Goal: Task Accomplishment & Management: Complete application form

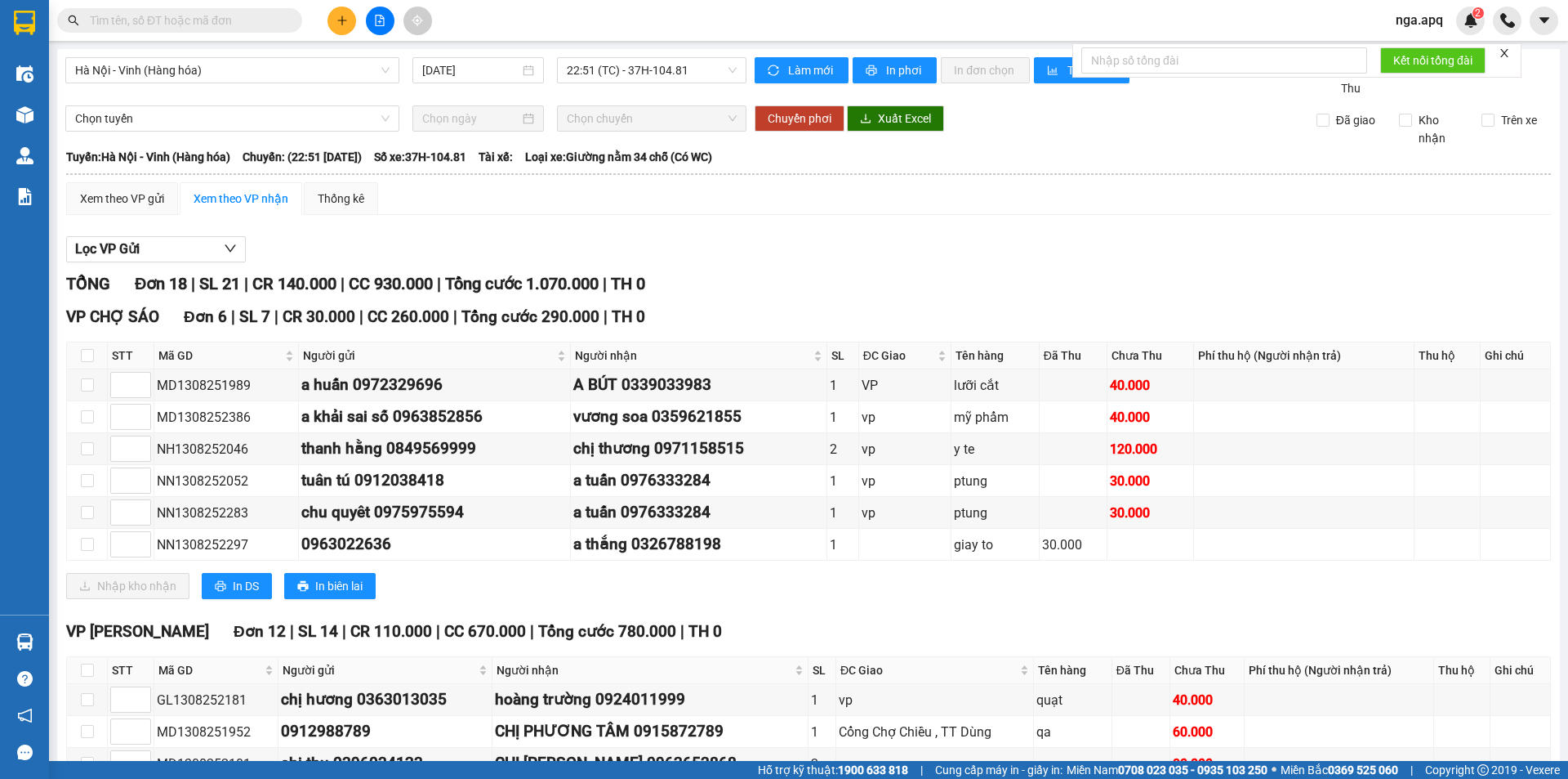
click at [144, 775] on div "Hỗ trợ kỹ thuật: 1900 633 818 | Cung cấp máy in - giấy in: [GEOGRAPHIC_DATA] 07…" at bounding box center [780, 770] width 1560 height 18
click at [148, 777] on div "Hỗ trợ kỹ thuật: 1900 633 818 | Cung cấp máy in - giấy in: Miền Nam 0708 023 03…" at bounding box center [780, 770] width 1560 height 18
click at [352, 25] on button at bounding box center [341, 21] width 29 height 29
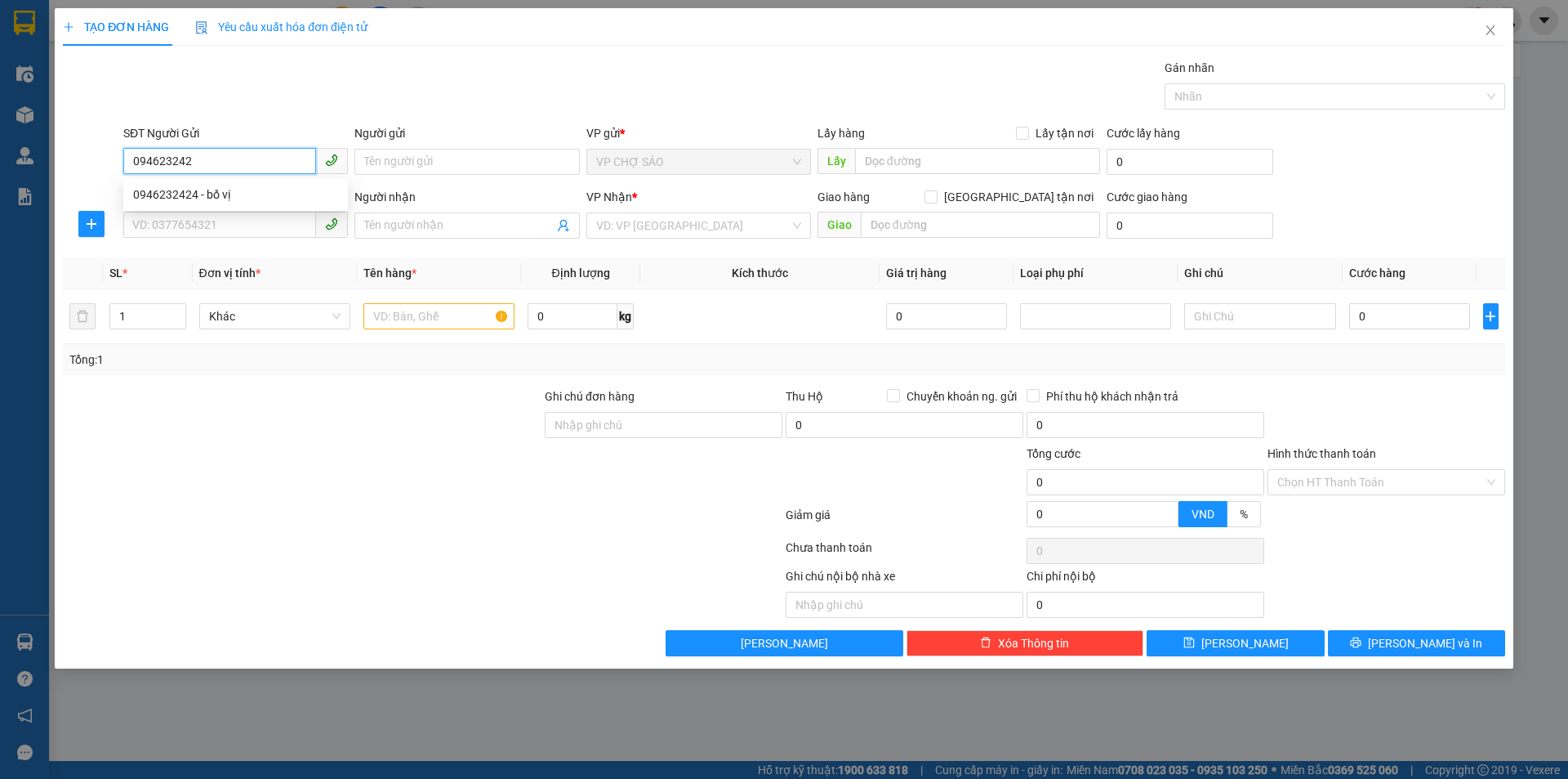
type input "0946232424"
click at [308, 196] on div "0946232424 - bố vị" at bounding box center [235, 195] width 205 height 18
type input "bố vị"
checkbox input "true"
type input "VP Chợ Sáo"
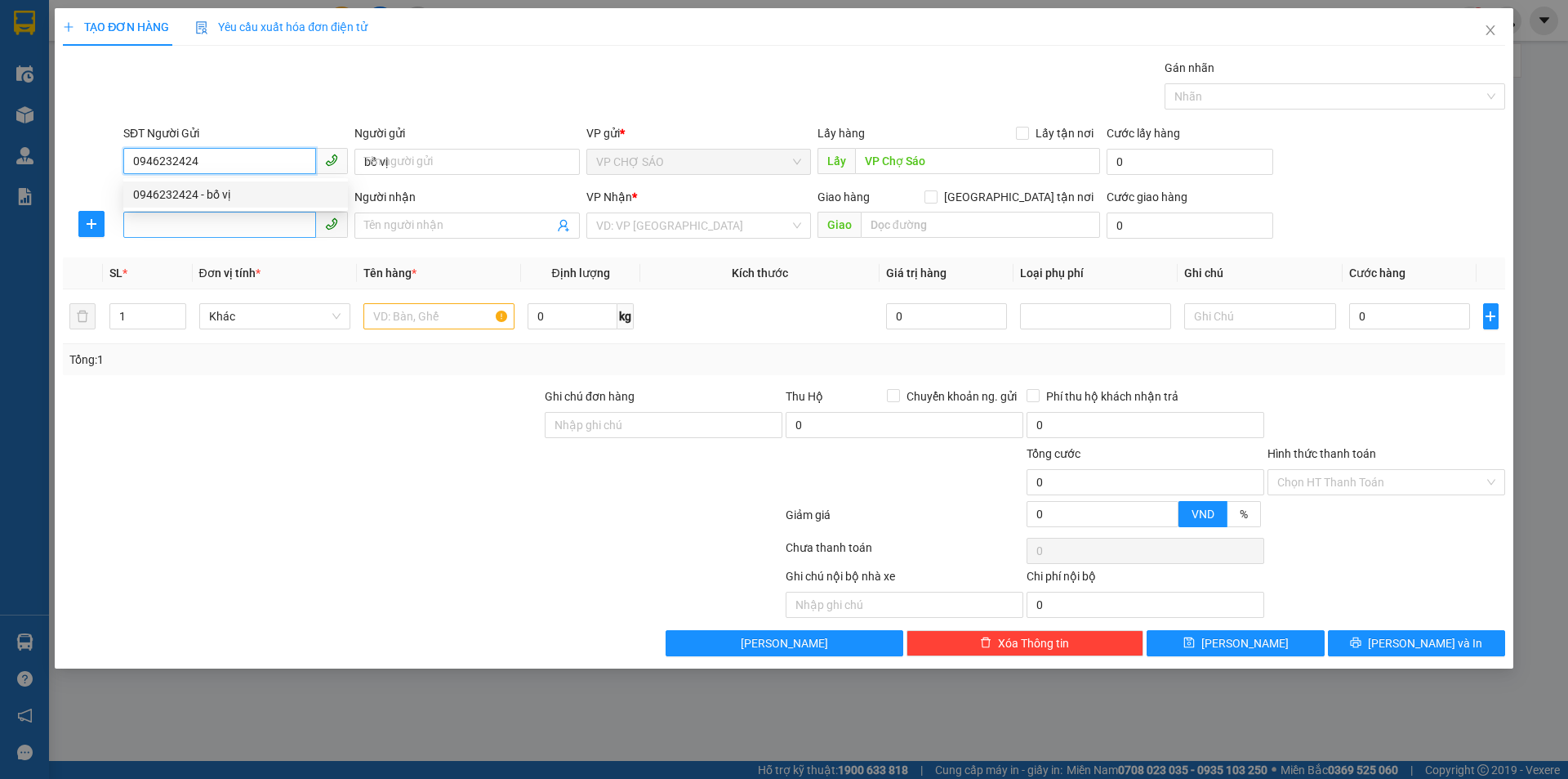
type input "0946232424"
click at [277, 228] on input "SĐT Người Nhận" at bounding box center [219, 224] width 193 height 26
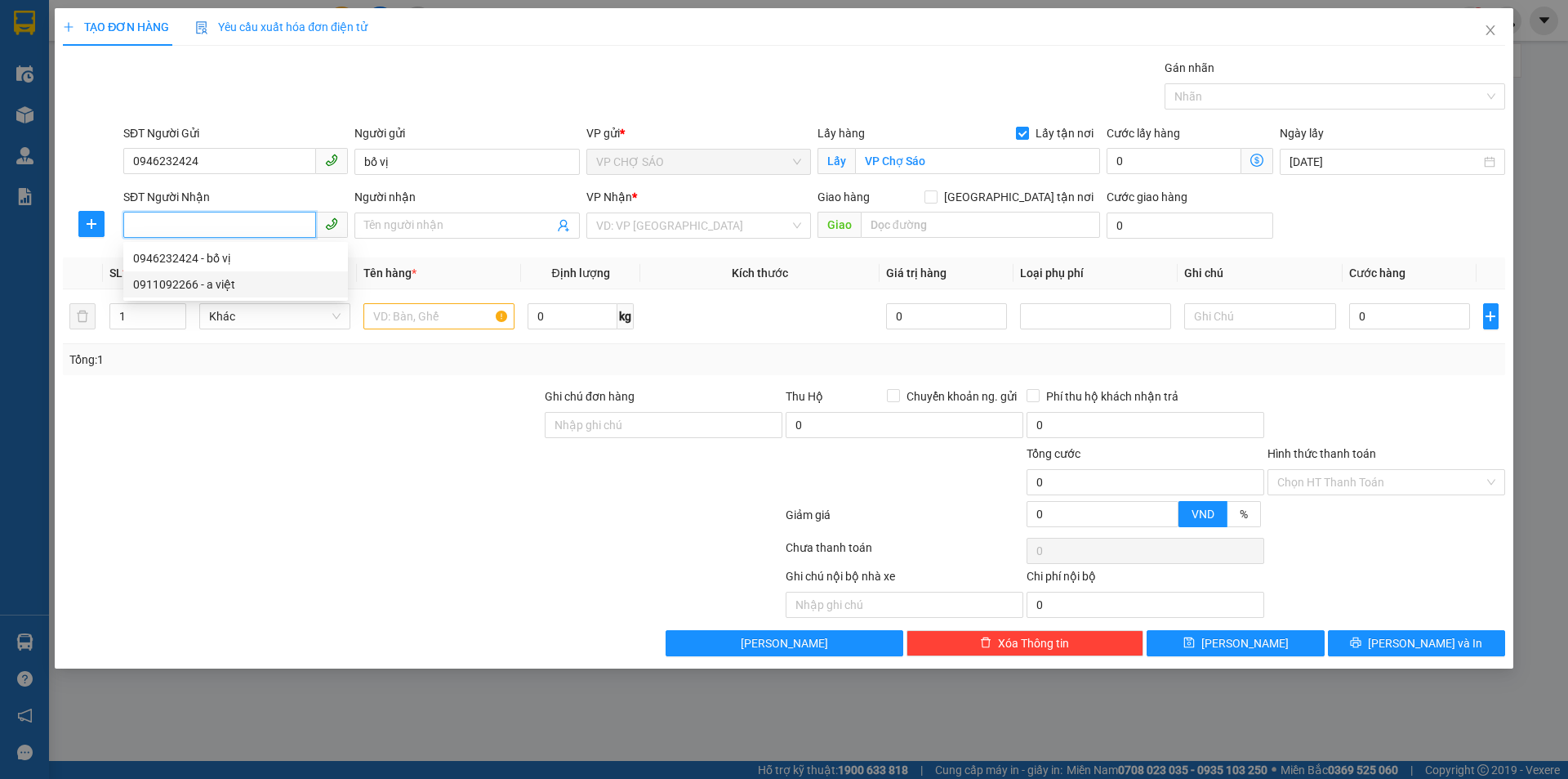
click at [258, 285] on div "0911092266 - a việt" at bounding box center [235, 285] width 205 height 18
type input "0911092266"
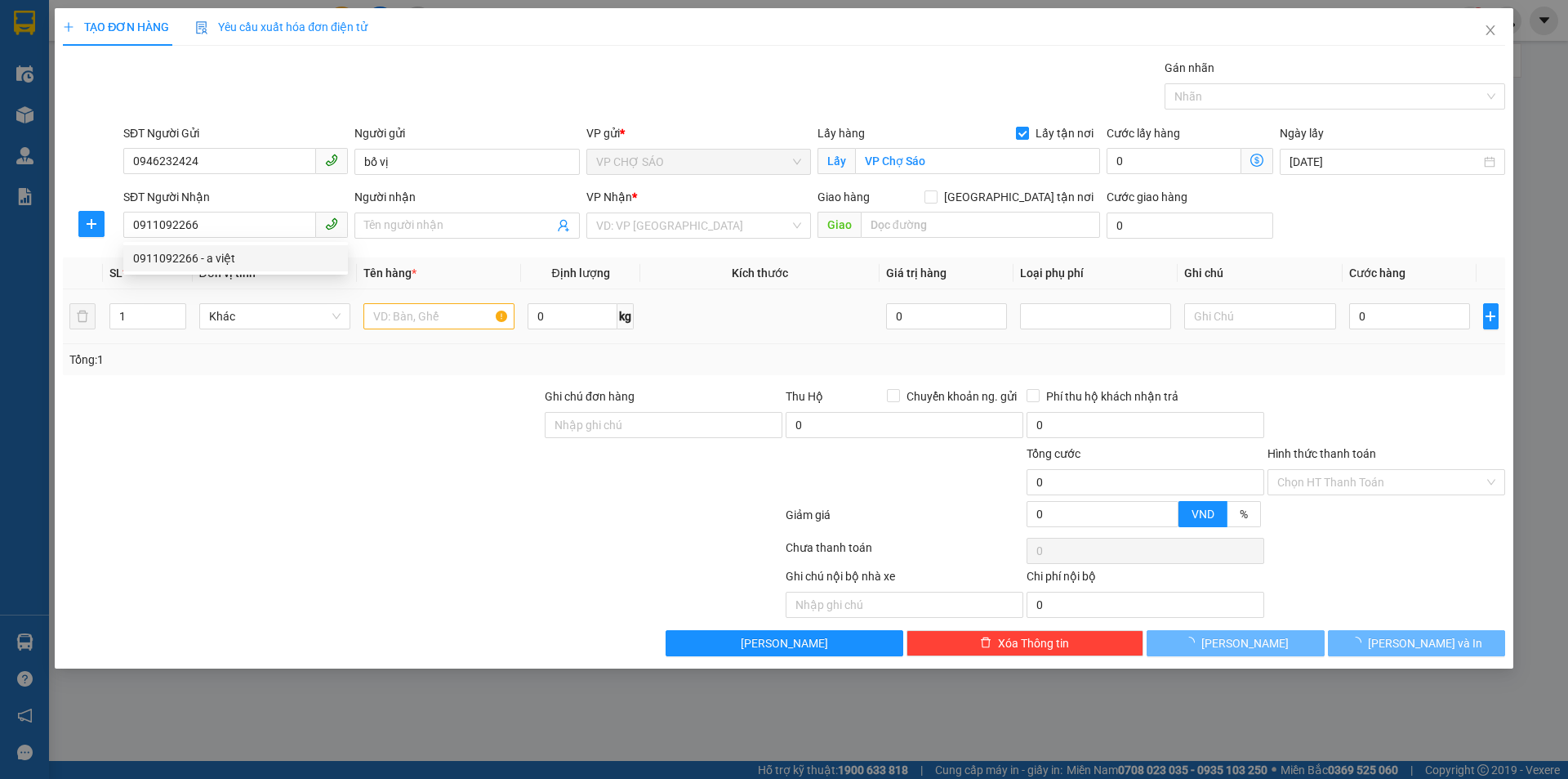
click at [387, 315] on td at bounding box center [439, 316] width 164 height 54
type input "a việt"
checkbox input "true"
type input "vp mỹ đình"
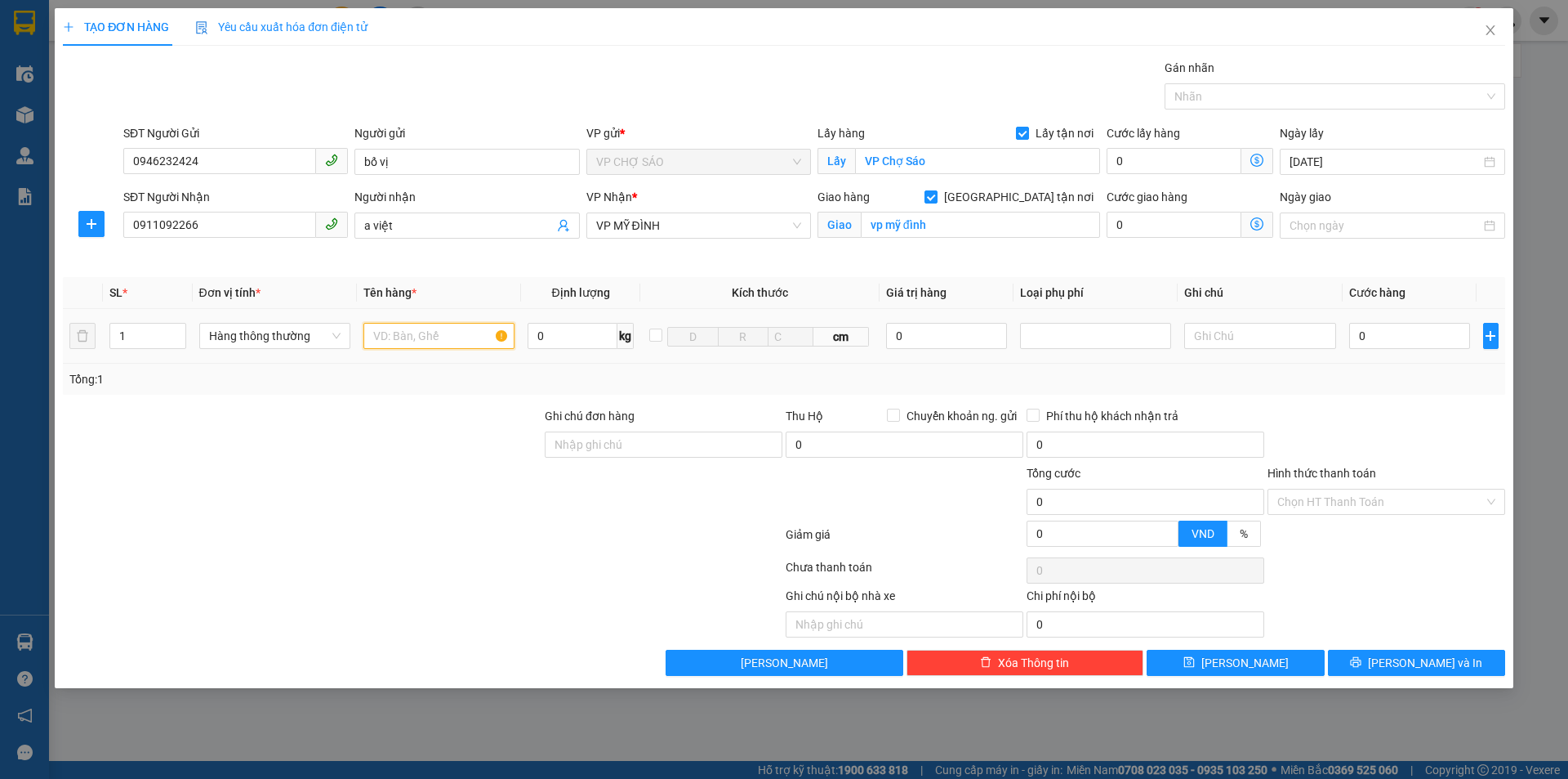
click at [429, 332] on input "text" at bounding box center [439, 336] width 151 height 26
type input "tp"
click at [1430, 346] on input "0" at bounding box center [1410, 336] width 122 height 26
type input "5"
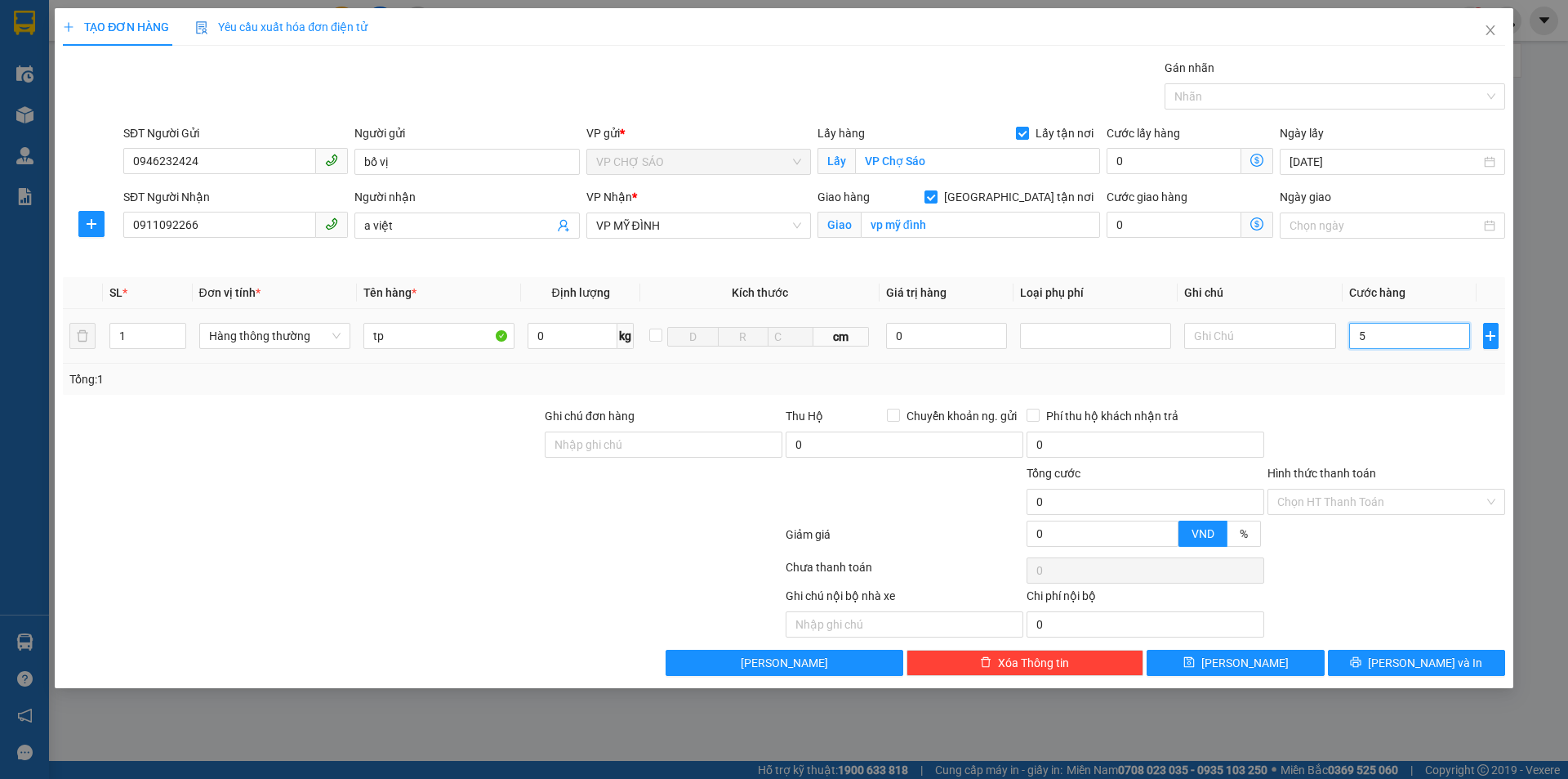
type input "5"
type input "50"
type input "500"
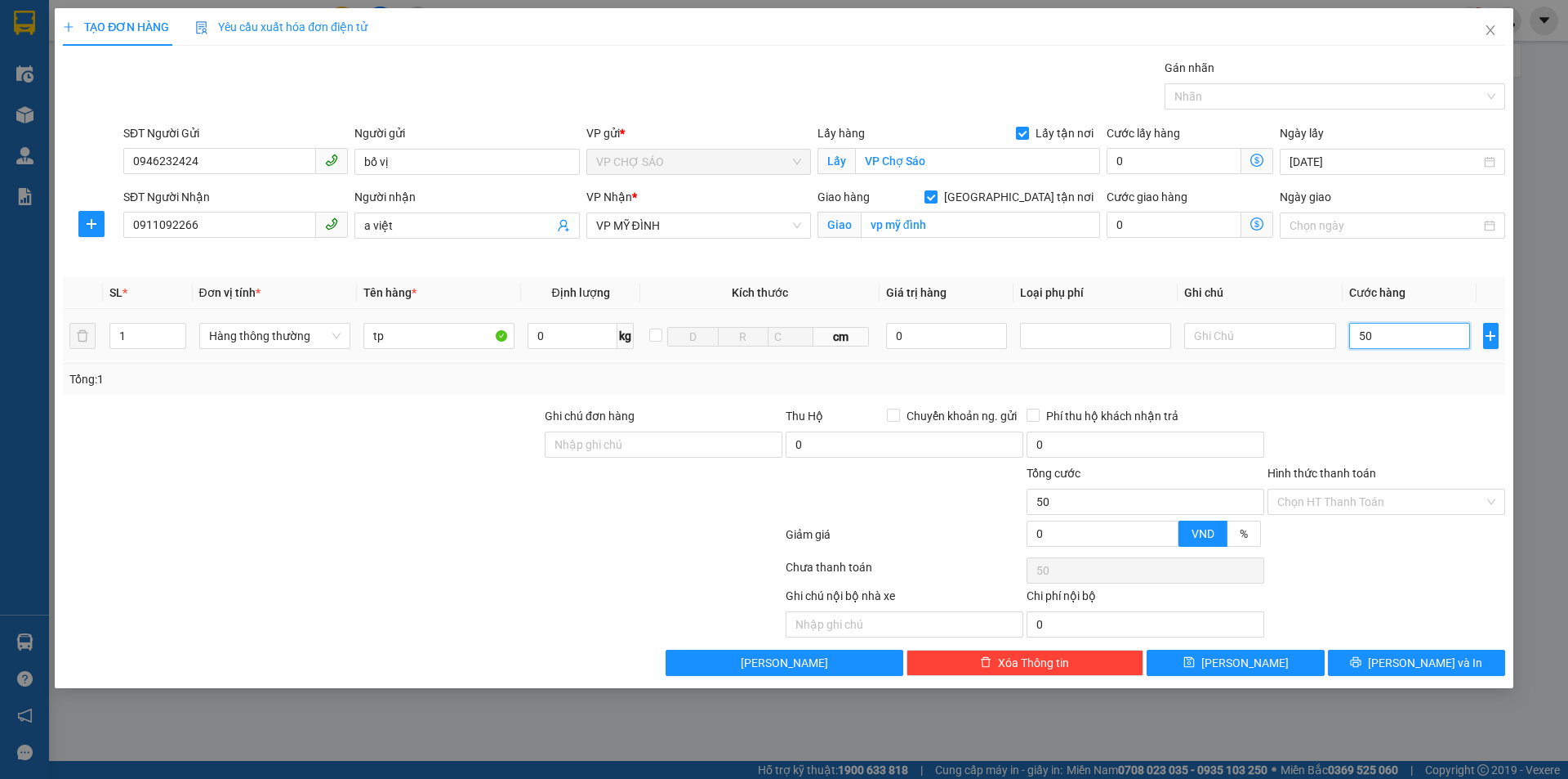
type input "500"
type input "5.000"
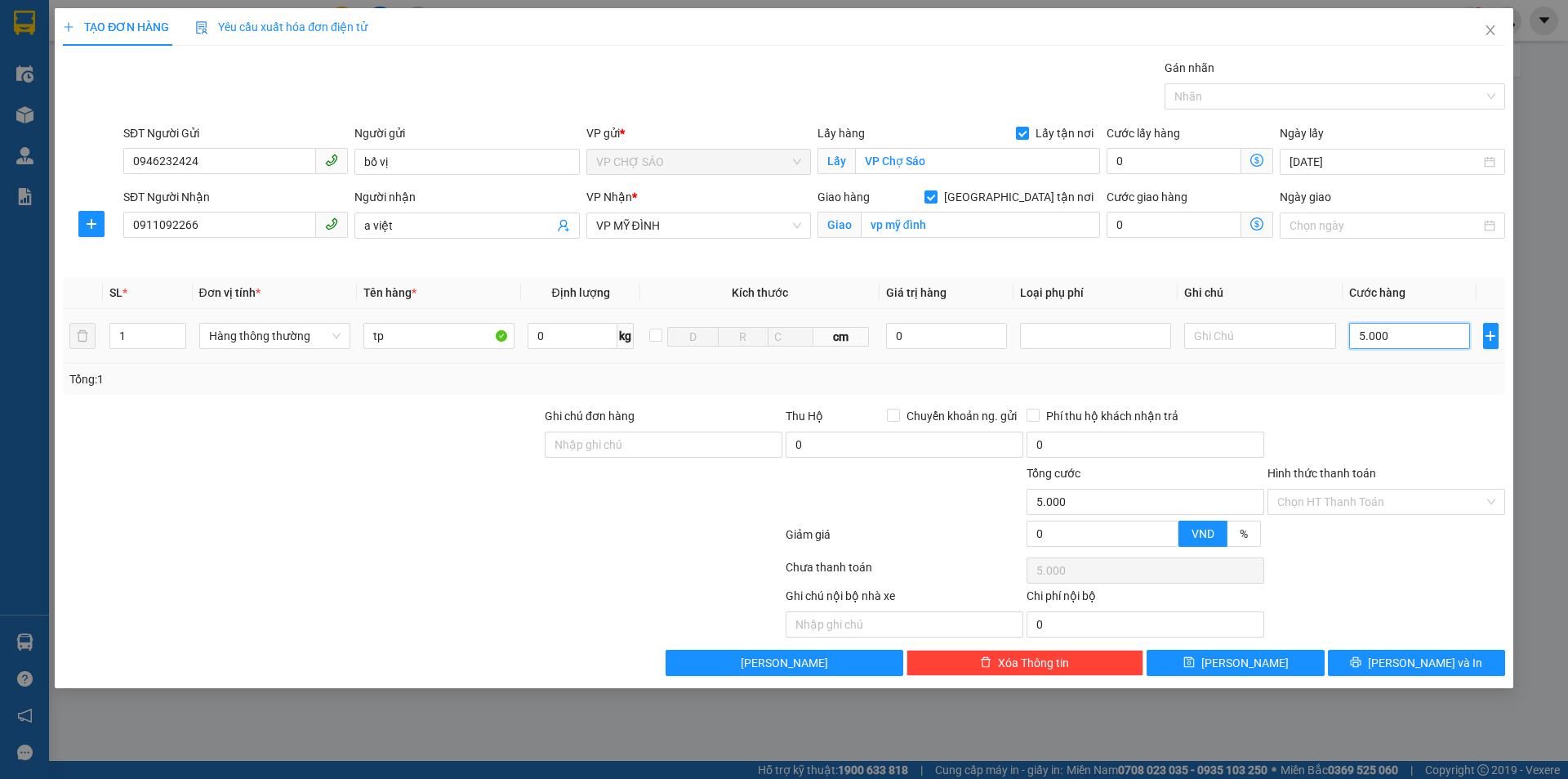
type input "50.000"
type input "500.000"
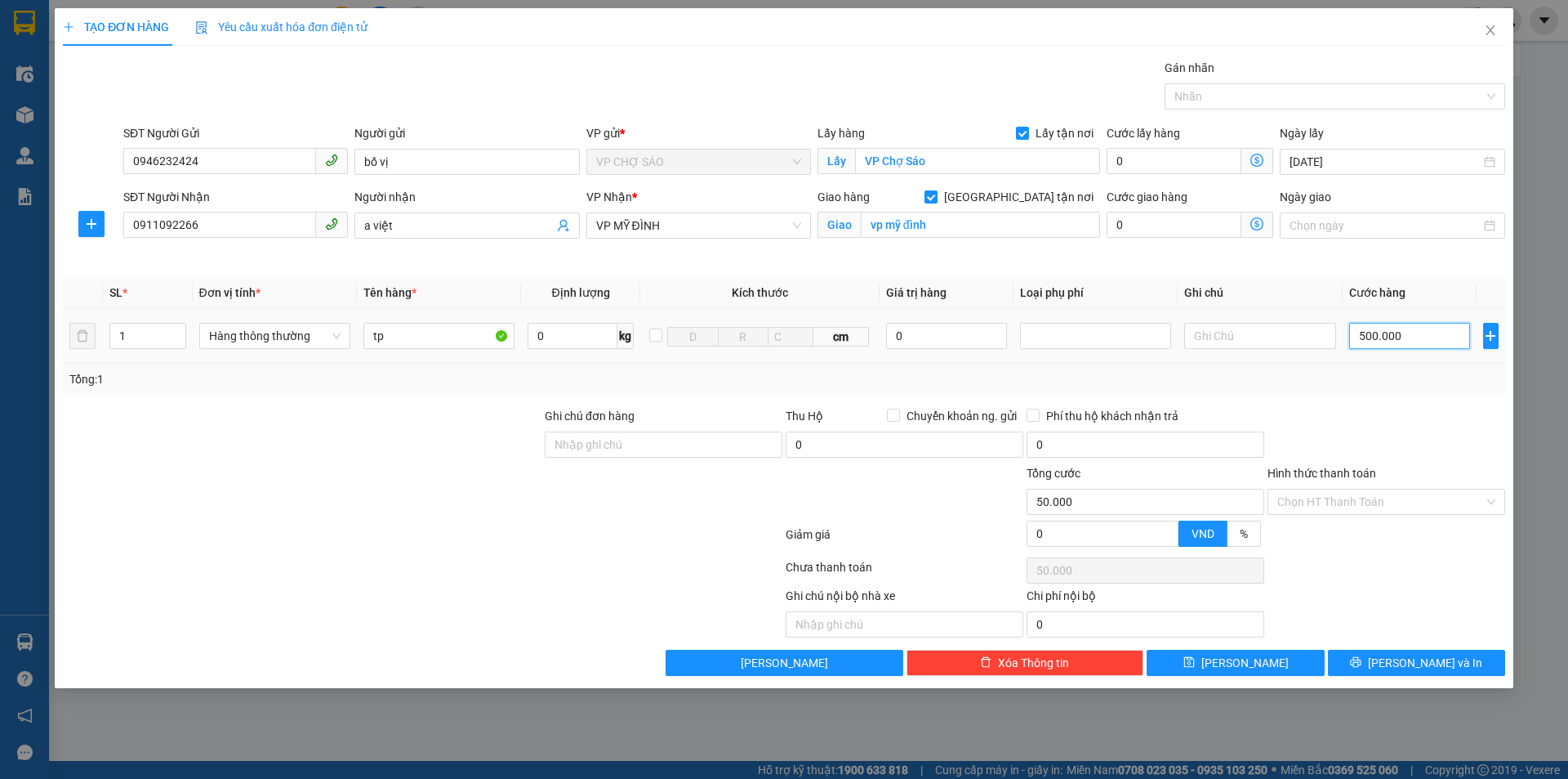
type input "500.000"
type input "50.000"
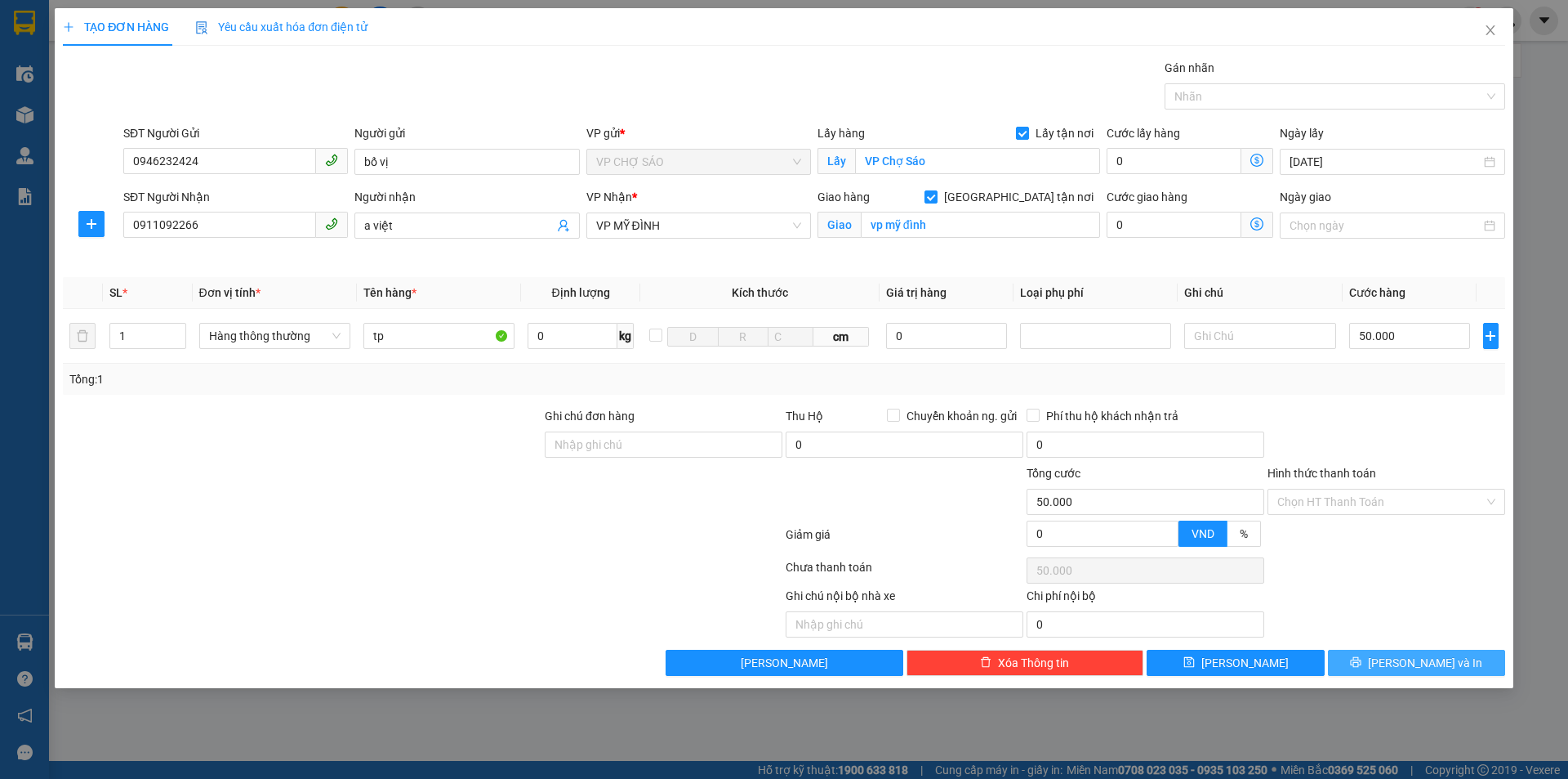
click at [1373, 649] on button "[PERSON_NAME] và In" at bounding box center [1416, 662] width 177 height 26
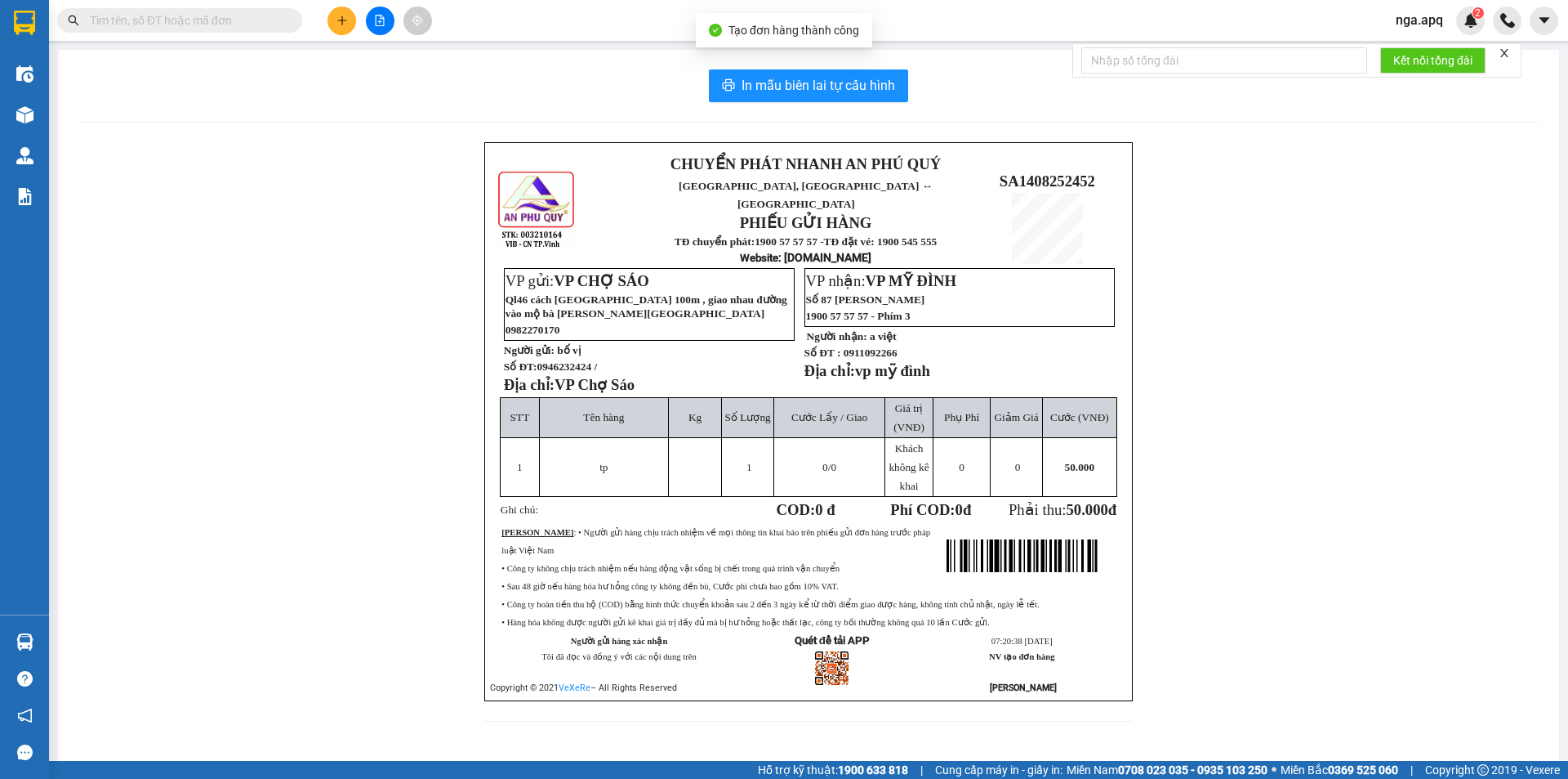
click at [716, 106] on div "In mẫu biên lai tự cấu hình CHUYỂN PHÁT NHANH AN PHÚ QUÝ NGHỆ AN, HÀ TĨNH ↔ HÀ …" at bounding box center [808, 404] width 1501 height 711
click at [739, 92] on button "In mẫu biên lai tự cấu hình" at bounding box center [808, 85] width 200 height 33
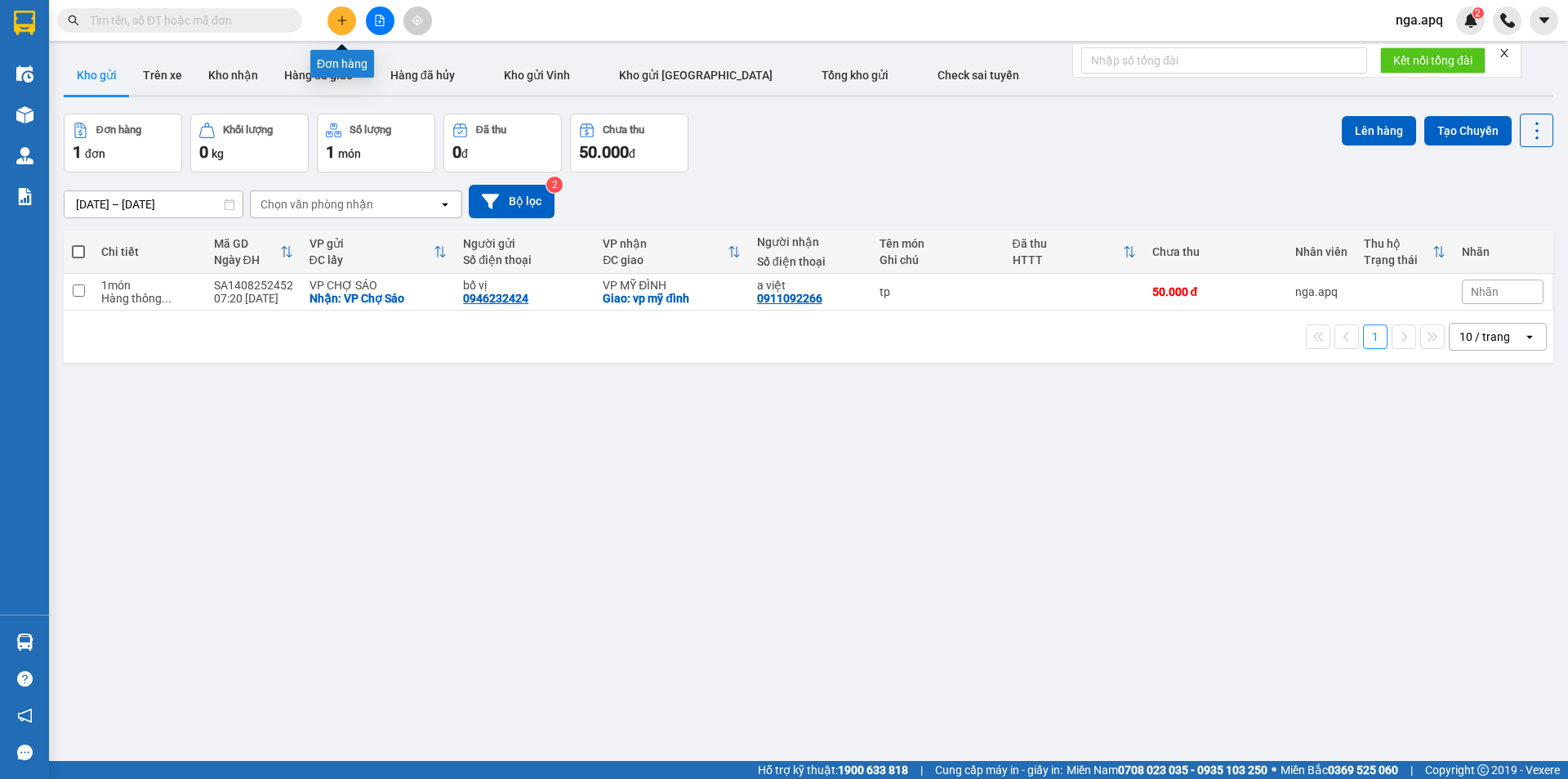
click at [334, 12] on button at bounding box center [341, 21] width 29 height 29
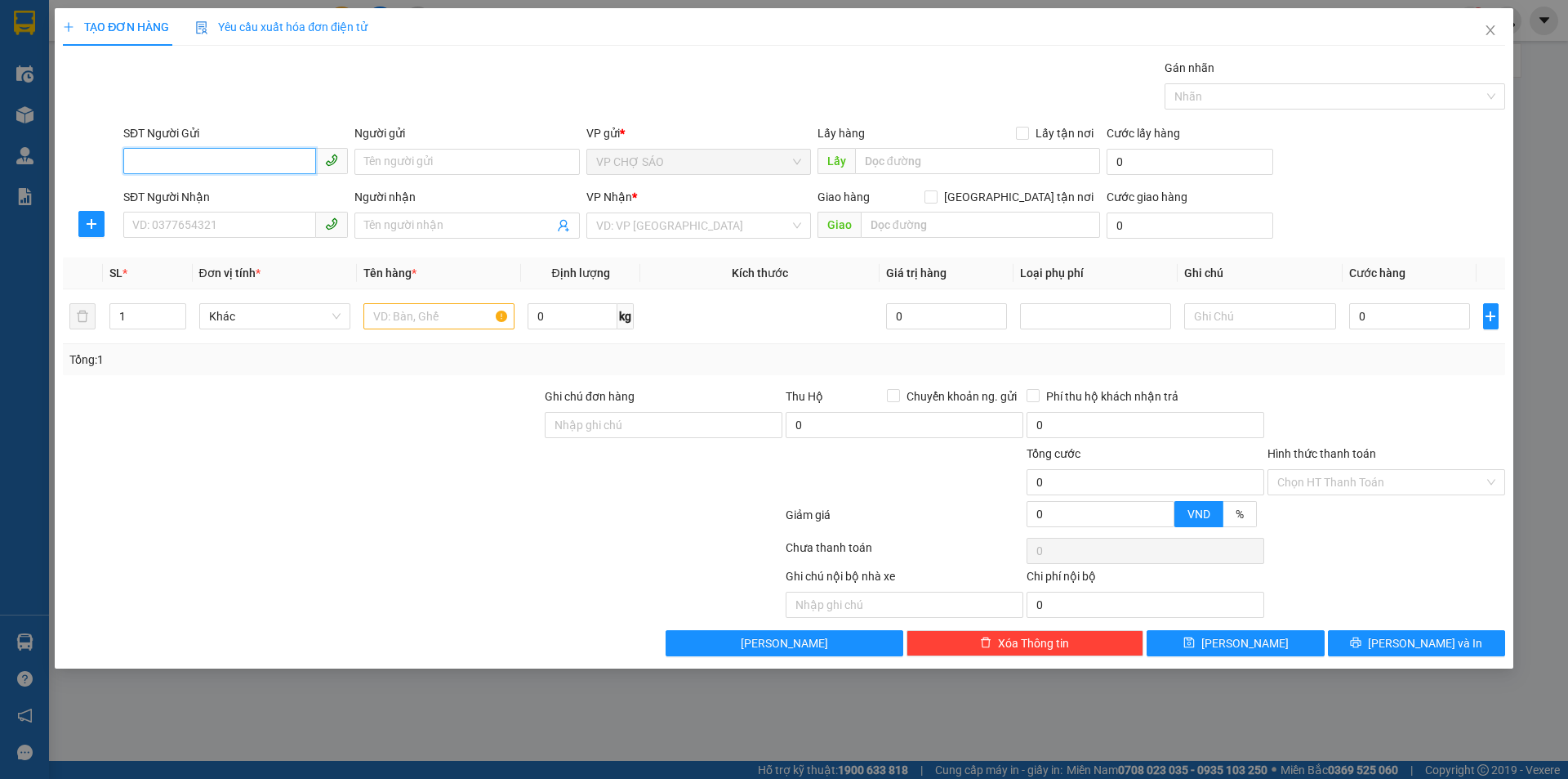
click at [135, 166] on input "SĐT Người Gửi" at bounding box center [219, 161] width 193 height 26
click at [180, 193] on div "0978819984 - bô chiên" at bounding box center [235, 195] width 205 height 18
type input "0978819984"
type input "bô chiên"
type input "0978819984"
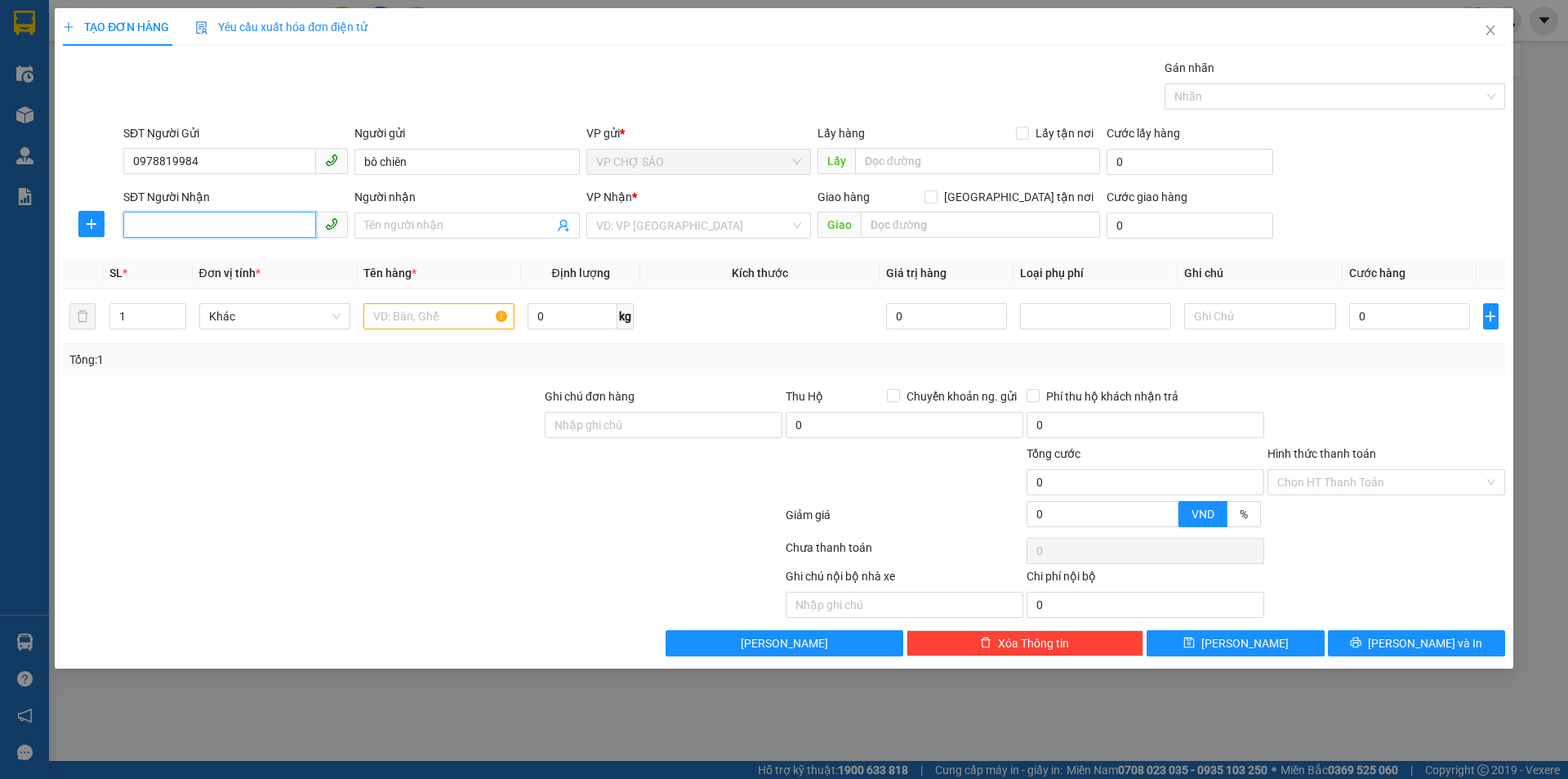
click at [170, 224] on input "SĐT Người Nhận" at bounding box center [219, 224] width 193 height 26
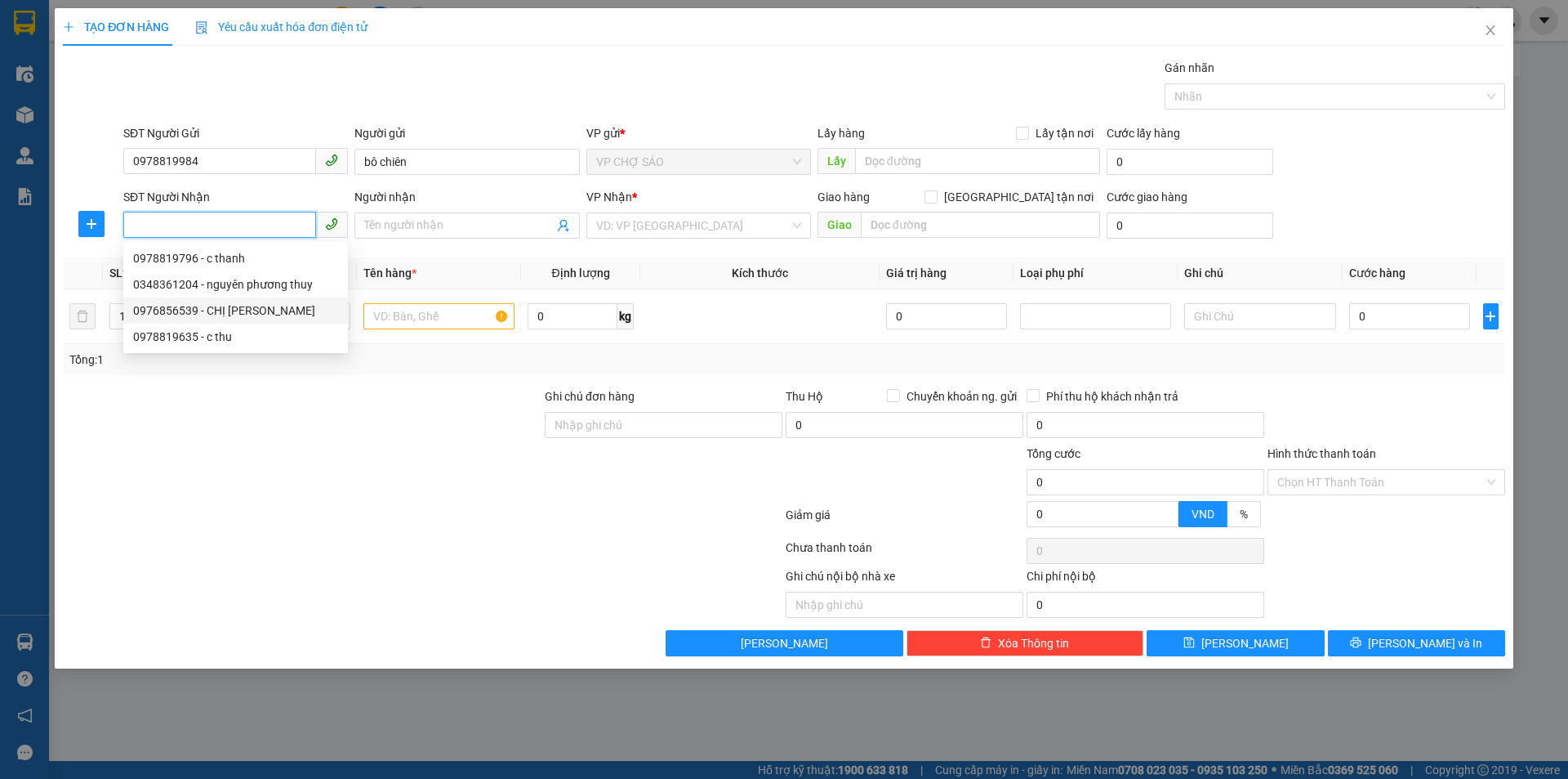
click at [168, 312] on div "0976856539 - CHỊ NG THỊ THANH HƯƠNG" at bounding box center [235, 310] width 205 height 18
type input "0976856539"
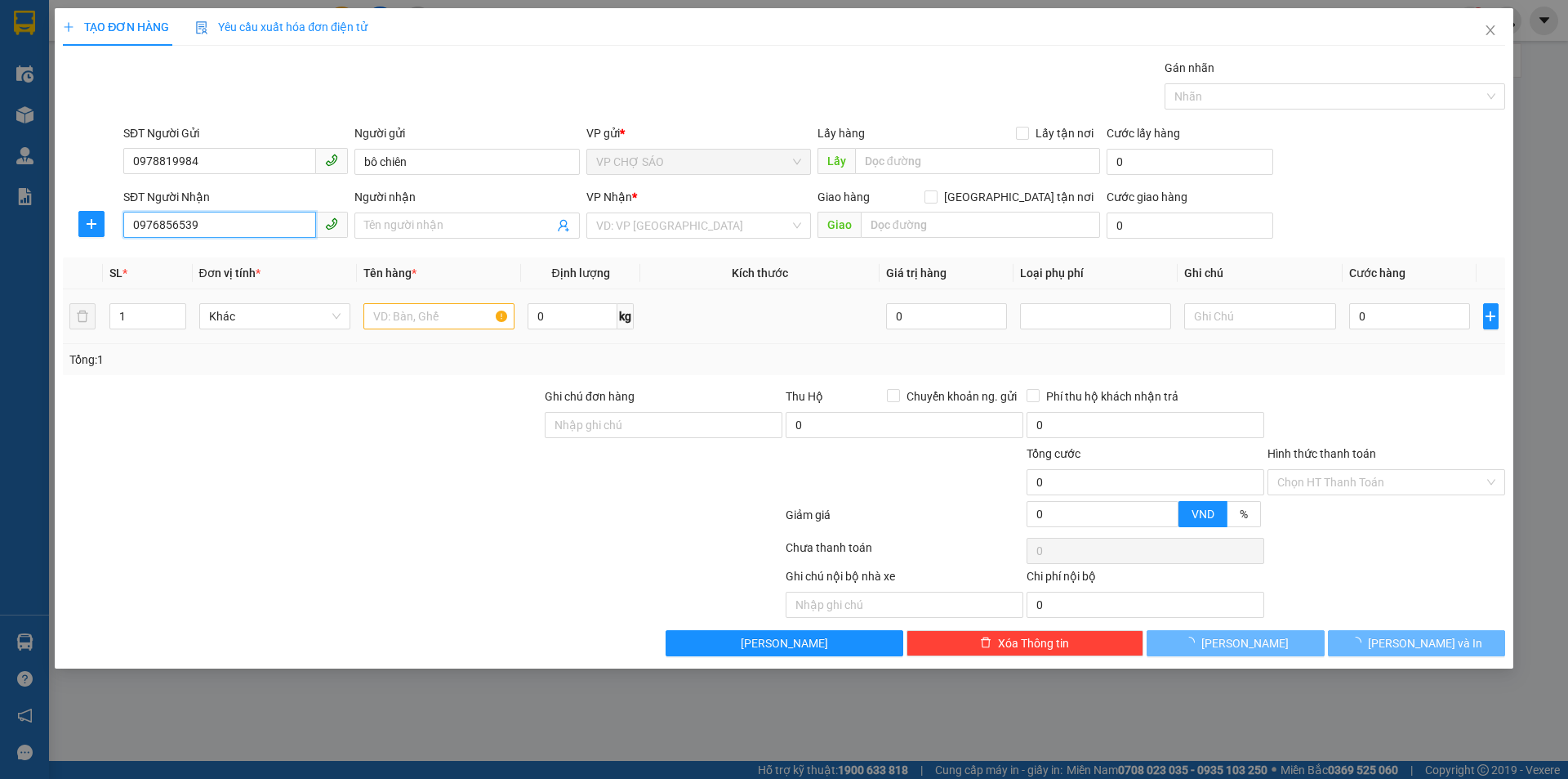
type input "CHỊ NG THỊ THANH HƯƠNG"
checkbox input "true"
type input "VP NGỌC HỒI"
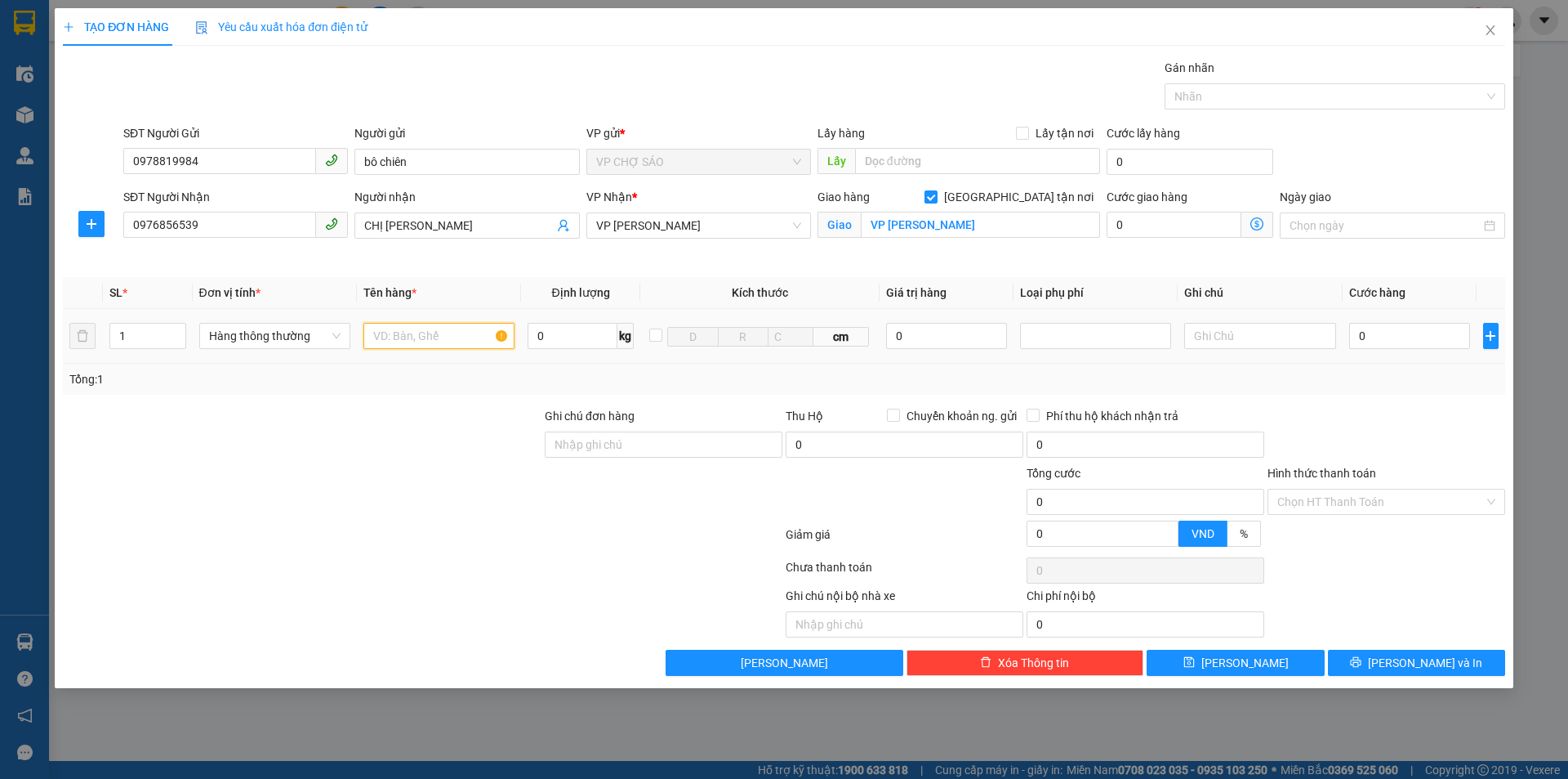
click at [375, 342] on input "text" at bounding box center [439, 336] width 151 height 26
type input "thưc phâm"
click at [1368, 342] on input "0" at bounding box center [1410, 336] width 122 height 26
type input "5"
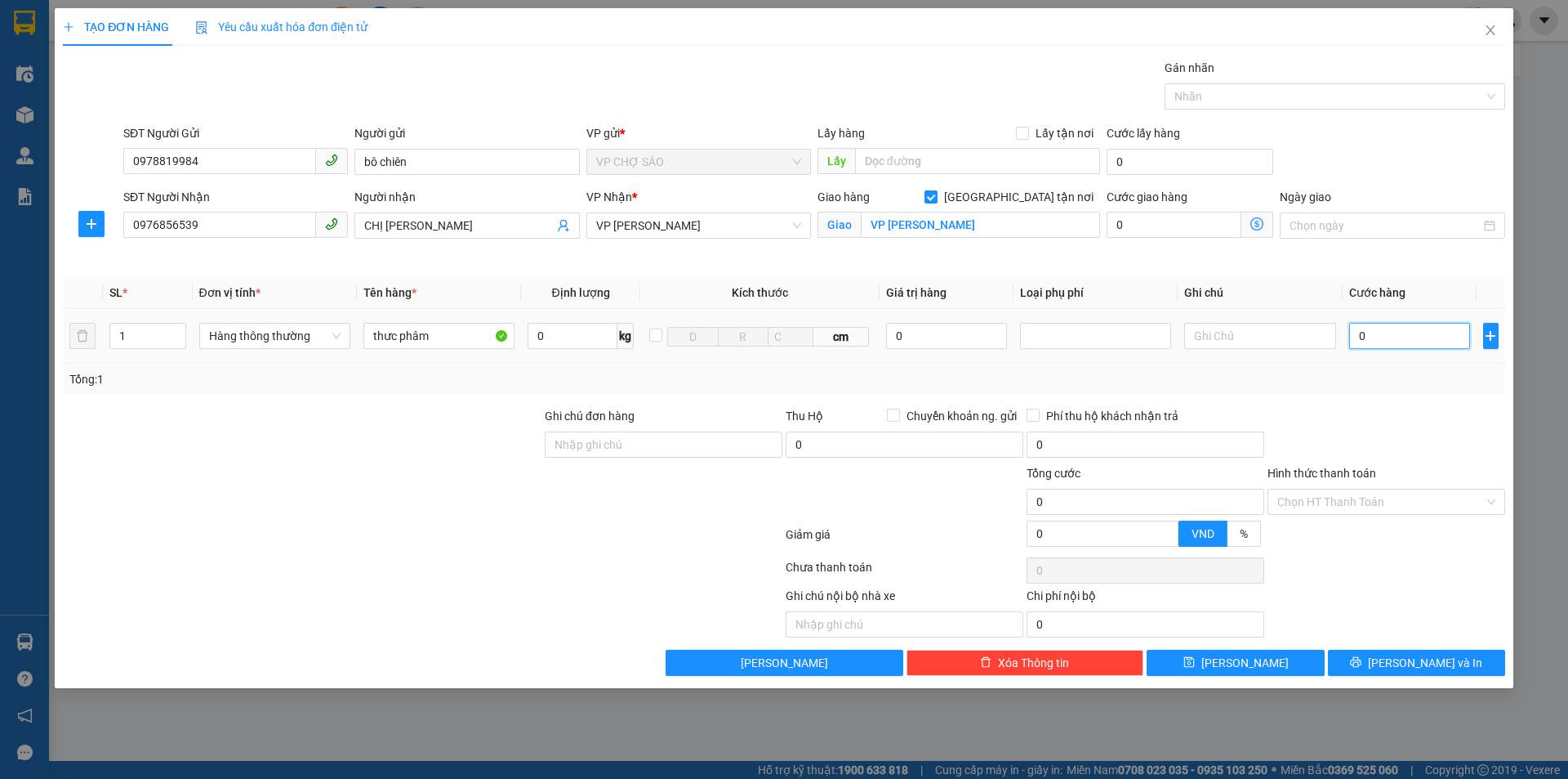
type input "5"
type input "50"
type input "500"
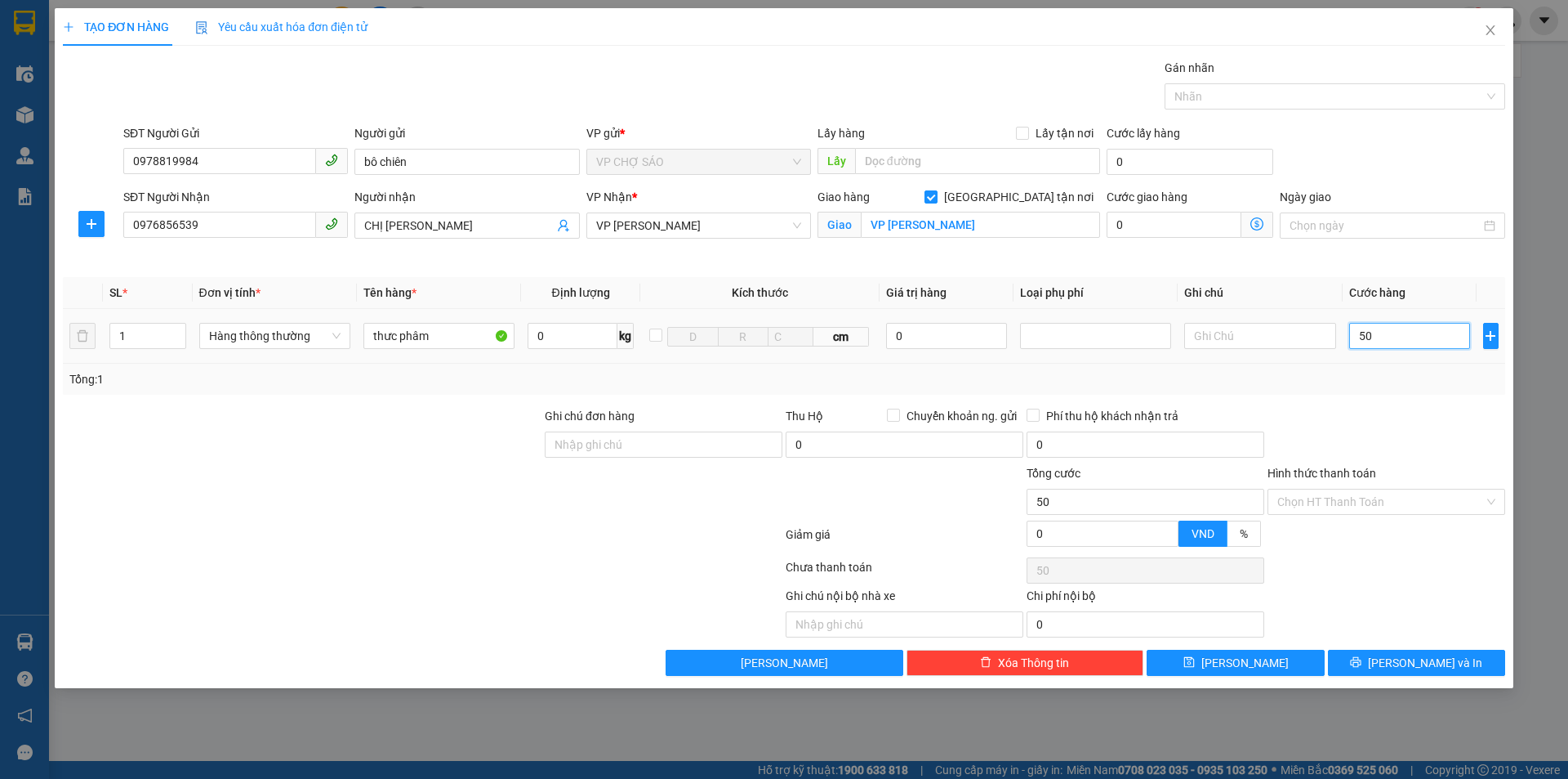
type input "500"
type input "5.000"
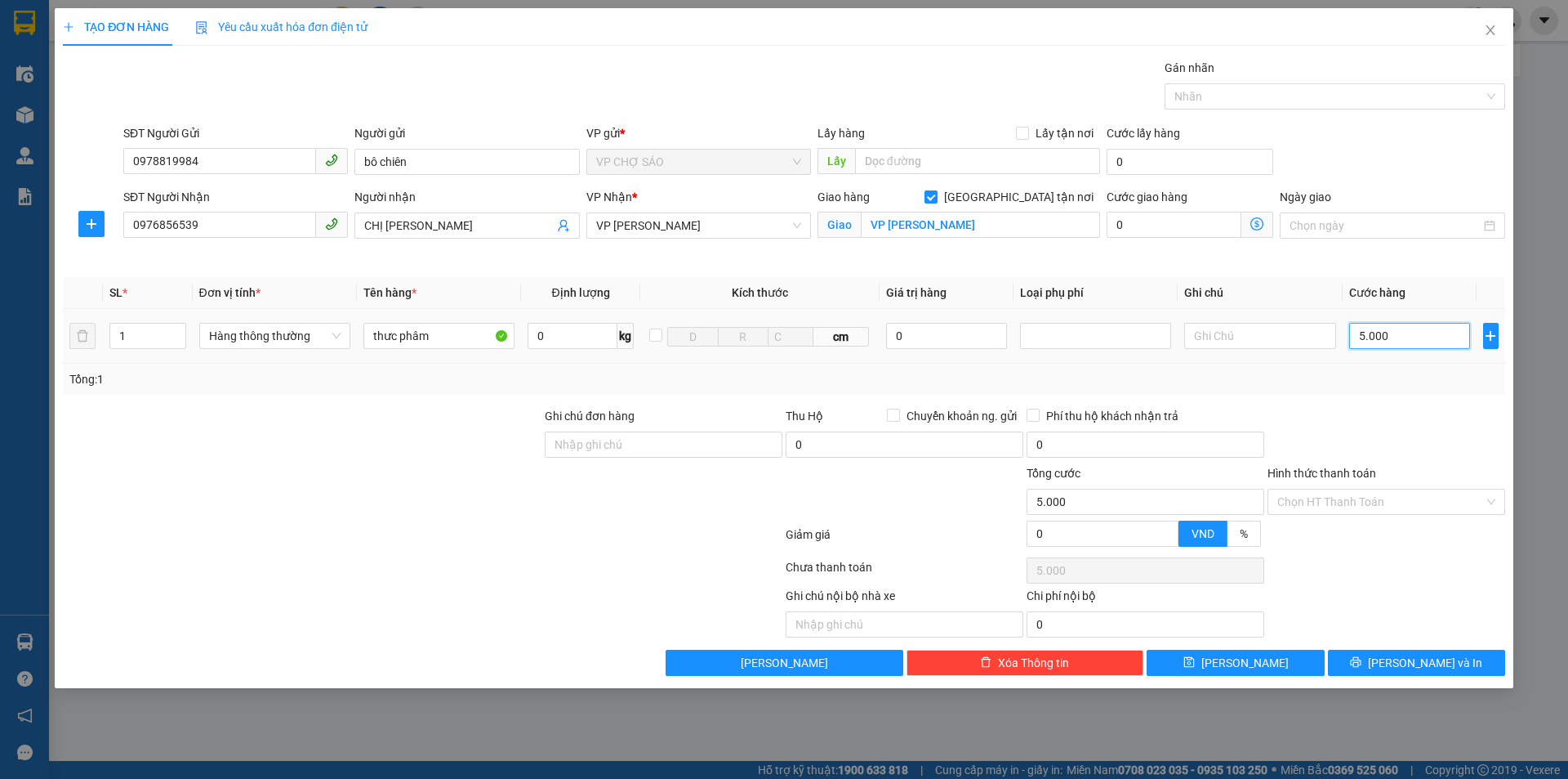
type input "50.000"
drag, startPoint x: 1362, startPoint y: 490, endPoint x: 1362, endPoint y: 499, distance: 9.0
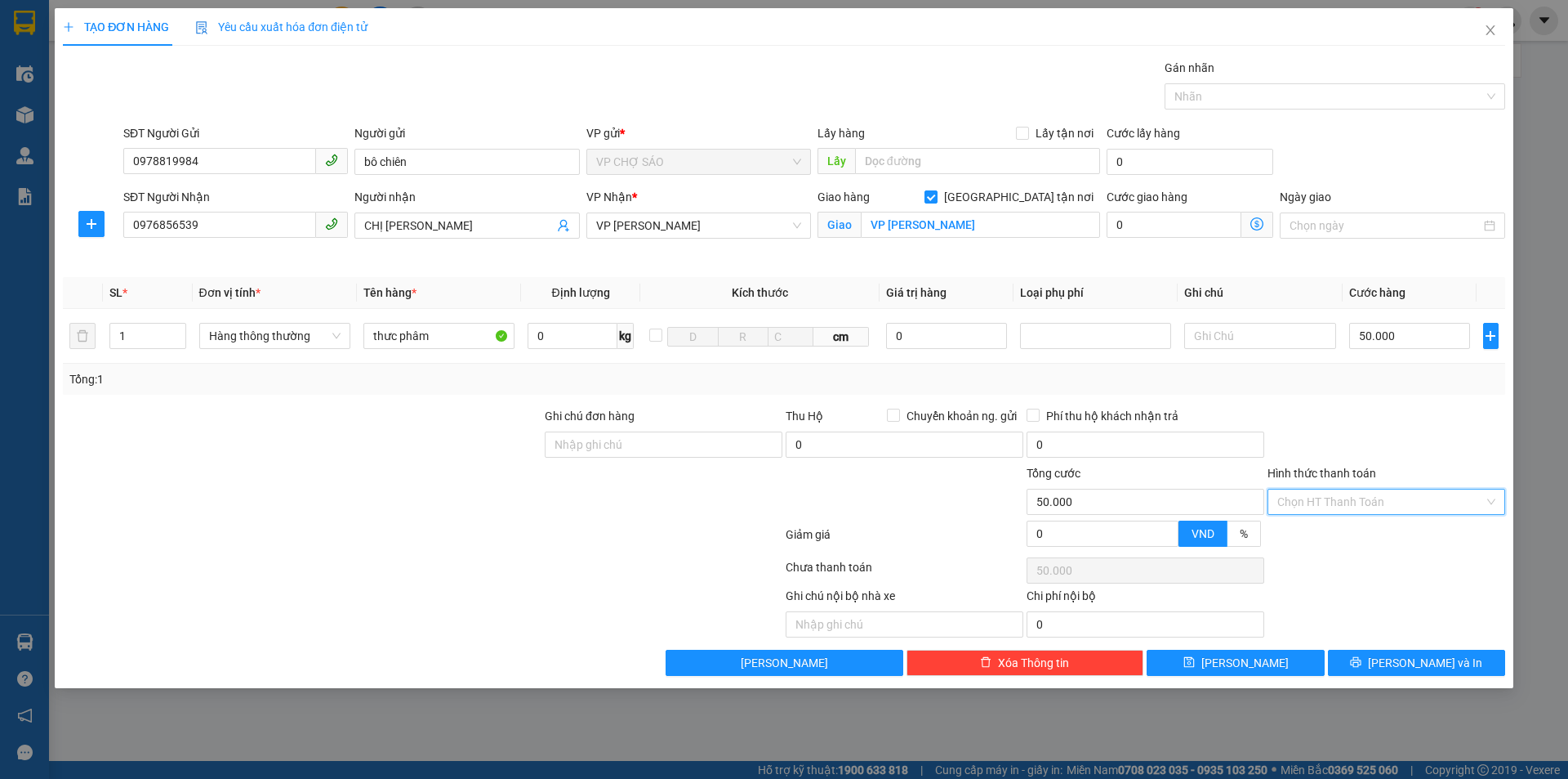
click at [1363, 494] on input "Hình thức thanh toán" at bounding box center [1380, 501] width 206 height 25
click at [1350, 538] on div "Tại văn phòng" at bounding box center [1386, 534] width 218 height 18
type input "0"
click at [1408, 665] on span "[PERSON_NAME] và In" at bounding box center [1426, 662] width 115 height 18
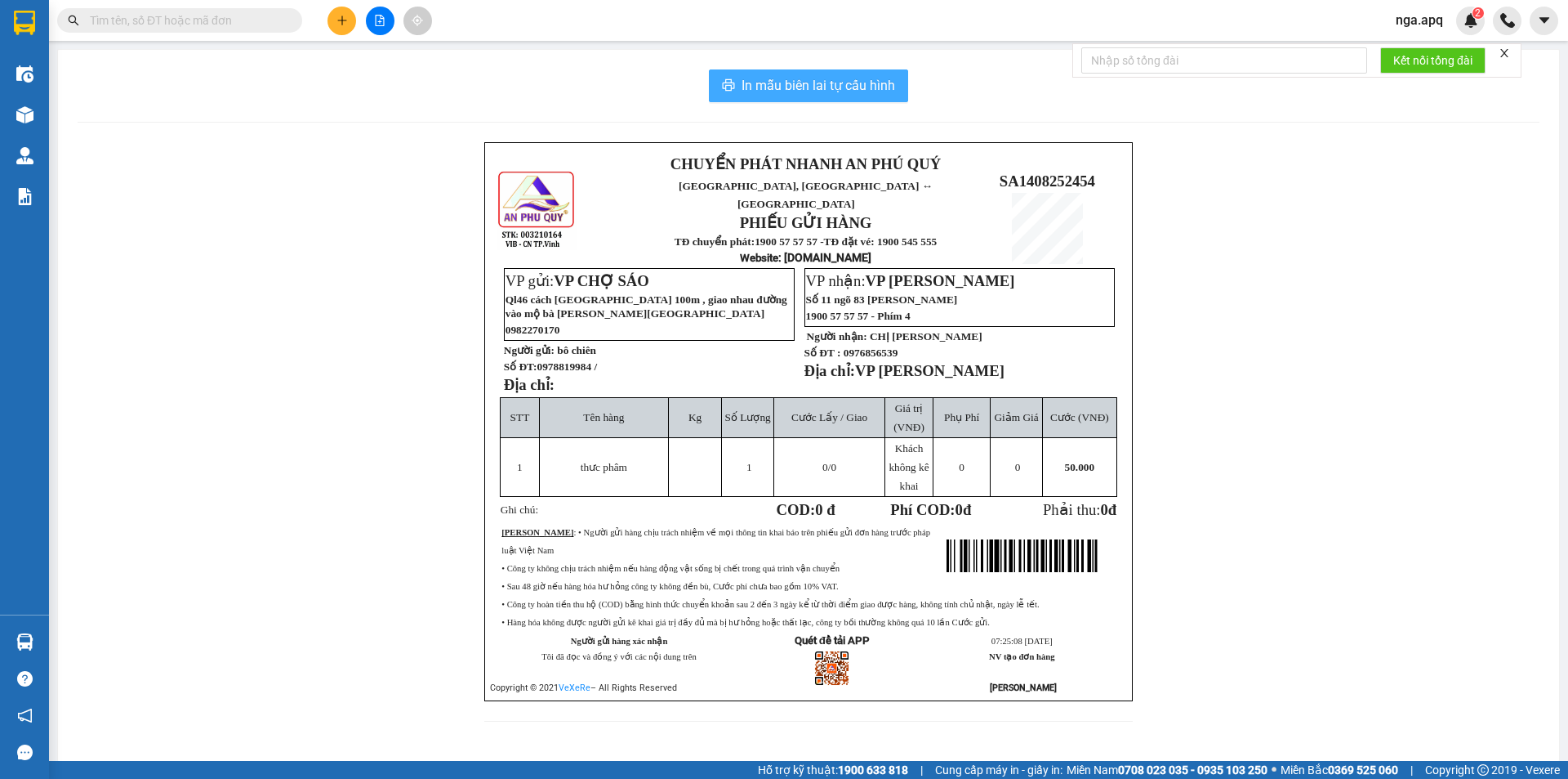
drag, startPoint x: 796, startPoint y: 72, endPoint x: 796, endPoint y: 82, distance: 10.0
click at [796, 82] on button "In mẫu biên lai tự cấu hình" at bounding box center [808, 85] width 200 height 33
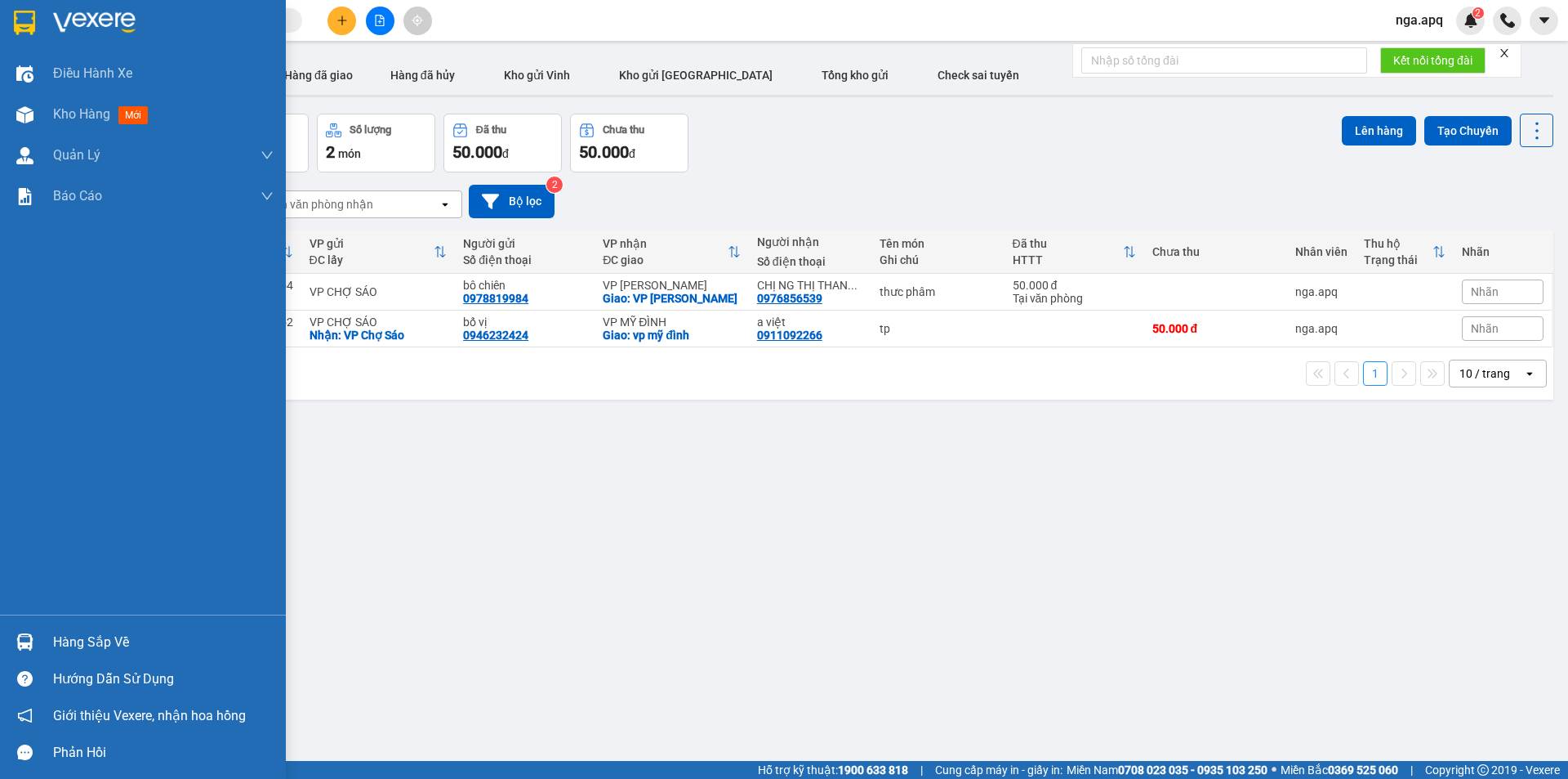
click at [23, 644] on img at bounding box center [25, 642] width 17 height 17
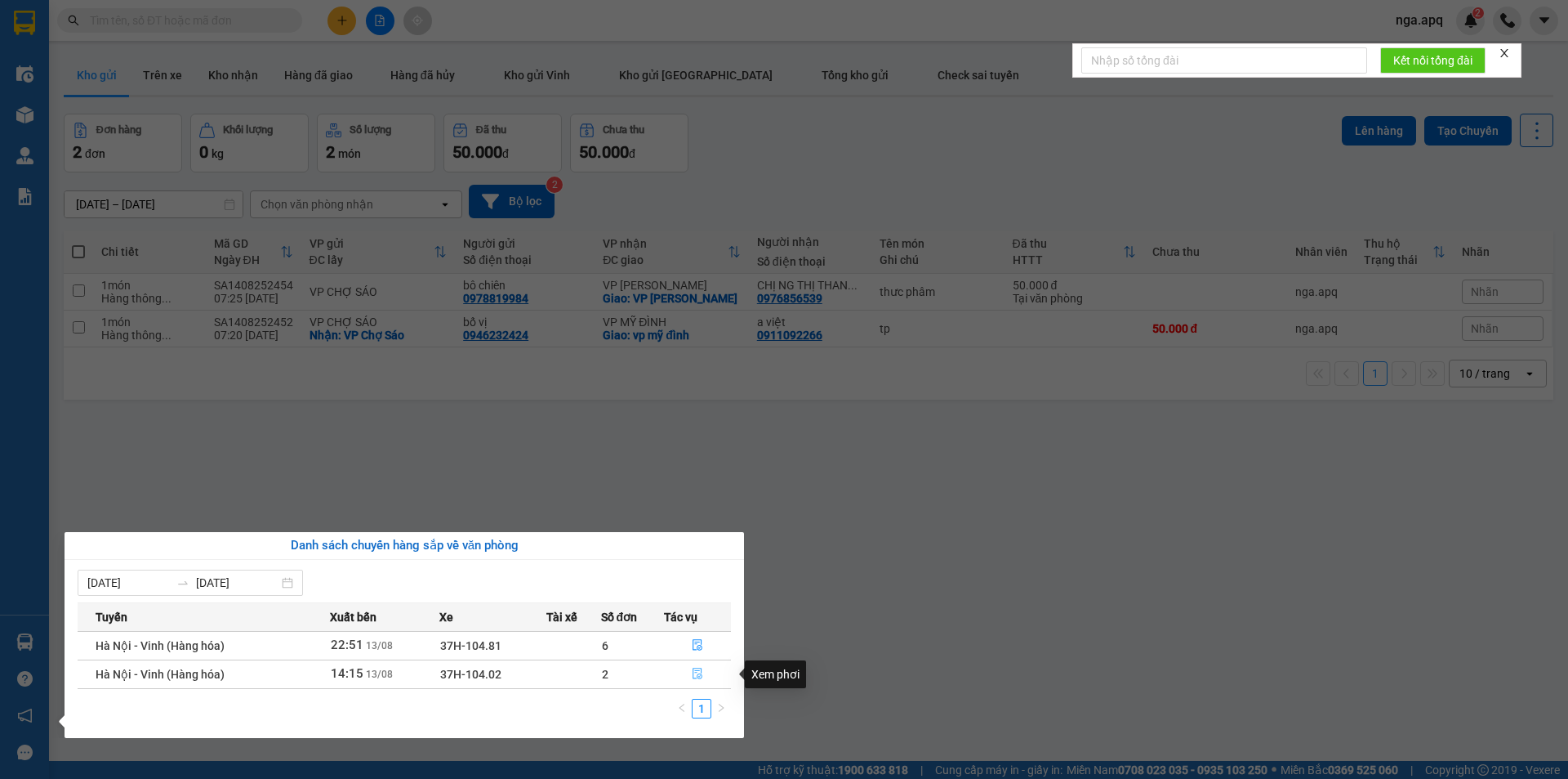
click at [698, 671] on icon "file-done" at bounding box center [698, 673] width 12 height 12
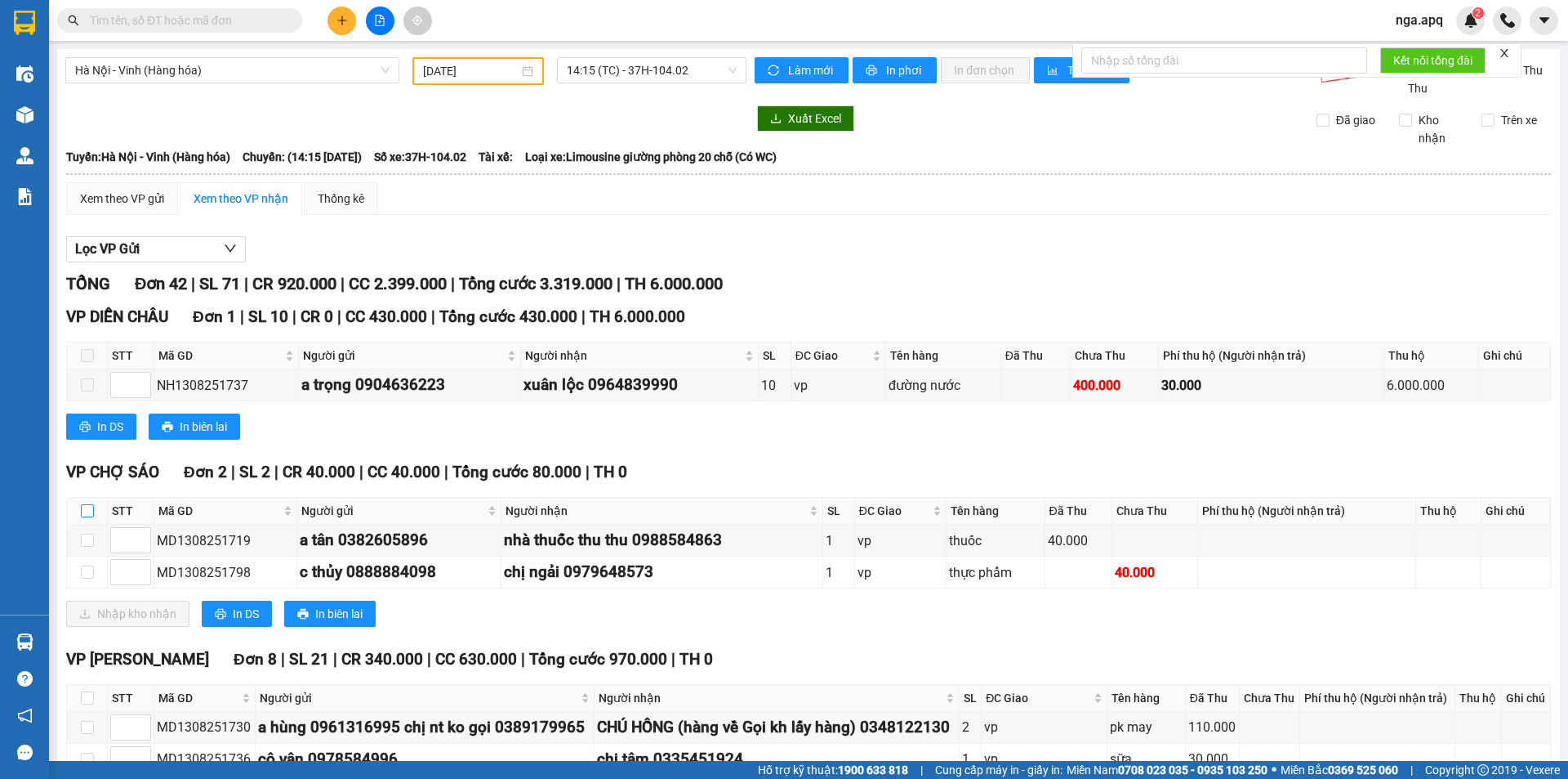
click at [84, 504] on input "checkbox" at bounding box center [87, 510] width 13 height 13
checkbox input "true"
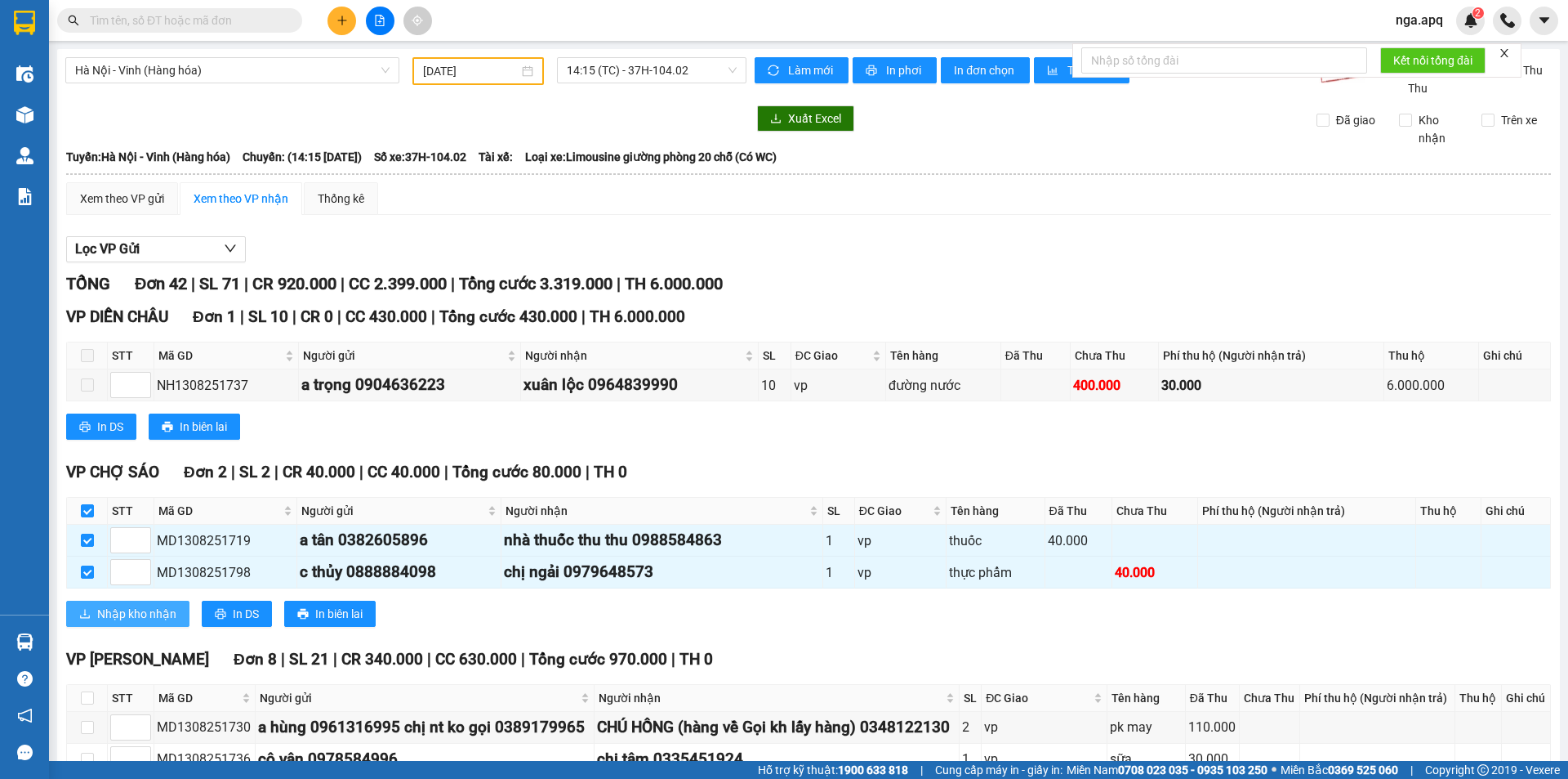
click at [137, 617] on span "Nhập kho nhận" at bounding box center [136, 614] width 79 height 18
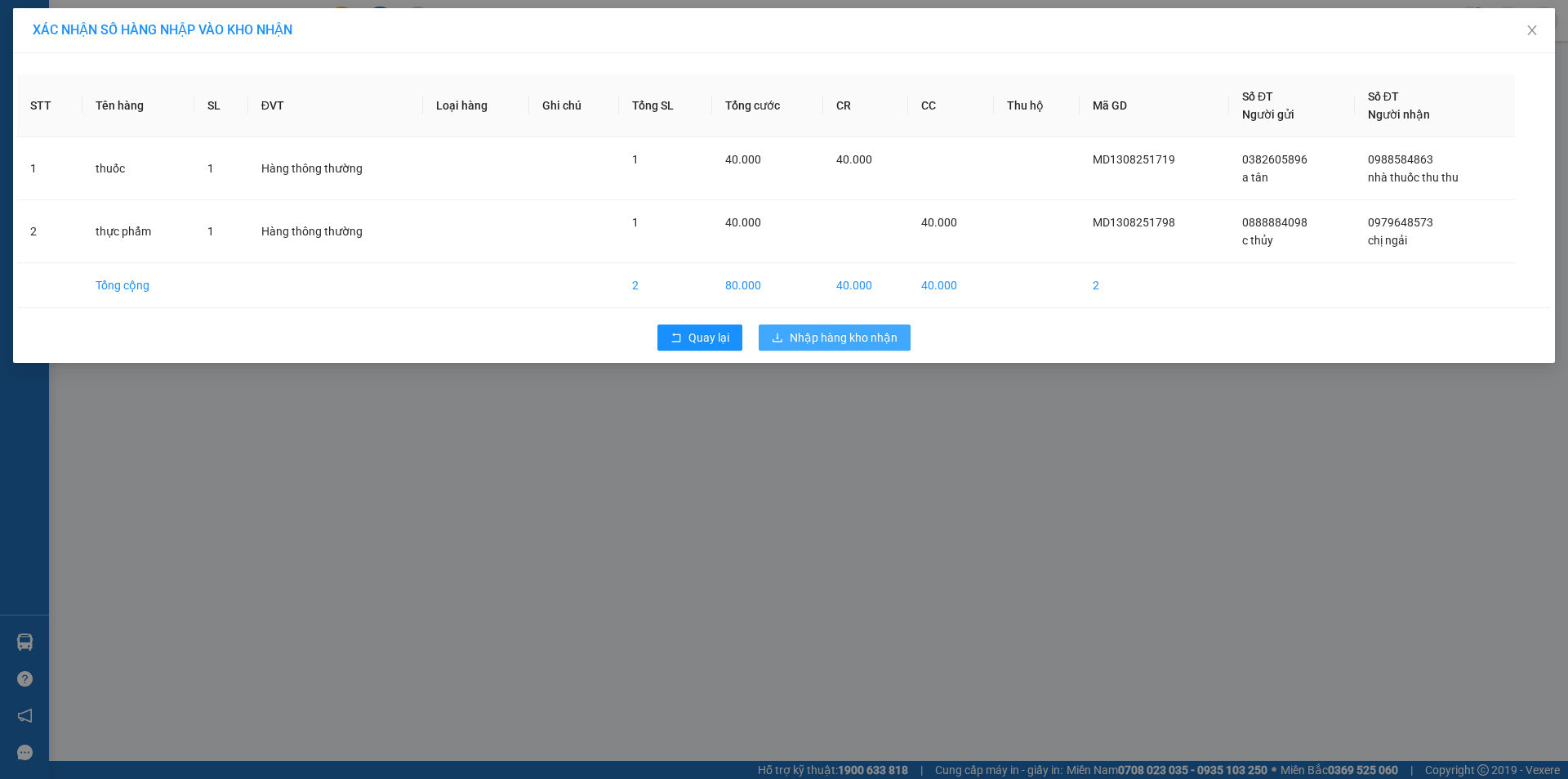
click at [845, 327] on button "Nhập hàng kho nhận" at bounding box center [835, 337] width 152 height 26
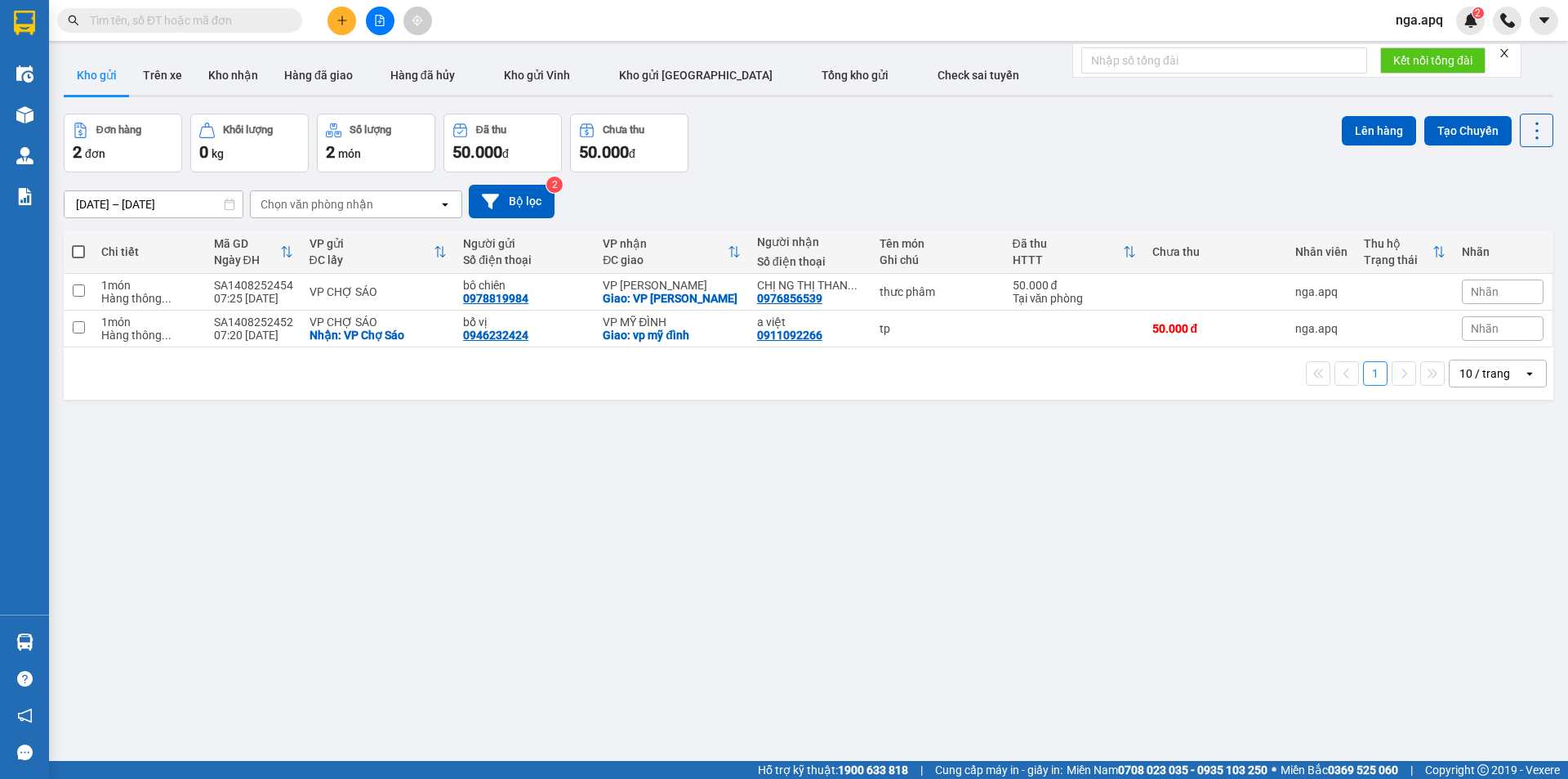
click at [75, 246] on span at bounding box center [78, 251] width 13 height 13
click at [78, 243] on input "checkbox" at bounding box center [78, 243] width 0 height 0
checkbox input "true"
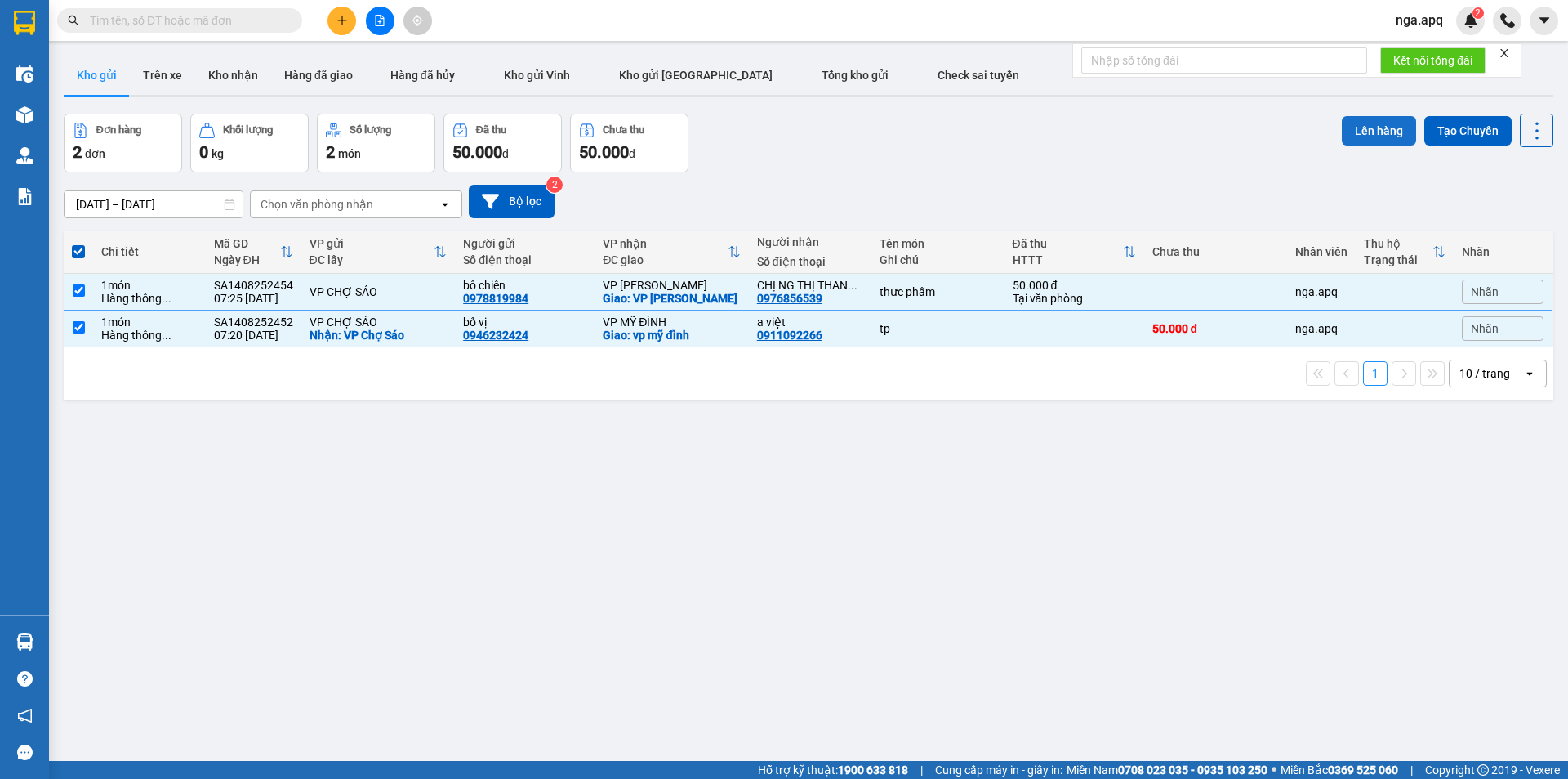
click at [1362, 129] on button "Lên hàng" at bounding box center [1378, 130] width 74 height 30
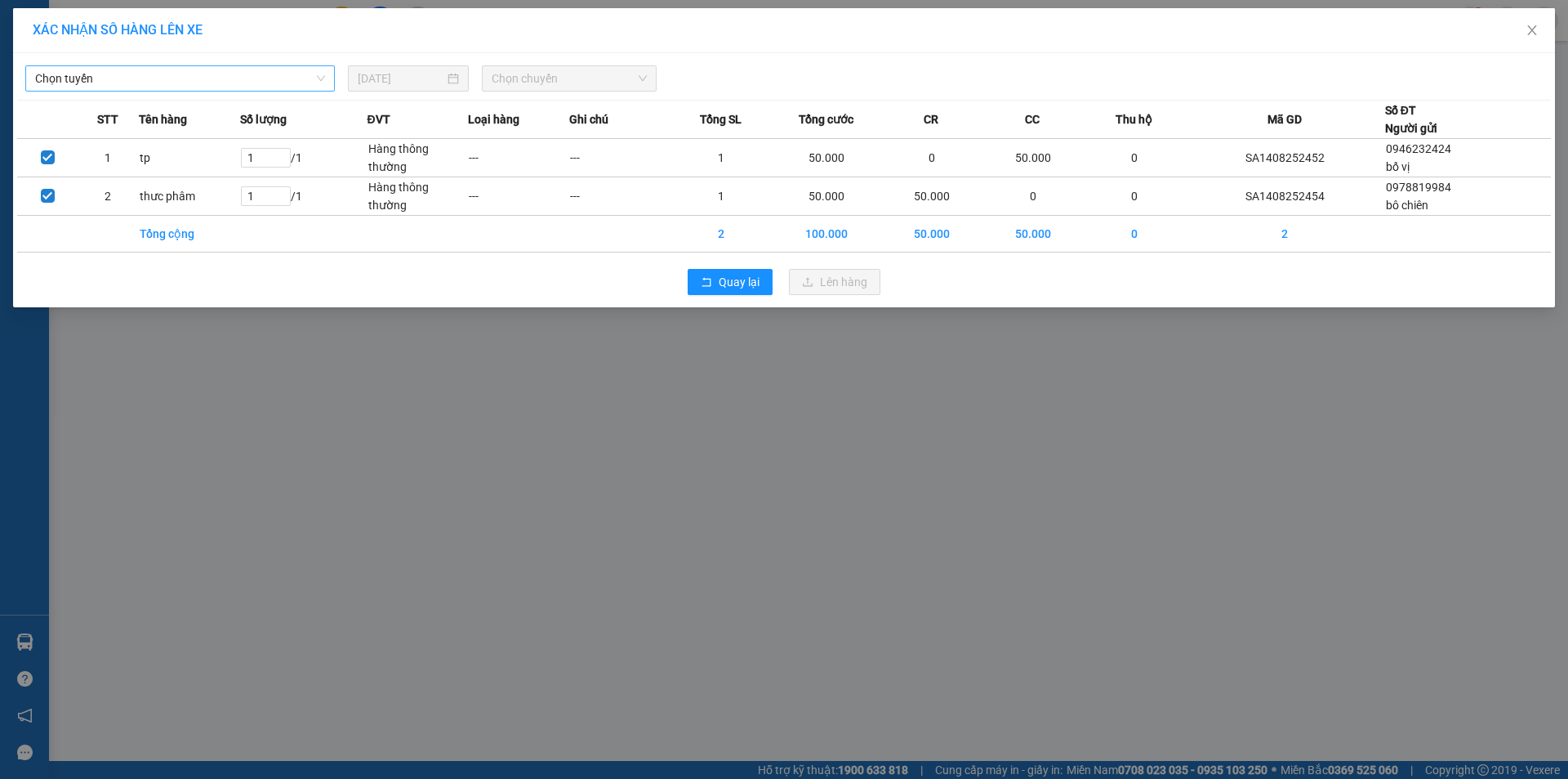
click at [101, 82] on span "Chọn tuyến" at bounding box center [180, 78] width 289 height 25
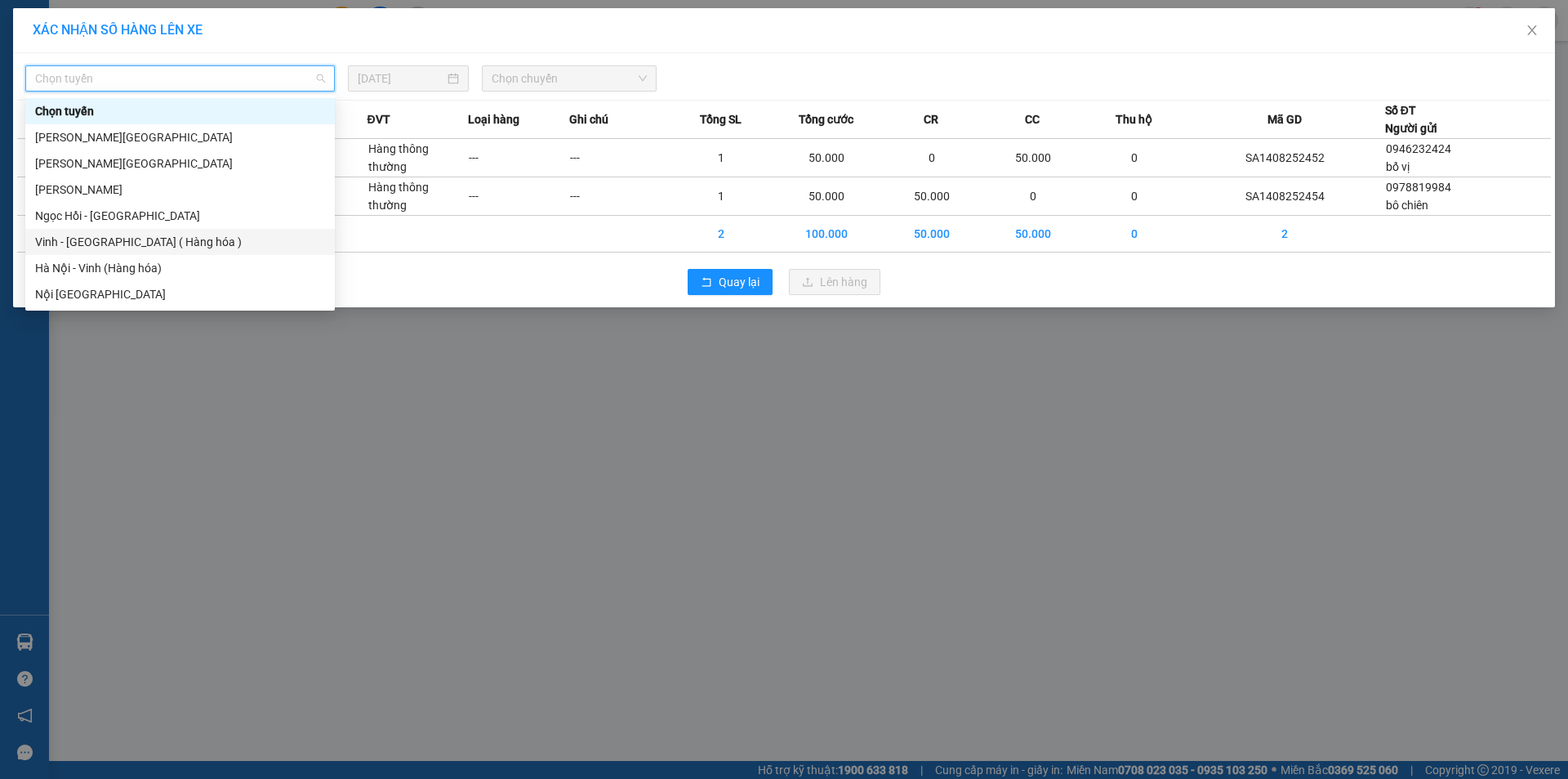
drag, startPoint x: 71, startPoint y: 239, endPoint x: 91, endPoint y: 221, distance: 26.9
click at [72, 236] on div "Vinh - Hà Nội ( Hàng hóa )" at bounding box center [180, 242] width 289 height 18
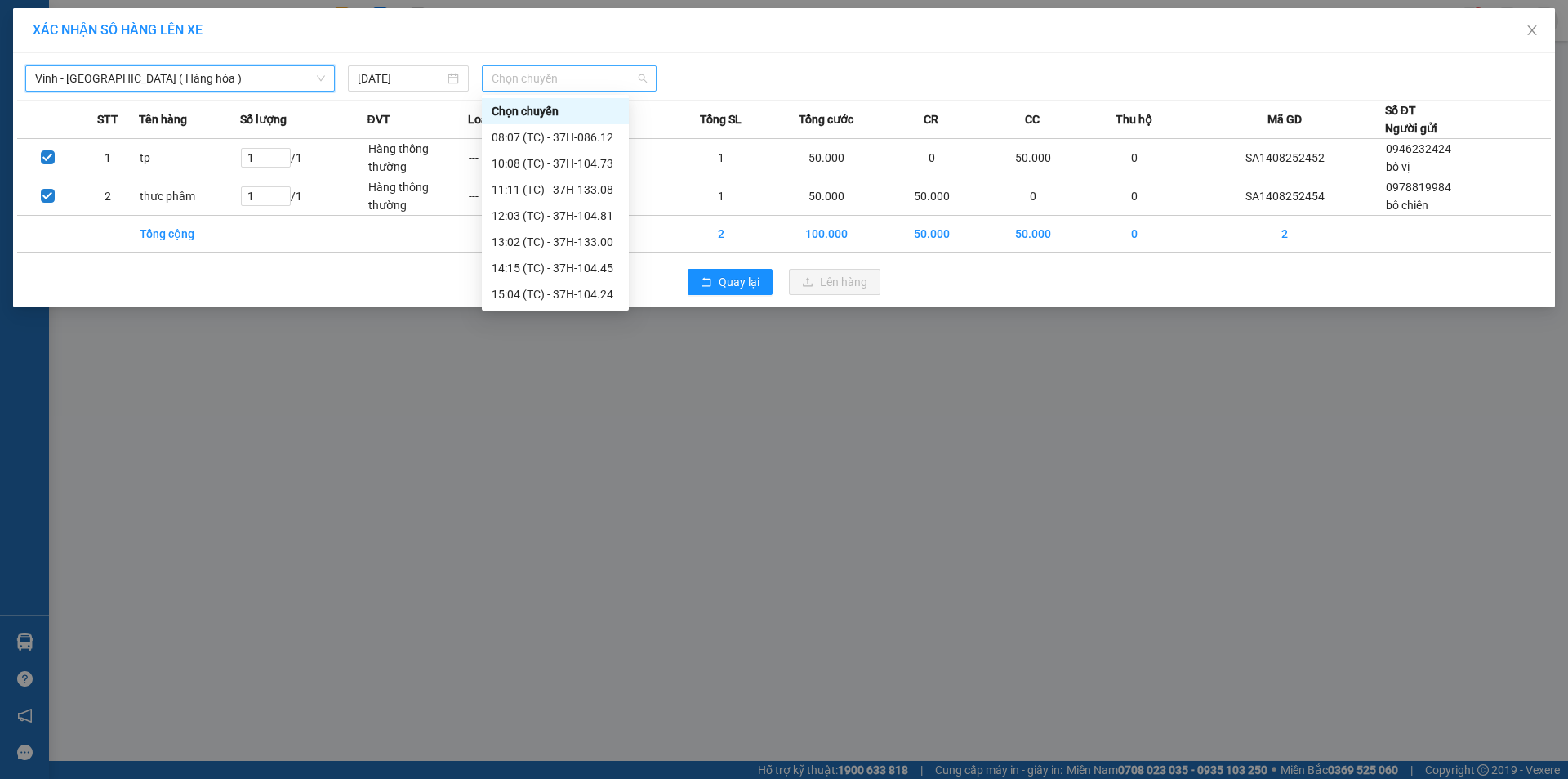
click at [544, 73] on span "Chọn chuyến" at bounding box center [569, 78] width 155 height 25
click at [525, 135] on div "08:07 (TC) - 37H-086.12" at bounding box center [555, 137] width 127 height 18
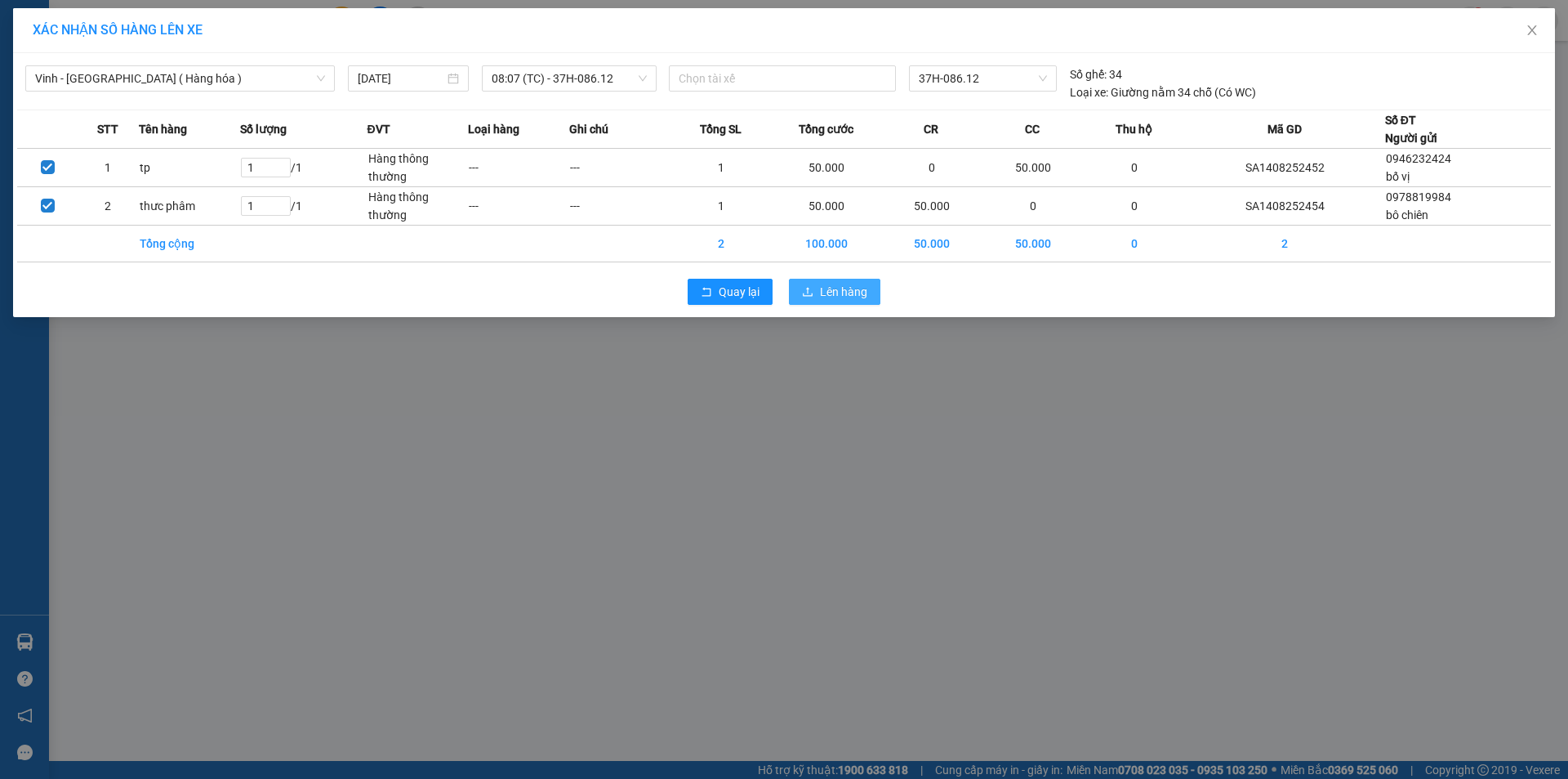
click at [830, 284] on span "Lên hàng" at bounding box center [844, 292] width 47 height 18
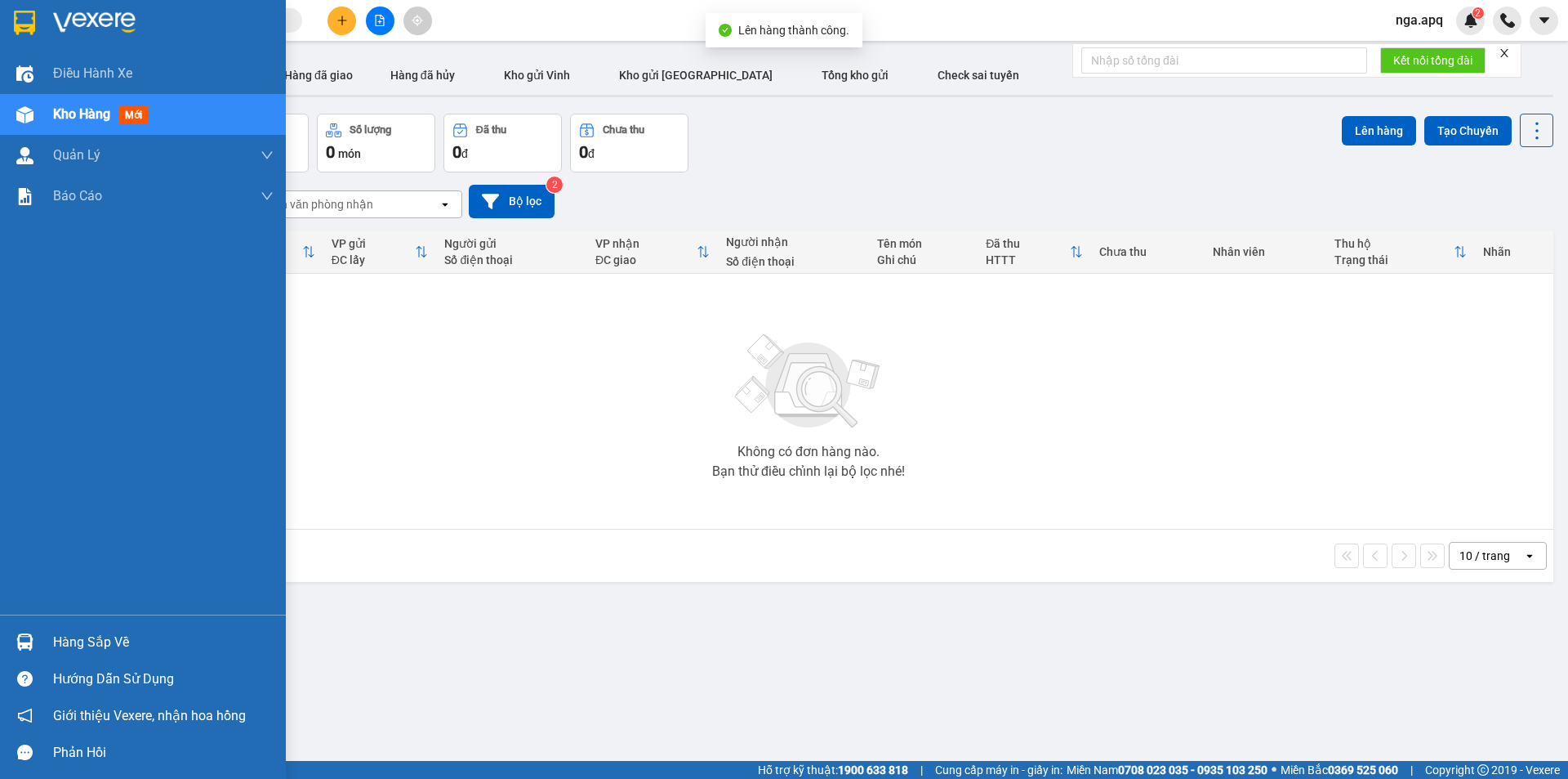
click at [24, 644] on img at bounding box center [25, 642] width 17 height 17
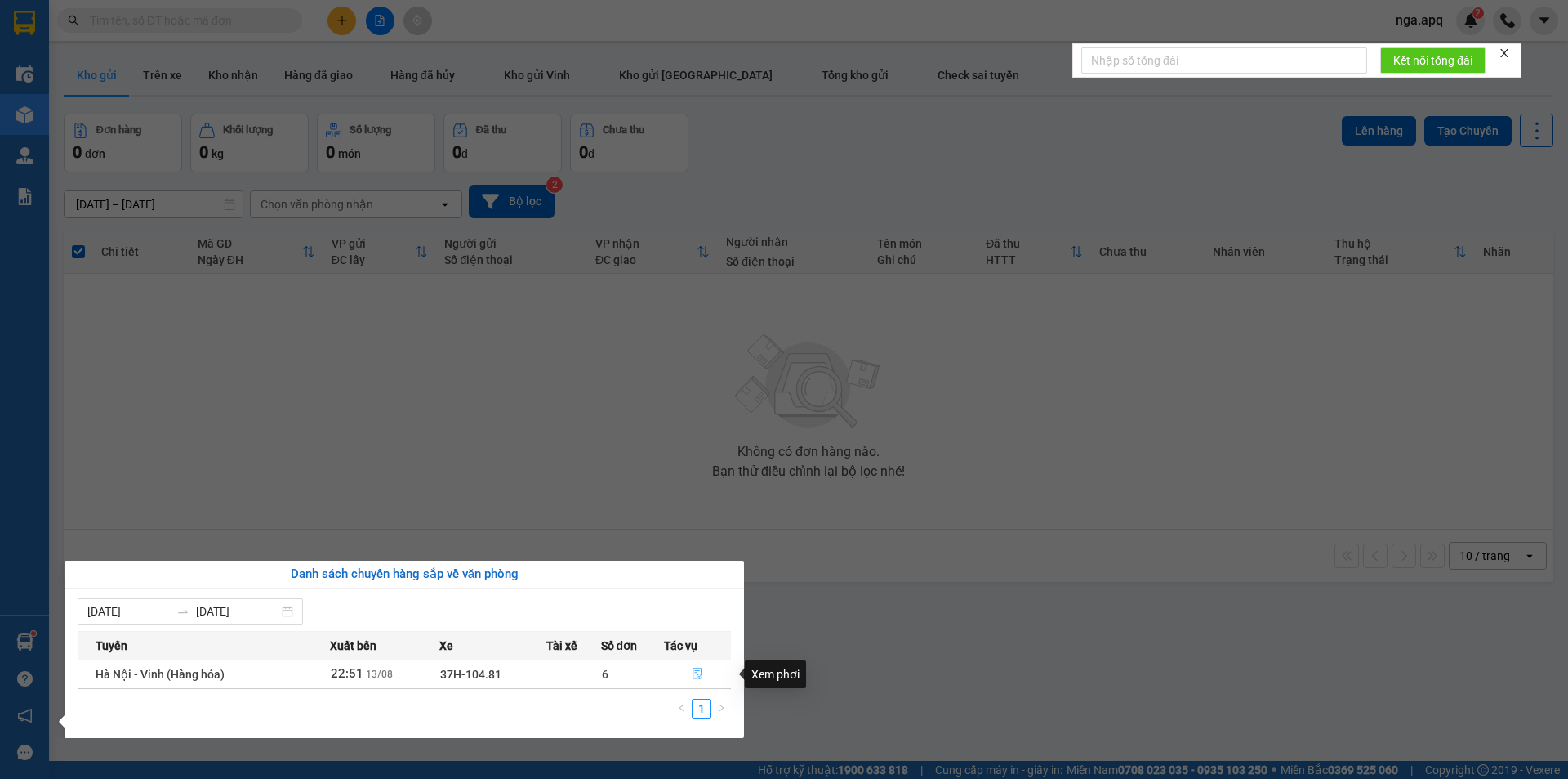
click at [696, 674] on icon "file-done" at bounding box center [698, 673] width 12 height 12
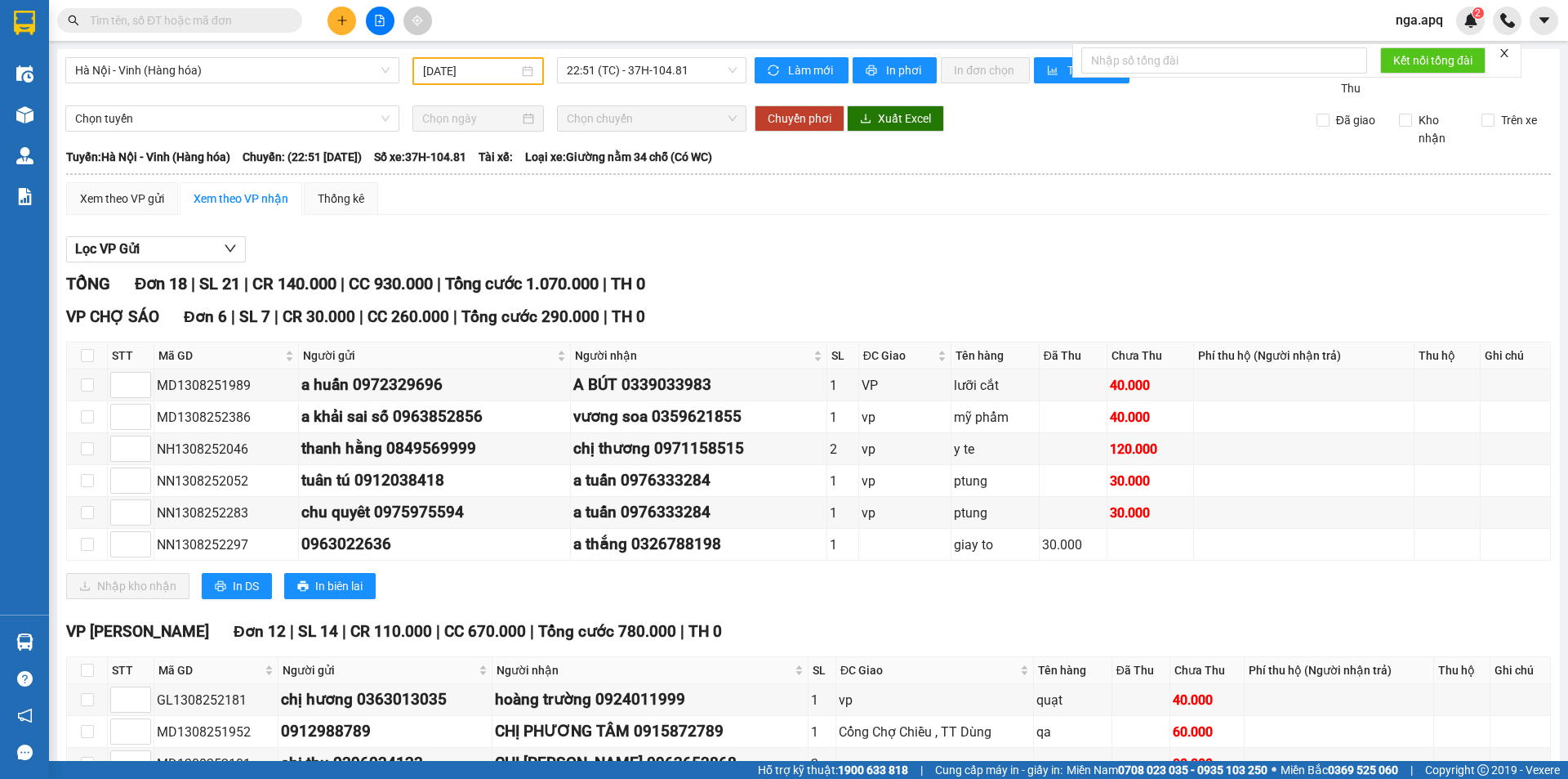
scroll to position [82, 0]
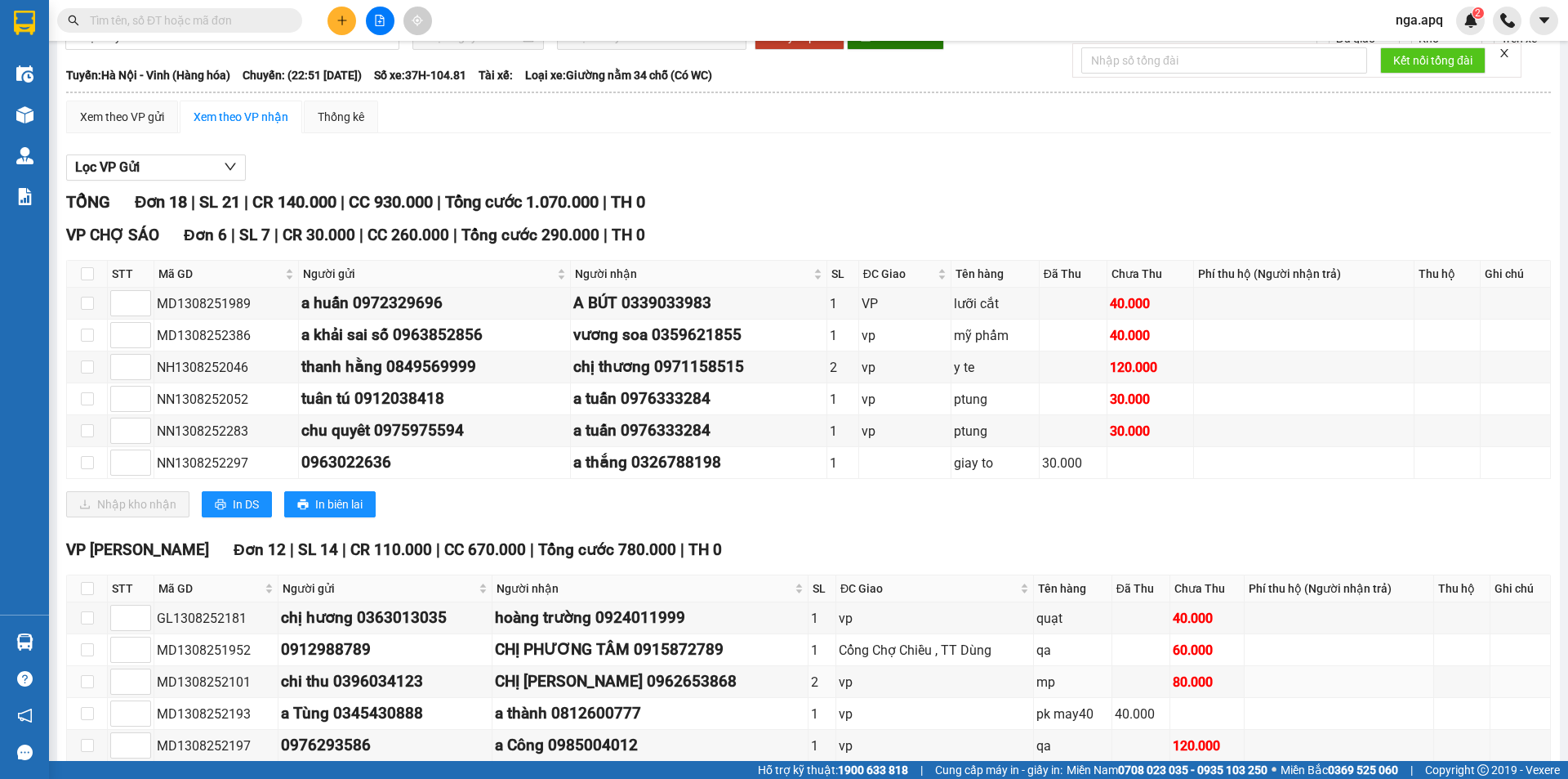
click at [696, 674] on div "CHỊ [PERSON_NAME] 0962653868" at bounding box center [650, 681] width 311 height 25
click at [731, 676] on div "CHỊ [PERSON_NAME] 0962653868" at bounding box center [650, 681] width 311 height 25
click at [246, 27] on input "text" at bounding box center [186, 21] width 193 height 18
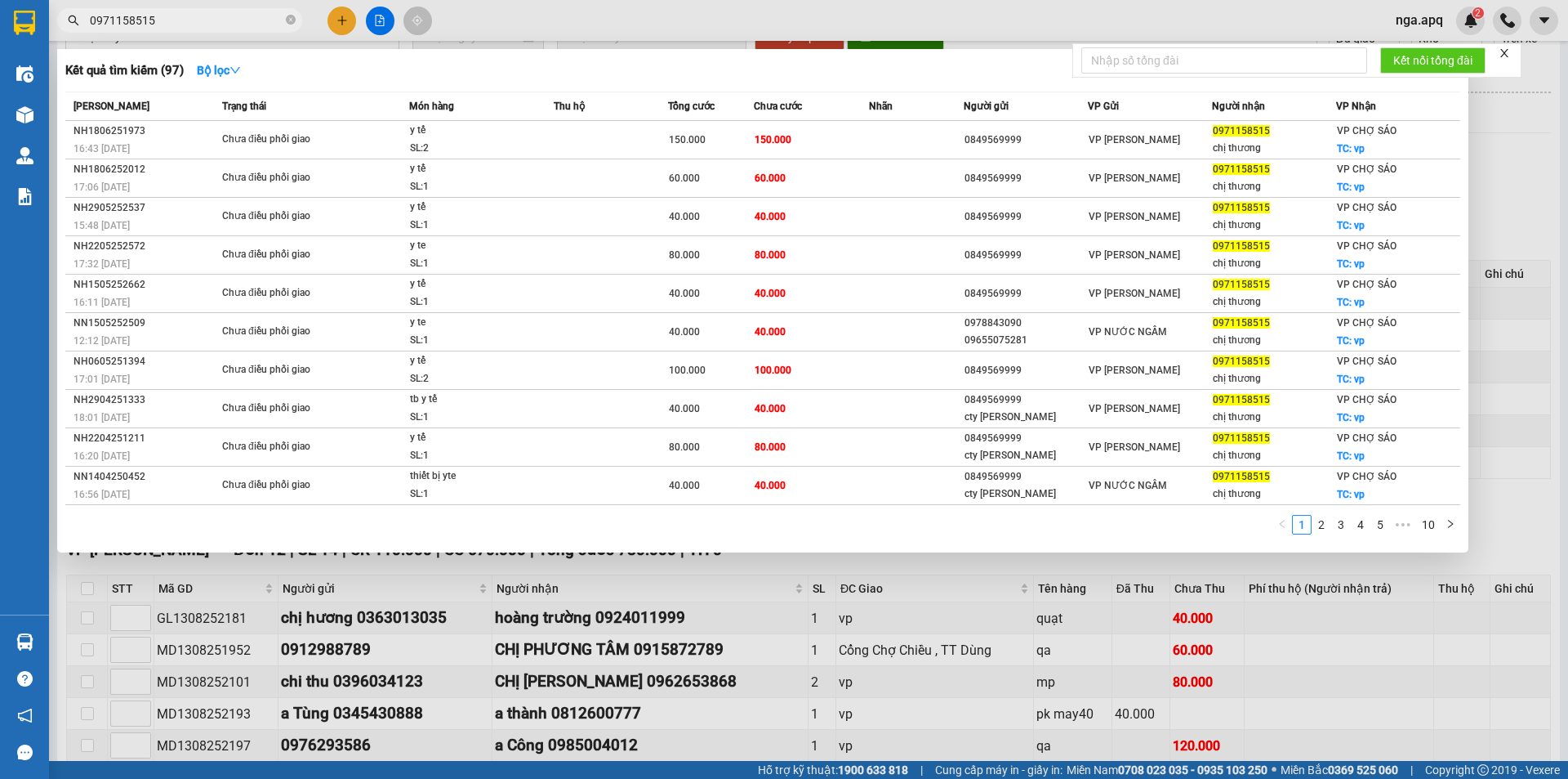
type input "0971158515"
click at [480, 28] on div at bounding box center [784, 390] width 1568 height 779
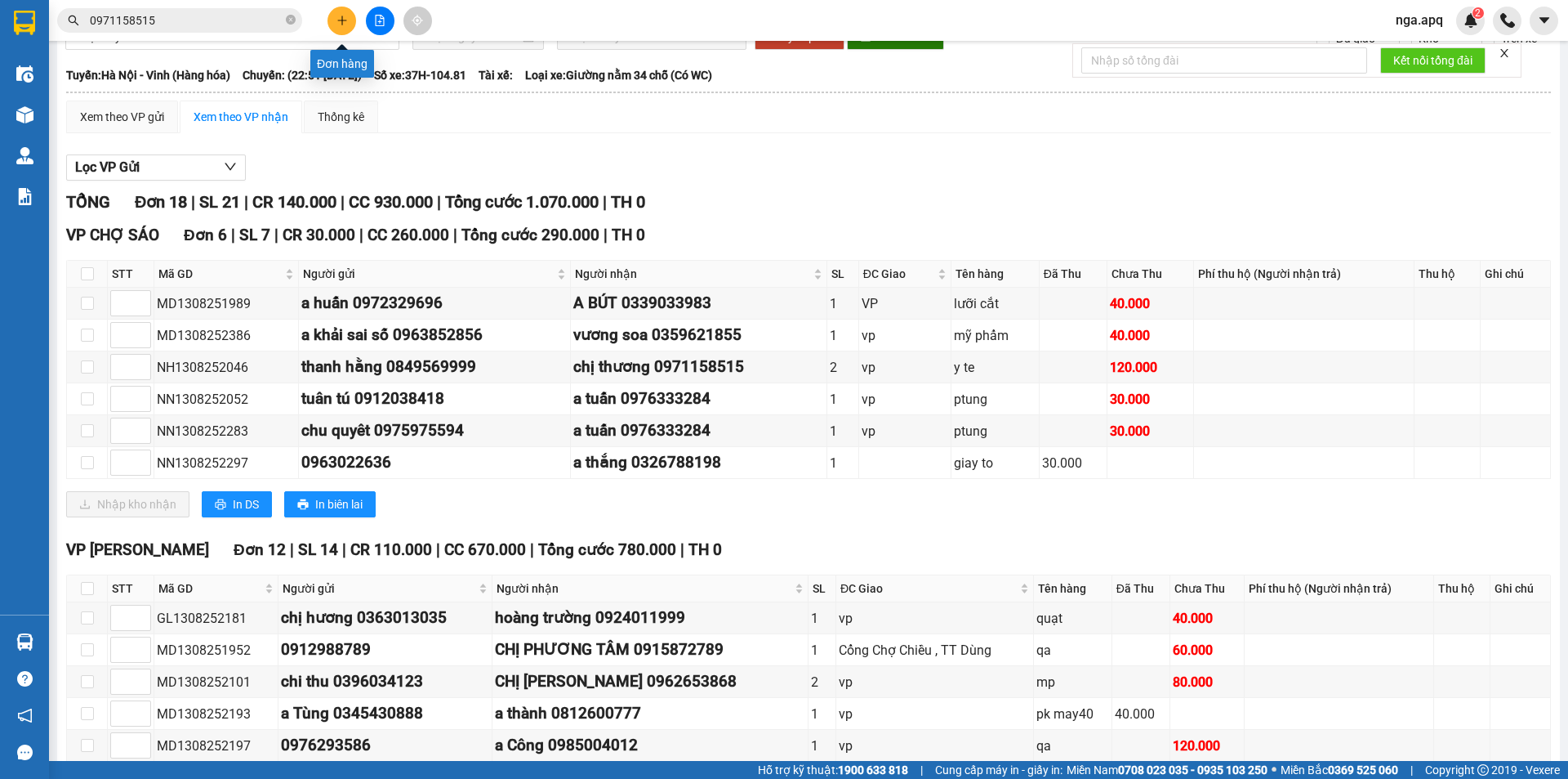
click at [347, 24] on icon "plus" at bounding box center [343, 21] width 12 height 12
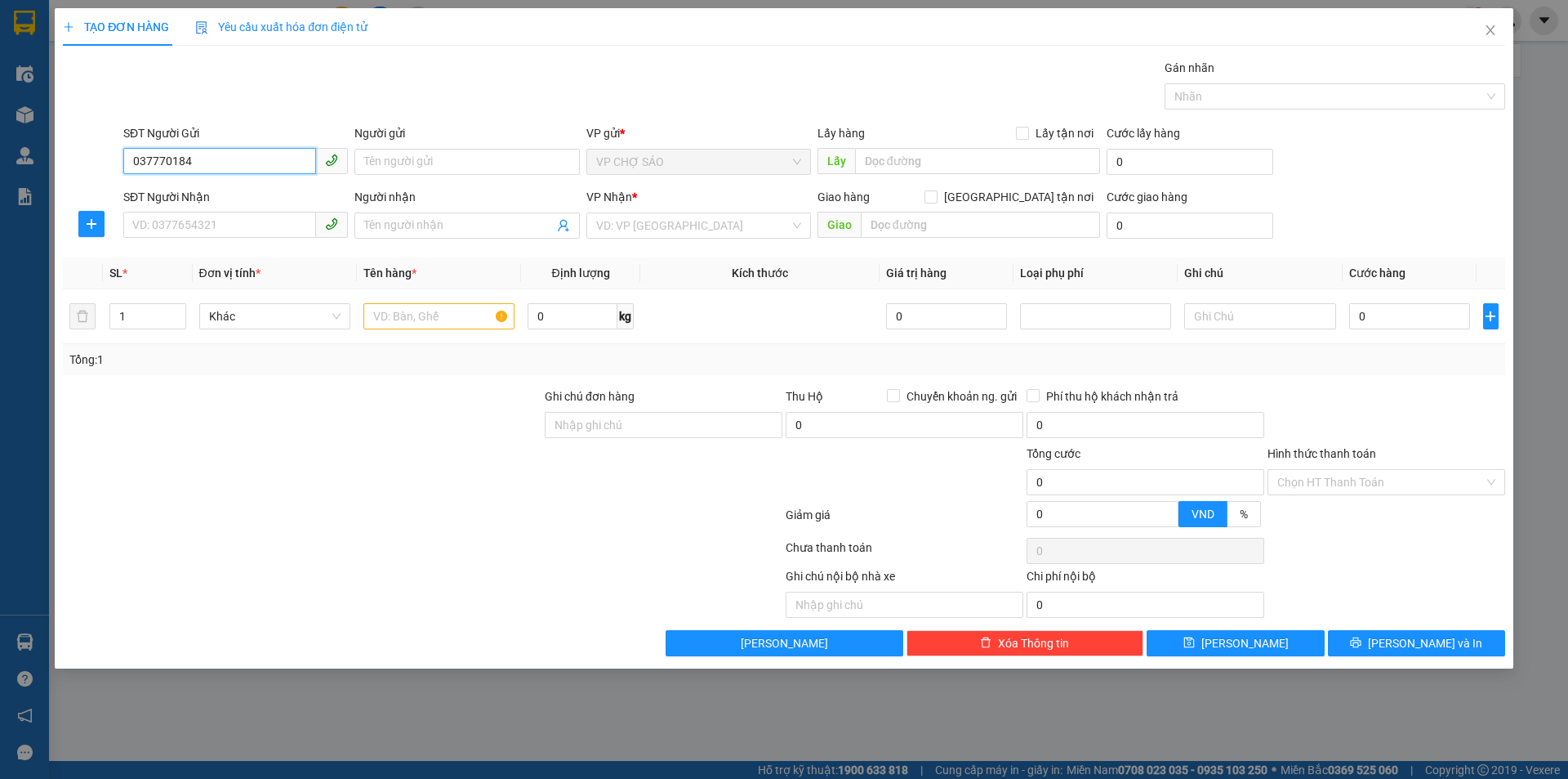
type input "0377701842"
click at [205, 193] on div "0377701842 - bà xuân" at bounding box center [235, 195] width 205 height 18
type input "bà xuân"
type input "0377701842"
drag, startPoint x: 228, startPoint y: 219, endPoint x: 233, endPoint y: 245, distance: 26.5
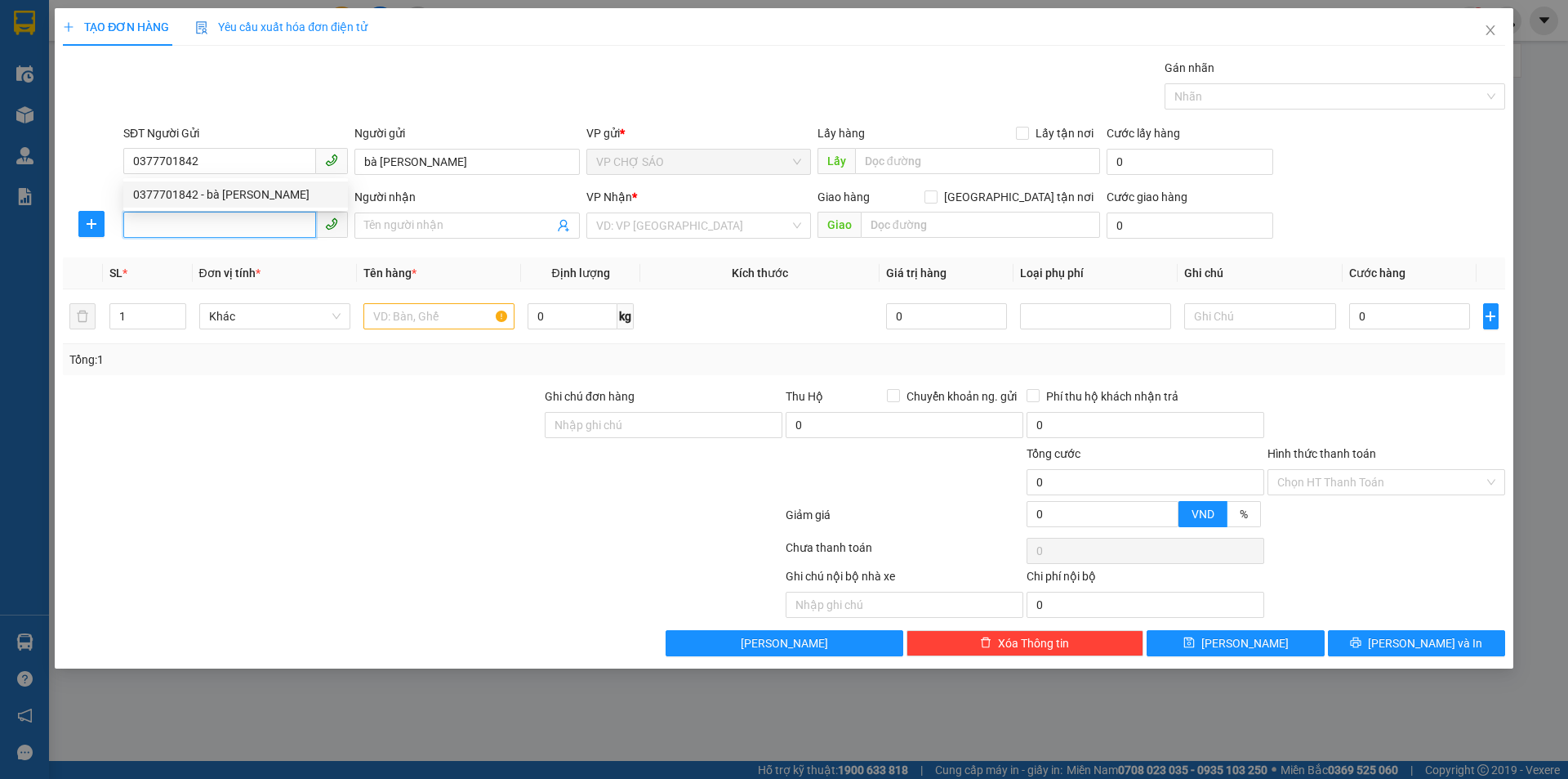
click at [228, 220] on input "SĐT Người Nhận" at bounding box center [219, 224] width 193 height 26
click at [245, 255] on div "0968150073 - a thế" at bounding box center [235, 258] width 205 height 18
type input "0968150073"
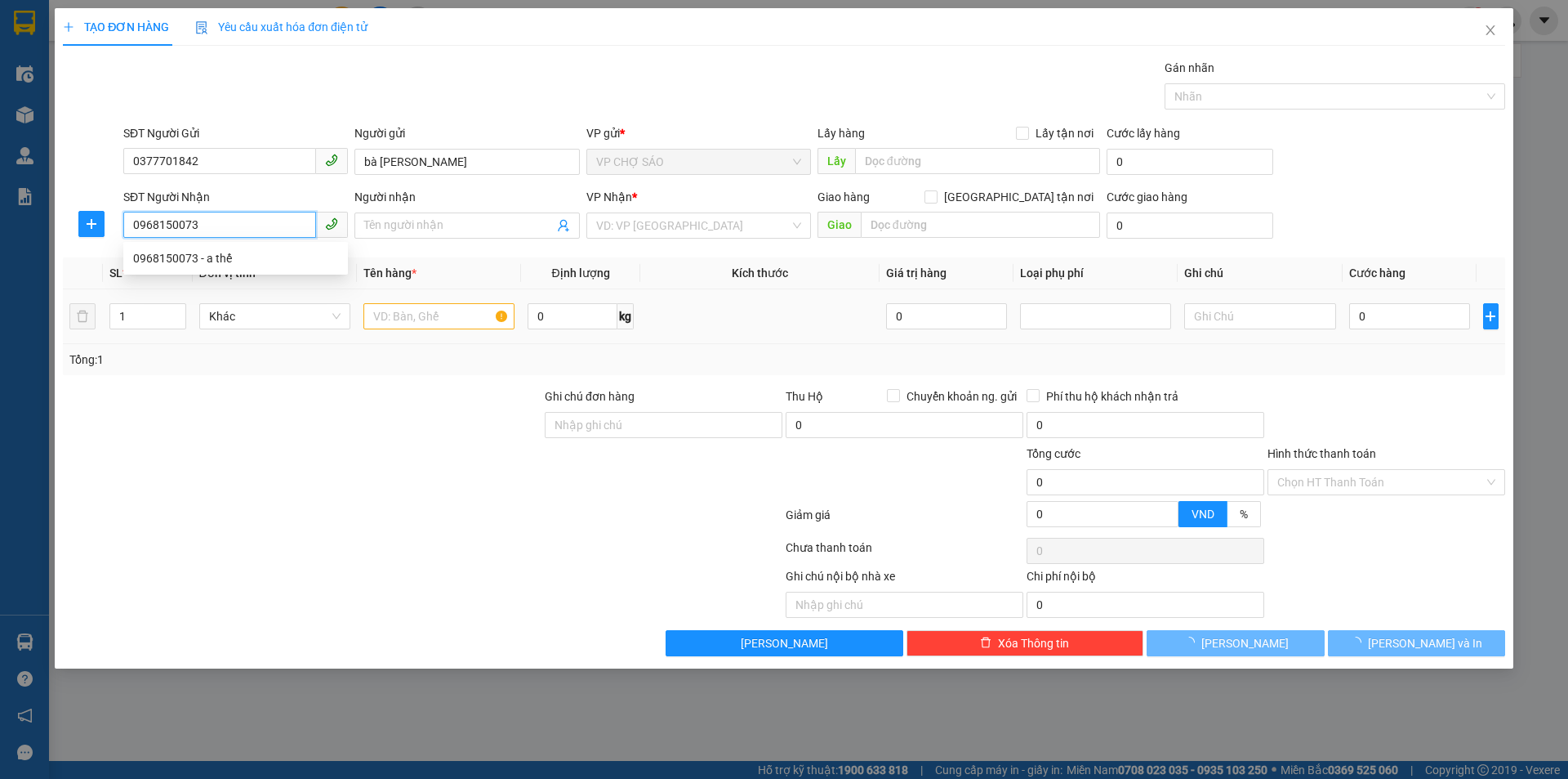
type input "a thế"
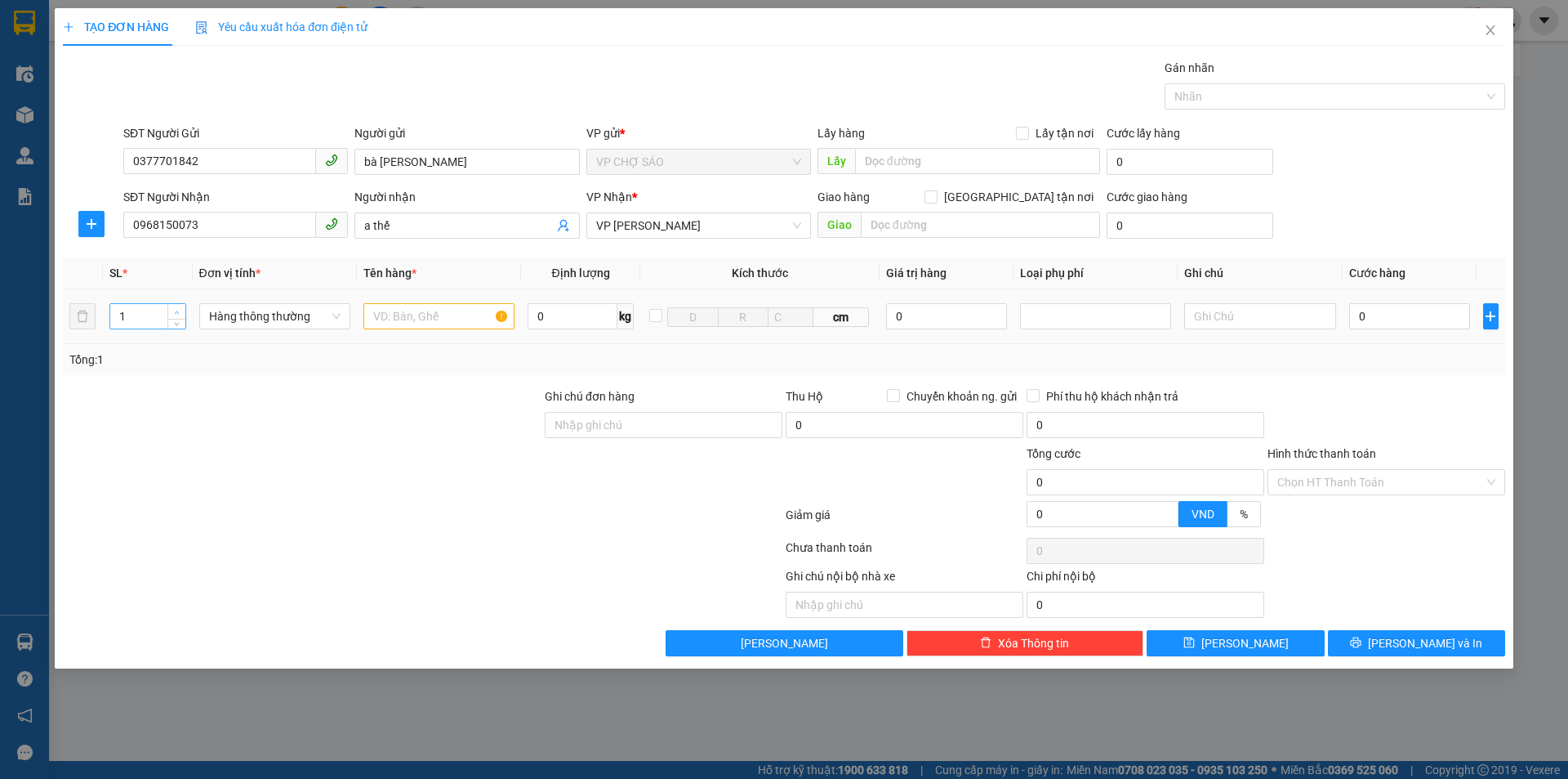
type input "2"
drag, startPoint x: 177, startPoint y: 305, endPoint x: 205, endPoint y: 306, distance: 28.0
click at [178, 305] on span "Increase Value" at bounding box center [176, 309] width 18 height 12
click at [434, 322] on input "text" at bounding box center [439, 316] width 151 height 26
type input "tp gạo"
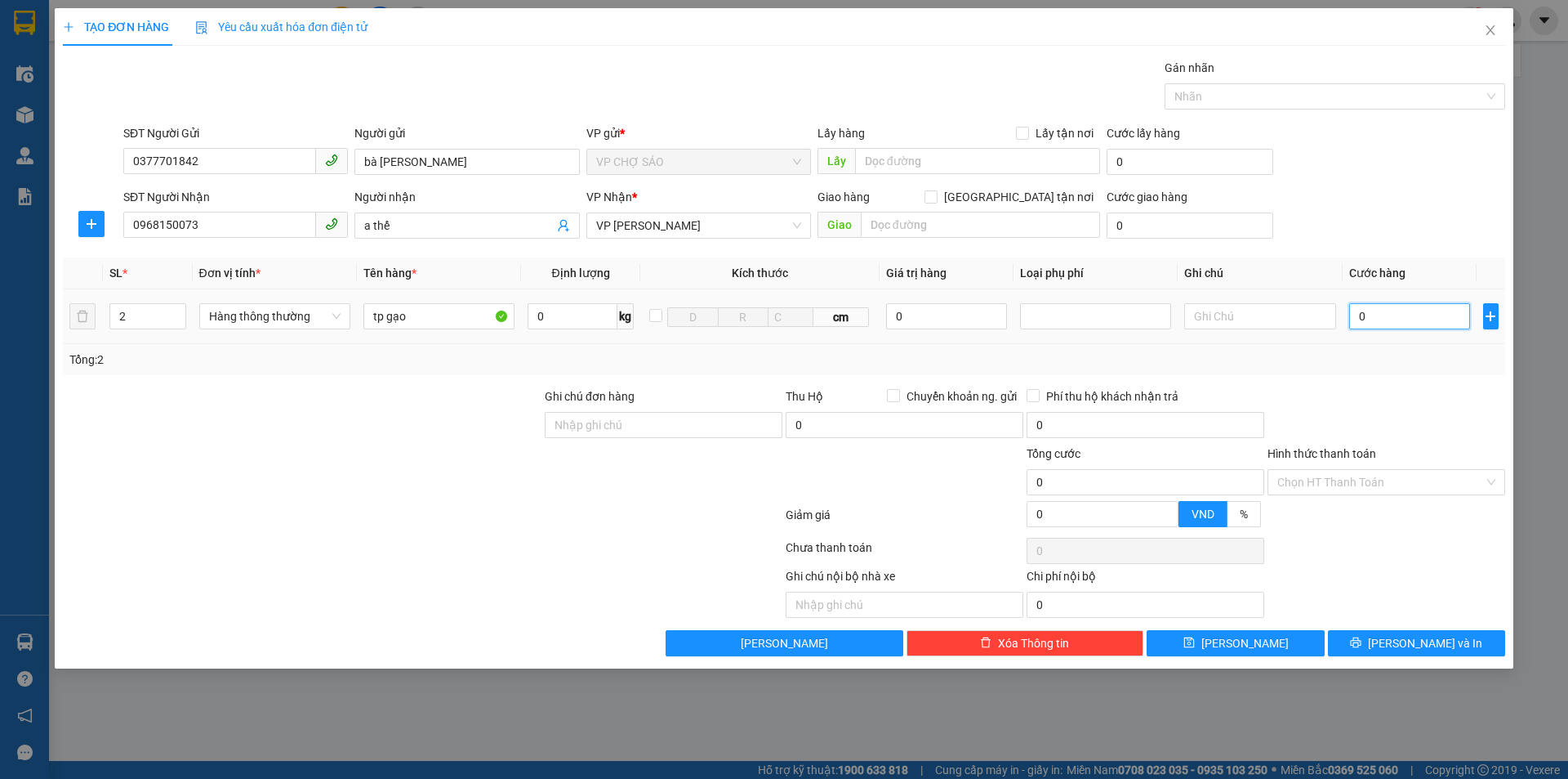
click at [1448, 313] on input "0" at bounding box center [1410, 316] width 122 height 26
type input "9"
type input "90"
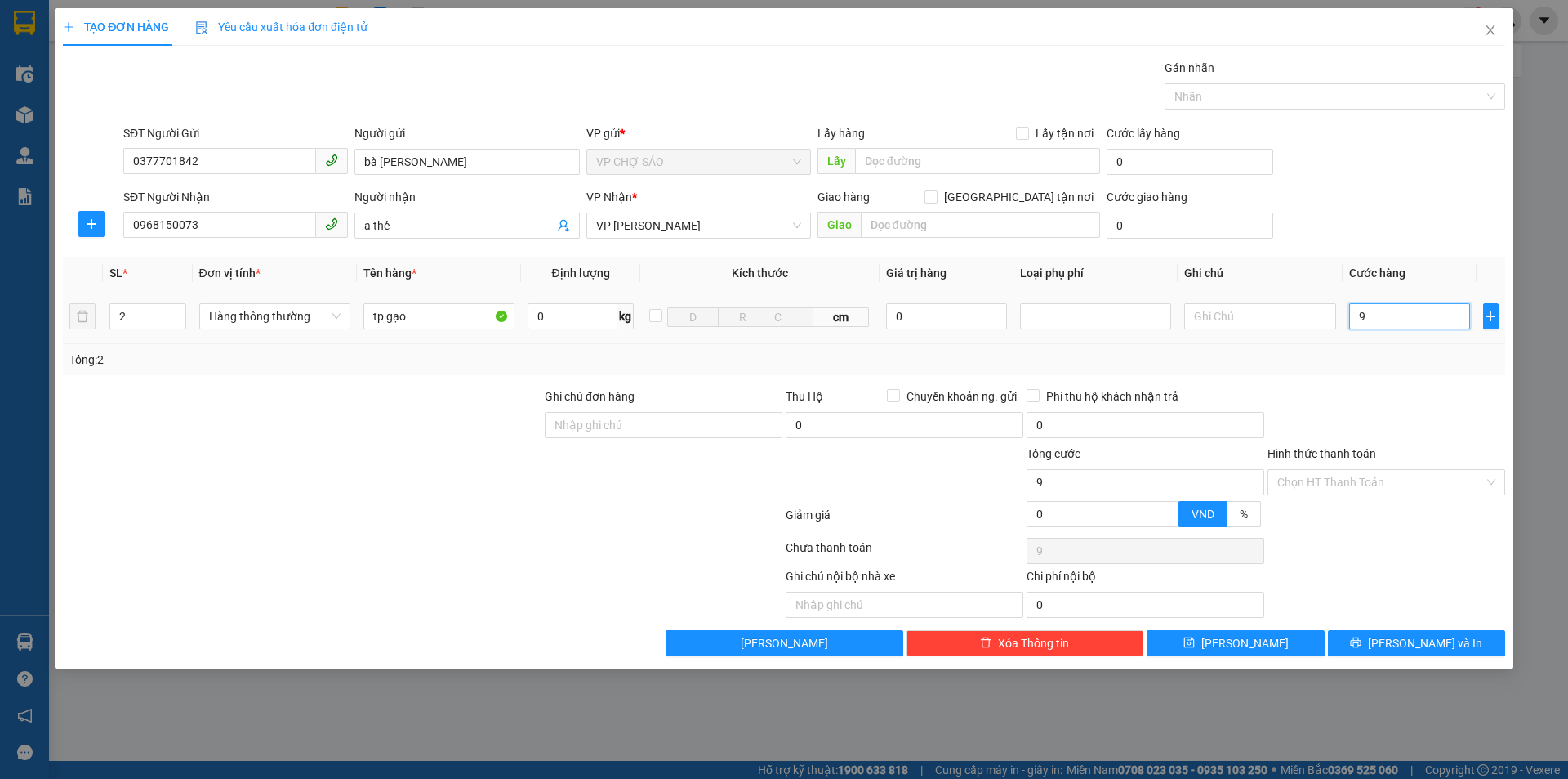
type input "90"
type input "900"
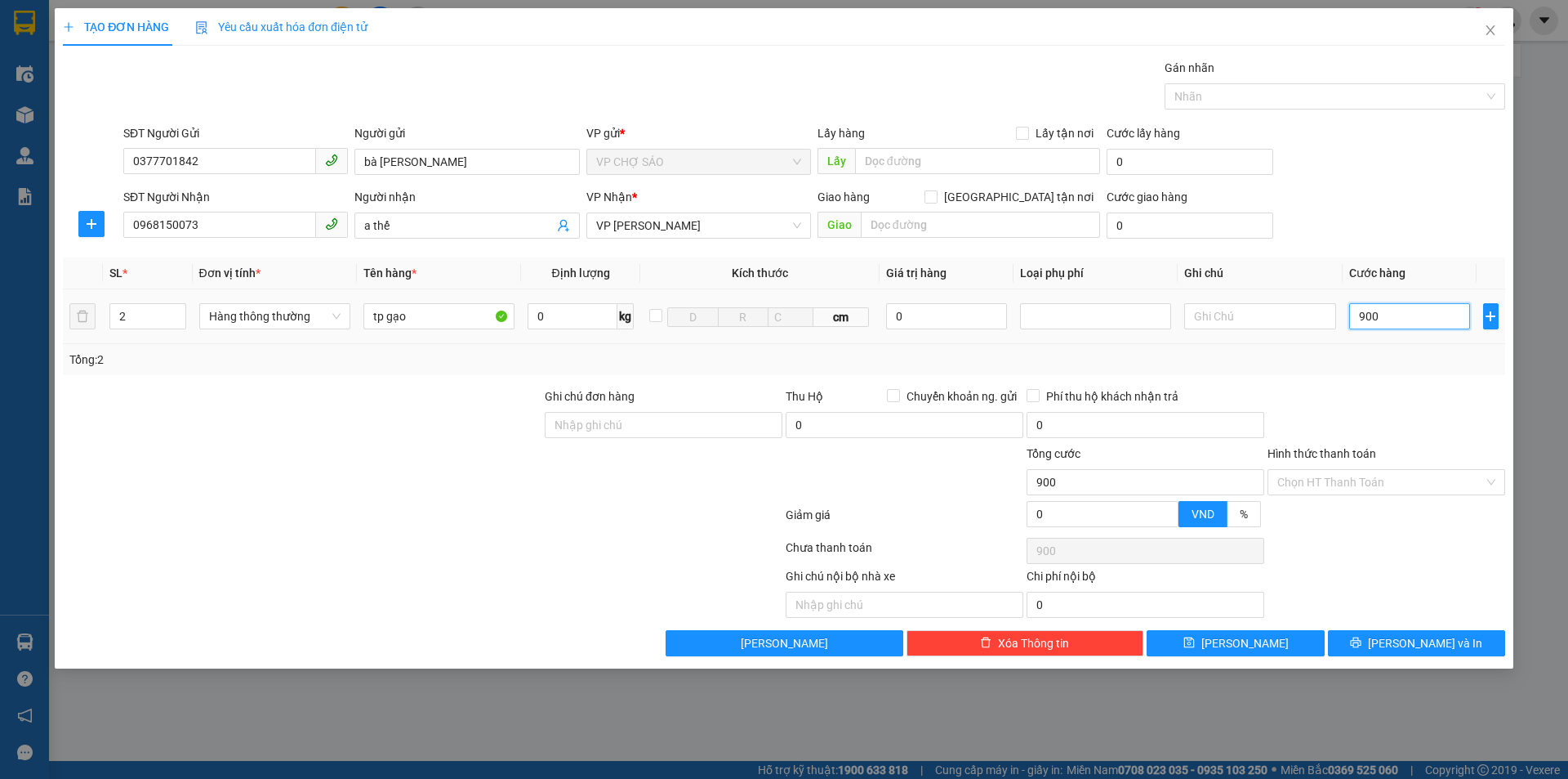
type input "9.000"
type input "90.000"
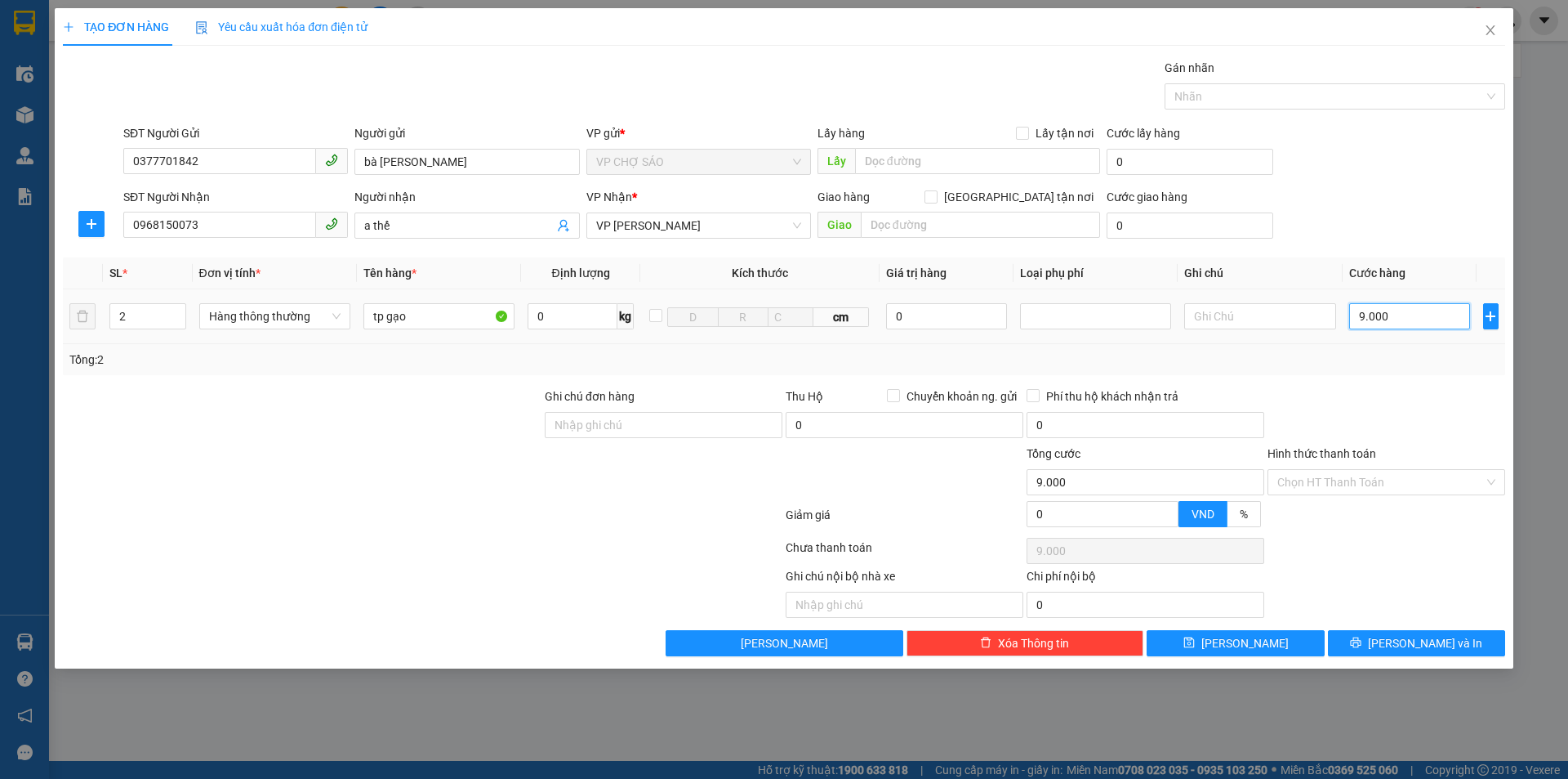
type input "90.000"
type input "900.000"
type input "90.000"
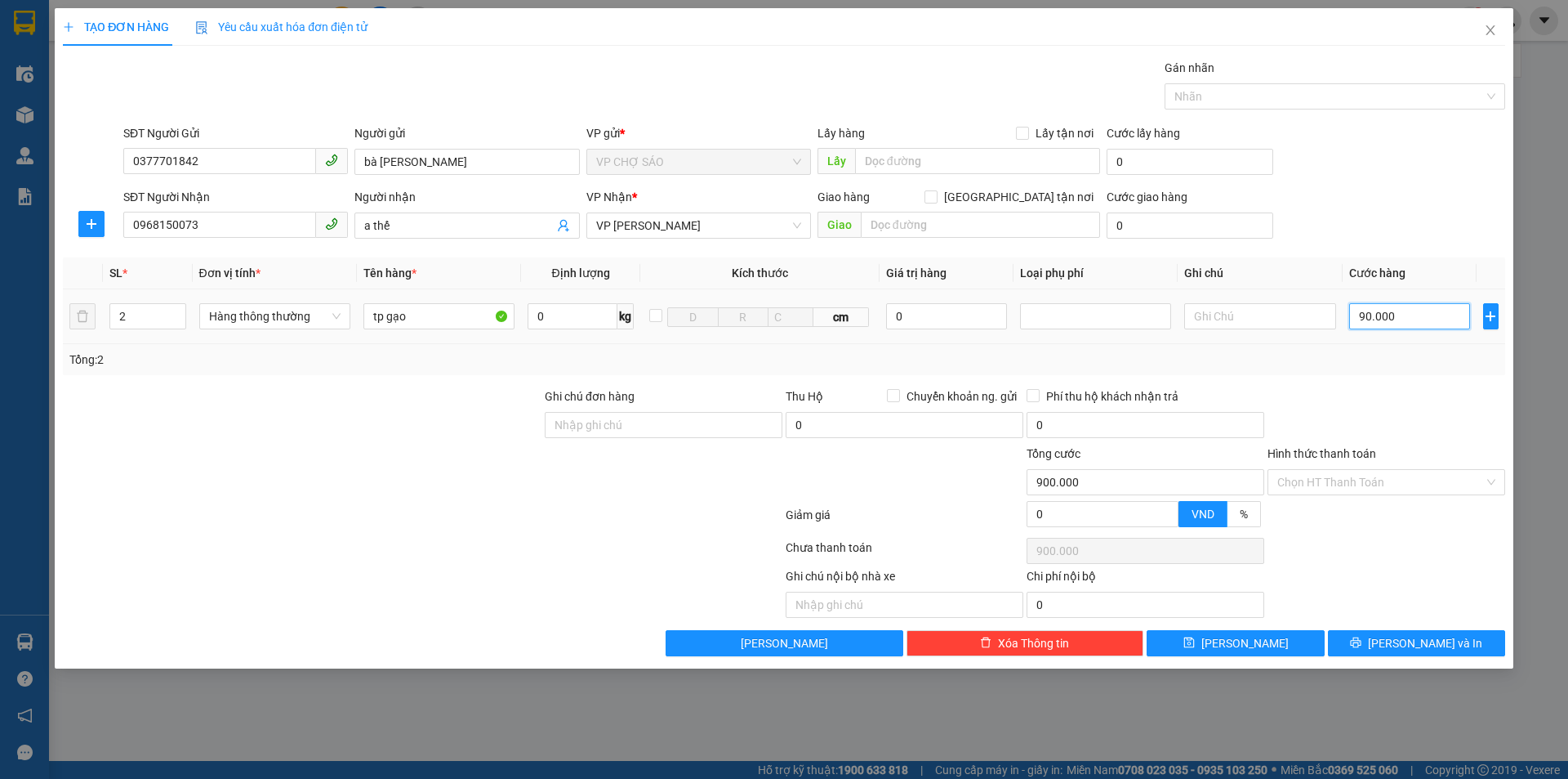
type input "90.000"
click at [1447, 648] on span "[PERSON_NAME] và In" at bounding box center [1426, 643] width 115 height 18
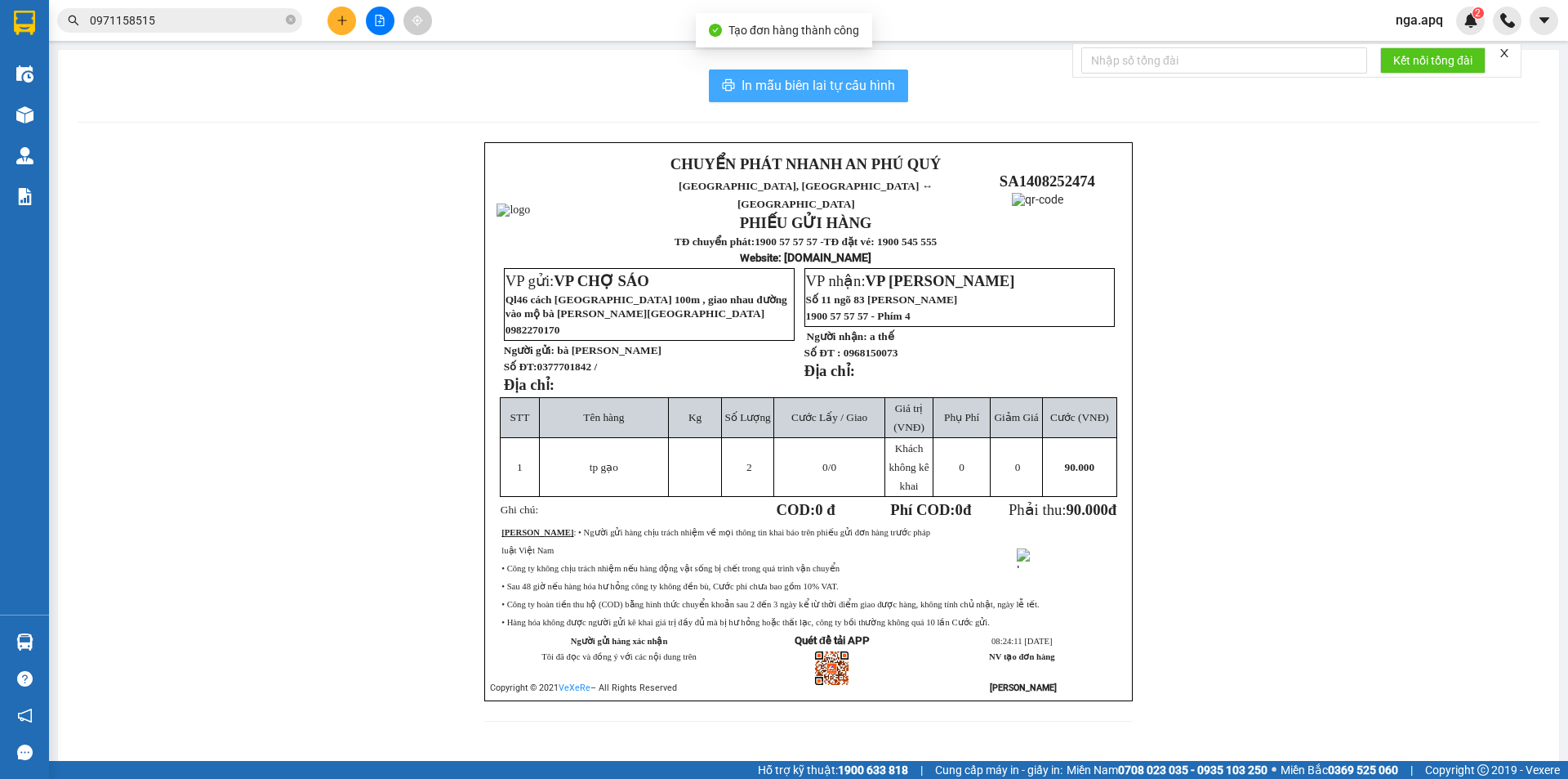
click at [735, 98] on button "In mẫu biên lai tự cấu hình" at bounding box center [808, 85] width 200 height 33
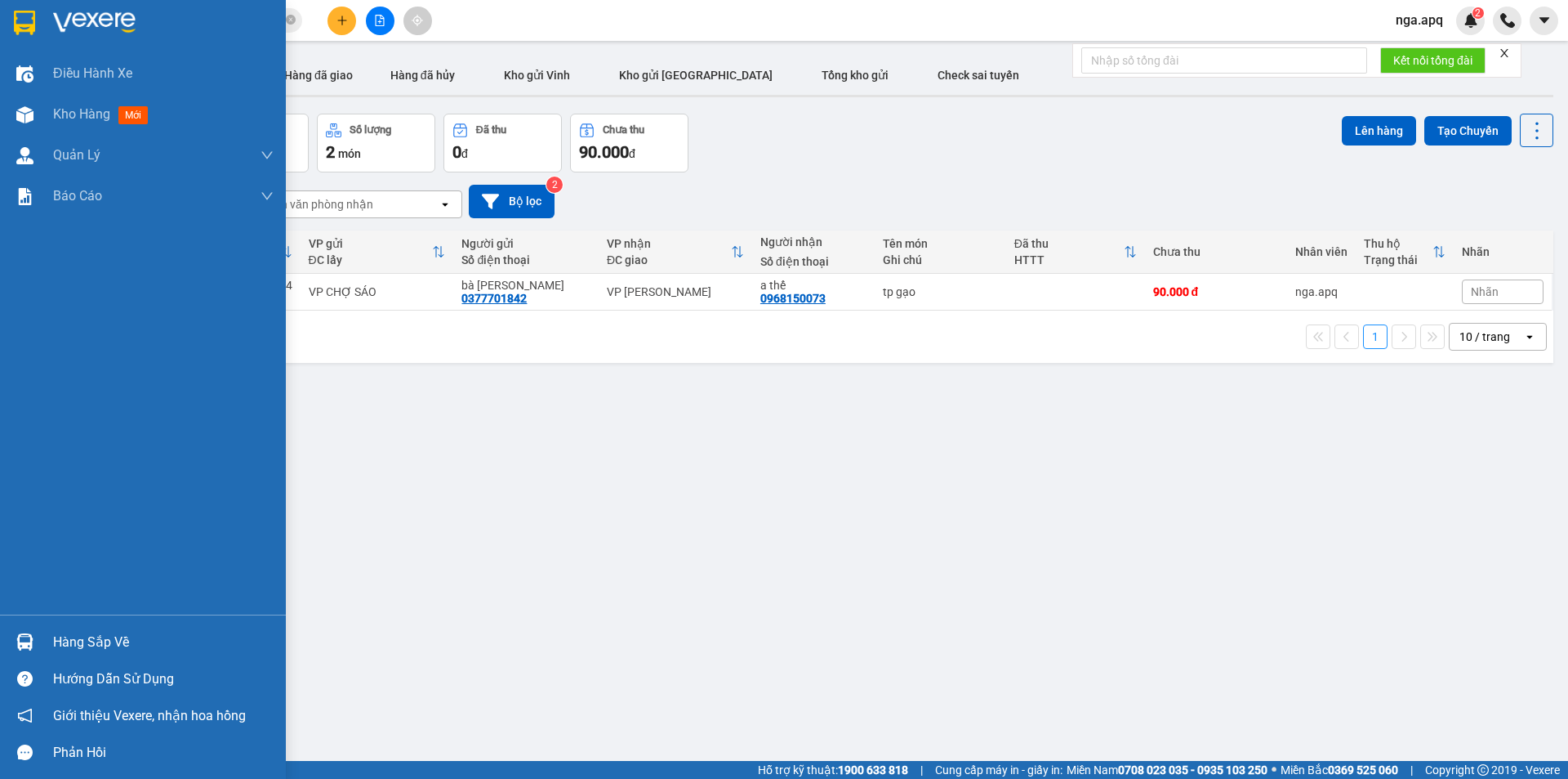
click at [20, 644] on img at bounding box center [25, 642] width 17 height 17
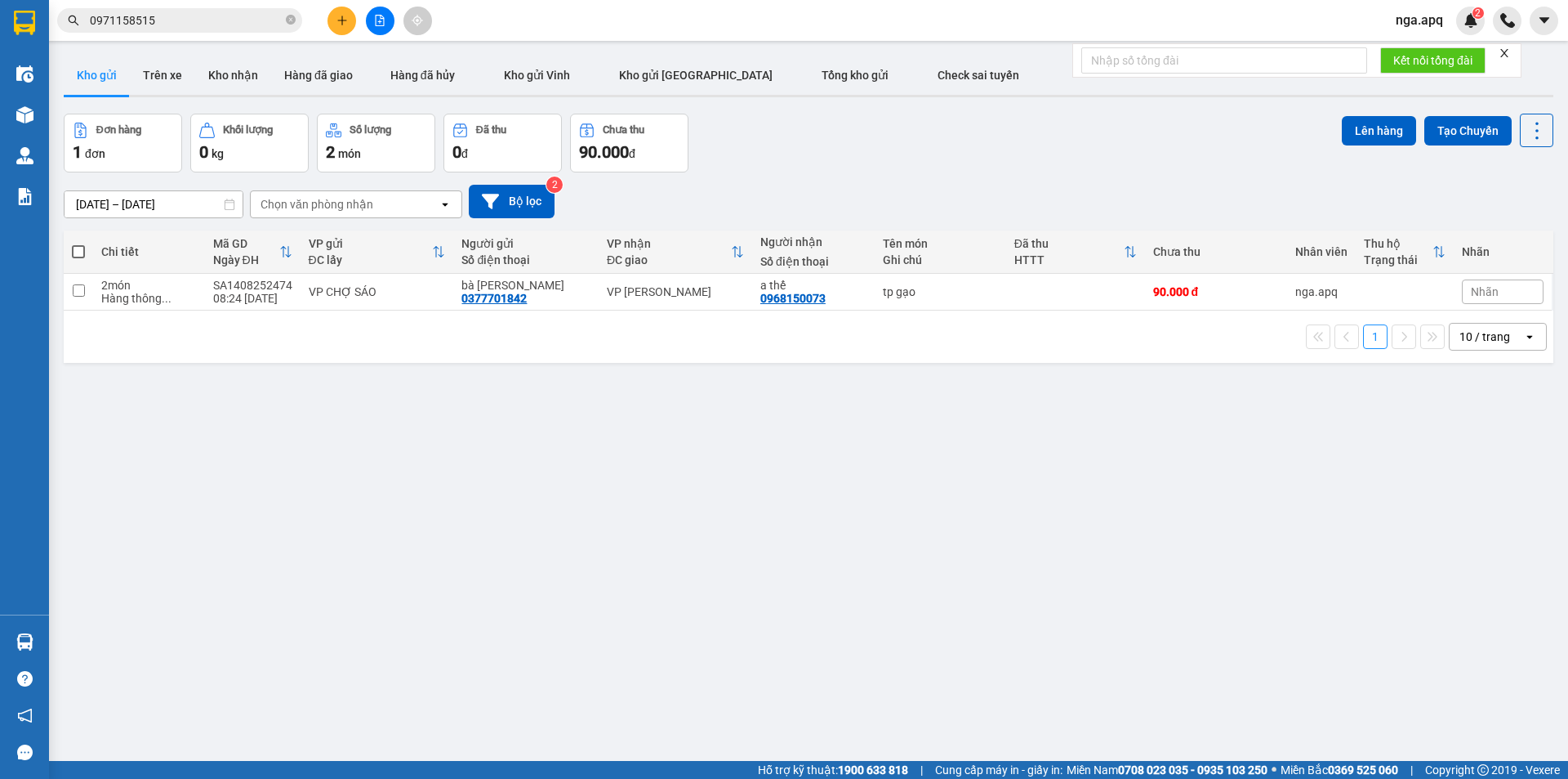
drag, startPoint x: 1142, startPoint y: 565, endPoint x: 1186, endPoint y: 485, distance: 91.3
click at [1152, 541] on section "Kết quả tìm kiếm ( 97 ) Bộ lọc Mã ĐH Trạng thái Món hàng Thu hộ Tổng cước Chưa …" at bounding box center [784, 390] width 1568 height 779
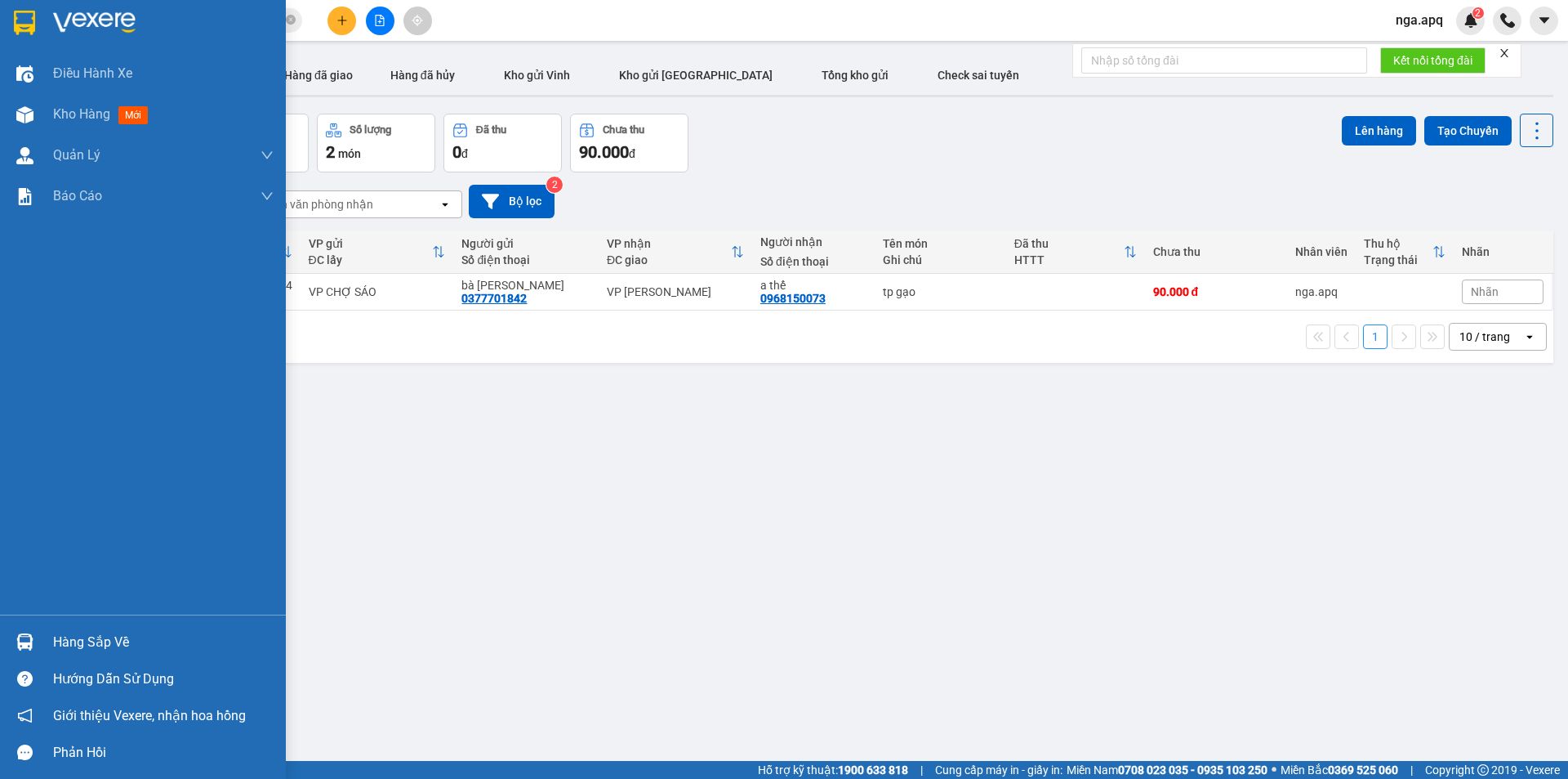
click at [25, 753] on icon "message" at bounding box center [25, 752] width 16 height 16
click at [47, 636] on div "Hàng sắp về" at bounding box center [142, 642] width 286 height 37
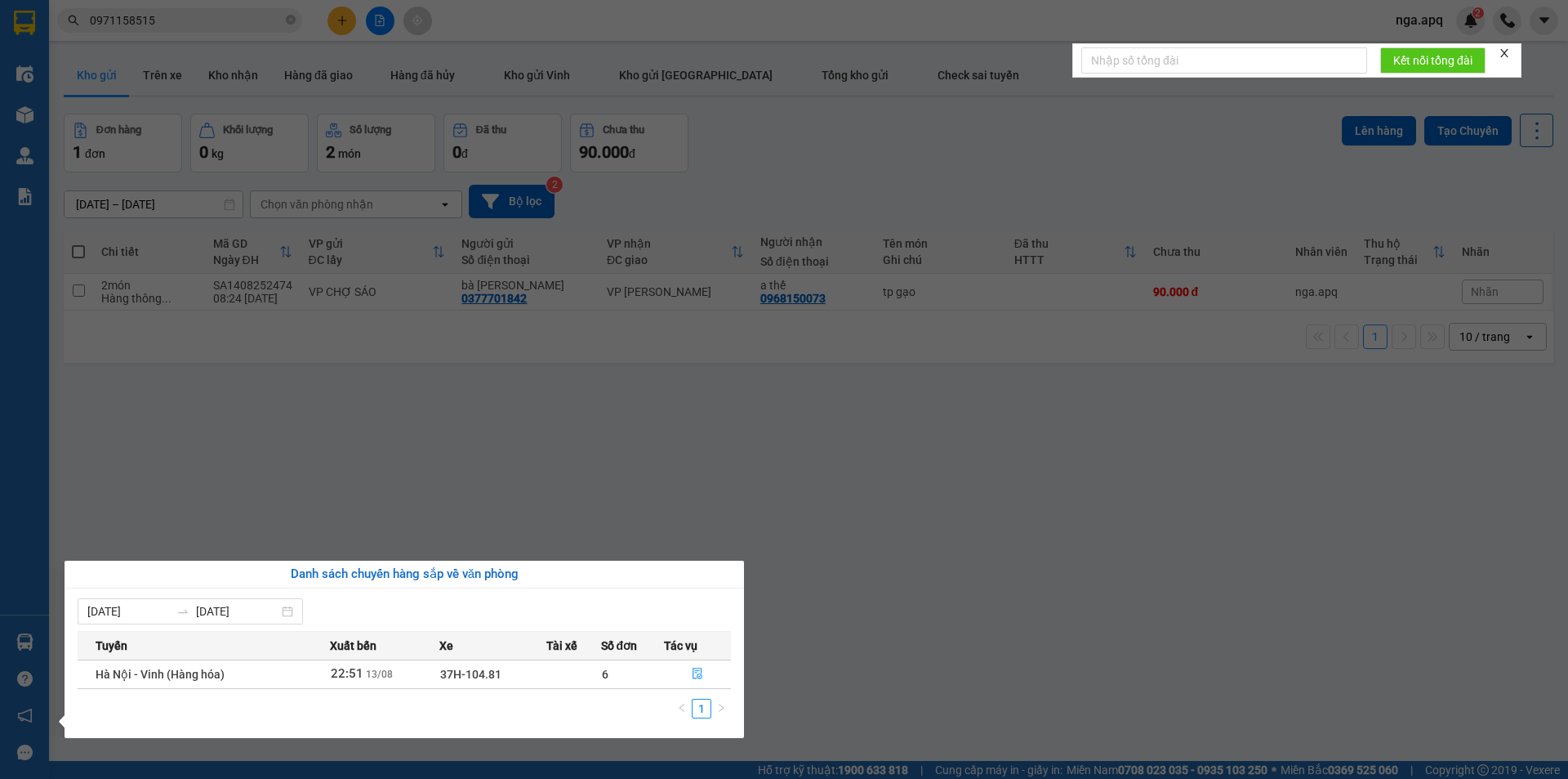
click at [480, 679] on span "37H-104.81" at bounding box center [471, 673] width 61 height 13
click at [695, 667] on icon "file-done" at bounding box center [698, 673] width 12 height 12
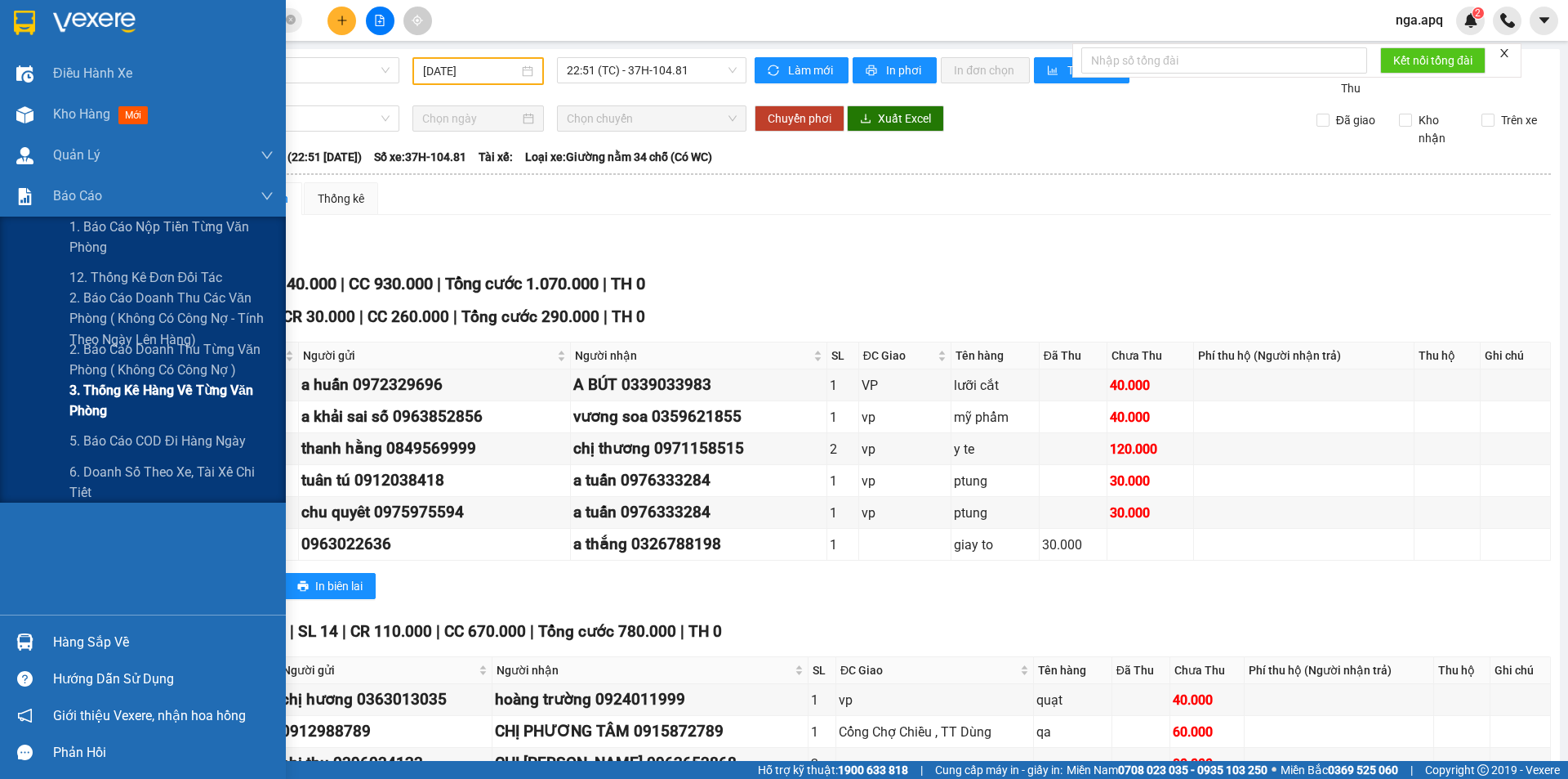
click at [132, 404] on span "3. Thống kê hàng về từng văn phòng" at bounding box center [171, 399] width 205 height 41
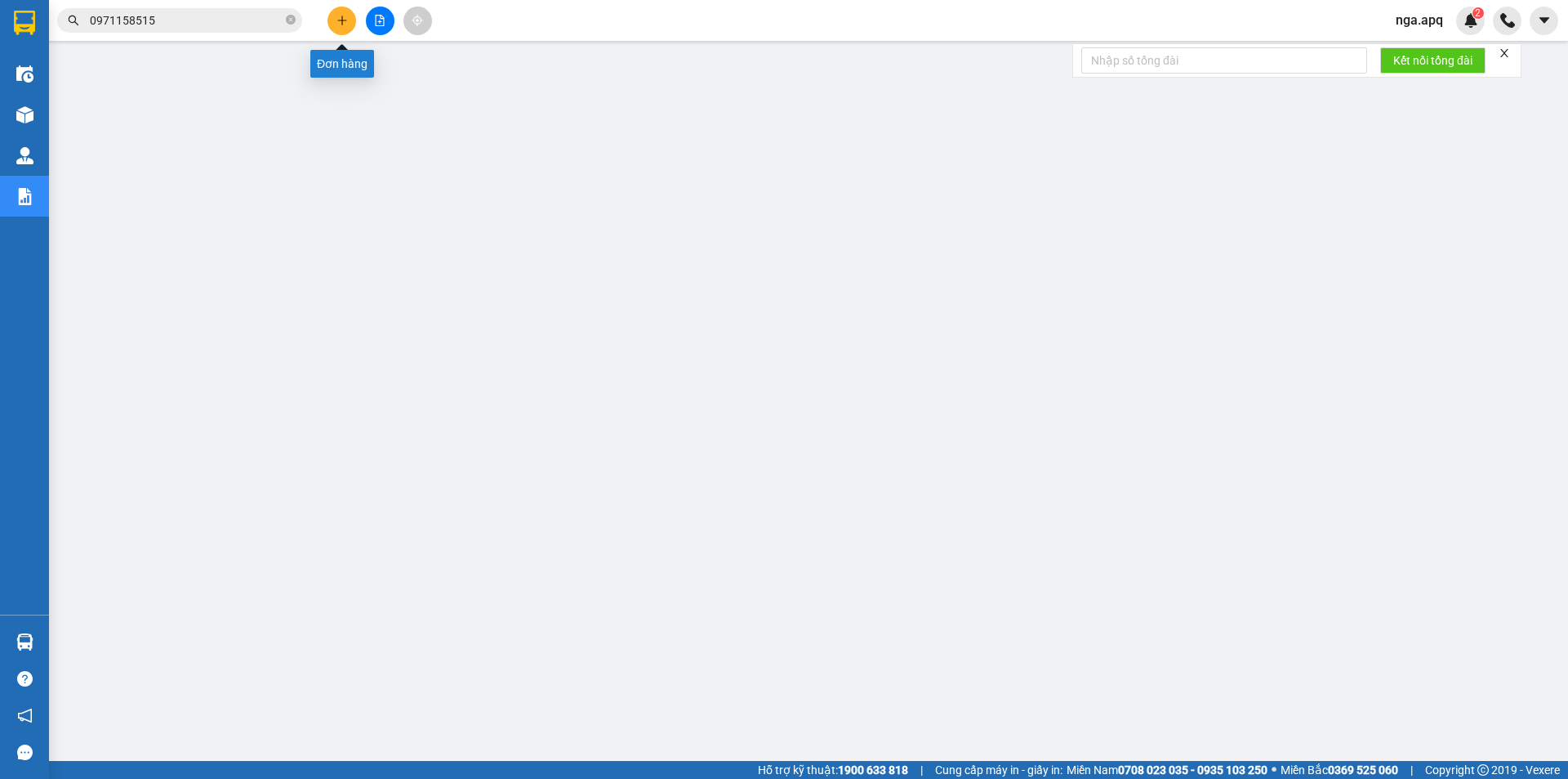
click at [334, 21] on button at bounding box center [341, 21] width 29 height 29
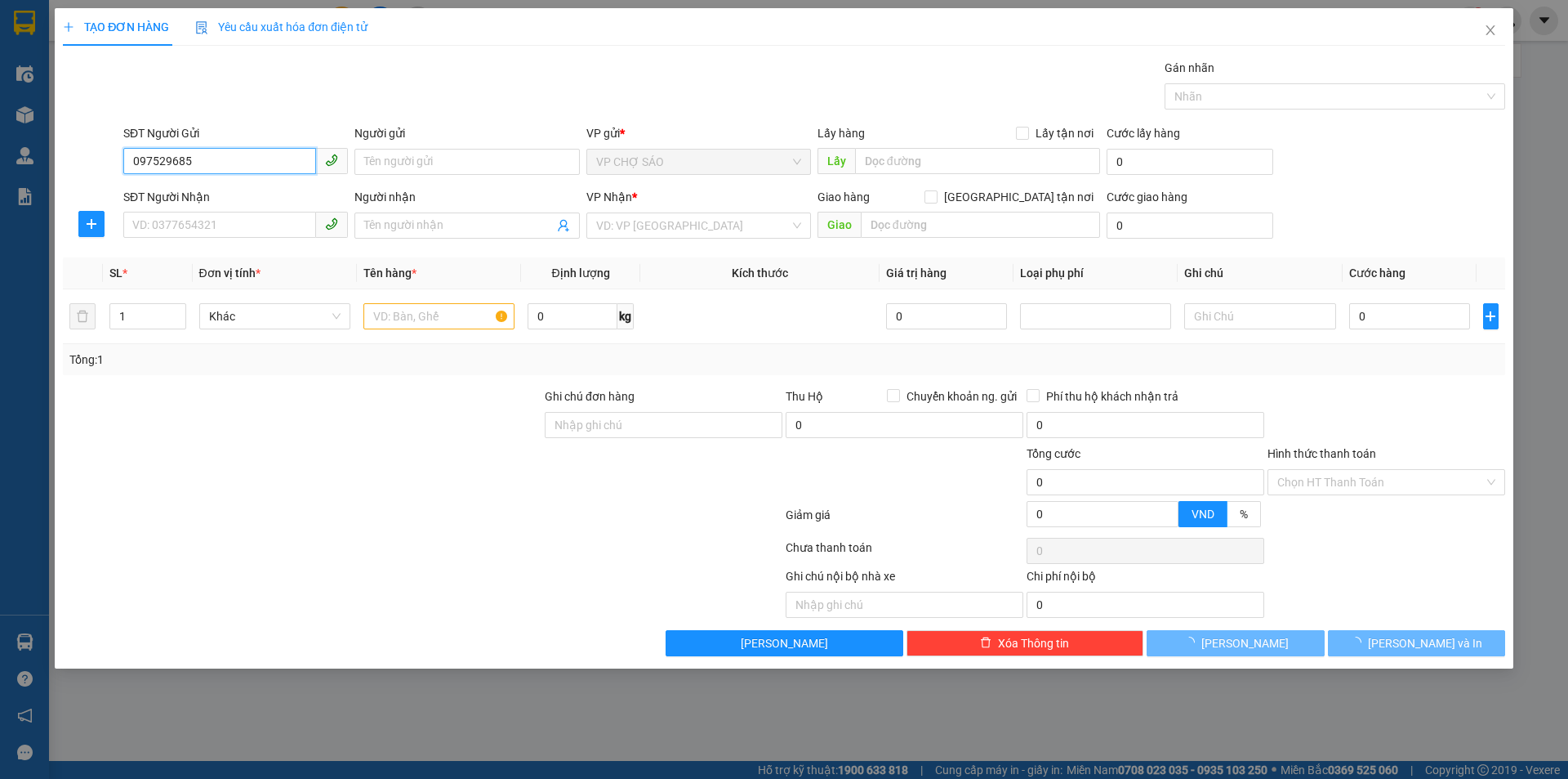
type input "0975296852"
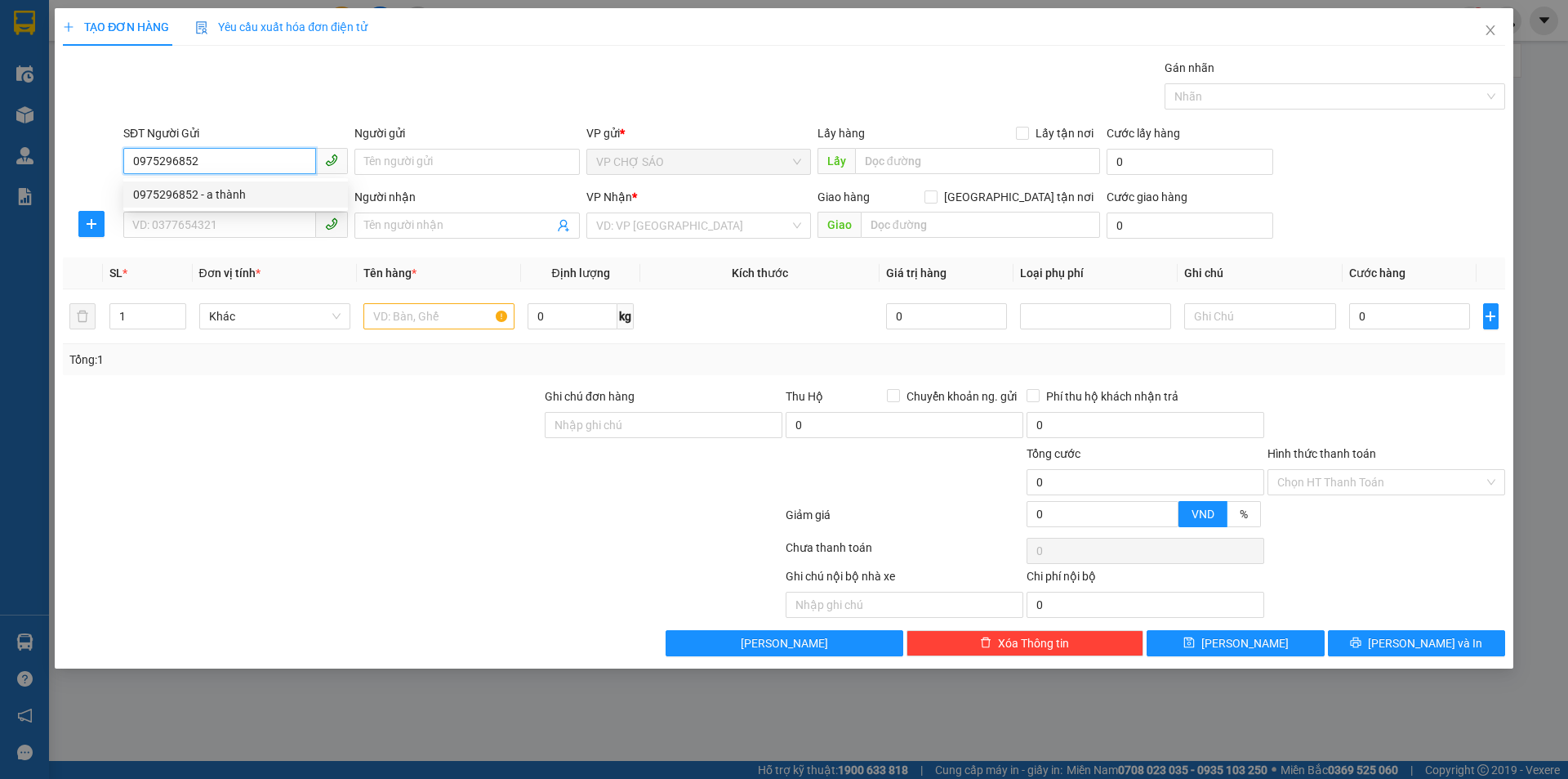
click at [304, 186] on div "0975296852 - a thành" at bounding box center [235, 195] width 205 height 18
type input "a thành"
type input "0975296852"
click at [282, 231] on input "SĐT Người Nhận" at bounding box center [219, 224] width 193 height 26
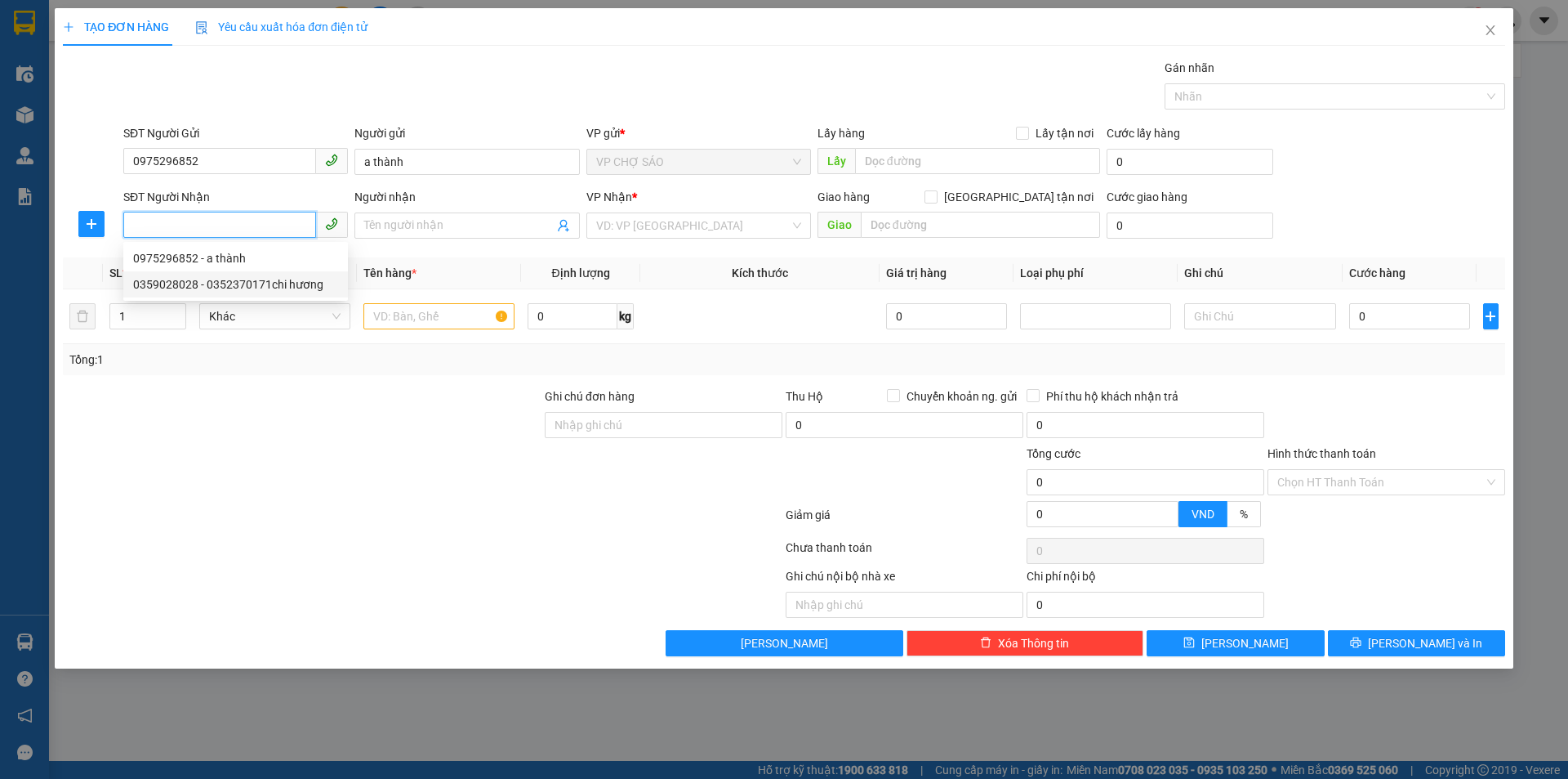
click at [248, 286] on div "0359028028 - 0352370171chi hương" at bounding box center [235, 285] width 205 height 18
type input "0359028028"
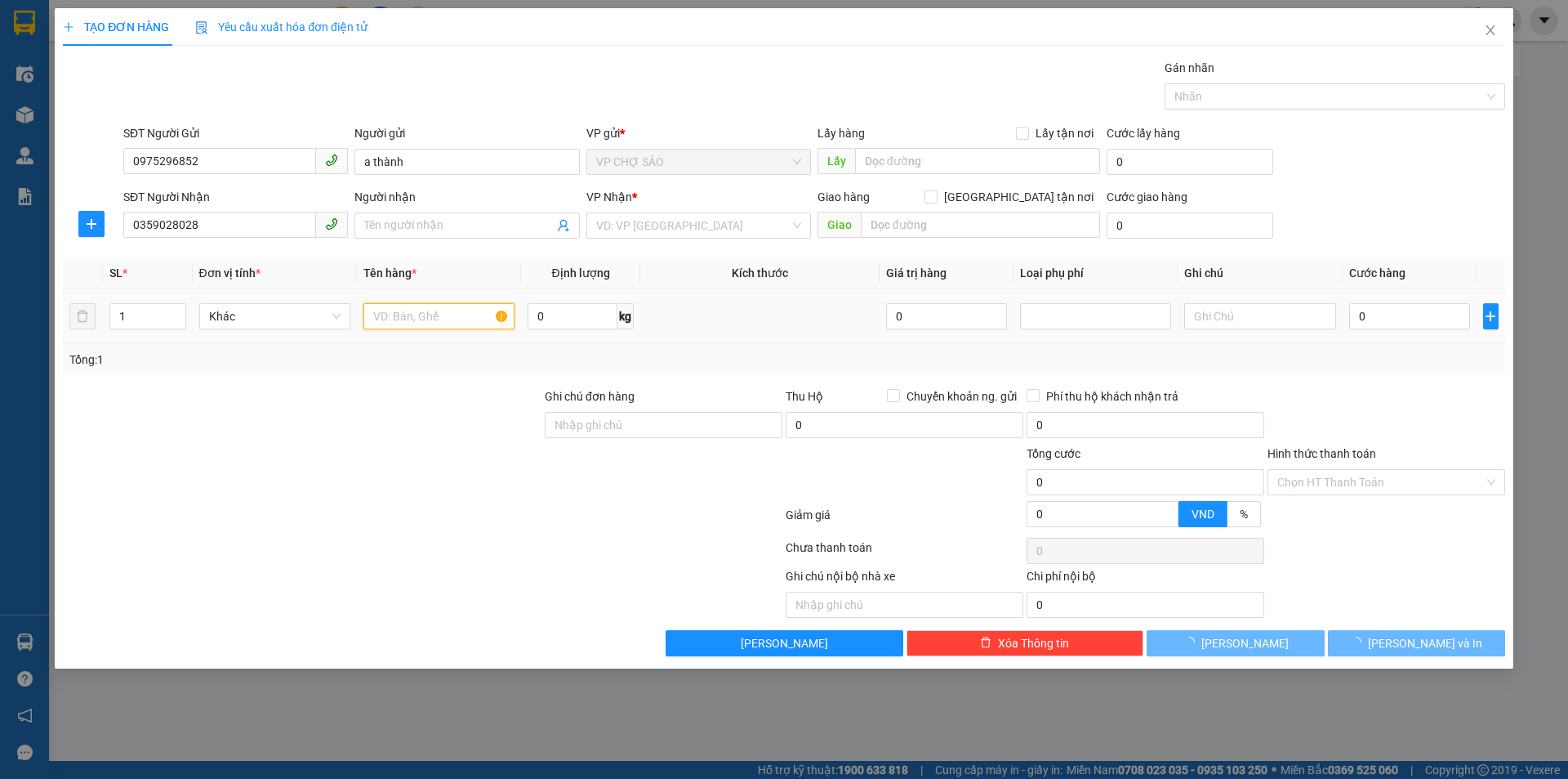
click at [374, 319] on input "text" at bounding box center [439, 316] width 151 height 26
type input "0352370171chi hương"
type input "khach k lấy"
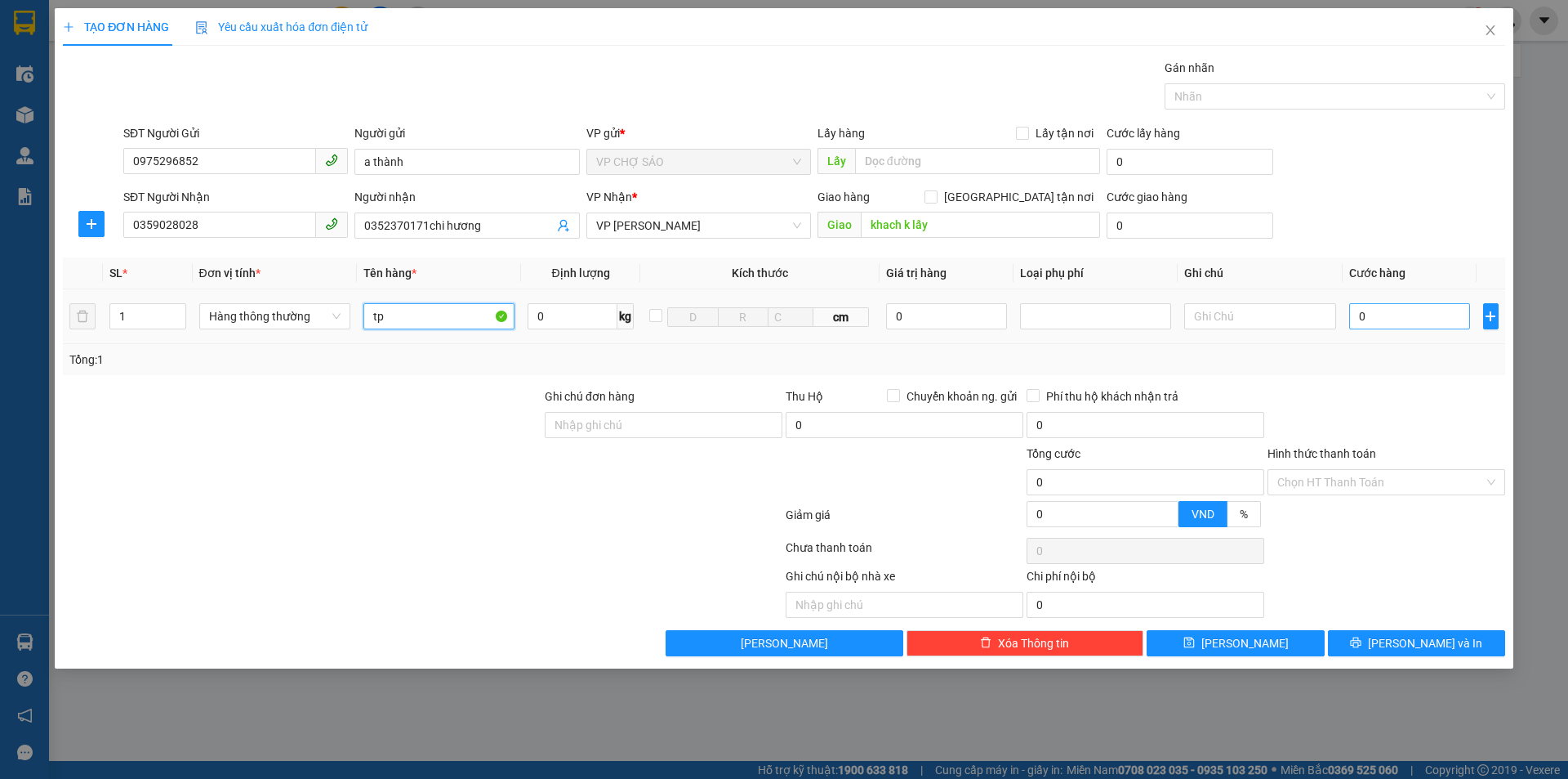
type input "tp"
click at [1359, 319] on input "0" at bounding box center [1410, 316] width 122 height 26
click at [1335, 485] on input "Hình thức thanh toán" at bounding box center [1380, 481] width 206 height 25
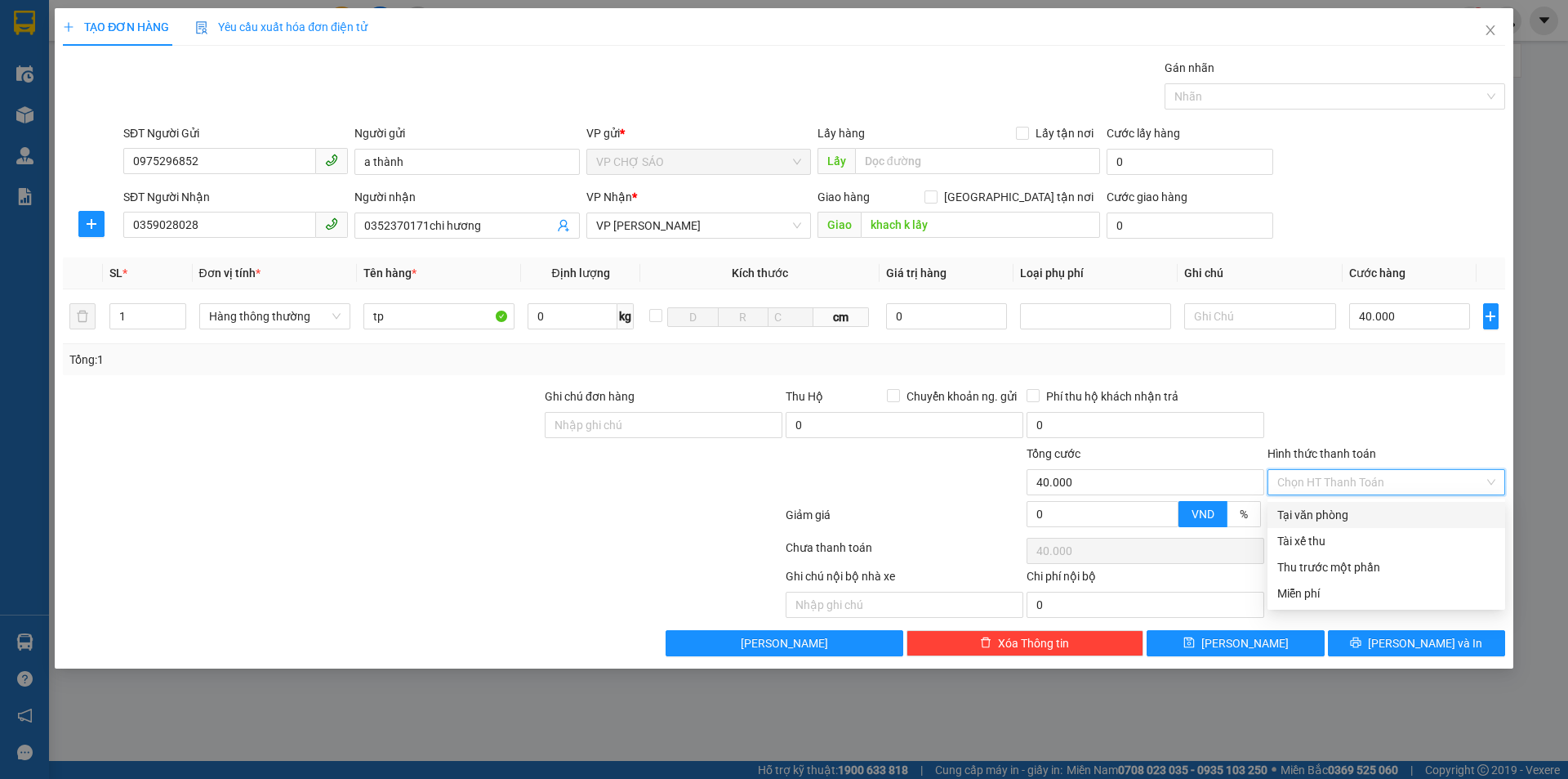
click at [1337, 506] on div "Tại văn phòng" at bounding box center [1386, 515] width 218 height 18
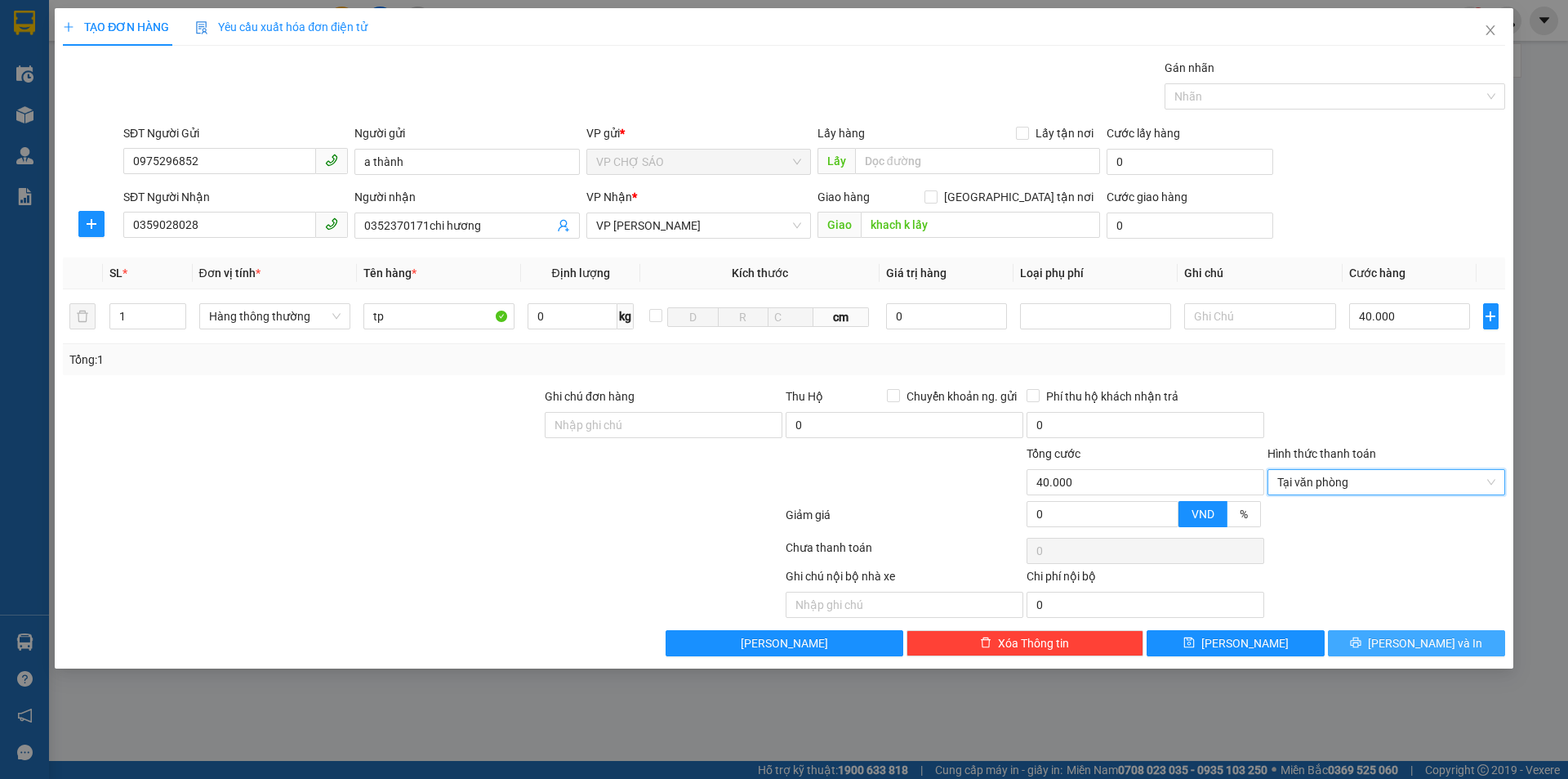
click at [1365, 643] on button "[PERSON_NAME] và In" at bounding box center [1416, 643] width 177 height 26
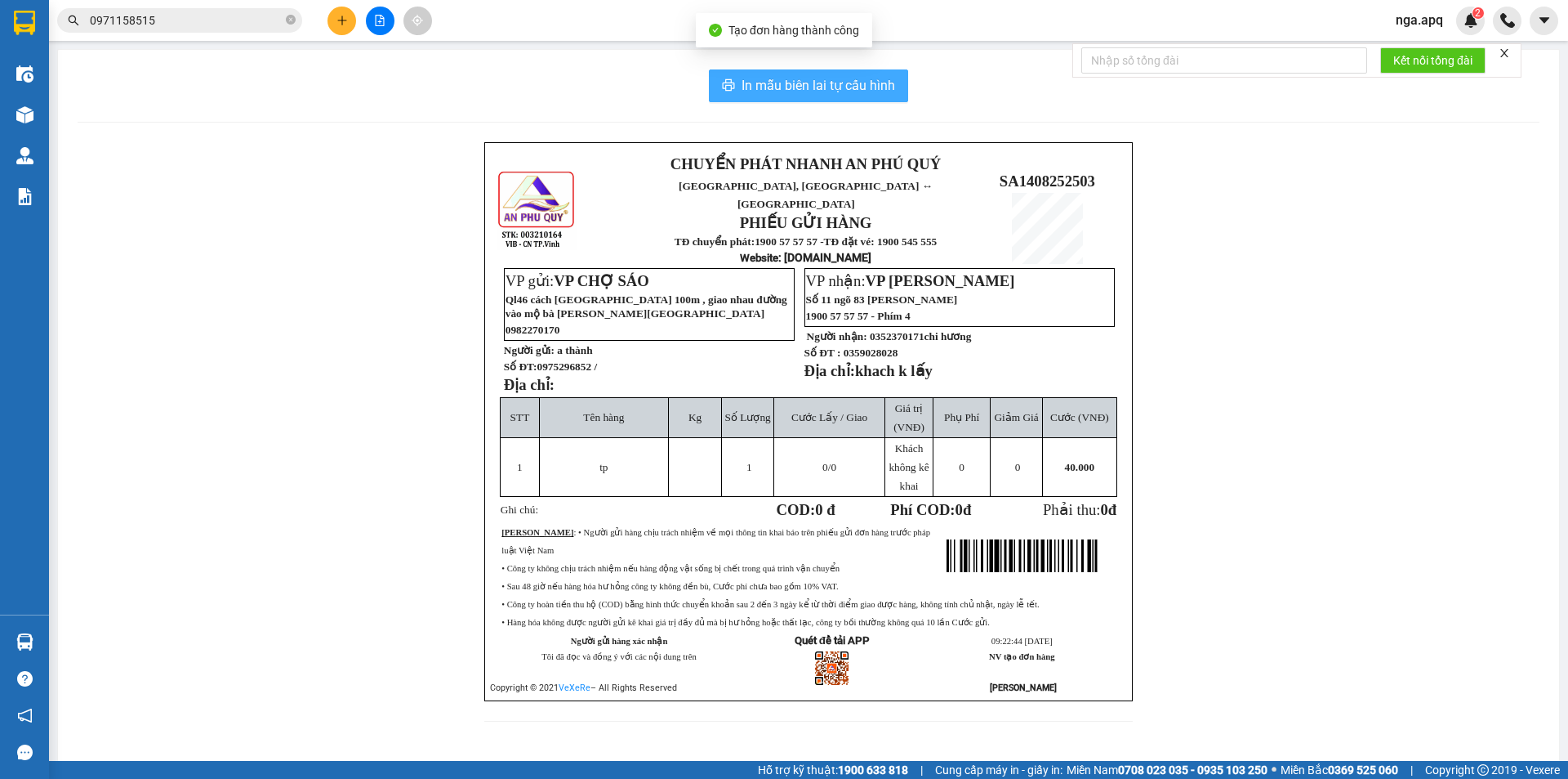
click at [756, 73] on button "In mẫu biên lai tự cấu hình" at bounding box center [808, 85] width 200 height 33
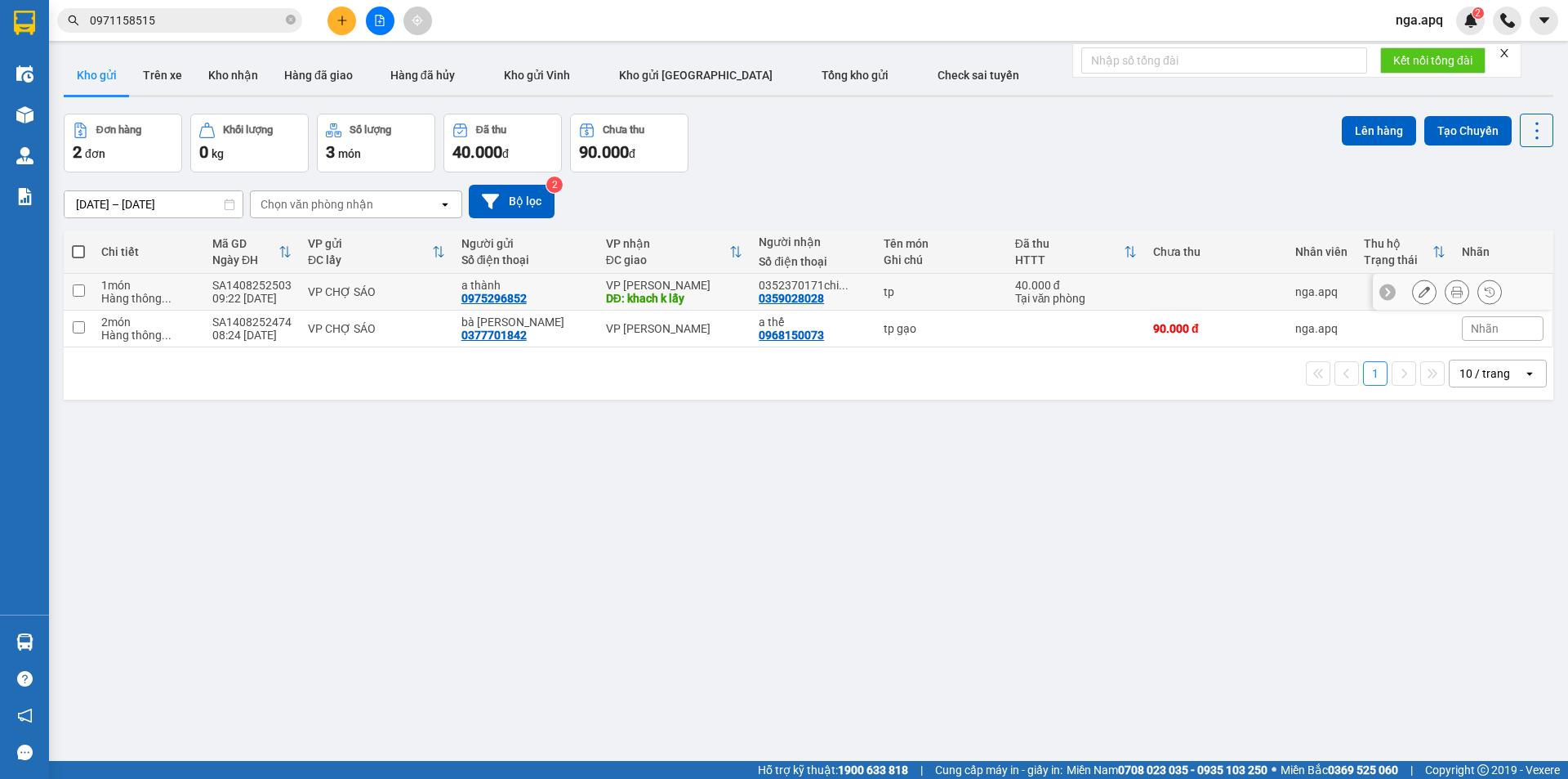
click at [1419, 298] on icon at bounding box center [1425, 292] width 12 height 12
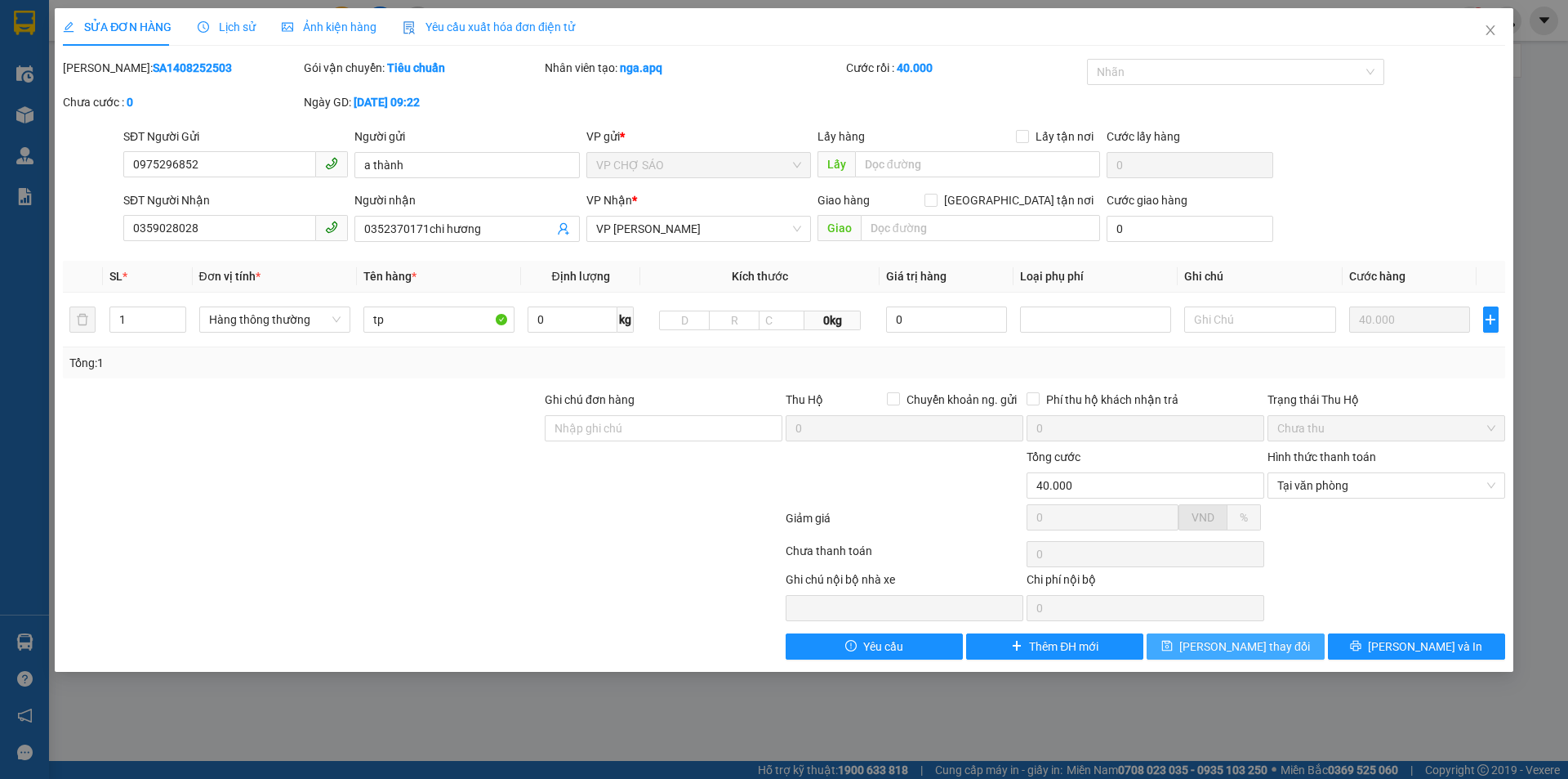
click at [1173, 651] on icon "save" at bounding box center [1167, 646] width 11 height 11
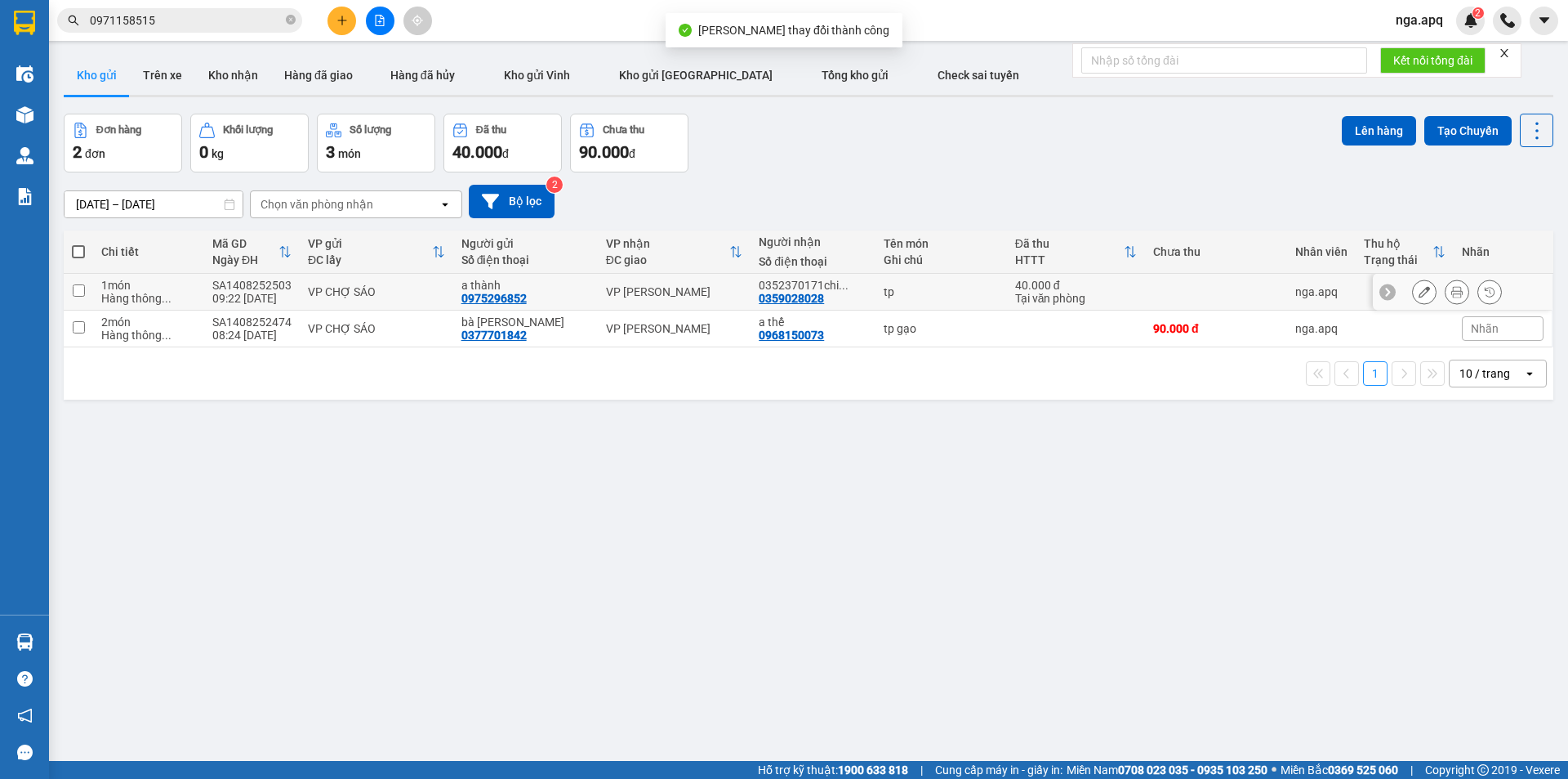
click at [1445, 293] on button at bounding box center [1456, 292] width 23 height 29
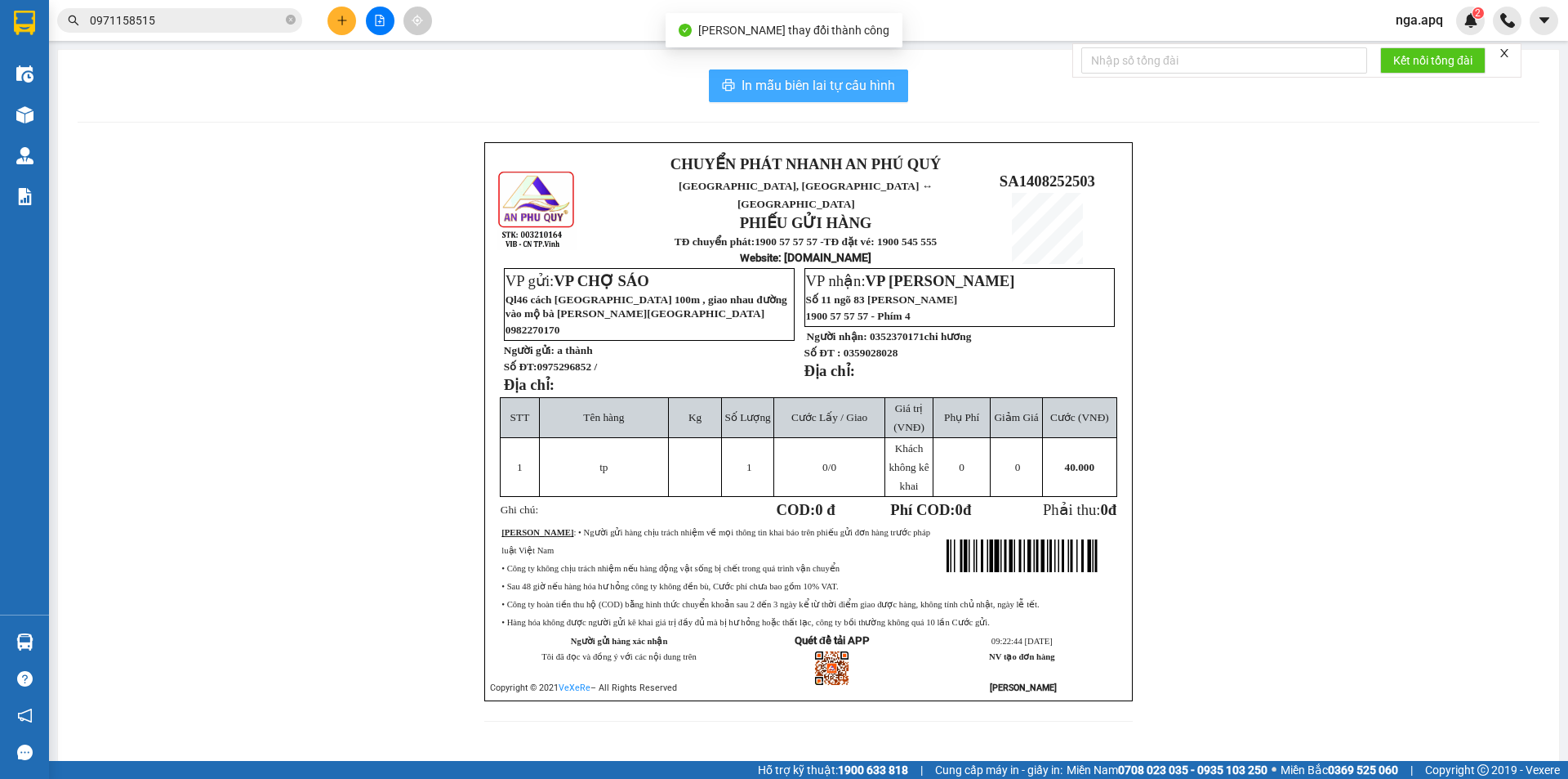
drag, startPoint x: 760, startPoint y: 78, endPoint x: 797, endPoint y: 120, distance: 56.0
click at [760, 77] on span "In mẫu biên lai tự cấu hình" at bounding box center [818, 85] width 153 height 21
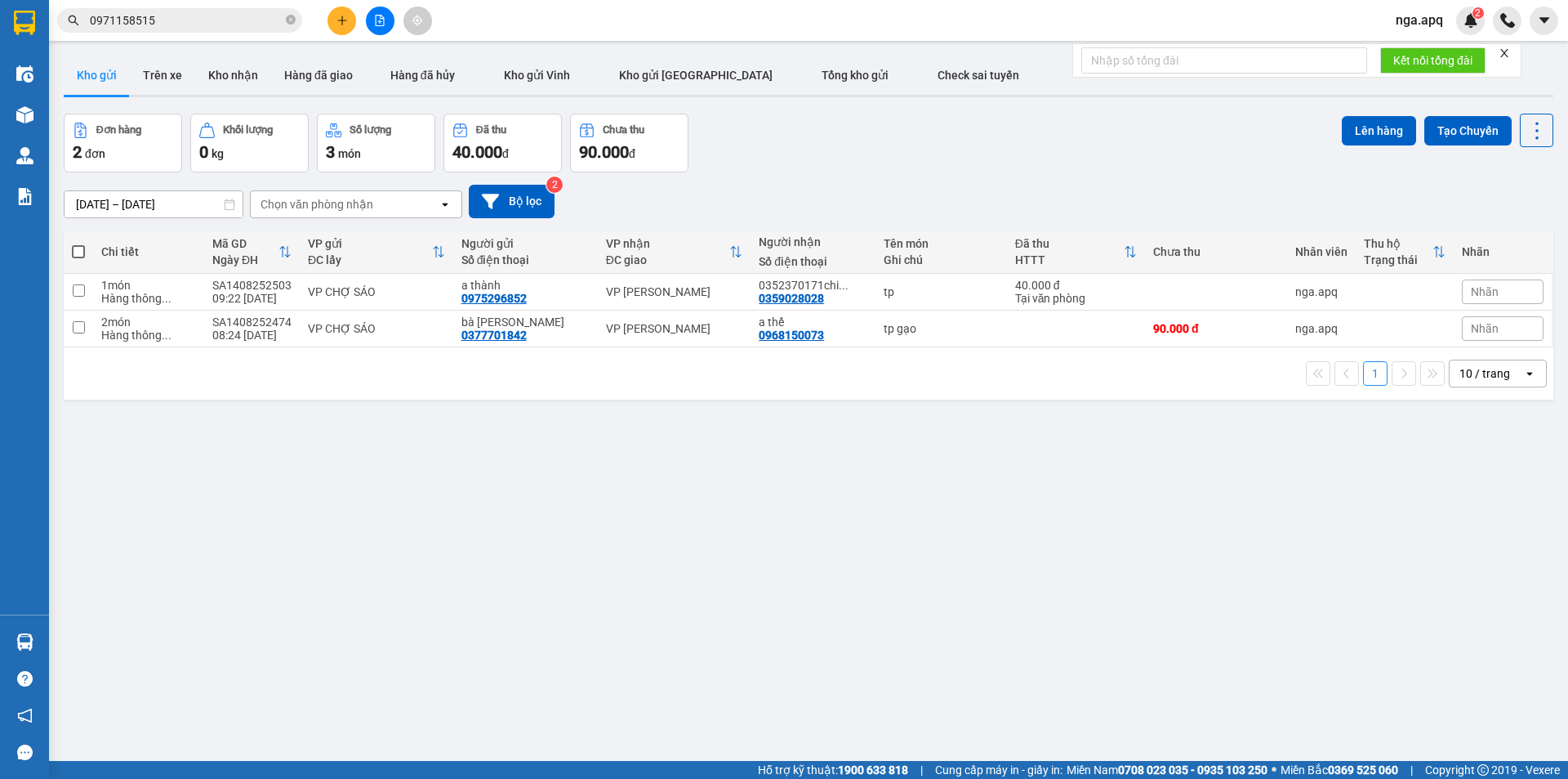
drag, startPoint x: 1194, startPoint y: 396, endPoint x: 635, endPoint y: 266, distance: 573.9
click at [1191, 639] on div "ver 1.8.138 Kho gửi Trên xe Kho nhận Hàng đã giao Hàng đã hủy Kho gửi Vinh Kho …" at bounding box center [808, 439] width 1503 height 779
click at [407, 303] on td "VP CHỢ SÁO" at bounding box center [375, 292] width 153 height 37
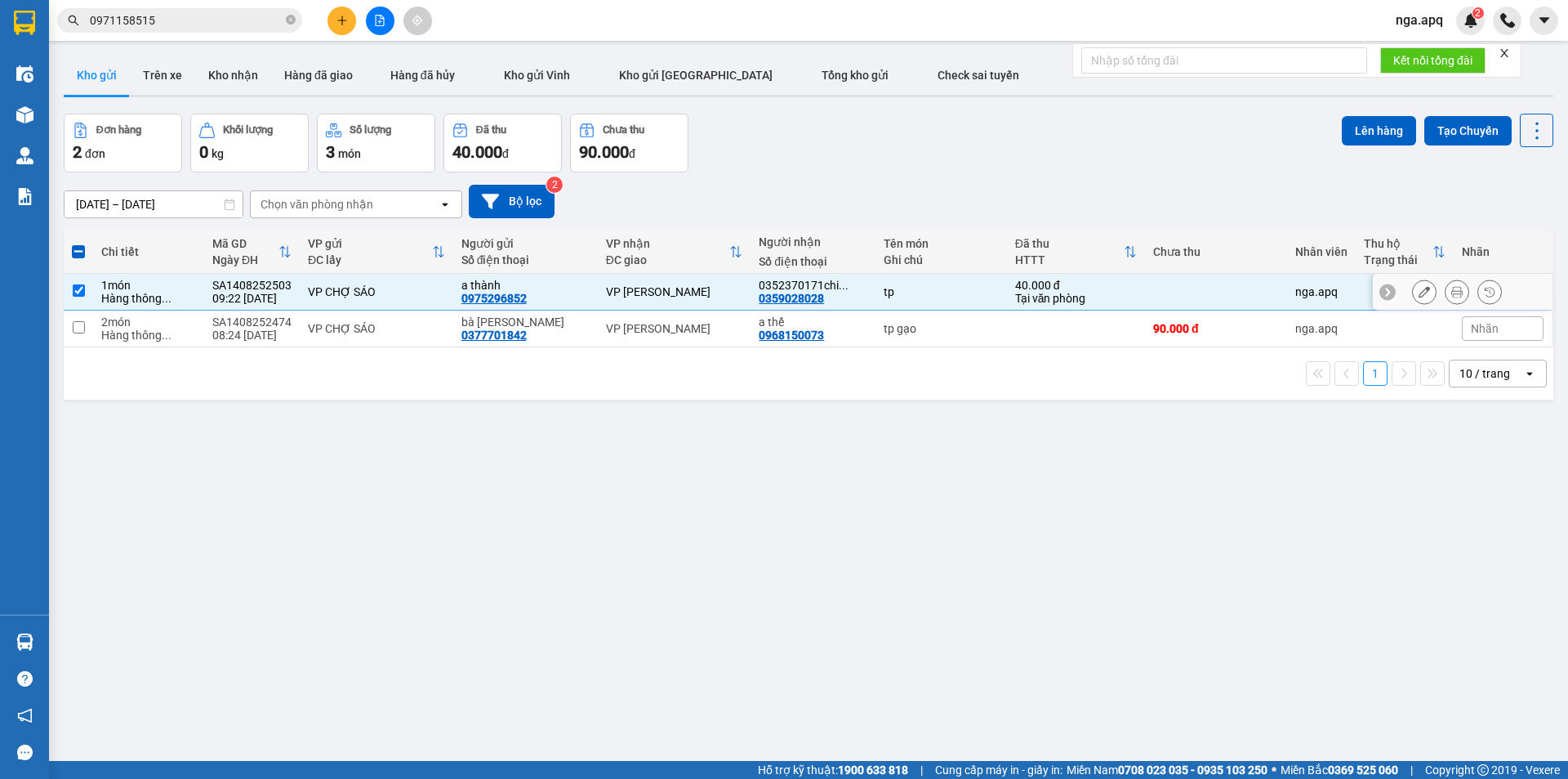
click at [408, 302] on td "VP CHỢ SÁO" at bounding box center [375, 292] width 153 height 37
checkbox input "false"
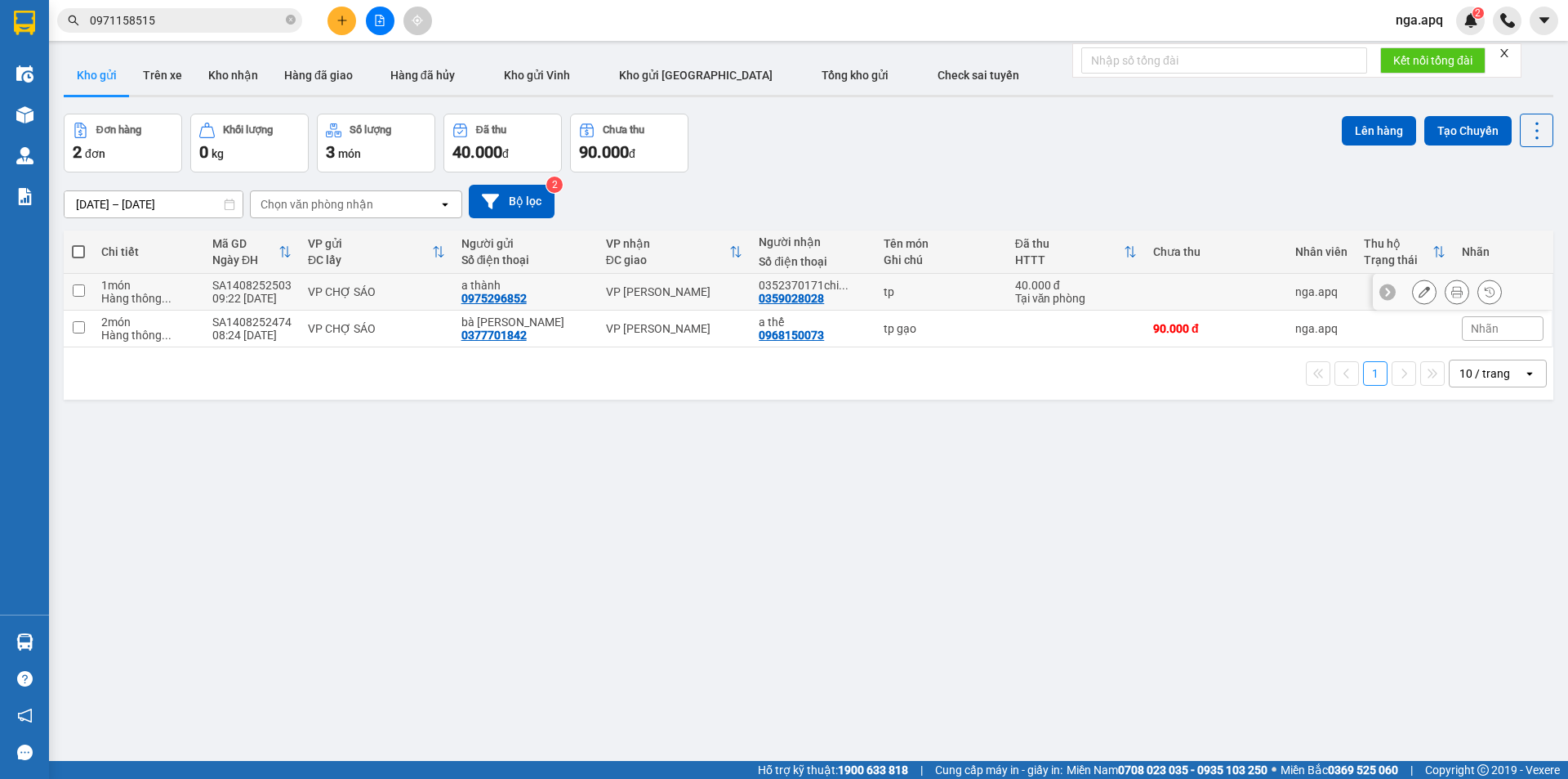
click at [306, 280] on td "VP CHỢ SÁO" at bounding box center [375, 292] width 153 height 37
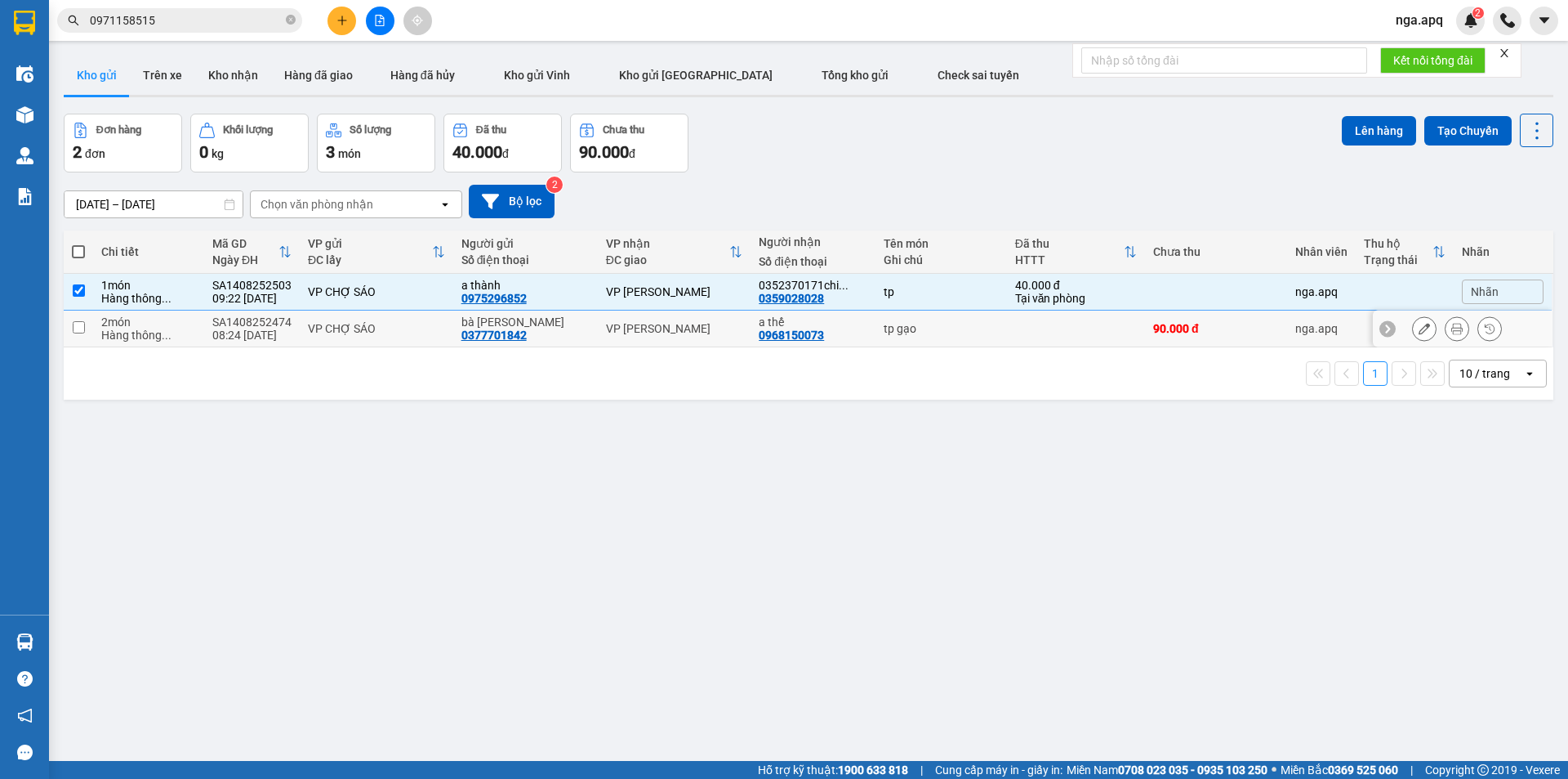
drag, startPoint x: 312, startPoint y: 329, endPoint x: 358, endPoint y: 320, distance: 46.9
click at [335, 325] on div "VP CHỢ SÁO" at bounding box center [376, 328] width 137 height 13
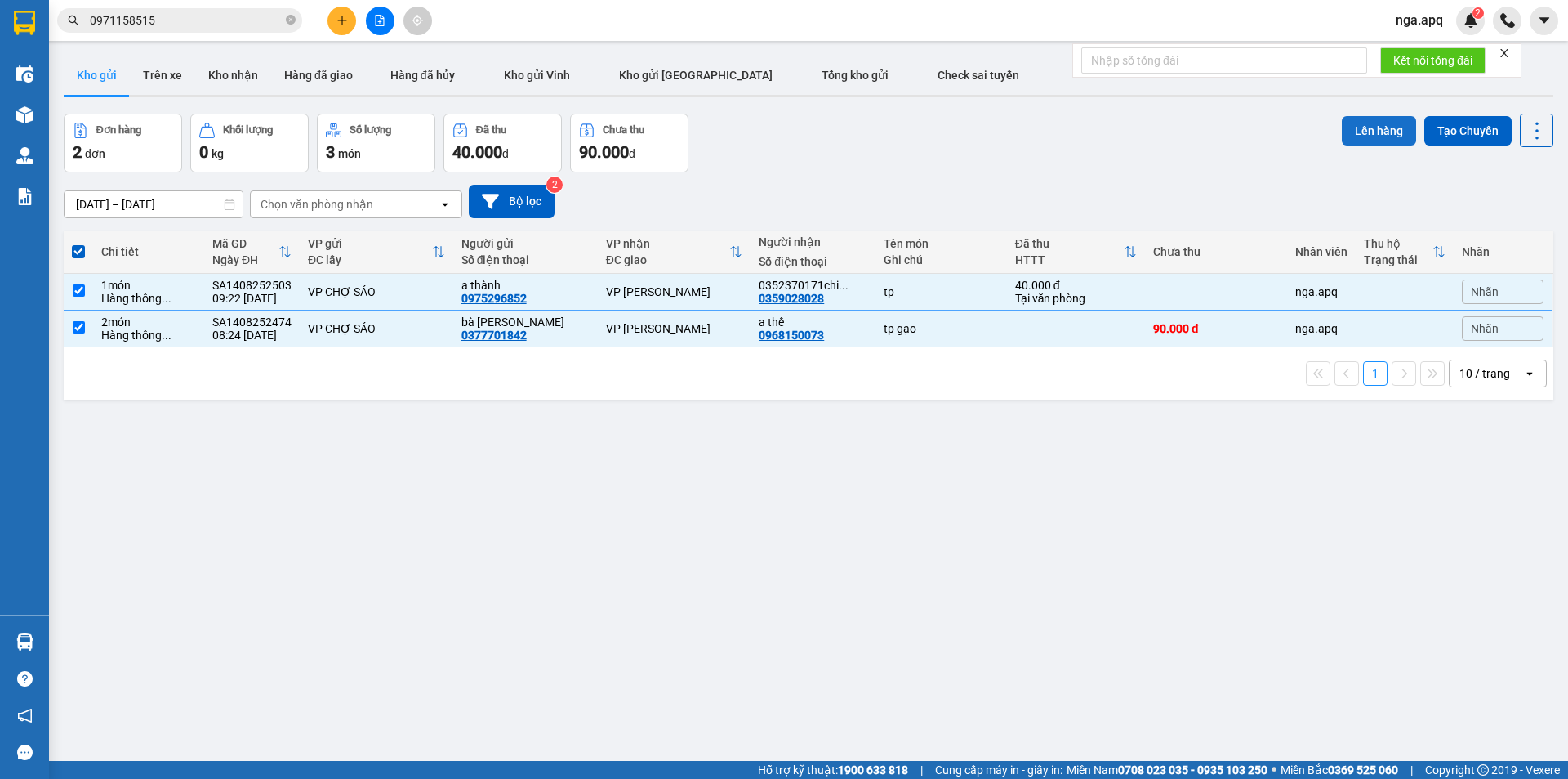
click at [1348, 139] on button "Lên hàng" at bounding box center [1378, 130] width 74 height 30
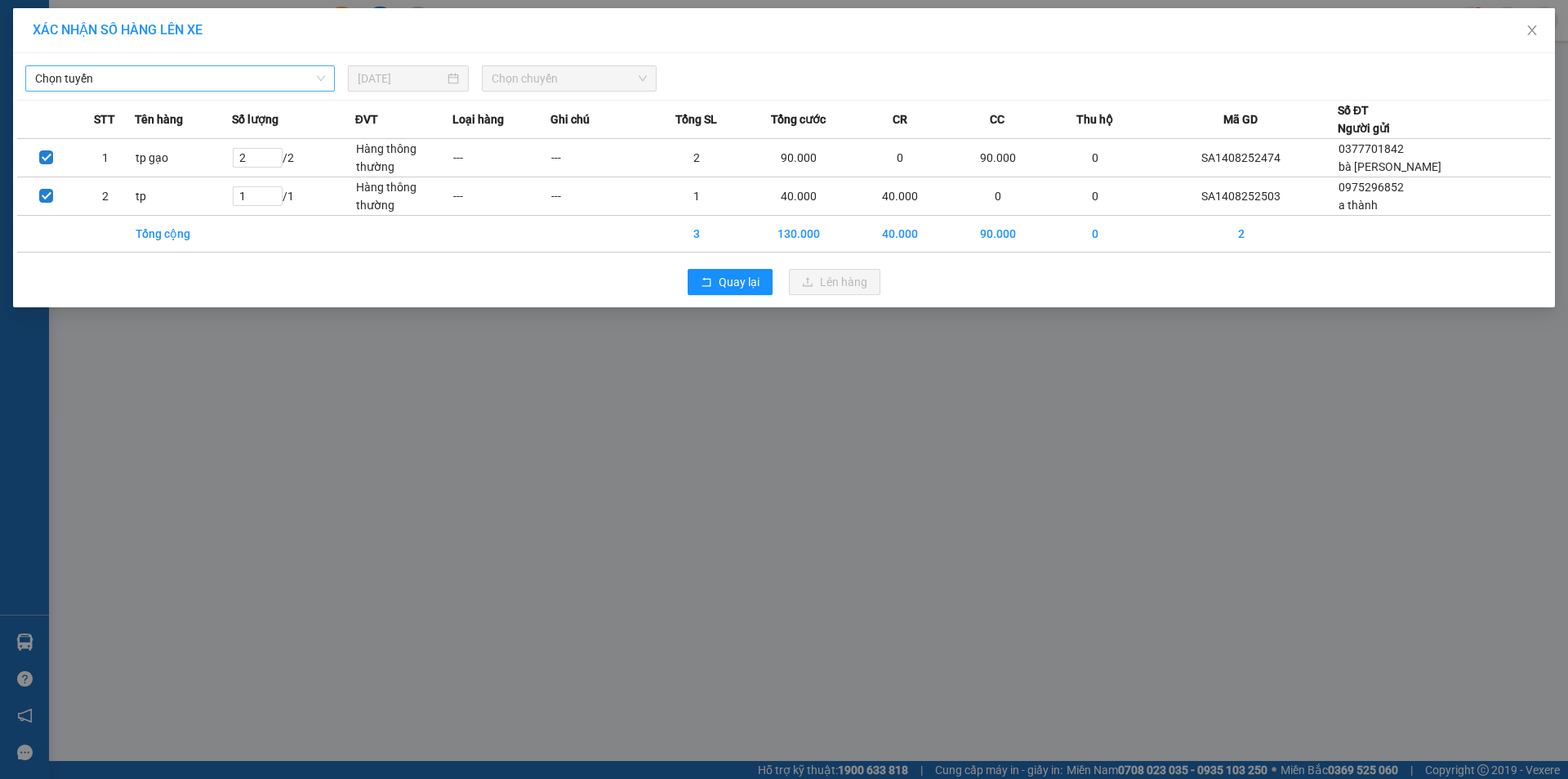
click at [84, 65] on div "Chọn tuyến" at bounding box center [180, 78] width 309 height 26
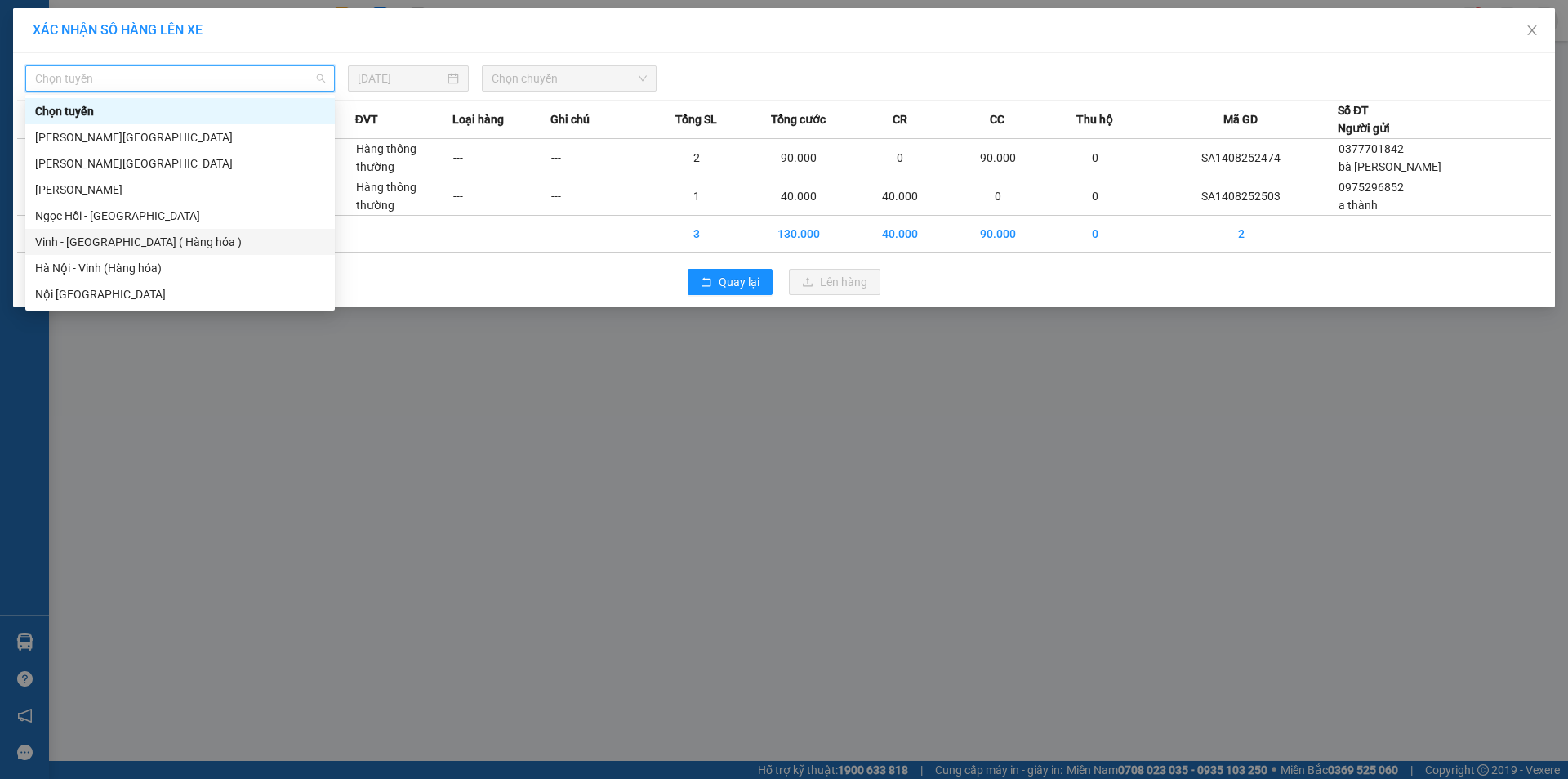
click at [132, 242] on div "Vinh - Hà Nội ( Hàng hóa )" at bounding box center [180, 242] width 289 height 18
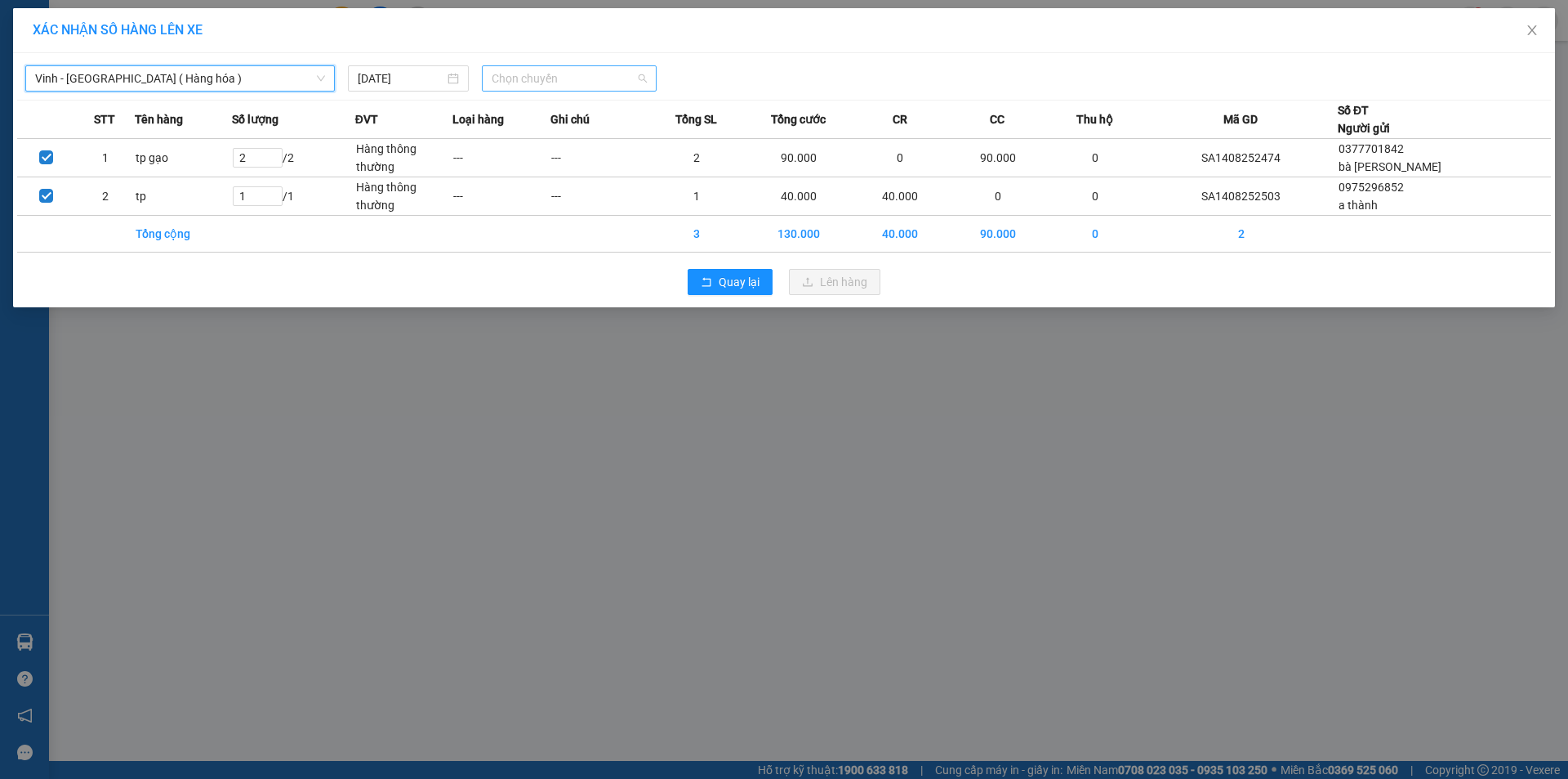
click at [608, 82] on span "Chọn chuyến" at bounding box center [569, 78] width 155 height 25
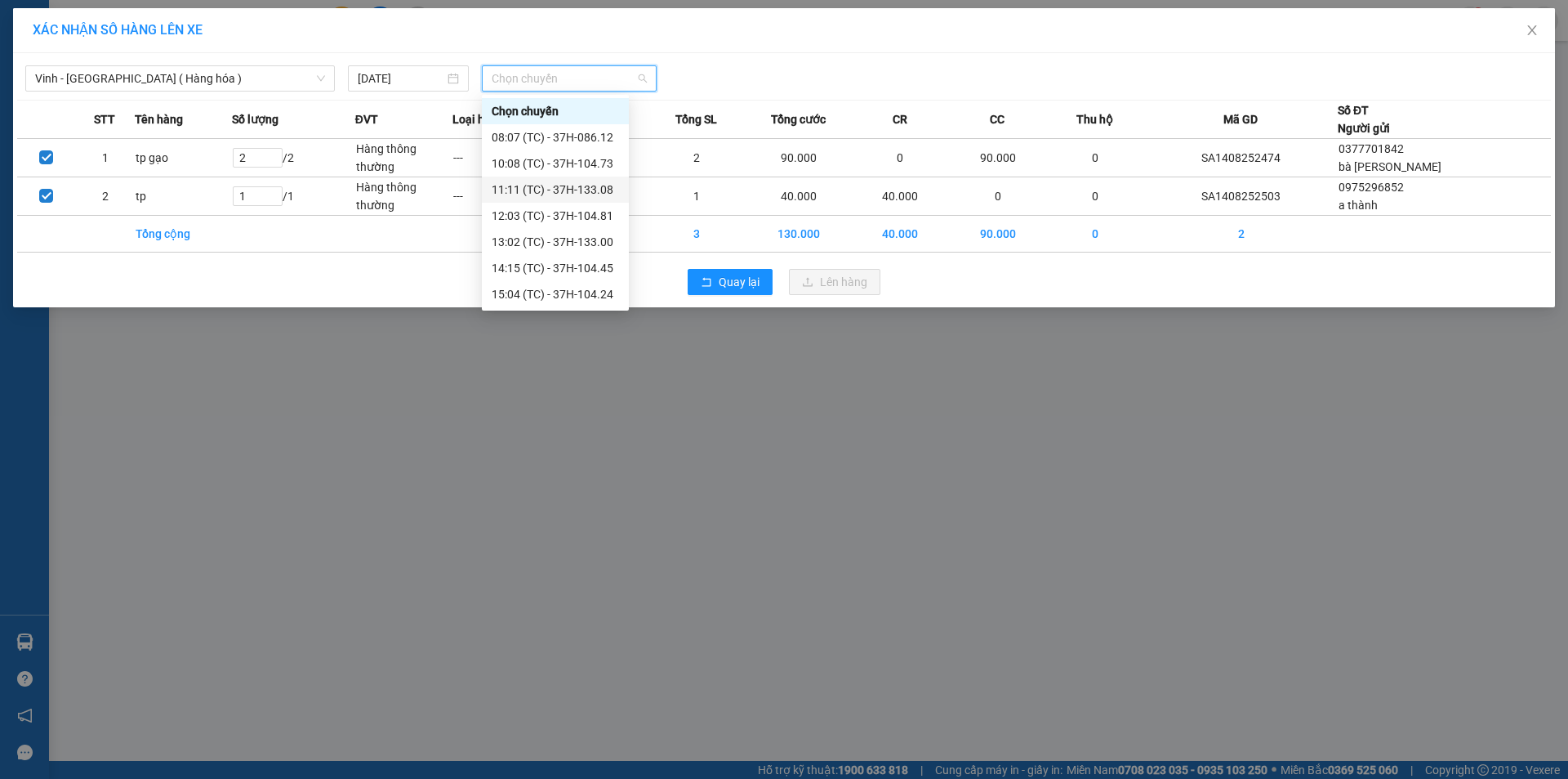
click at [596, 199] on div "11:11 (TC) - 37H-133.08" at bounding box center [555, 190] width 147 height 26
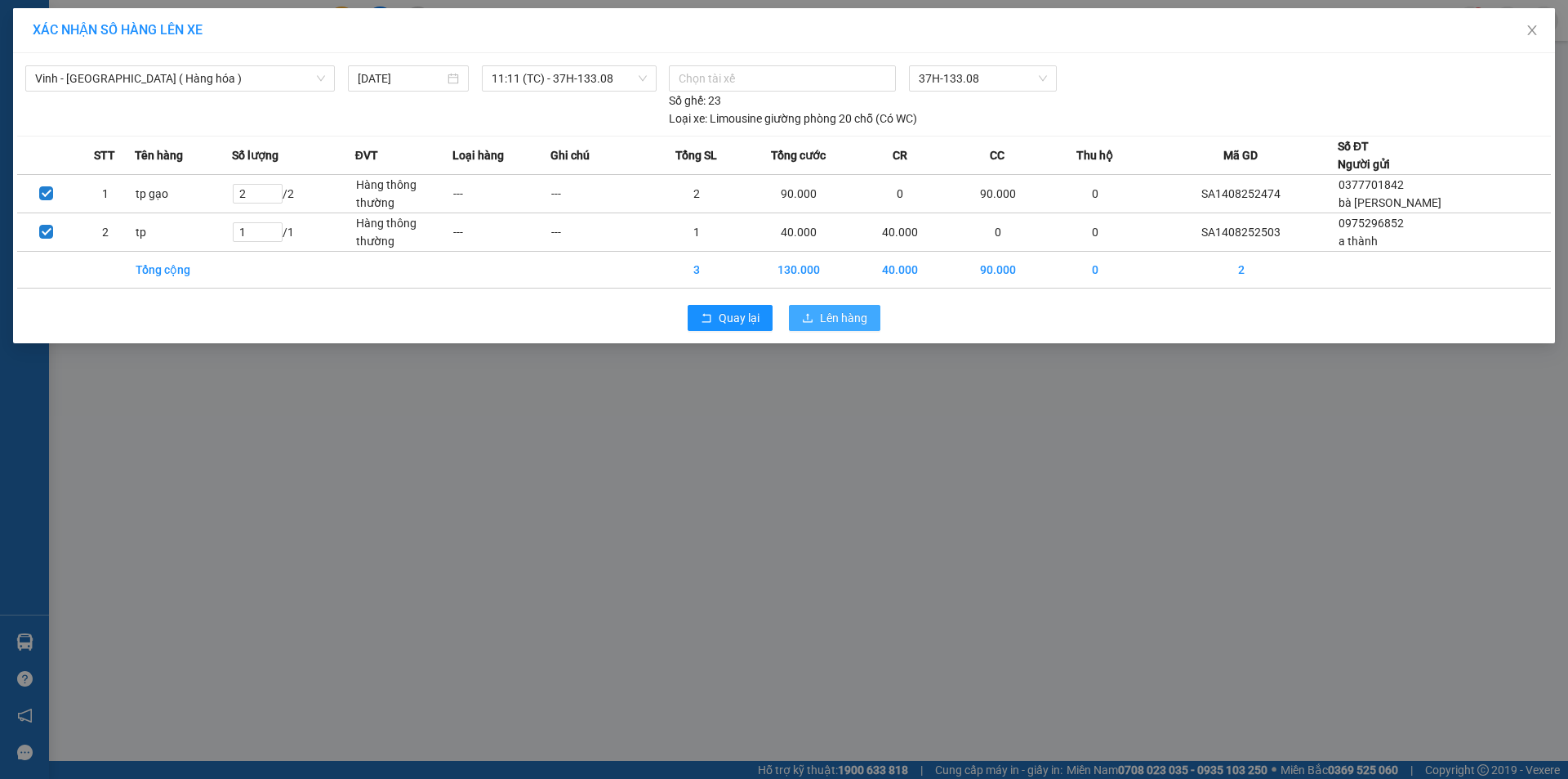
click at [873, 325] on button "Lên hàng" at bounding box center [834, 317] width 92 height 26
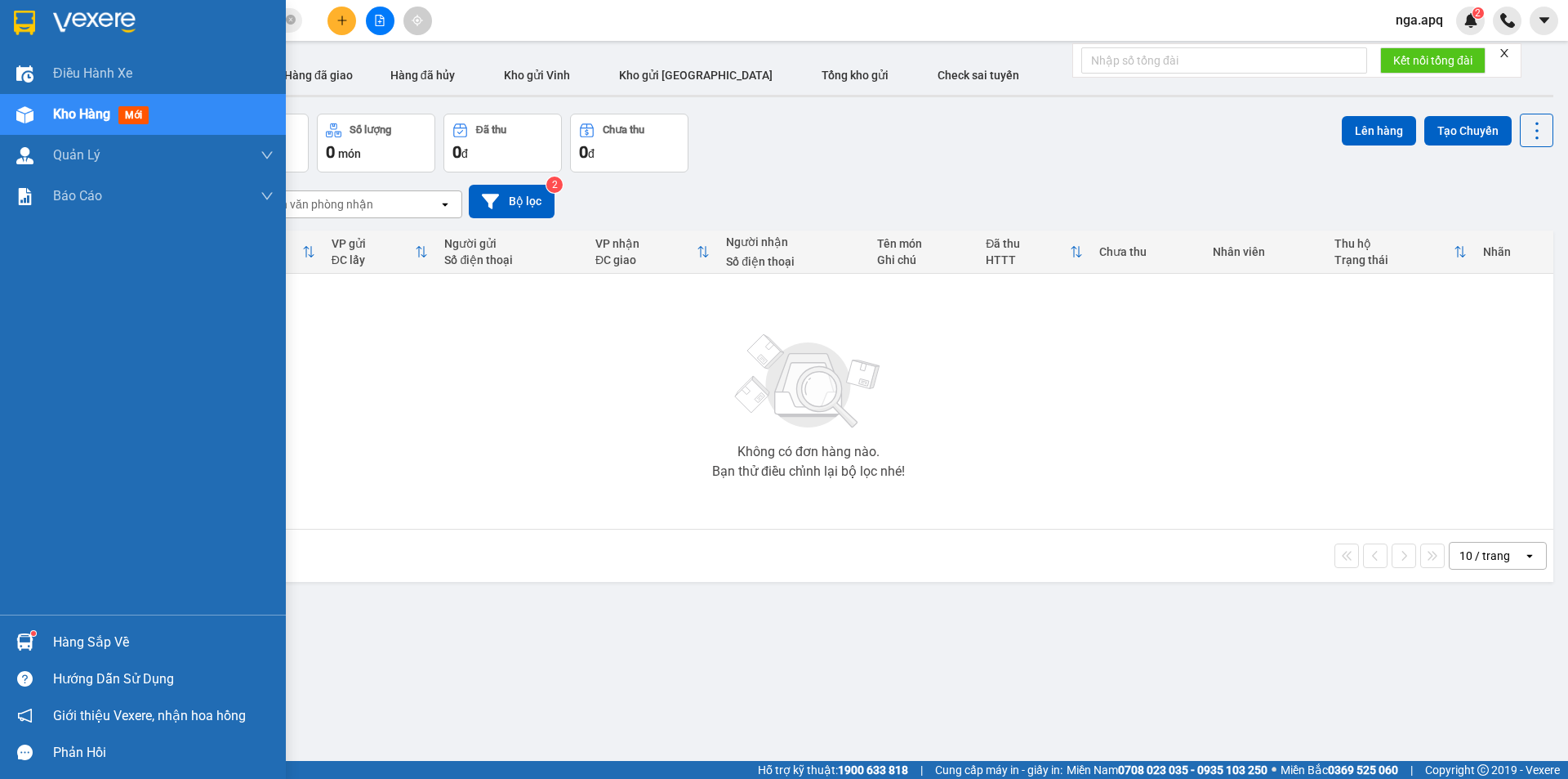
click at [18, 637] on img at bounding box center [25, 642] width 17 height 17
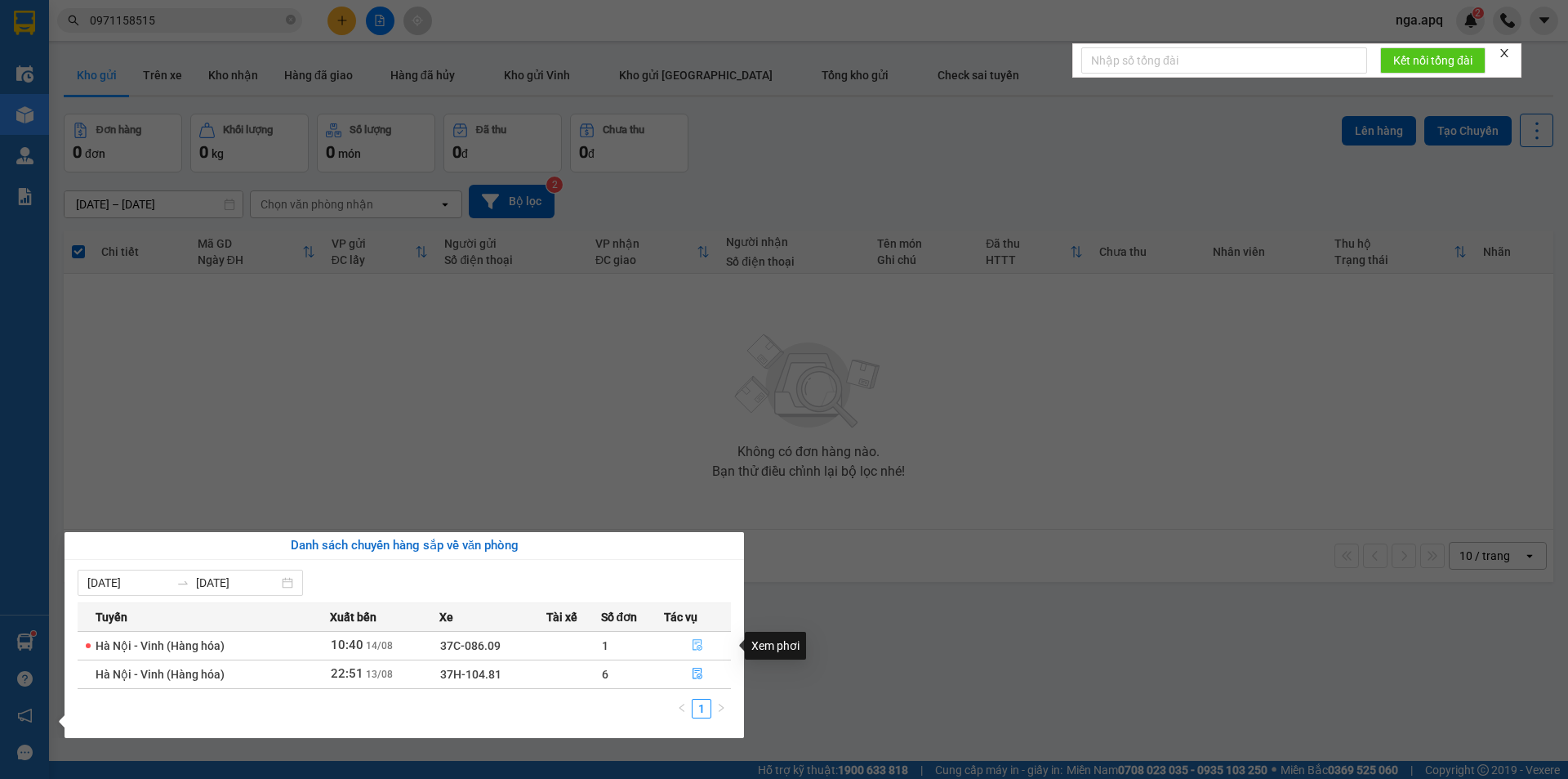
click at [698, 640] on icon "file-done" at bounding box center [698, 646] width 10 height 12
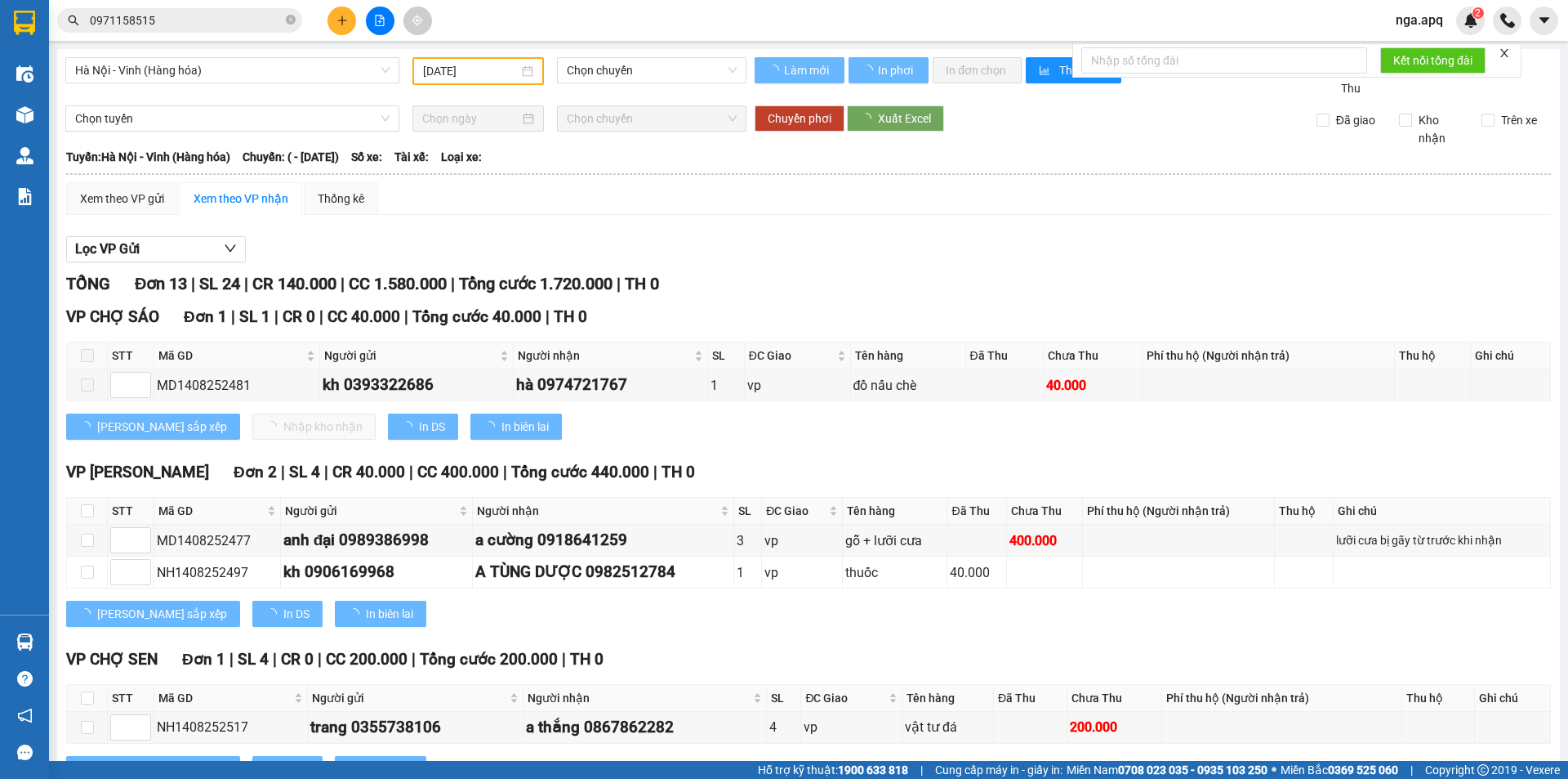
type input "[DATE]"
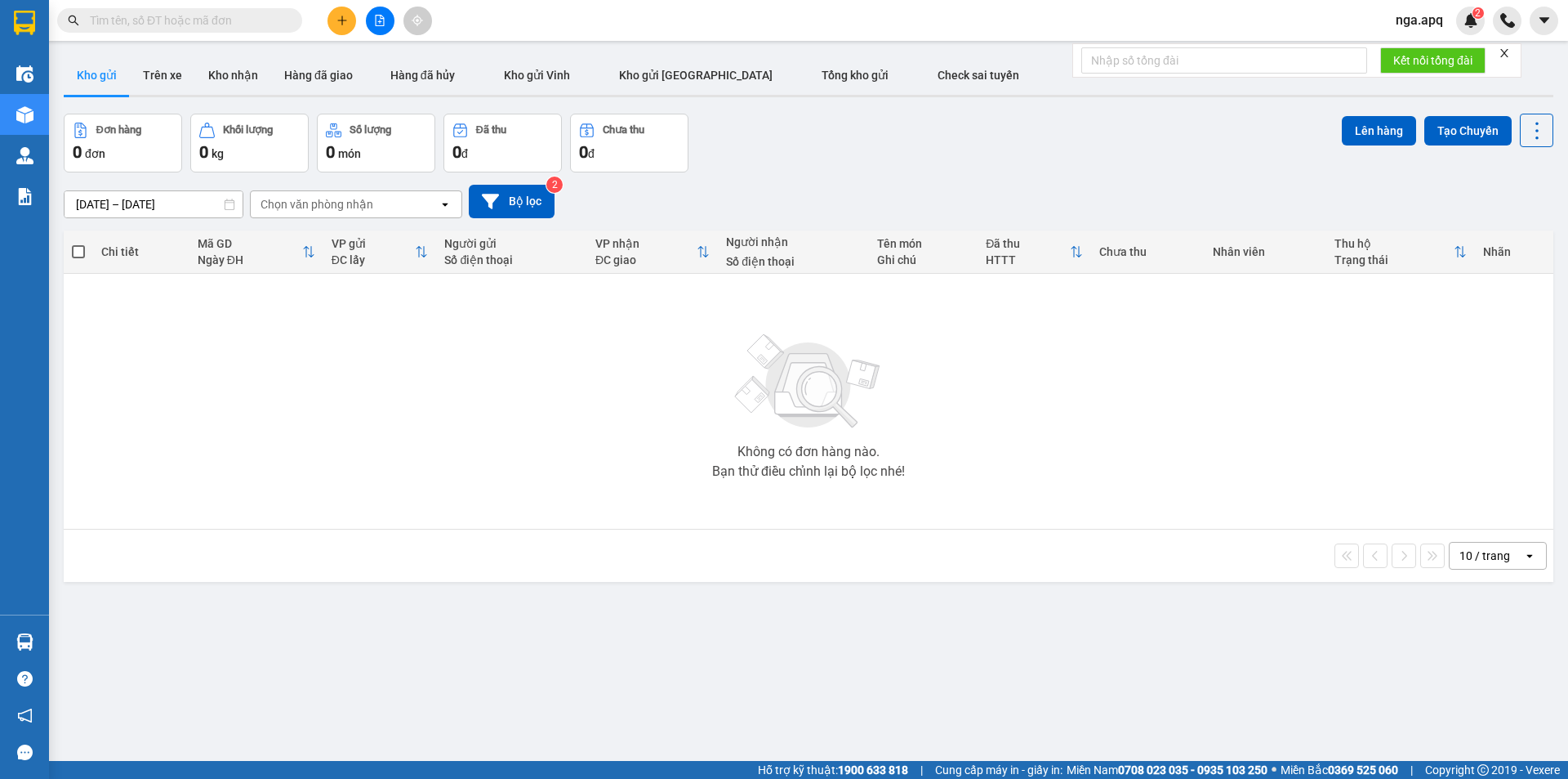
click at [342, 26] on button at bounding box center [341, 21] width 29 height 29
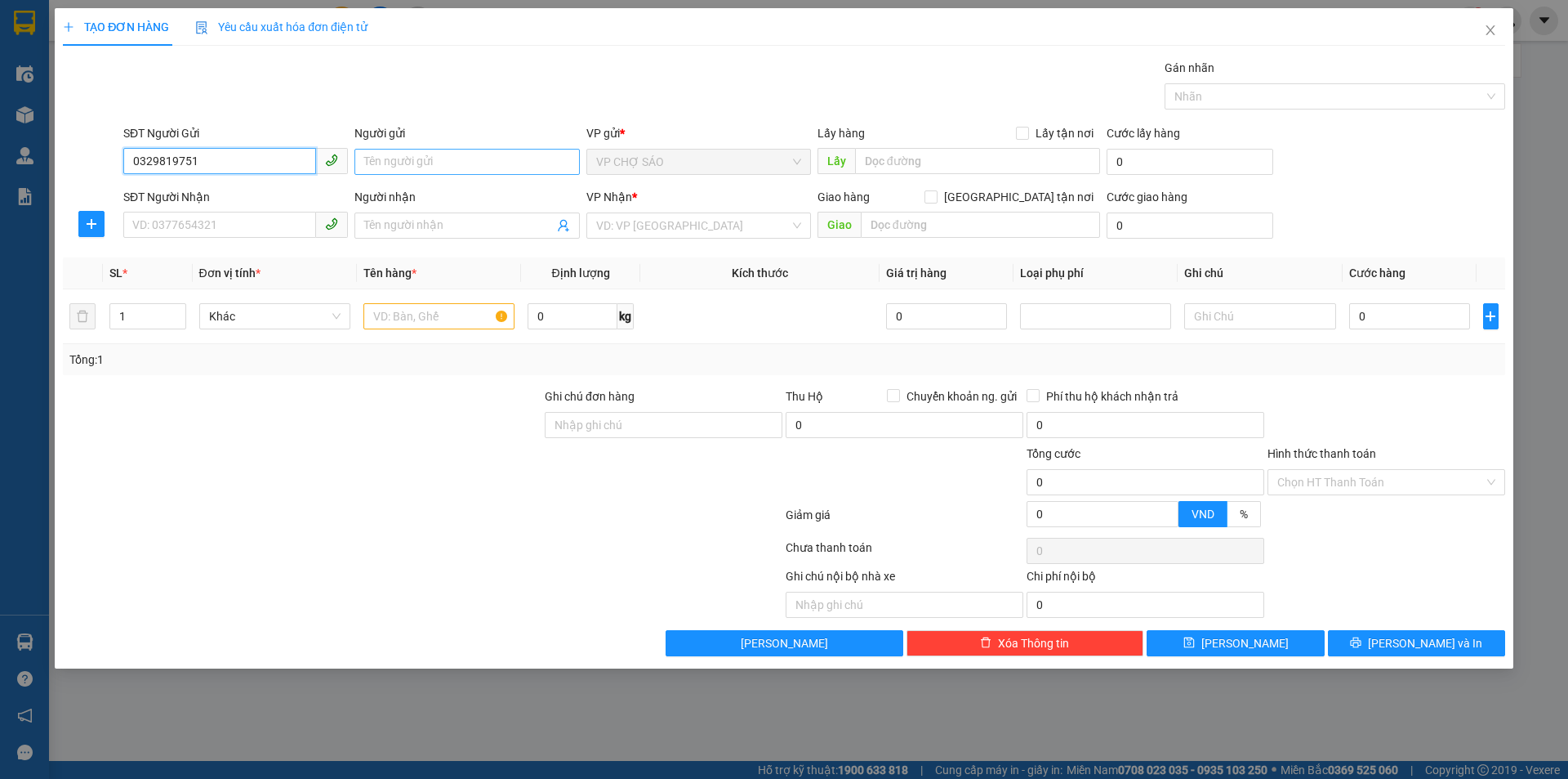
type input "0329819751"
click at [436, 157] on input "Người gửi" at bounding box center [466, 161] width 224 height 26
type input "e kiều"
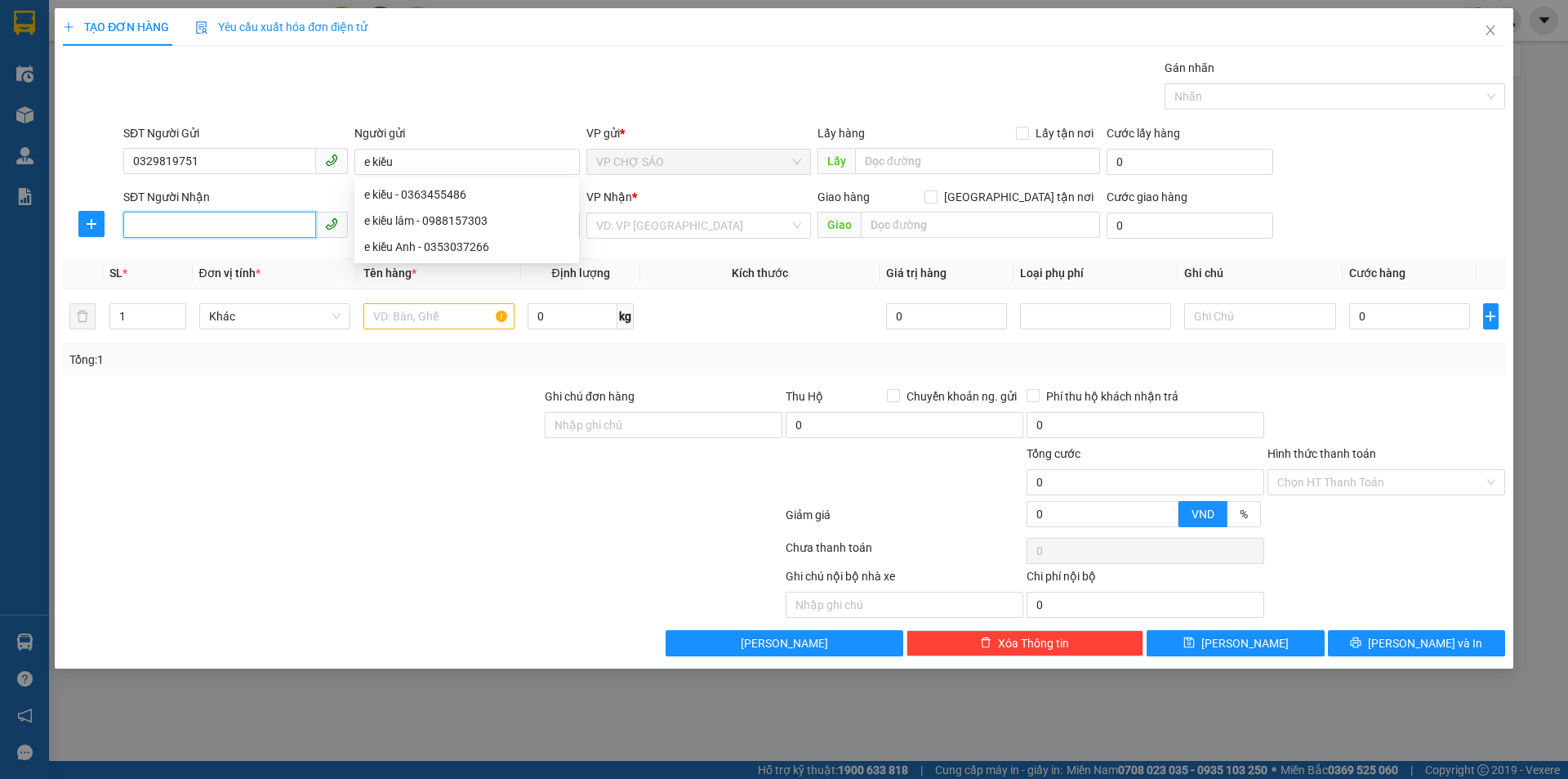
click at [262, 231] on input "SĐT Người Nhận" at bounding box center [219, 224] width 193 height 26
drag, startPoint x: 886, startPoint y: 164, endPoint x: 241, endPoint y: 228, distance: 648.2
click at [239, 235] on input "SĐT Người Nhận" at bounding box center [219, 224] width 193 height 26
type input "0962389885"
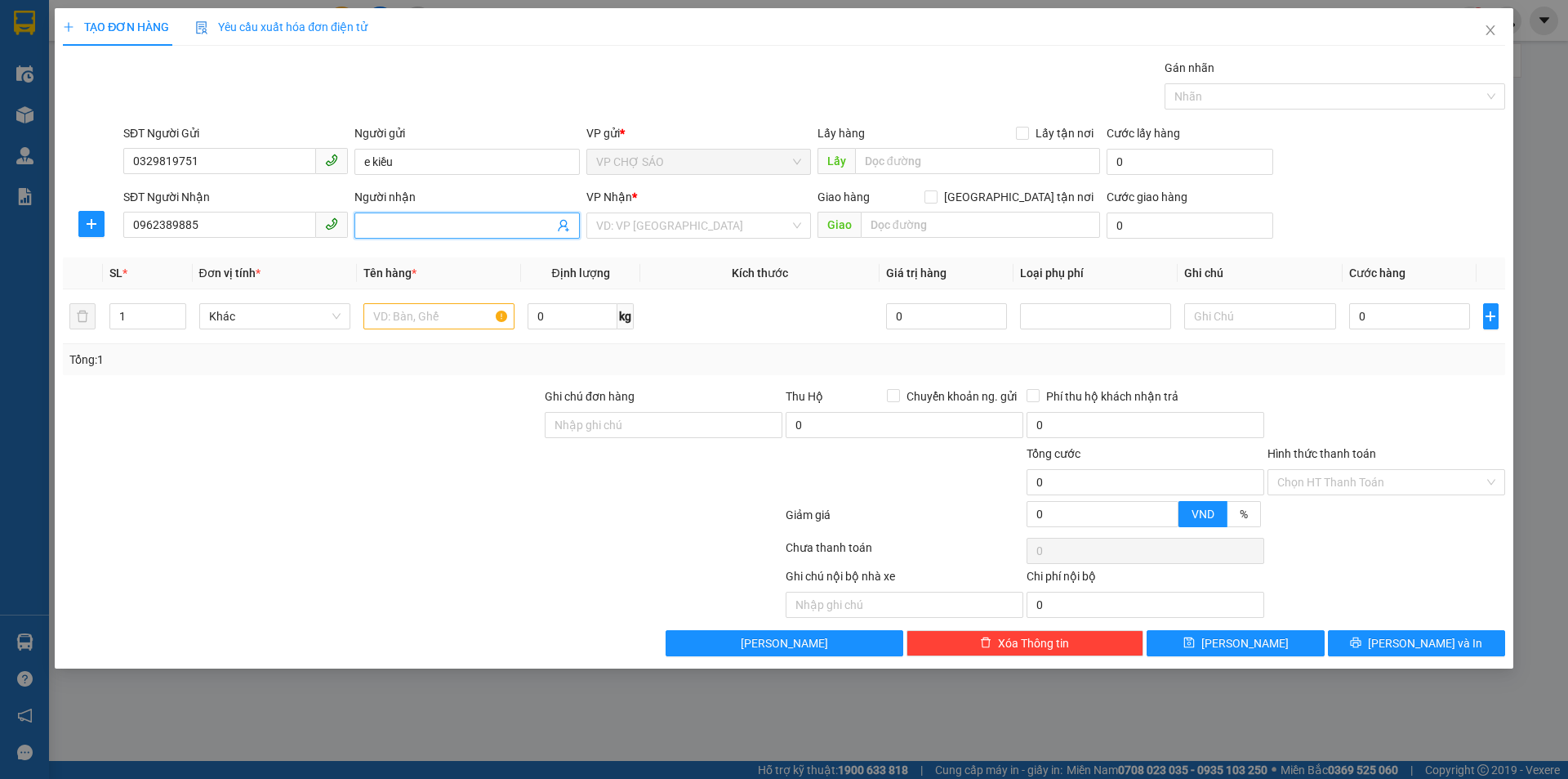
click at [431, 222] on input "Người nhận" at bounding box center [458, 225] width 189 height 18
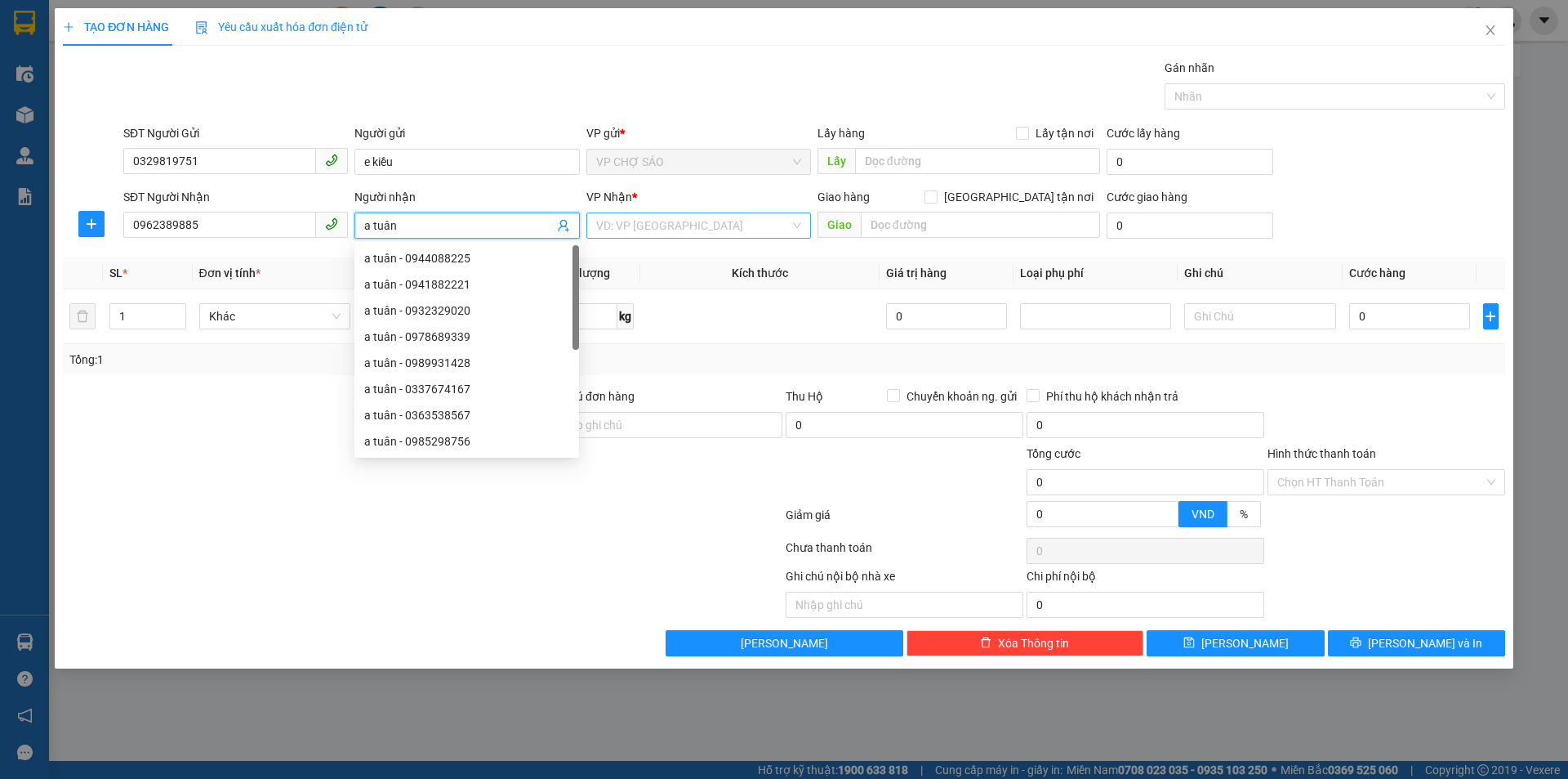
type input "a tuân"
click at [674, 230] on input "search" at bounding box center [693, 225] width 194 height 25
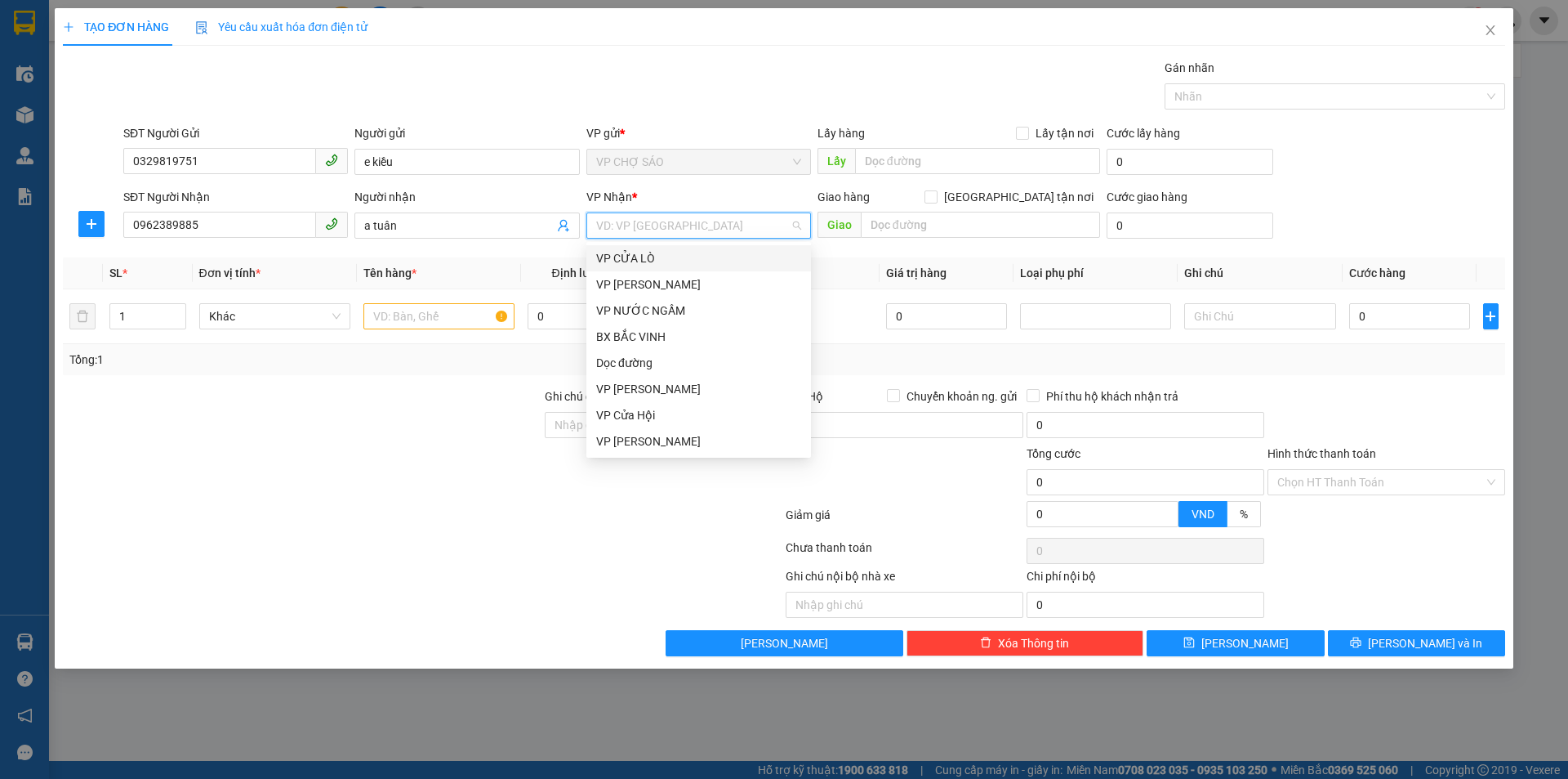
type input "m"
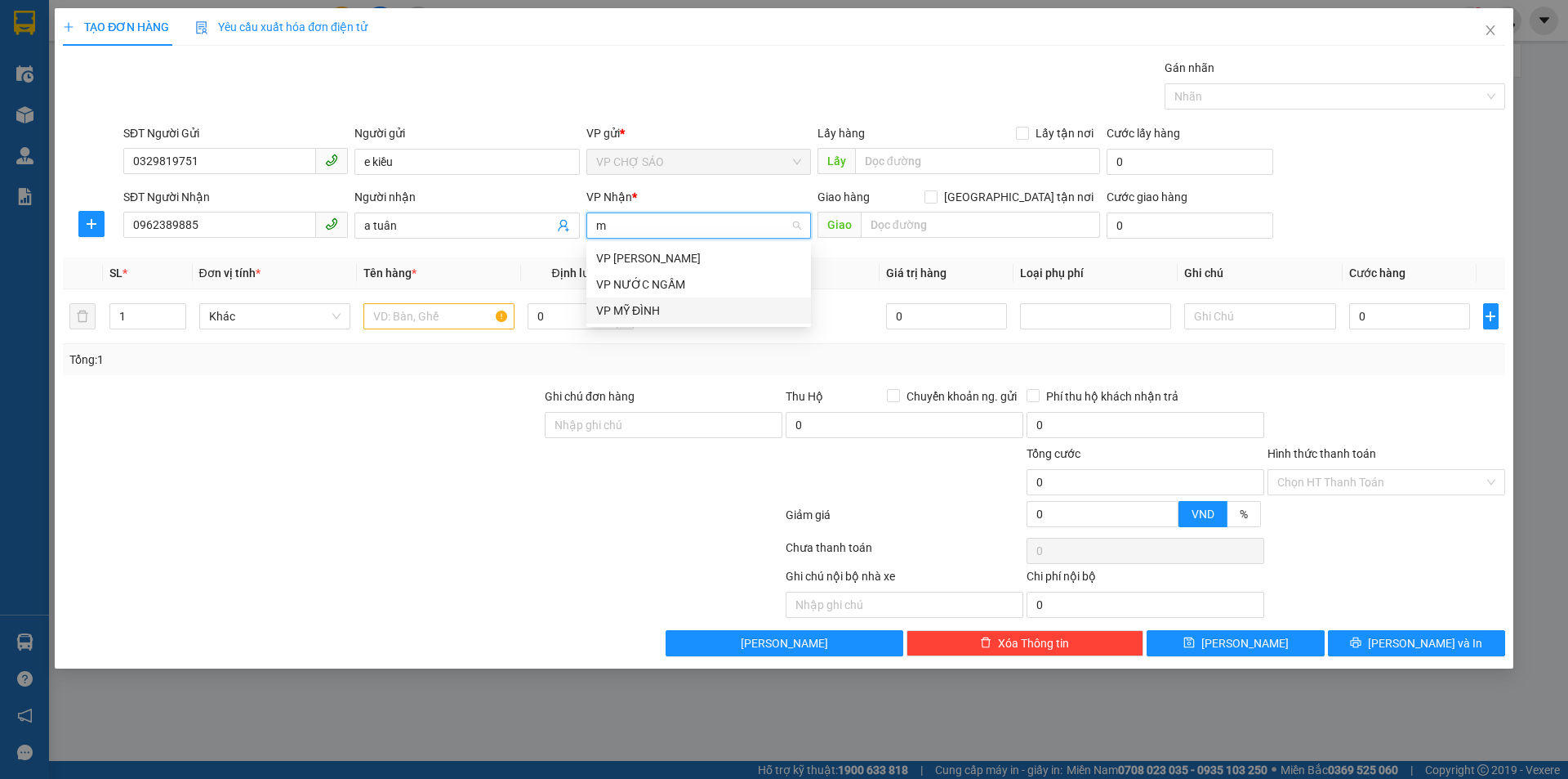
drag, startPoint x: 683, startPoint y: 318, endPoint x: 878, endPoint y: 261, distance: 203.2
click at [700, 315] on div "VP MỸ ĐÌNH" at bounding box center [698, 310] width 205 height 18
click at [936, 195] on input "[GEOGRAPHIC_DATA] tận nơi" at bounding box center [931, 197] width 12 height 12
checkbox input "true"
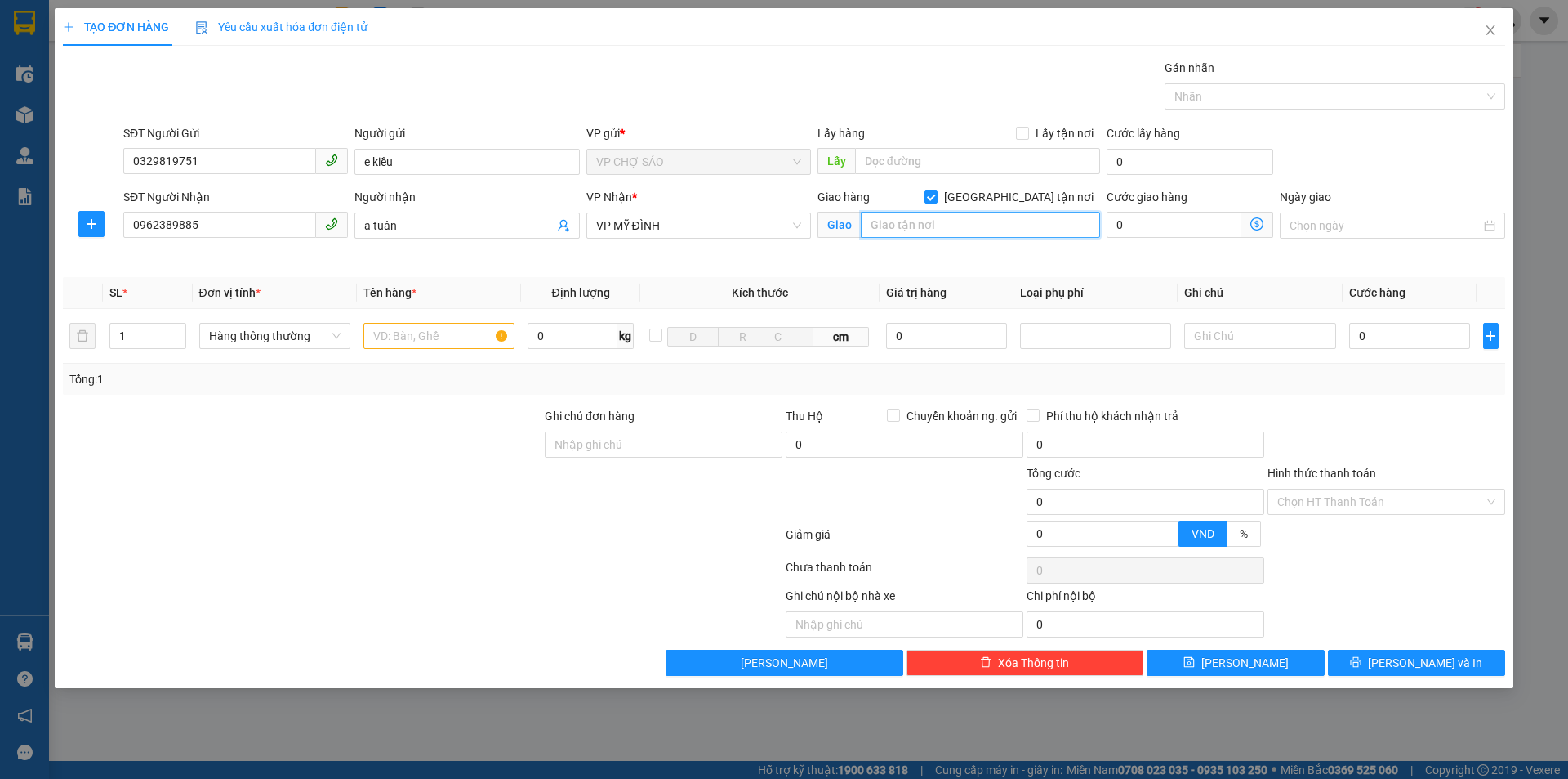
click at [990, 224] on input "text" at bounding box center [980, 224] width 239 height 26
type input "số 137 tân xuân - ph đông ngạc quận bắc từ [GEOGRAPHIC_DATA]"
drag, startPoint x: 445, startPoint y: 337, endPoint x: 456, endPoint y: 336, distance: 11.0
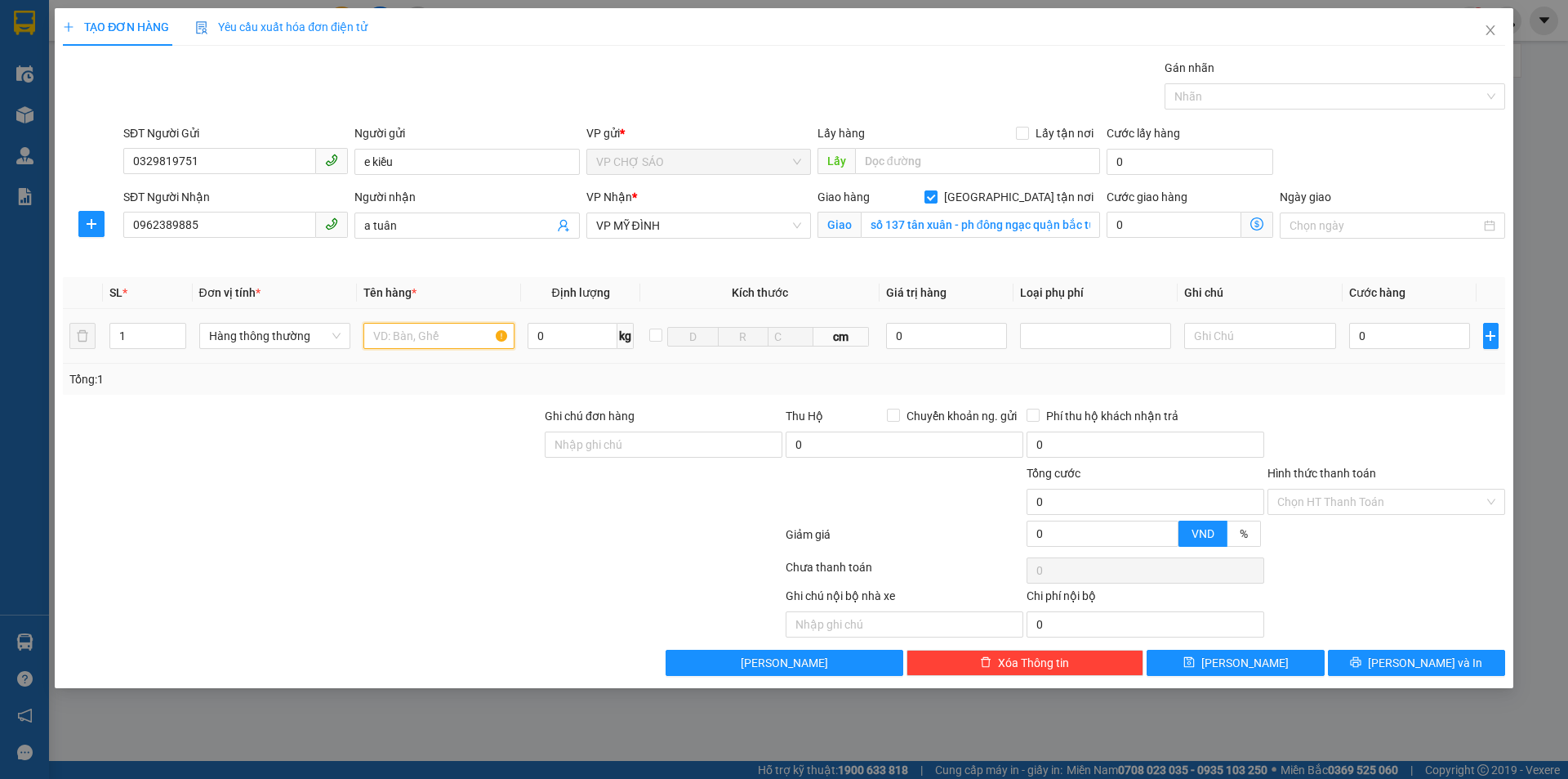
click at [447, 336] on input "text" at bounding box center [439, 336] width 151 height 26
type input "hồ sơ"
click at [1408, 336] on input "0" at bounding box center [1410, 336] width 122 height 26
type input "3"
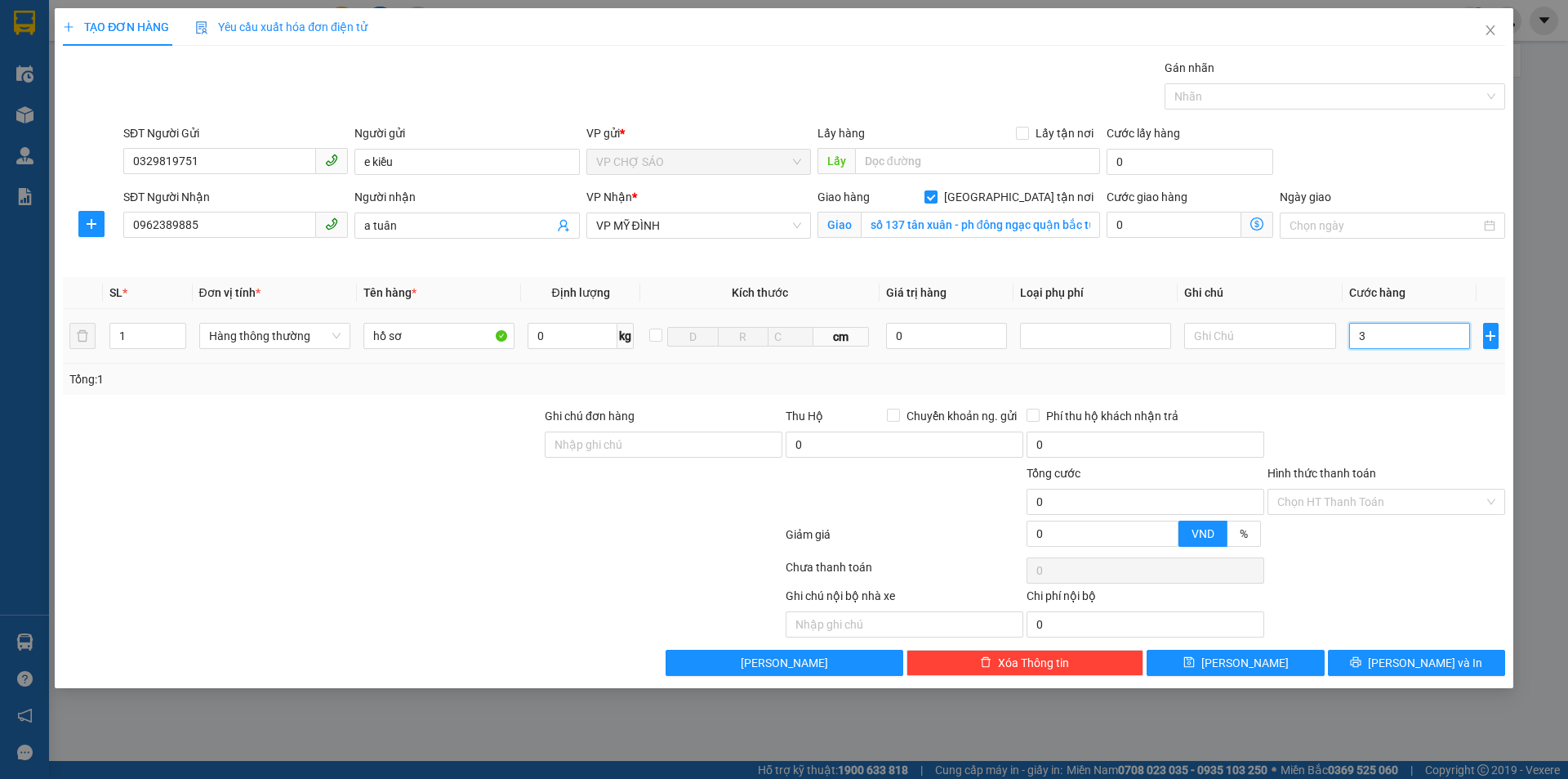
type input "3"
type input "30"
type input "300"
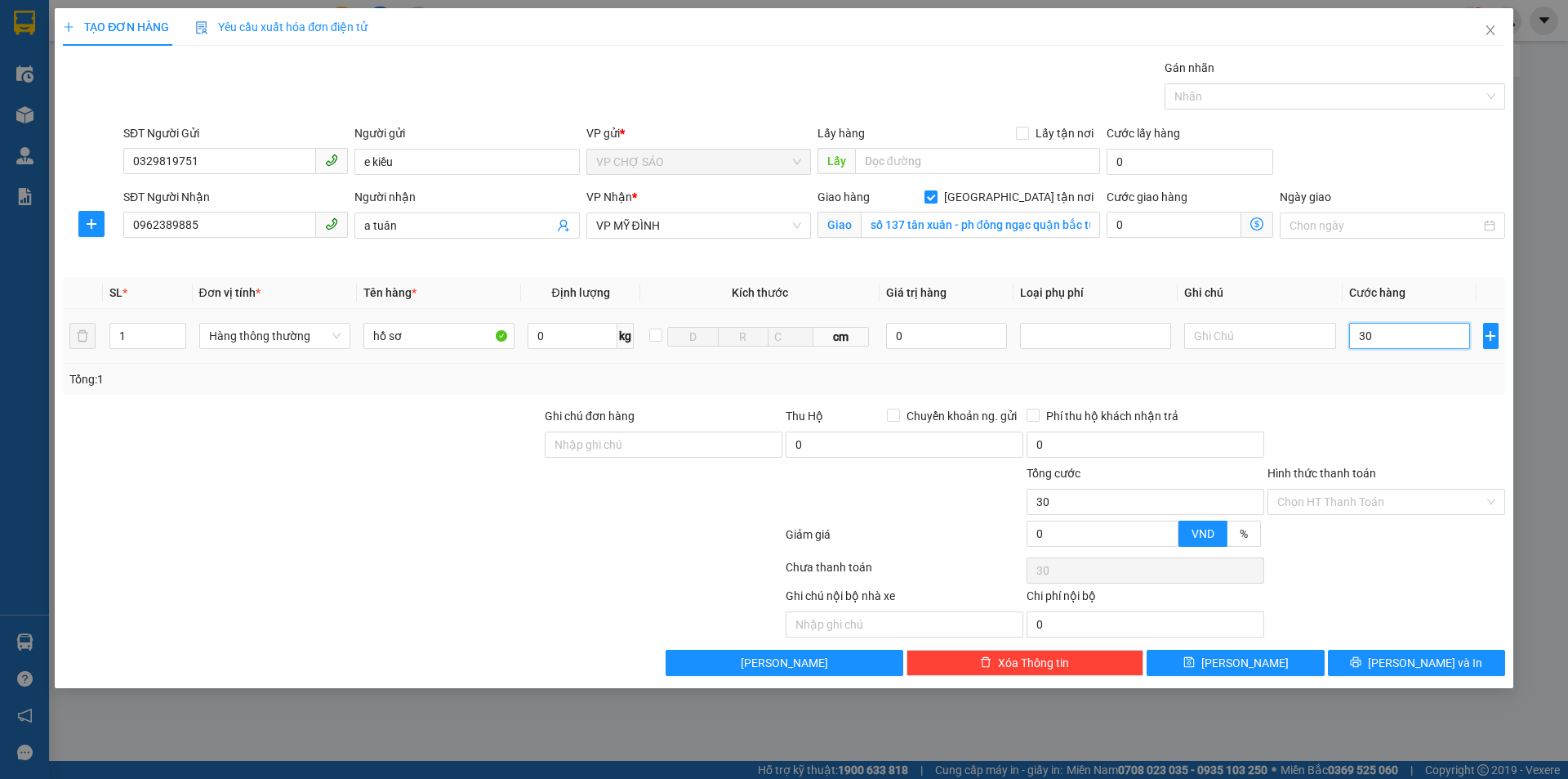
type input "300"
type input "3.000"
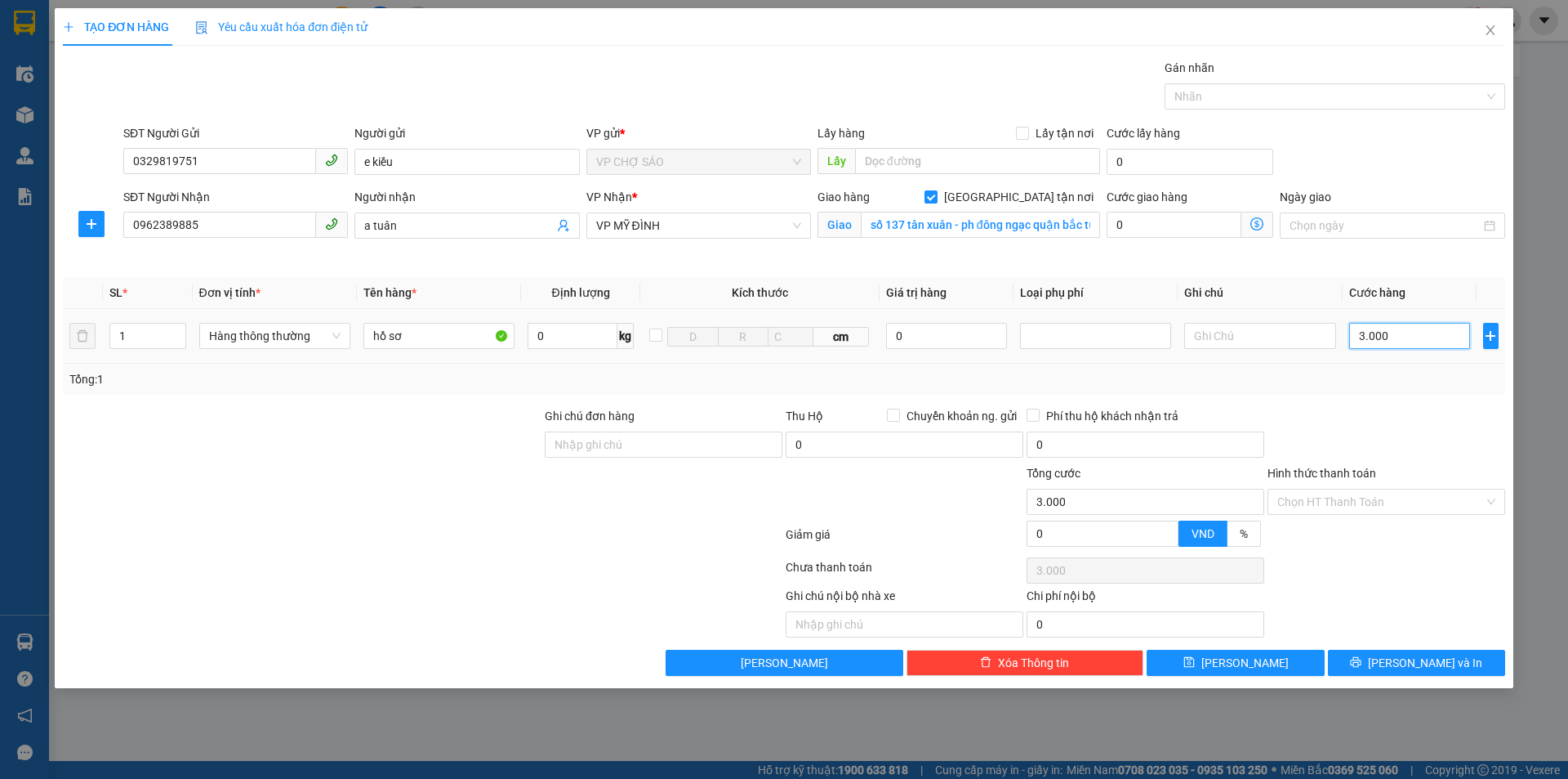
type input "30.000"
click at [1201, 234] on input "0" at bounding box center [1174, 224] width 134 height 26
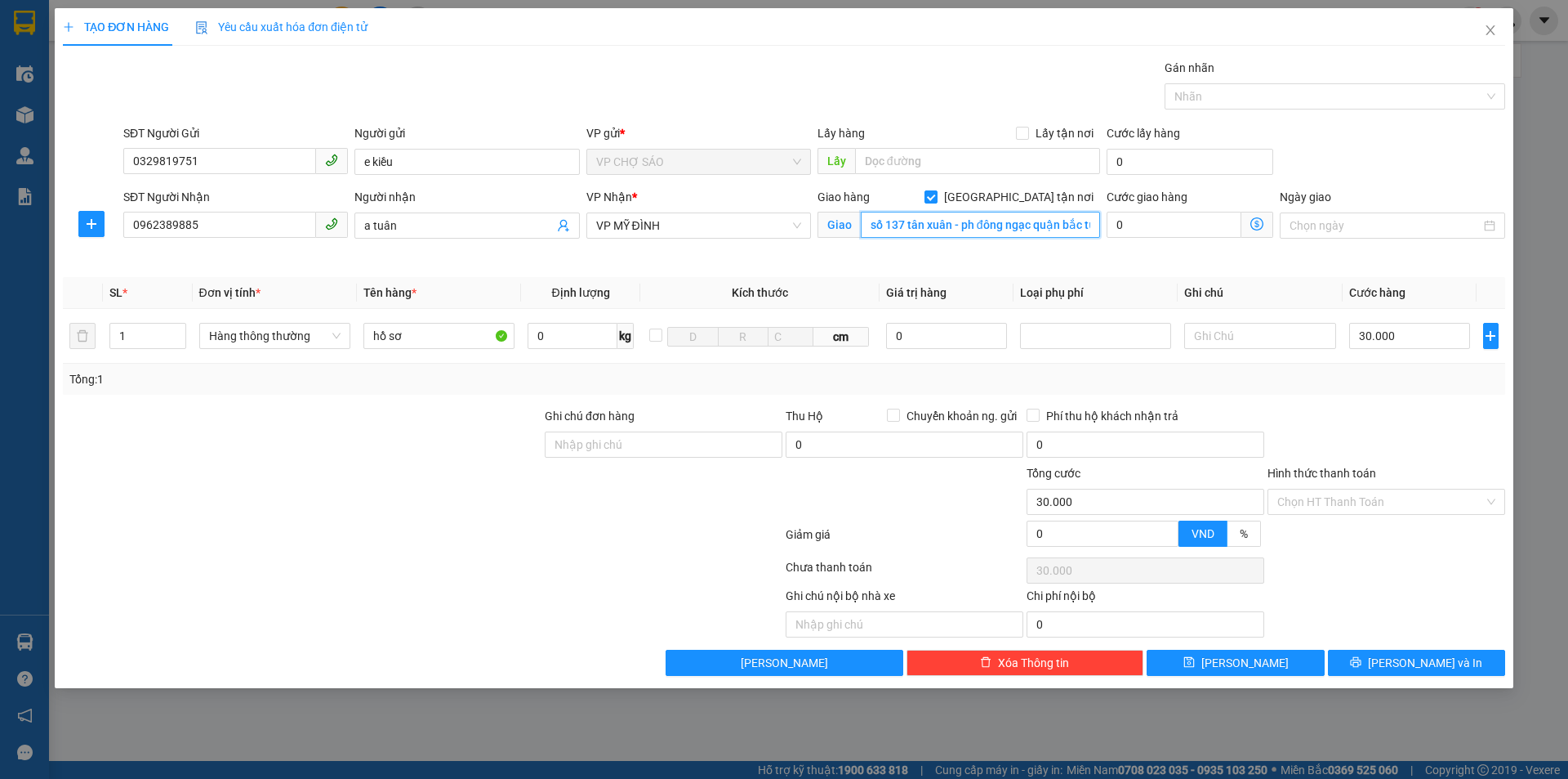
click at [1023, 225] on input "số 137 tân xuân - ph đông ngạc quận bắc từ [GEOGRAPHIC_DATA]" at bounding box center [980, 224] width 239 height 26
click at [1177, 221] on input "0" at bounding box center [1174, 224] width 134 height 26
type input "7"
type input "30.007"
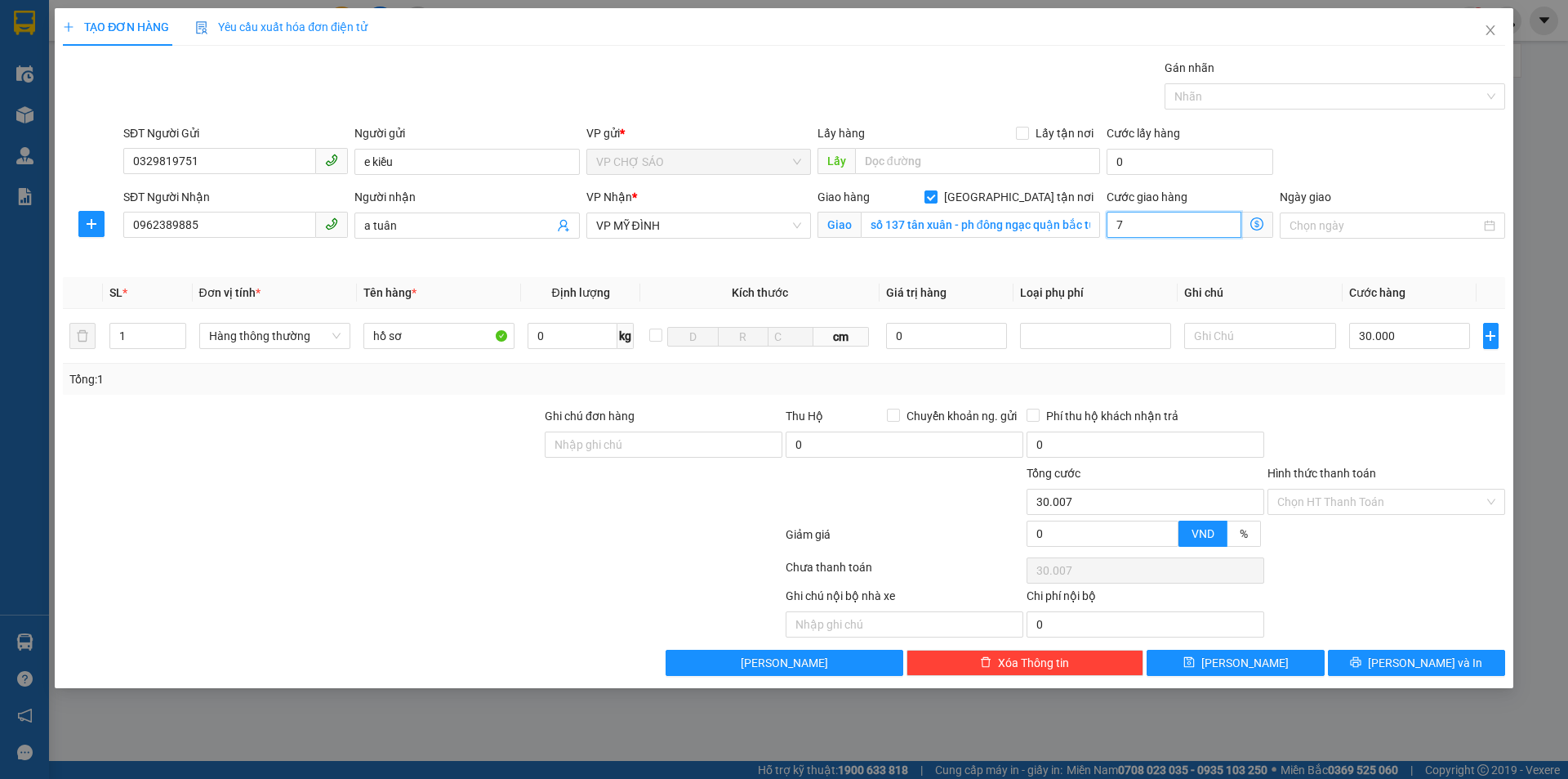
type input "70"
type input "30.070"
type input "700"
type input "30.700"
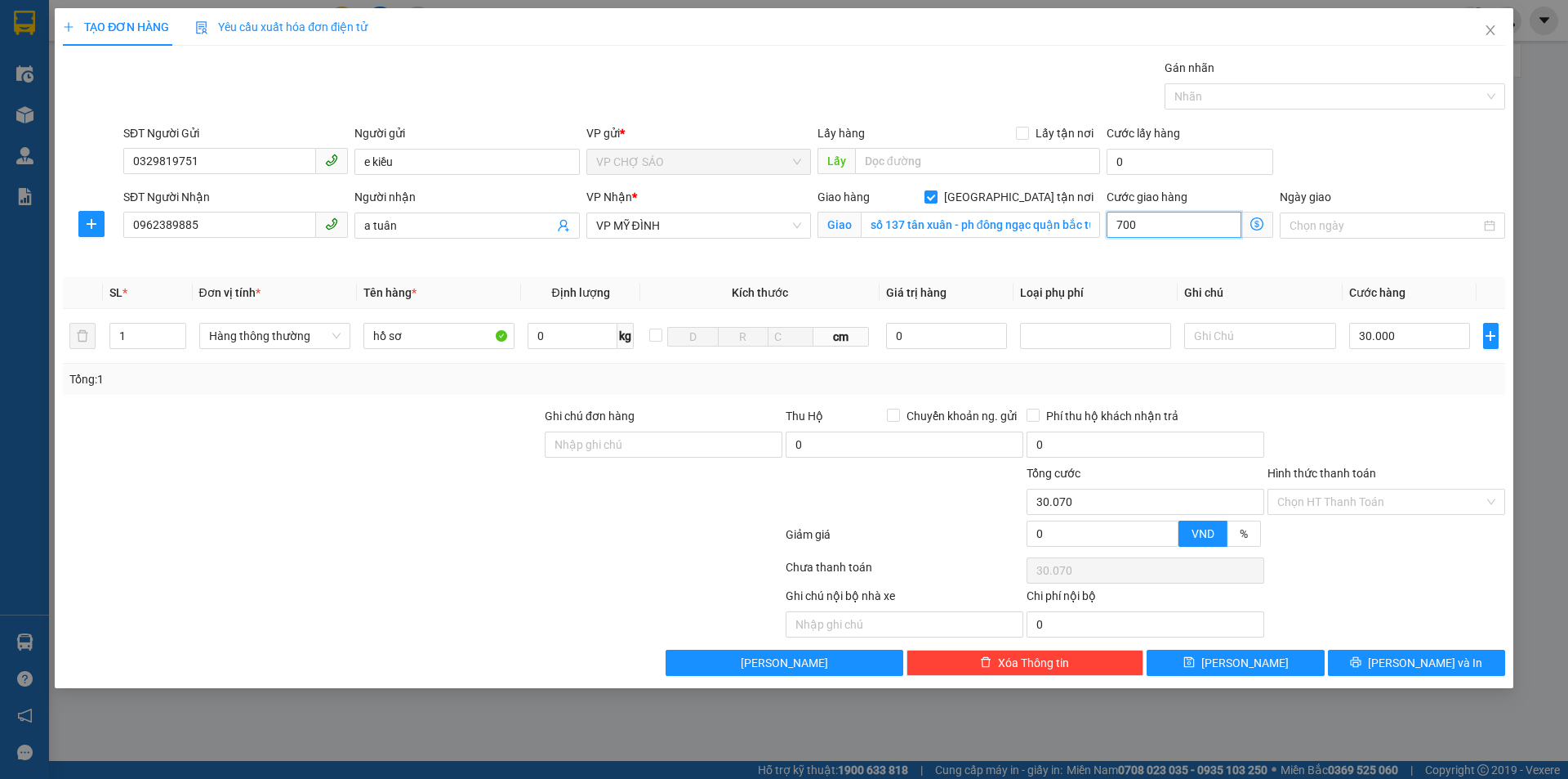
type input "30.700"
type input "37.000"
type input "7.000"
type input "100.000"
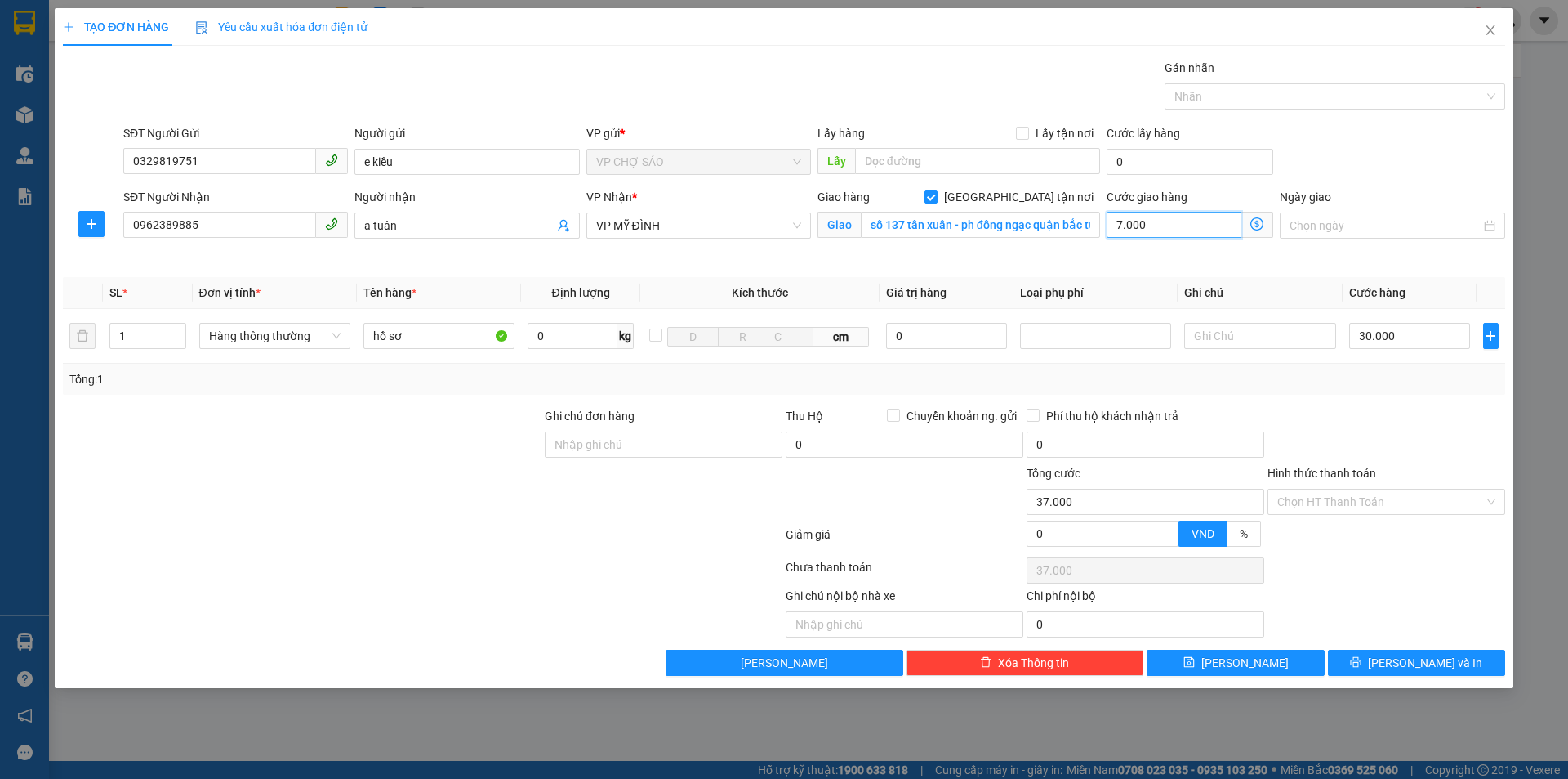
type input "100.000"
type input "70.000"
click at [1354, 490] on input "Hình thức thanh toán" at bounding box center [1380, 501] width 206 height 25
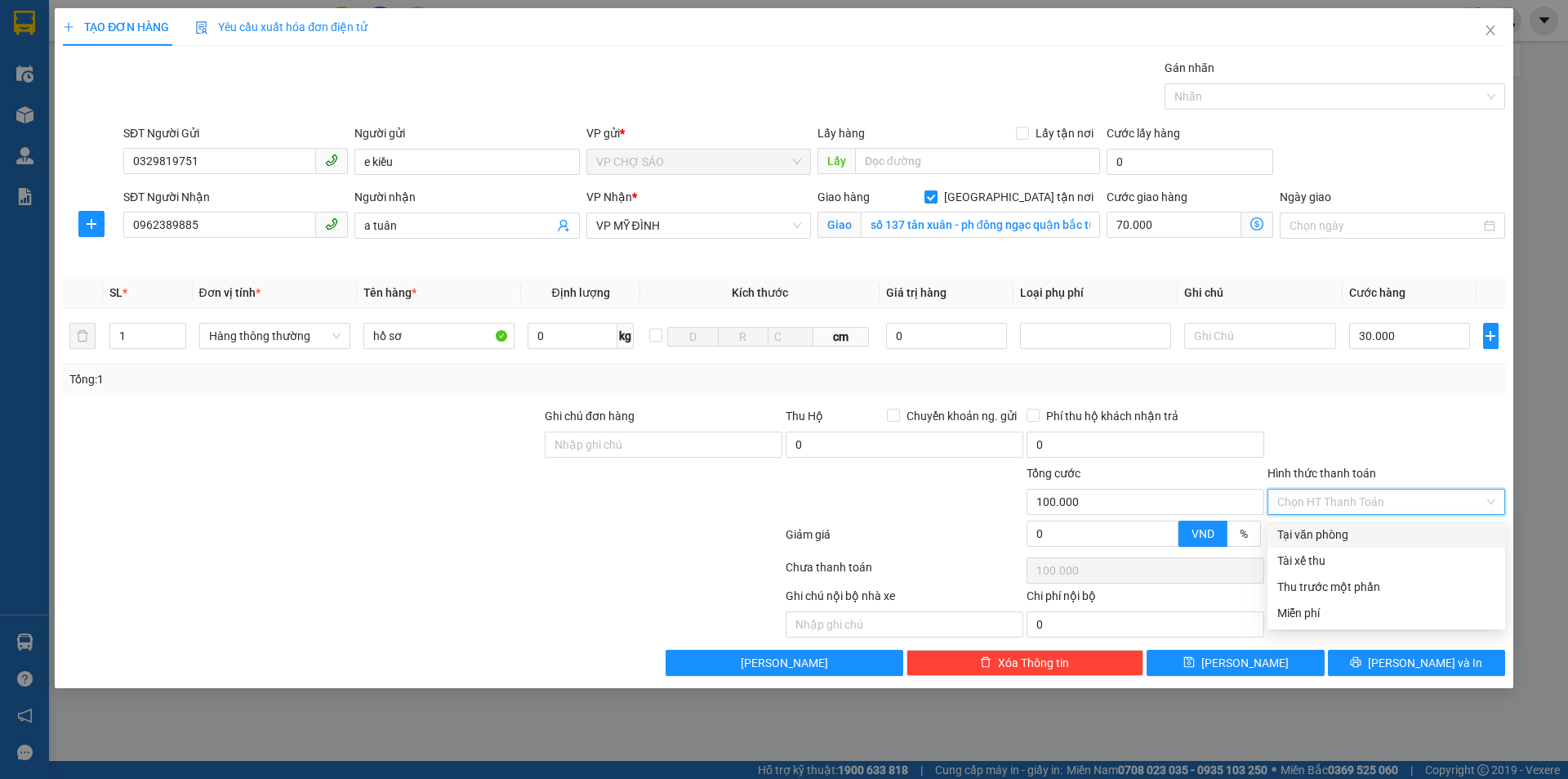
click at [1342, 533] on div "Tại văn phòng" at bounding box center [1386, 534] width 218 height 18
type input "0"
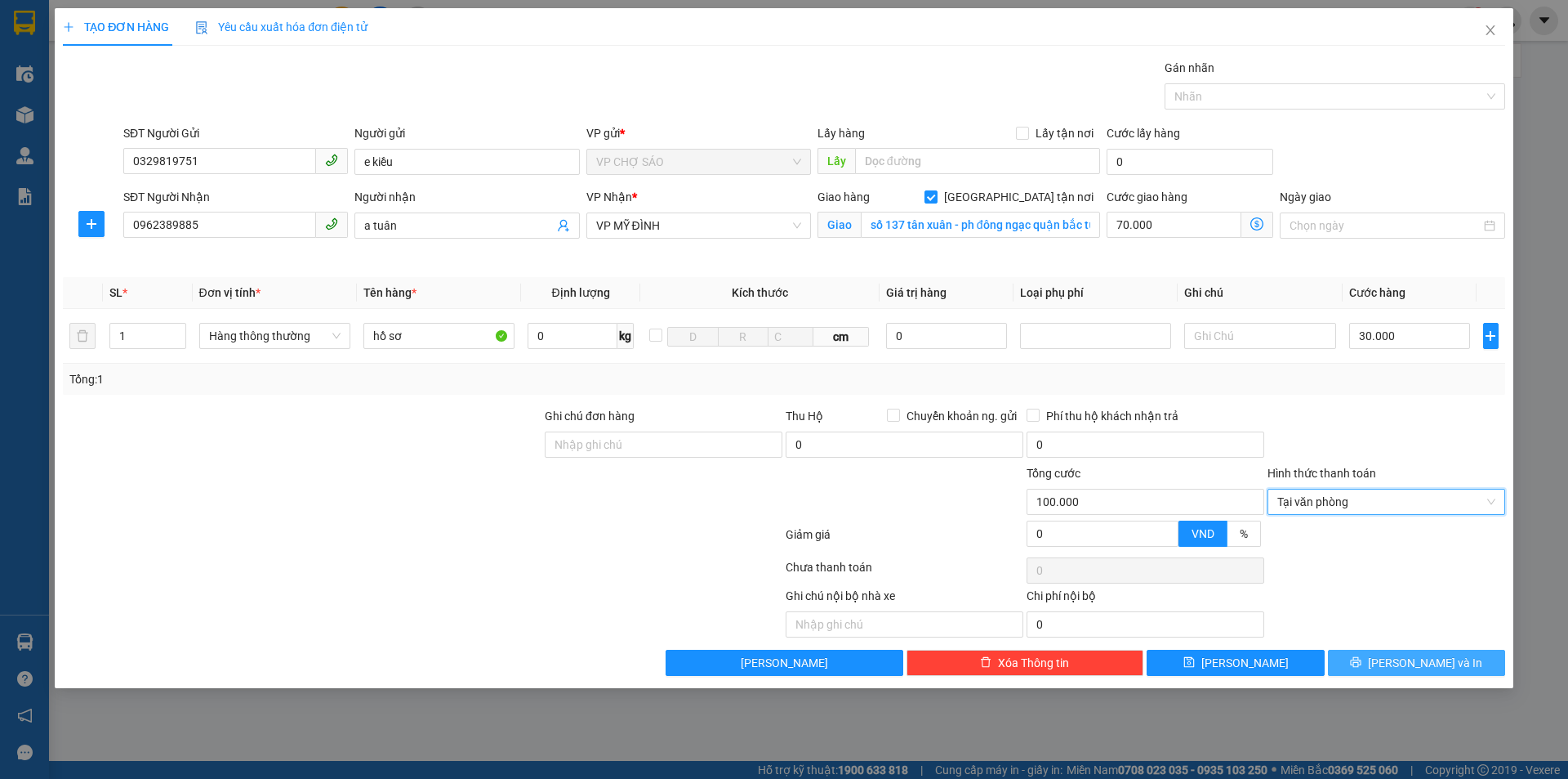
click at [1362, 669] on span "printer" at bounding box center [1356, 662] width 12 height 13
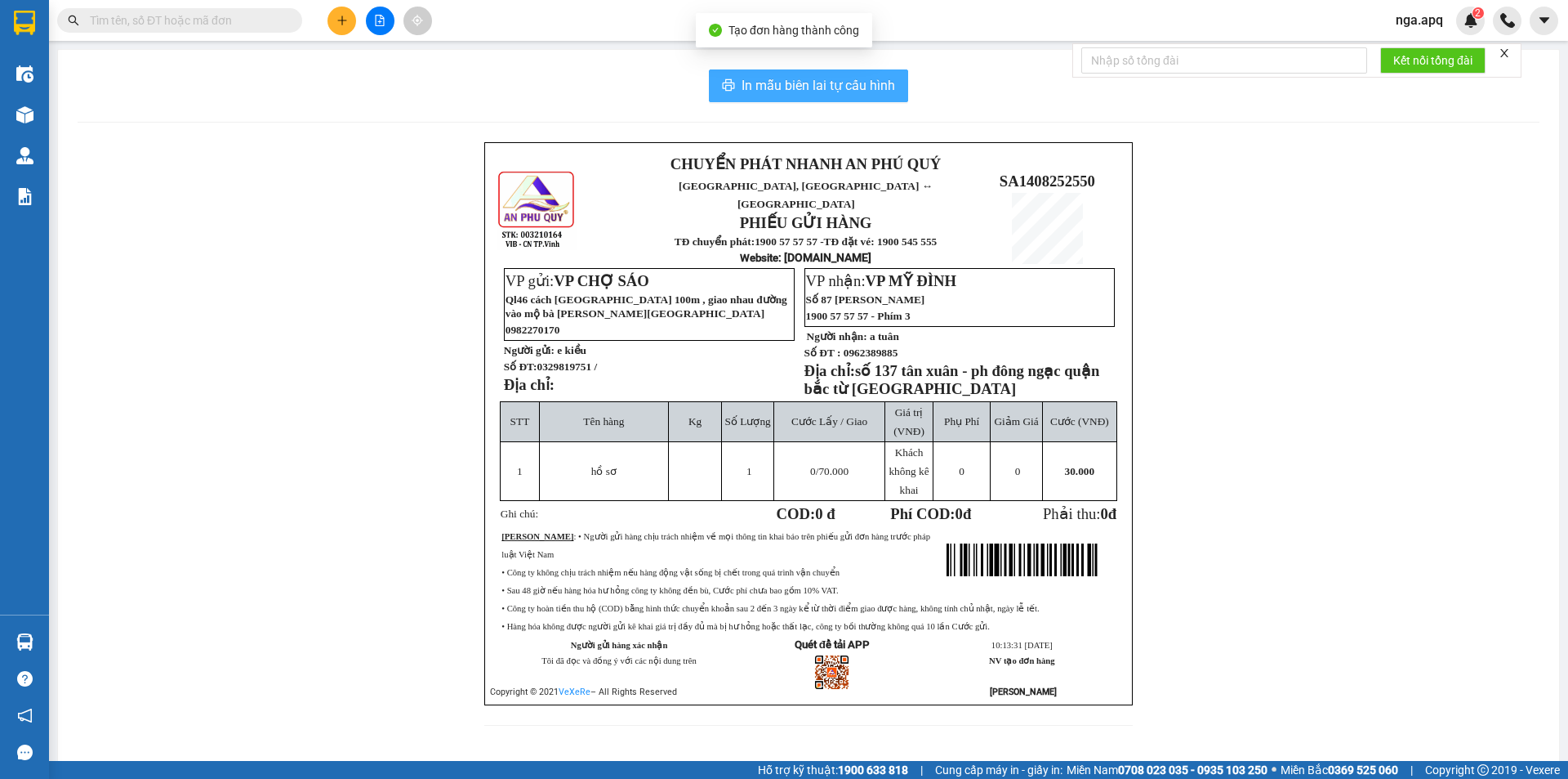
click at [792, 86] on span "In mẫu biên lai tự cấu hình" at bounding box center [818, 85] width 153 height 21
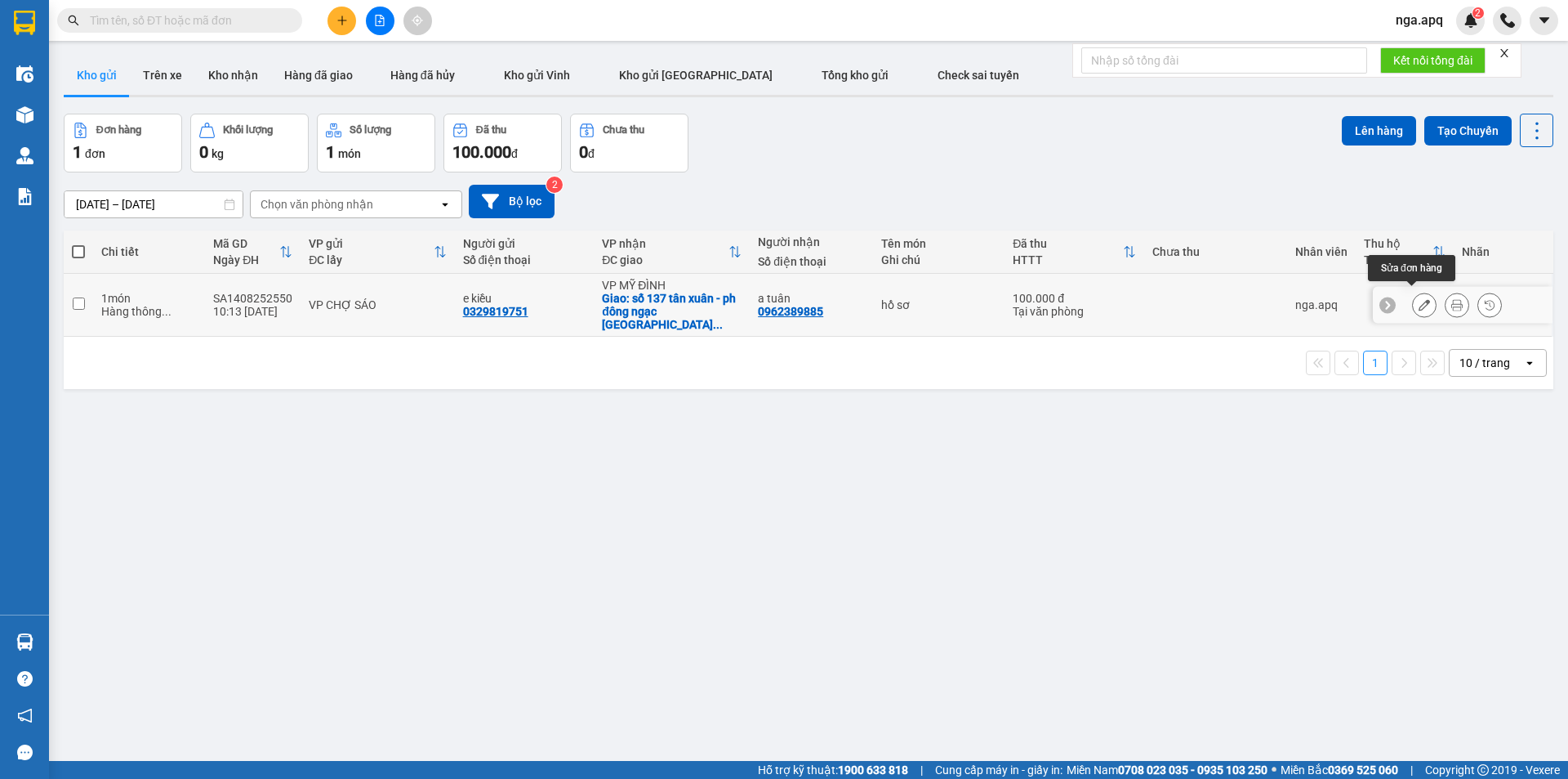
click at [1419, 303] on icon at bounding box center [1425, 305] width 12 height 12
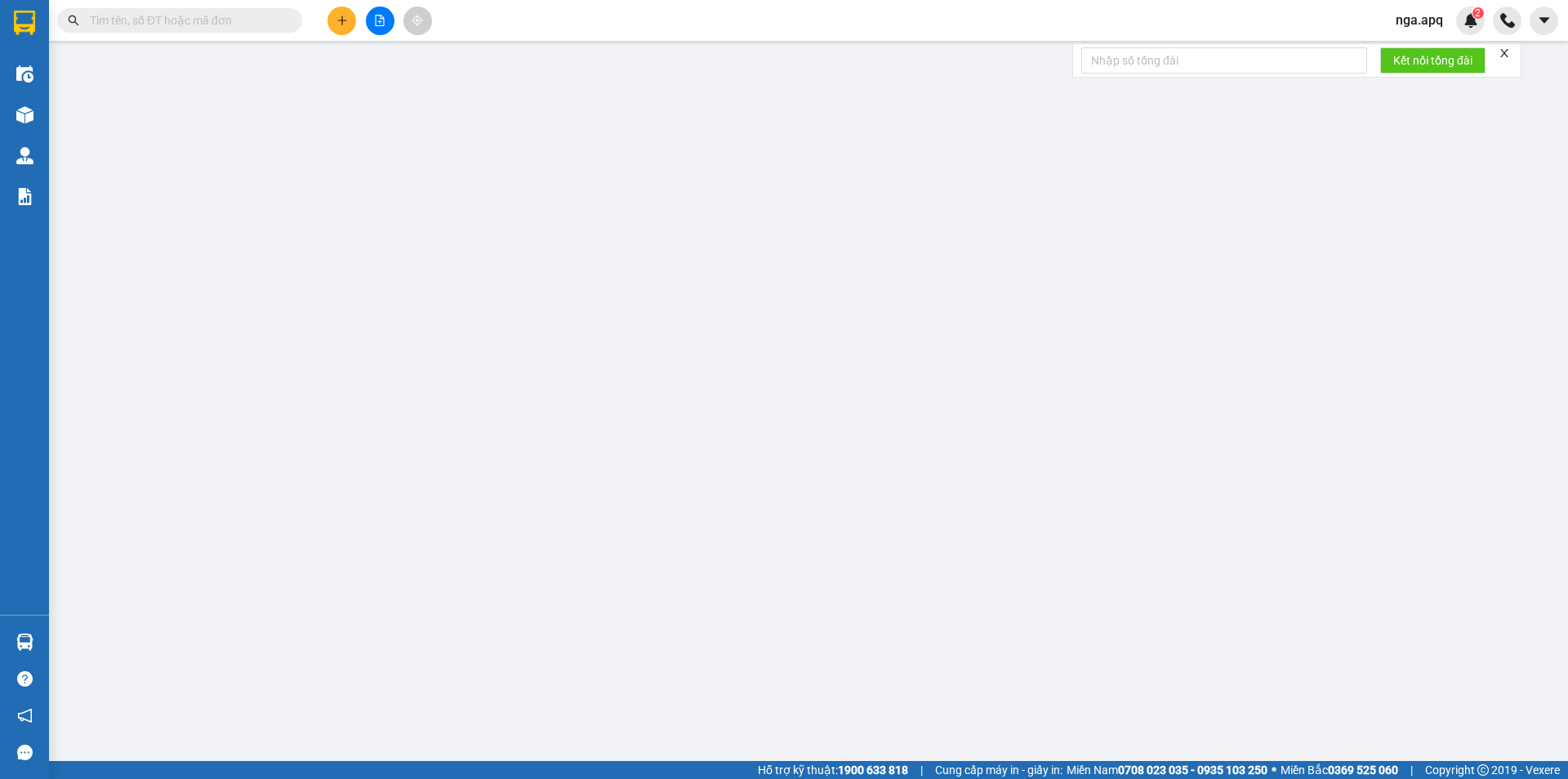
type input "0329819751"
type input "e kiều"
type input "0962389885"
type input "a tuân"
checkbox input "true"
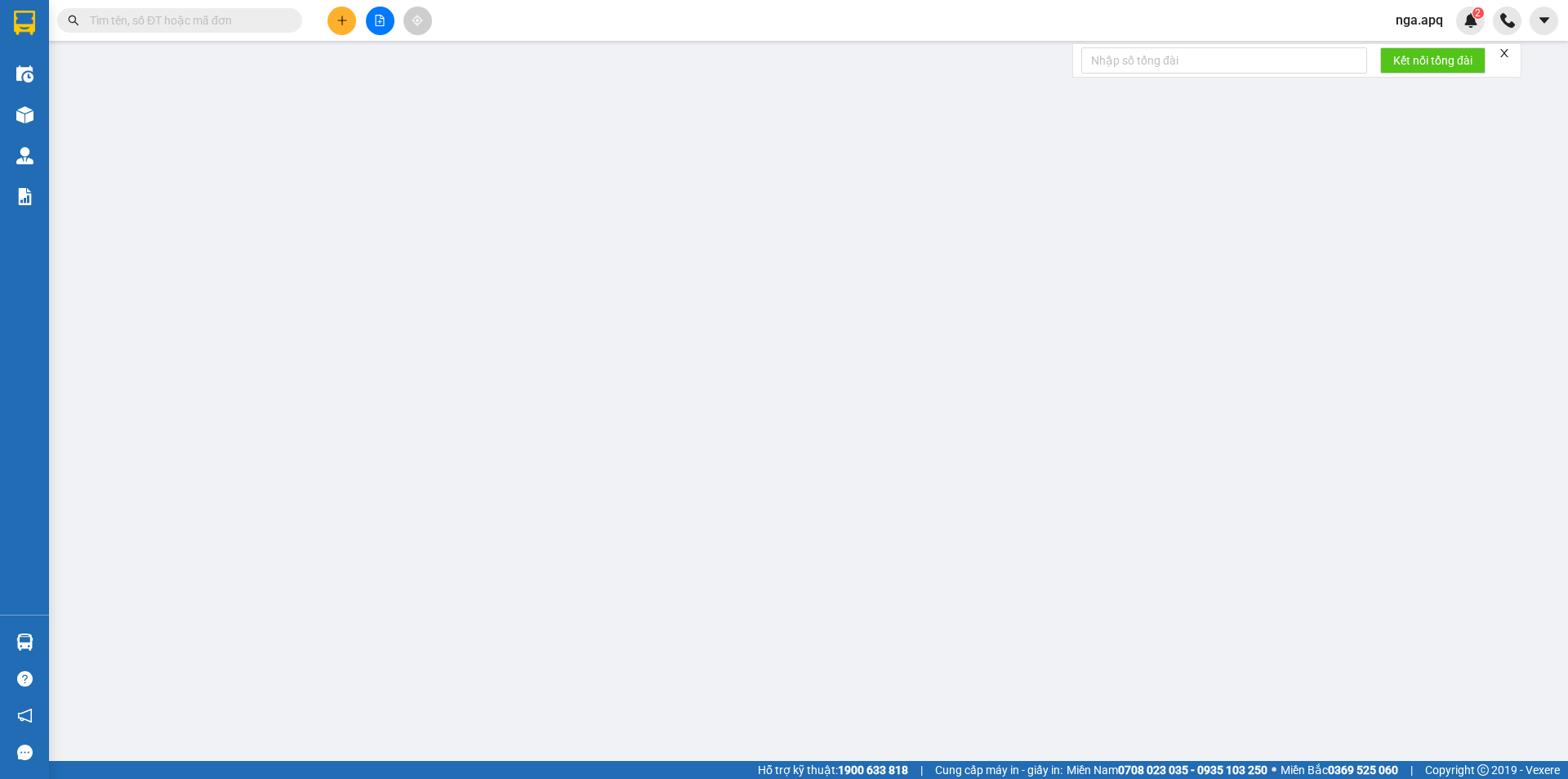
type input "số 137 tân xuân - ph đông ngạc quận bắc từ [GEOGRAPHIC_DATA]"
type input "100.000"
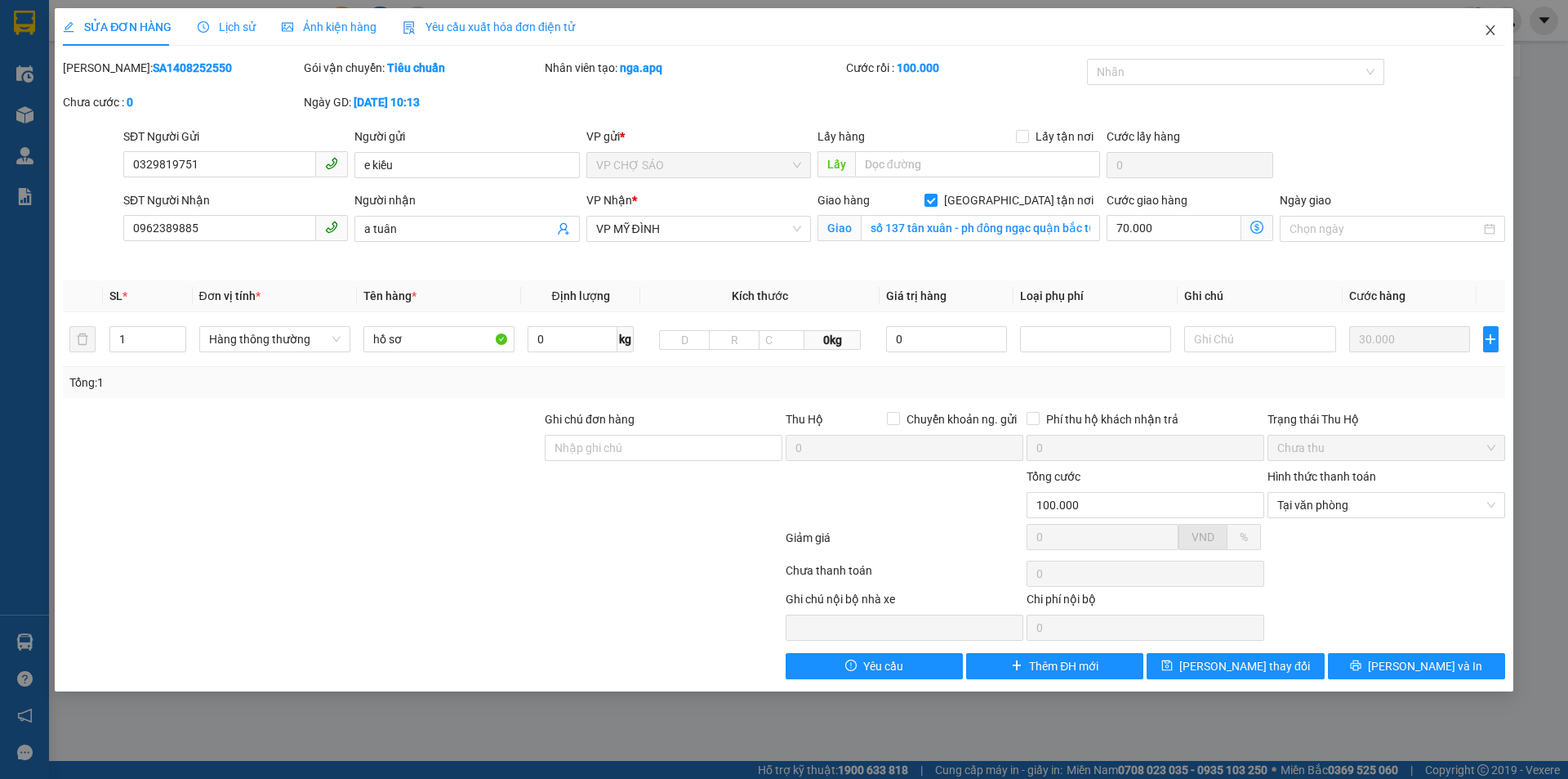
click at [1502, 34] on span "Close" at bounding box center [1490, 31] width 45 height 45
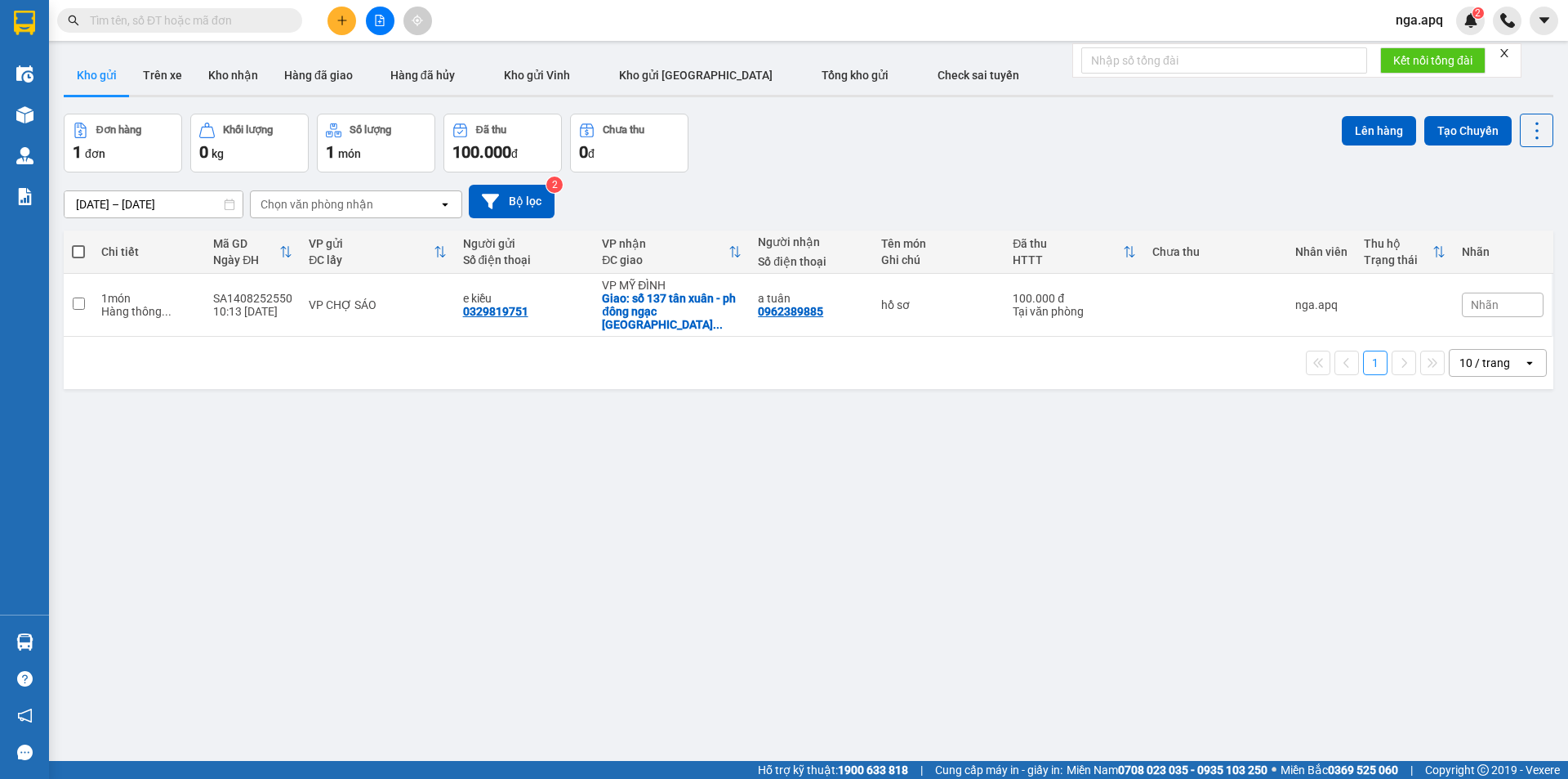
click at [1055, 502] on div "ver 1.8.138 Kho gửi Trên xe Kho nhận Hàng đã giao Hàng đã hủy Kho gửi Vinh Kho …" at bounding box center [808, 439] width 1503 height 779
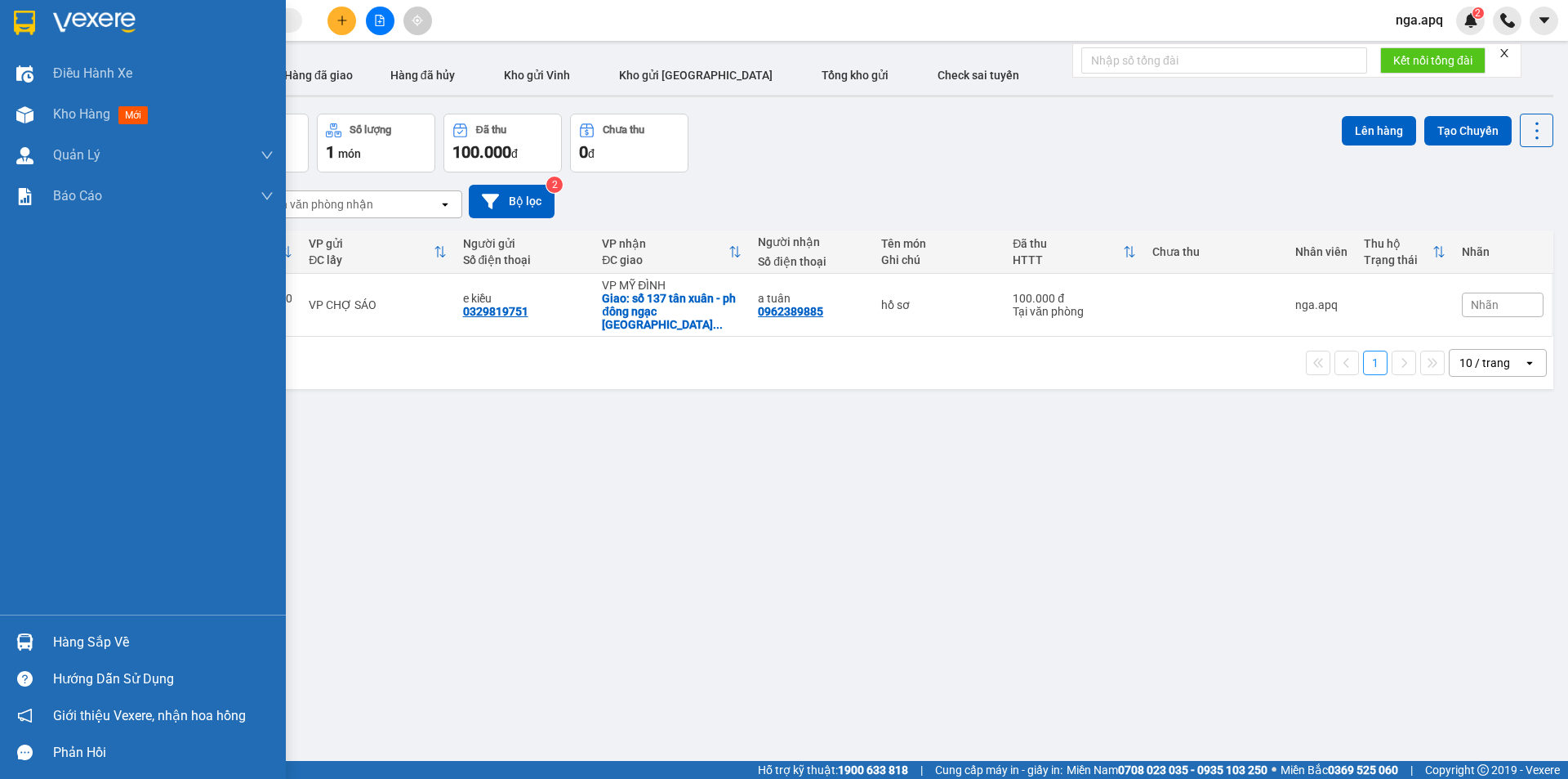
click at [25, 634] on div at bounding box center [25, 642] width 29 height 29
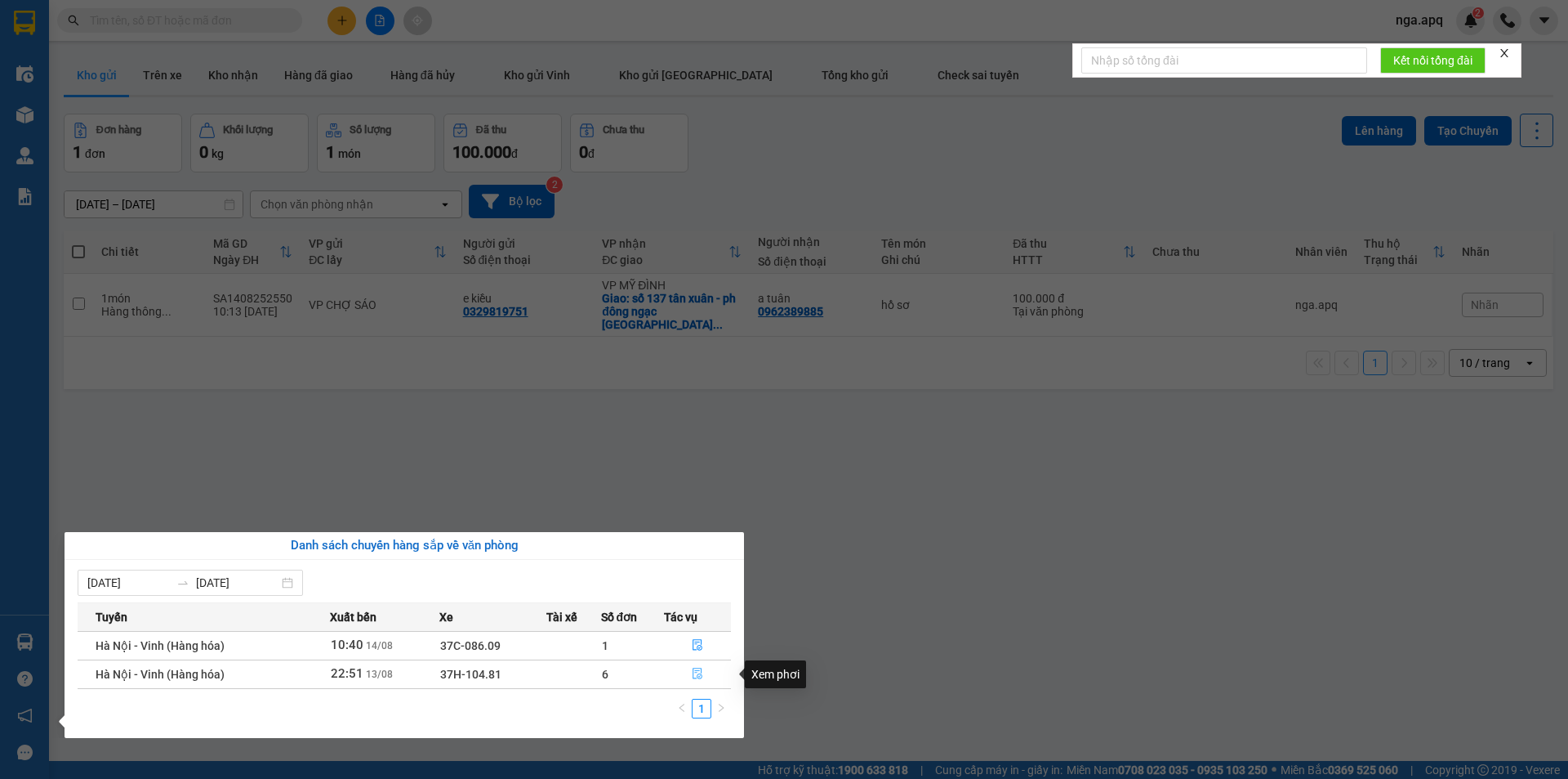
click at [700, 671] on icon "file-done" at bounding box center [698, 673] width 12 height 12
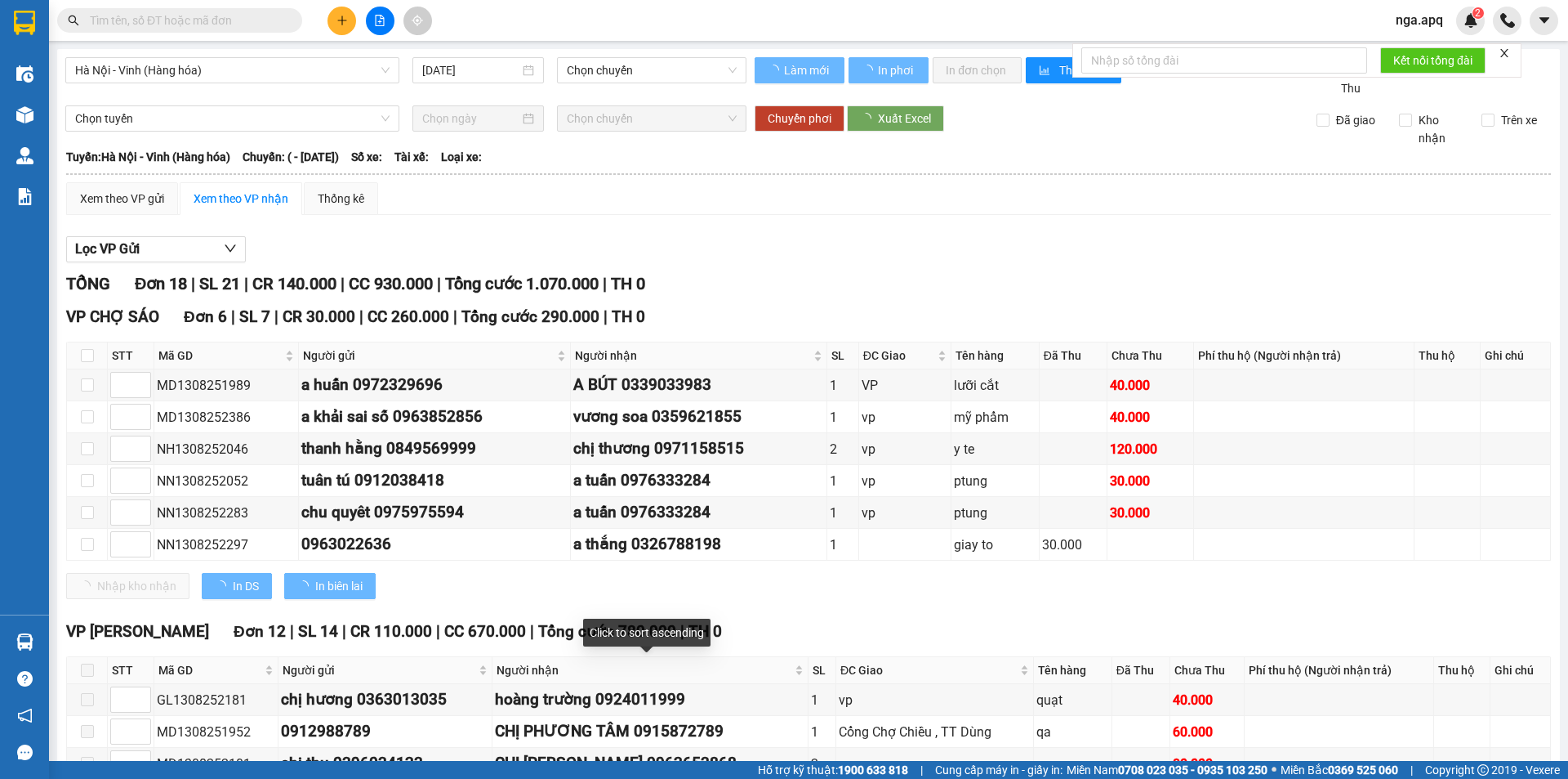
type input "[DATE]"
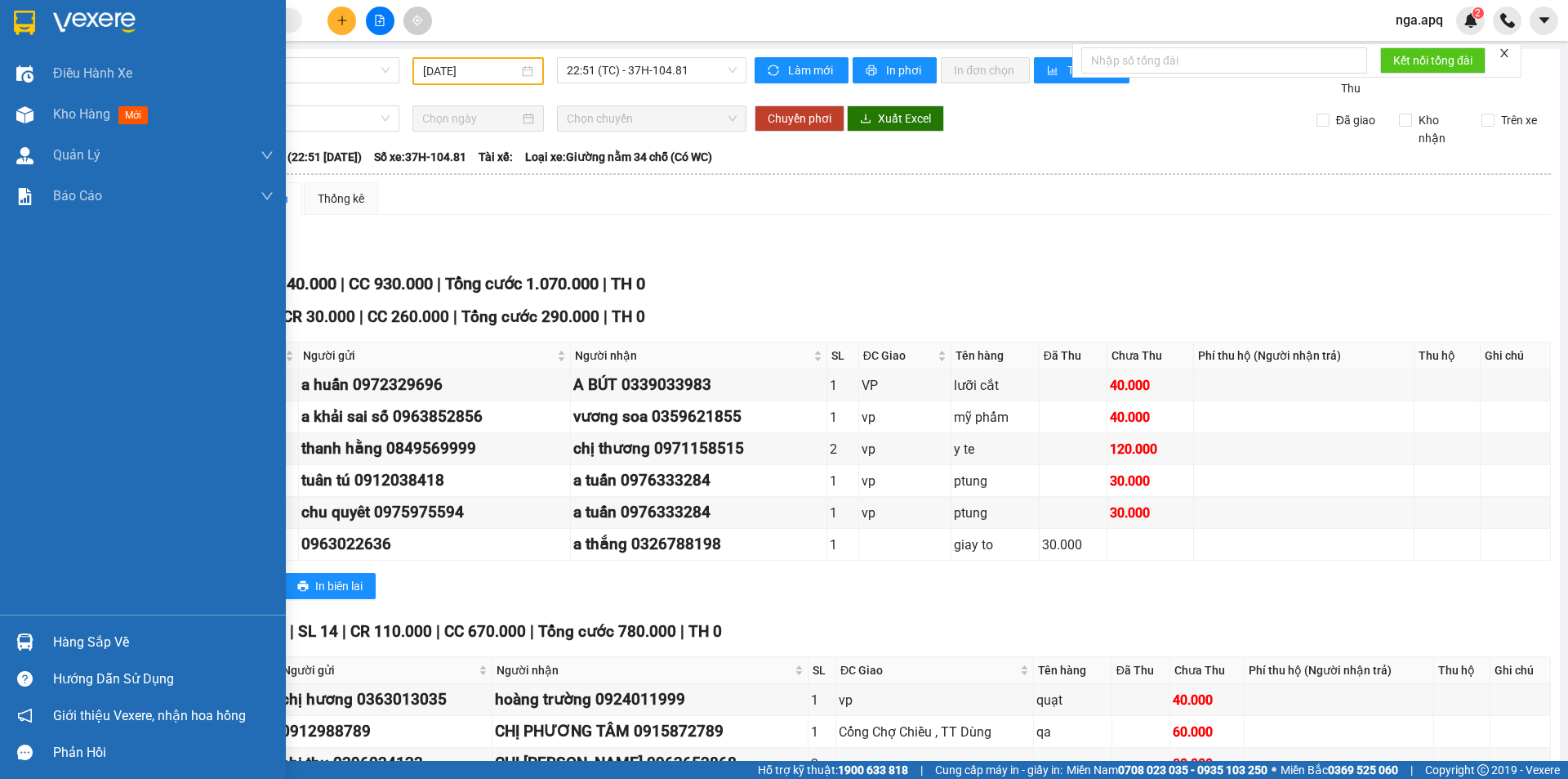
click at [24, 634] on img at bounding box center [25, 642] width 17 height 17
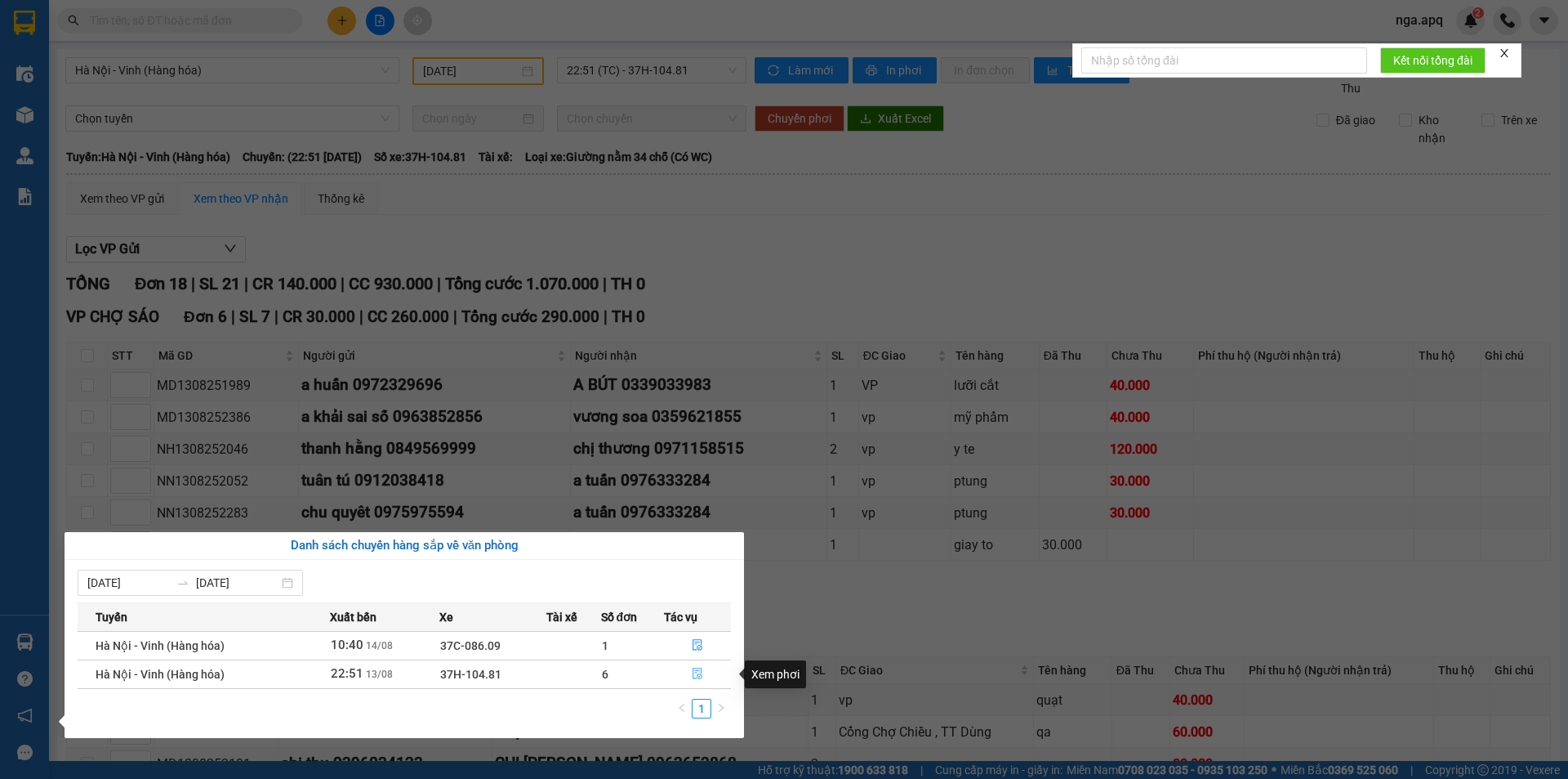
click at [698, 668] on icon "file-done" at bounding box center [698, 674] width 10 height 12
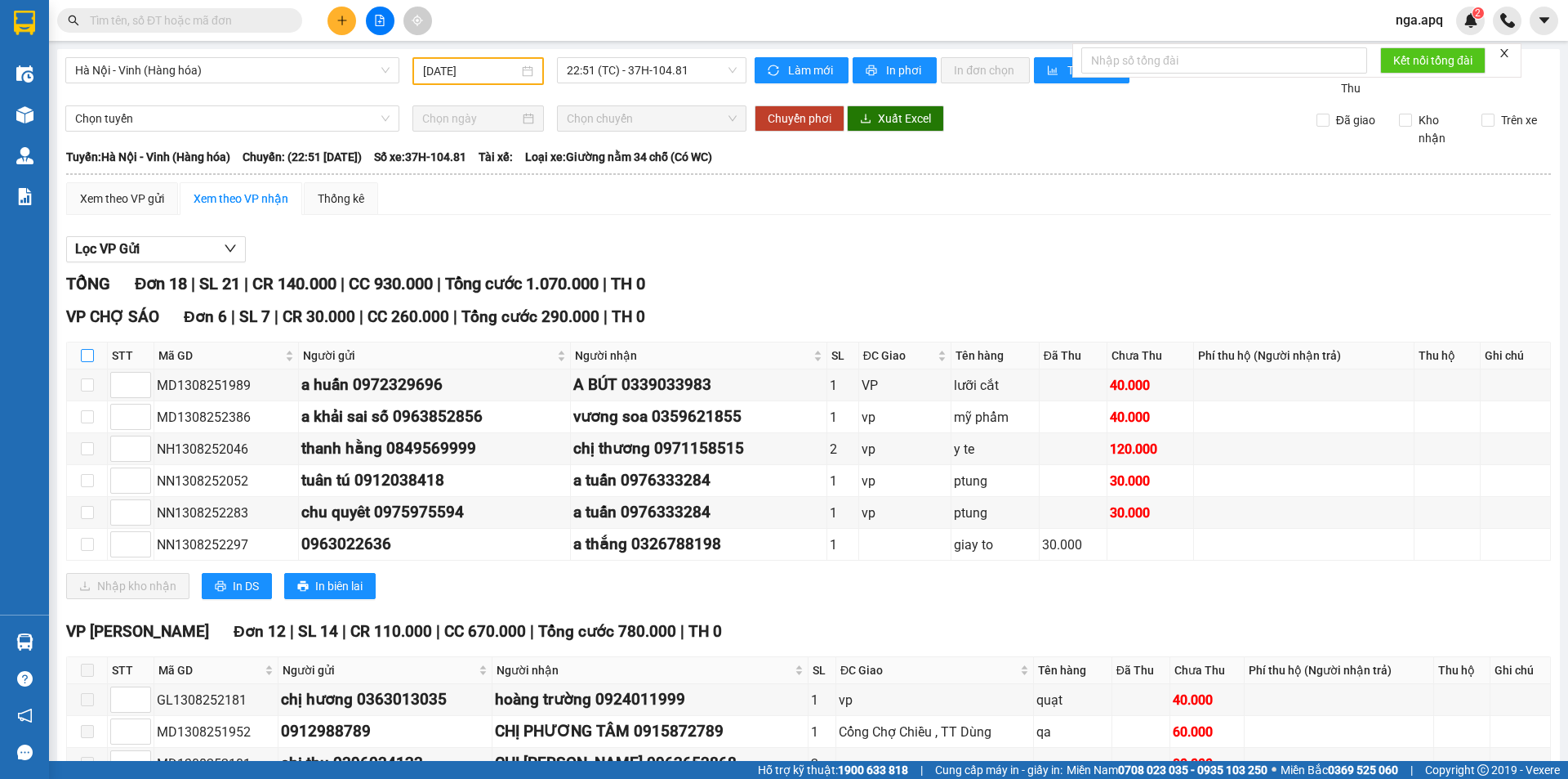
click at [91, 354] on input "checkbox" at bounding box center [87, 355] width 13 height 13
checkbox input "true"
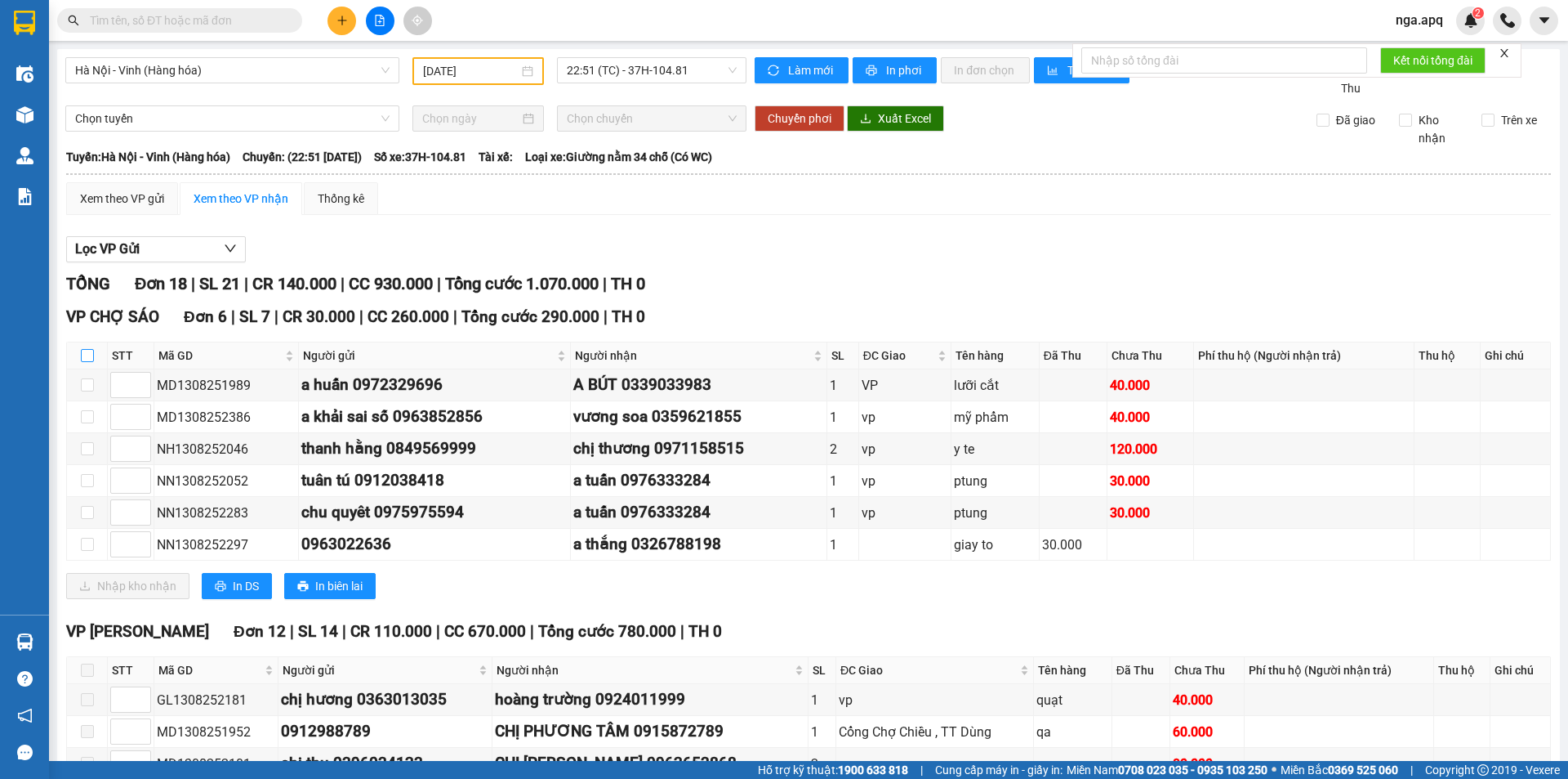
checkbox input "true"
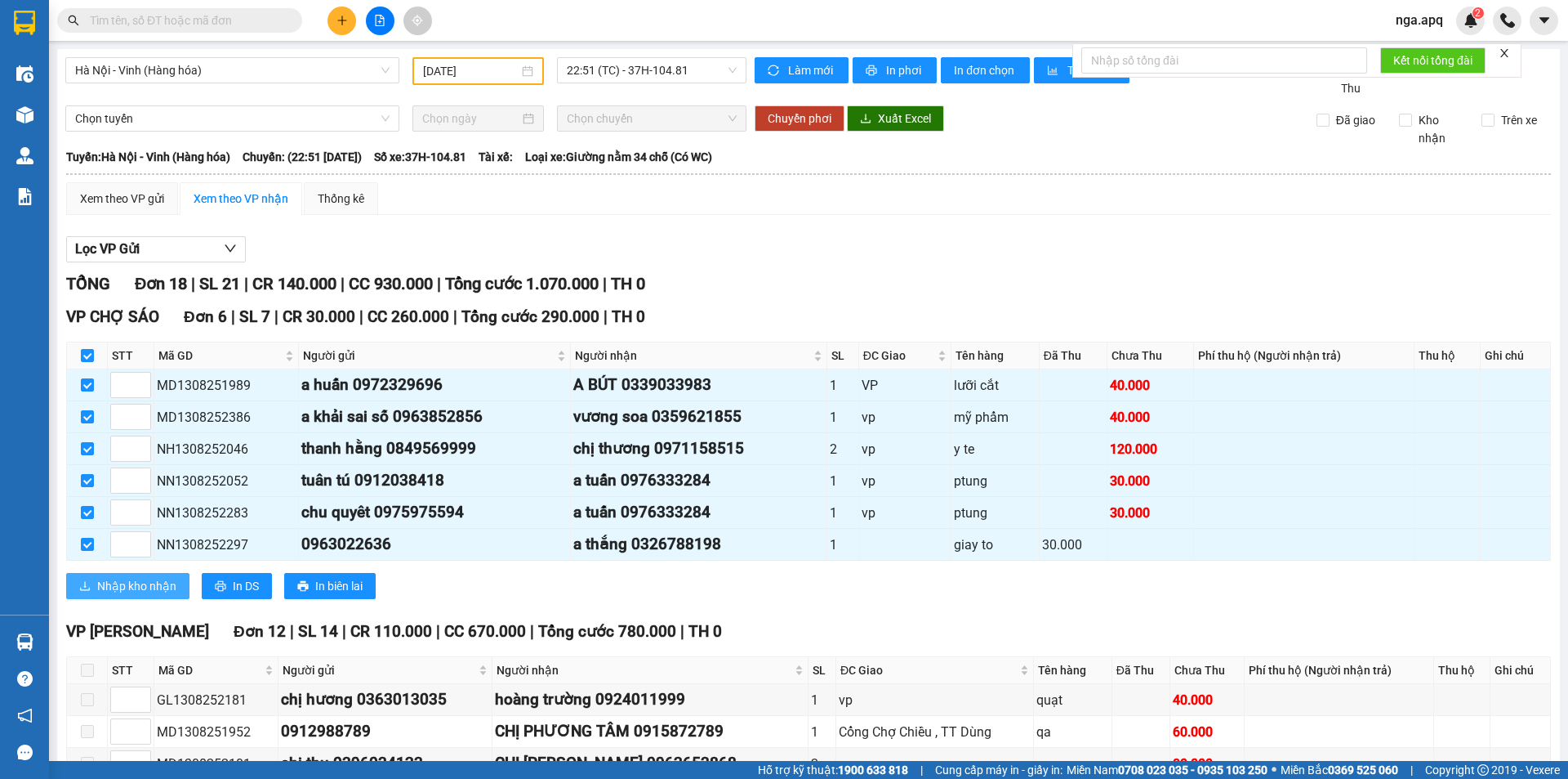
click at [124, 586] on span "Nhập kho nhận" at bounding box center [136, 586] width 79 height 18
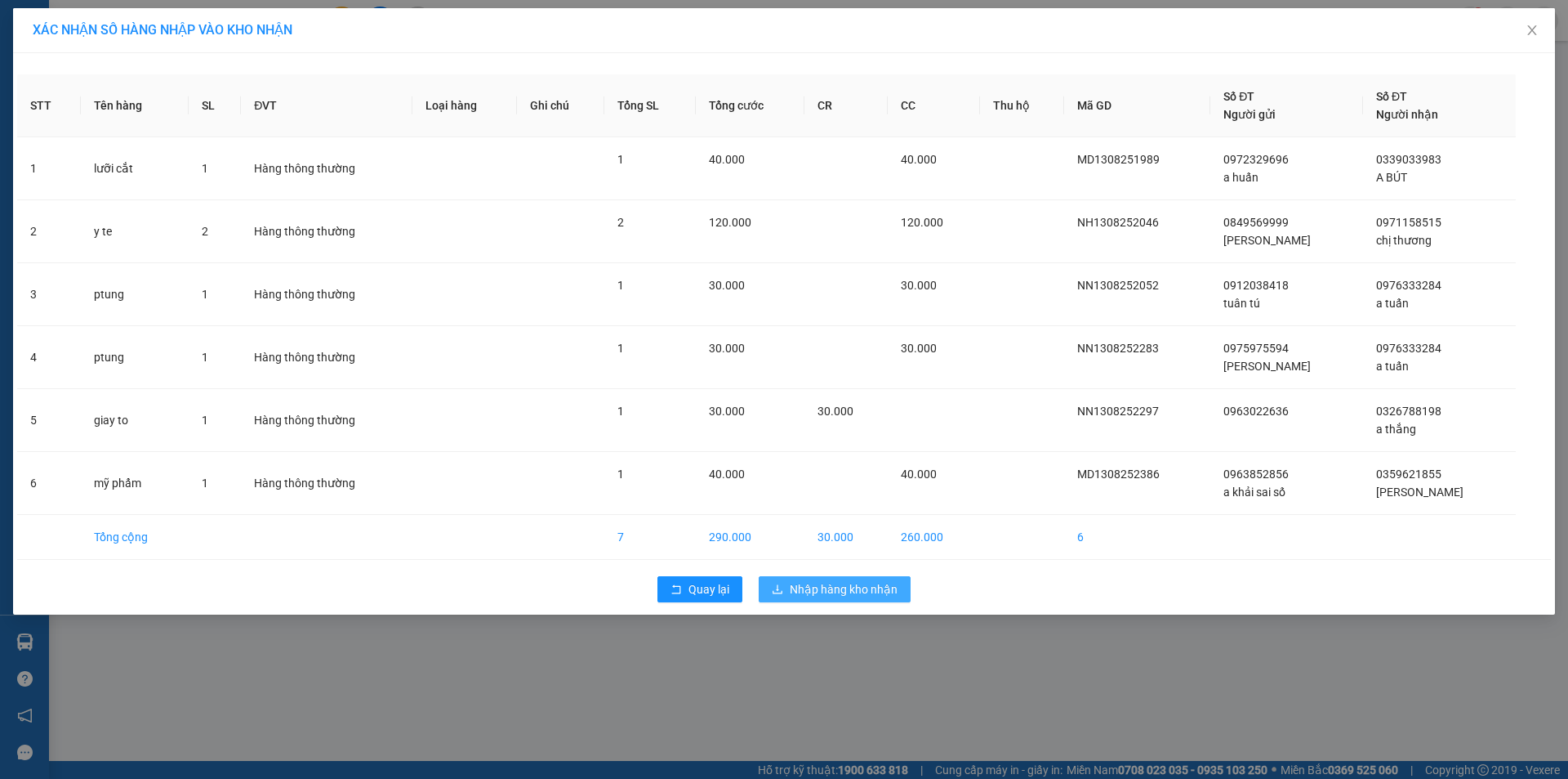
click at [867, 596] on span "Nhập hàng kho nhận" at bounding box center [843, 589] width 108 height 18
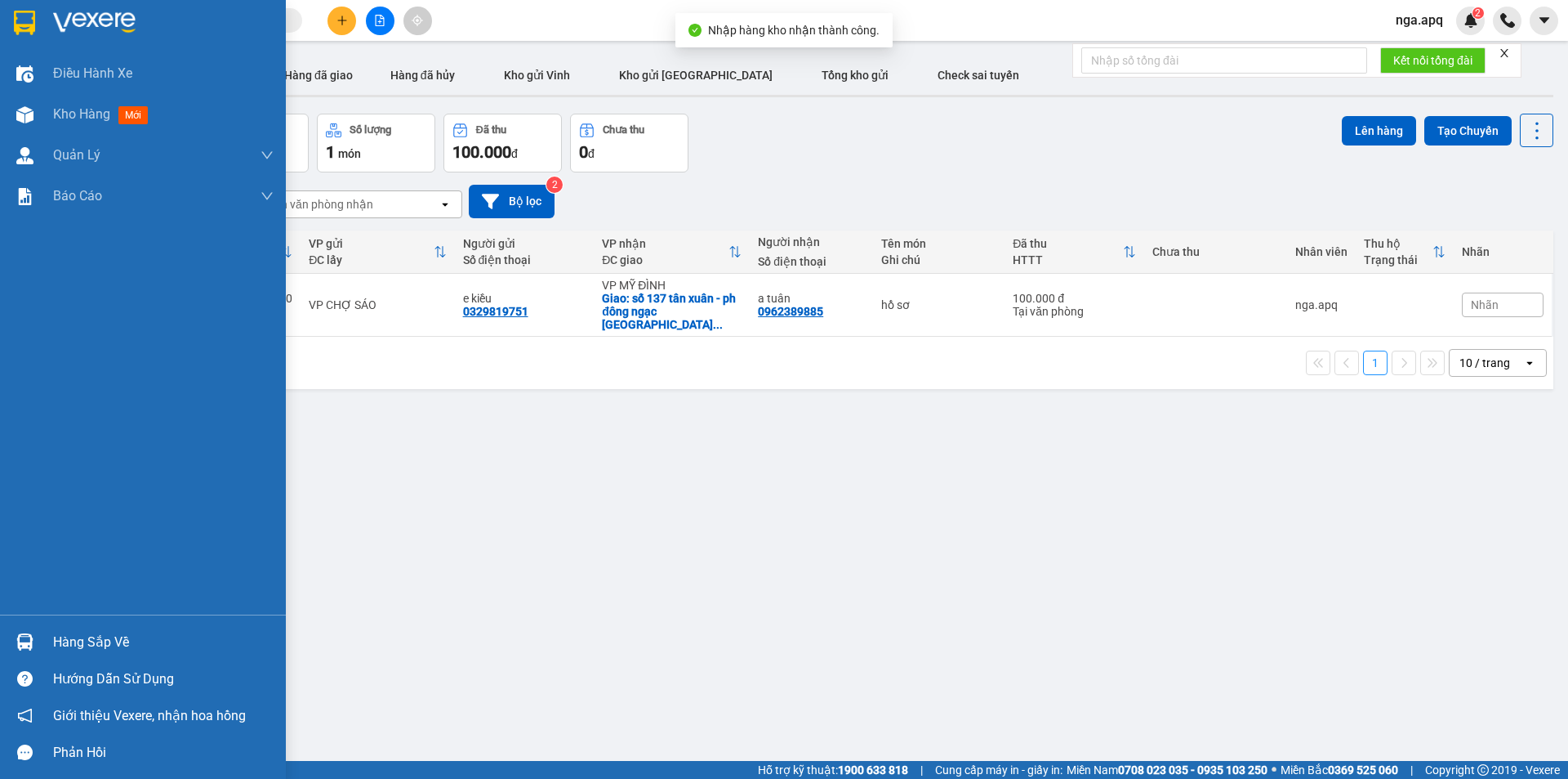
click at [17, 637] on img at bounding box center [25, 642] width 17 height 17
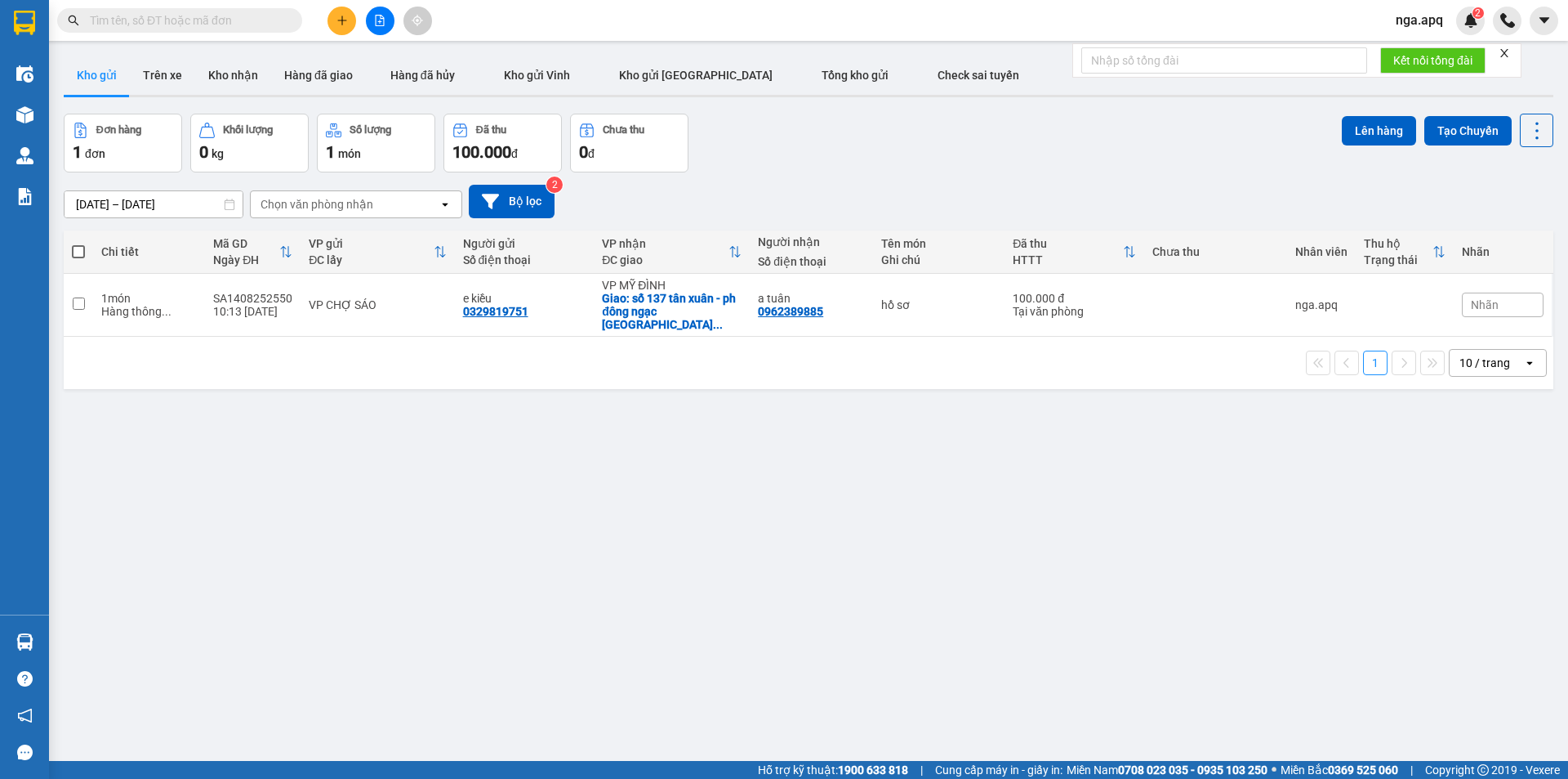
click at [1307, 505] on section "Kết quả tìm kiếm ( 0 ) Bộ lọc No Data nga.apq 2 Điều hành xe Kho hàng mới Quản …" at bounding box center [784, 390] width 1568 height 779
